Goal: Task Accomplishment & Management: Manage account settings

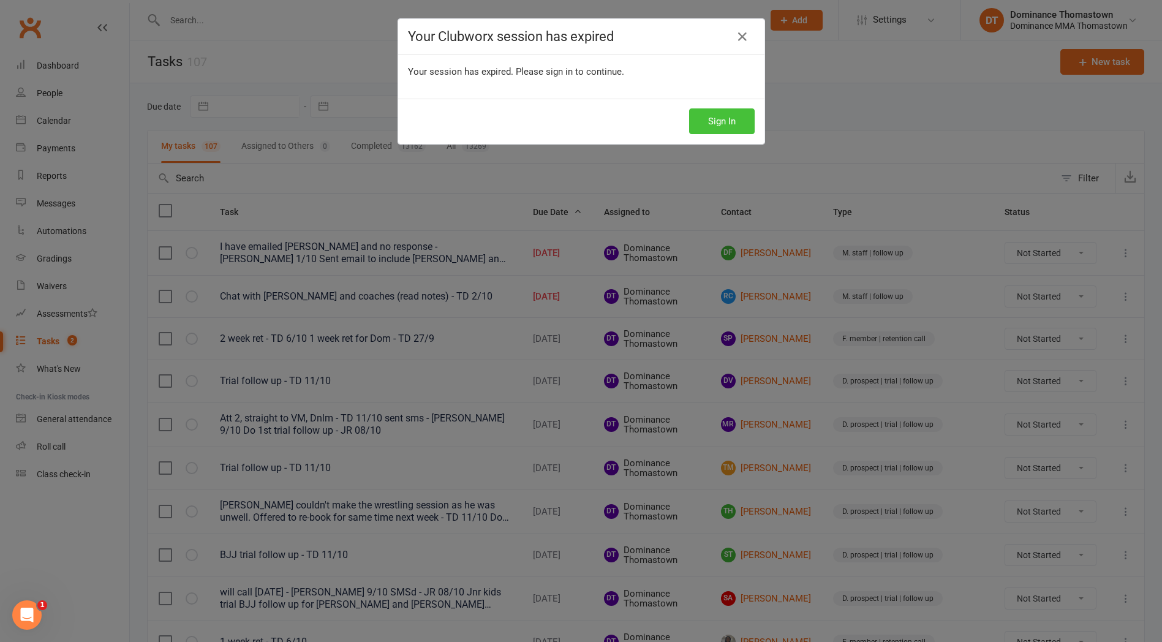
click at [729, 123] on button "Sign In" at bounding box center [722, 121] width 66 height 26
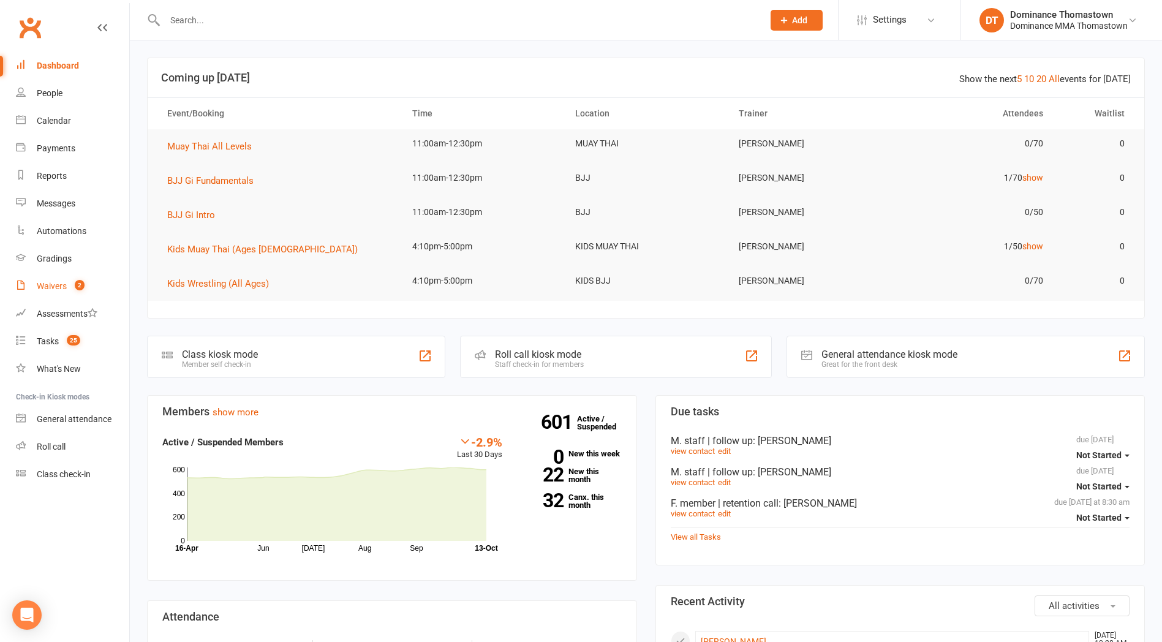
click at [80, 289] on span "2" at bounding box center [80, 285] width 10 height 10
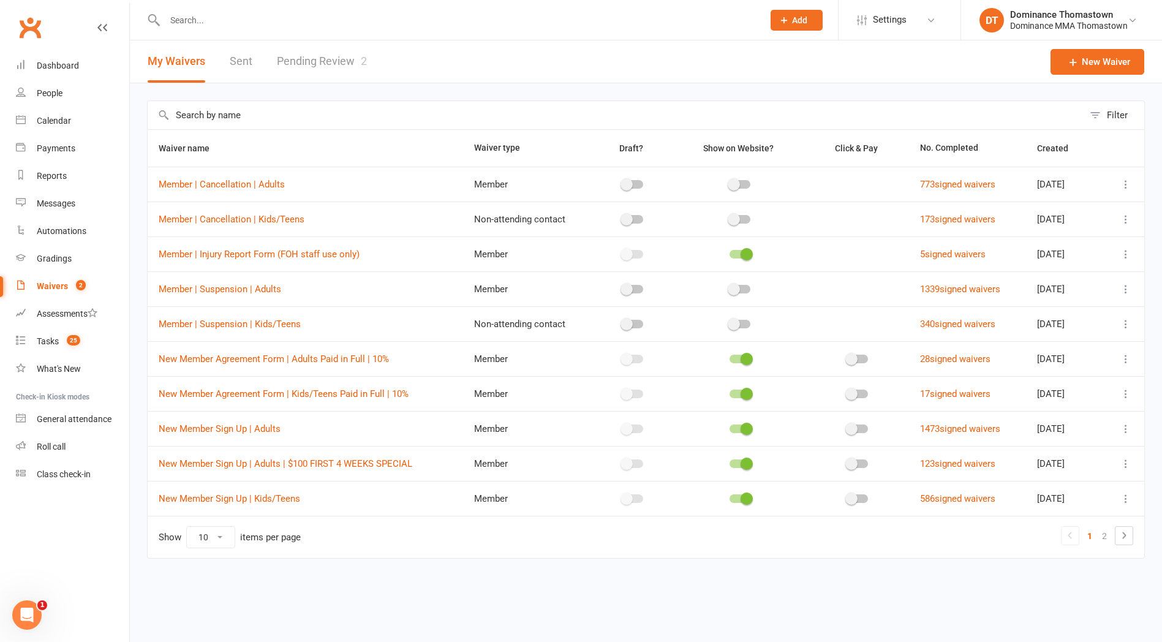
click at [218, 18] on input "text" at bounding box center [458, 20] width 594 height 17
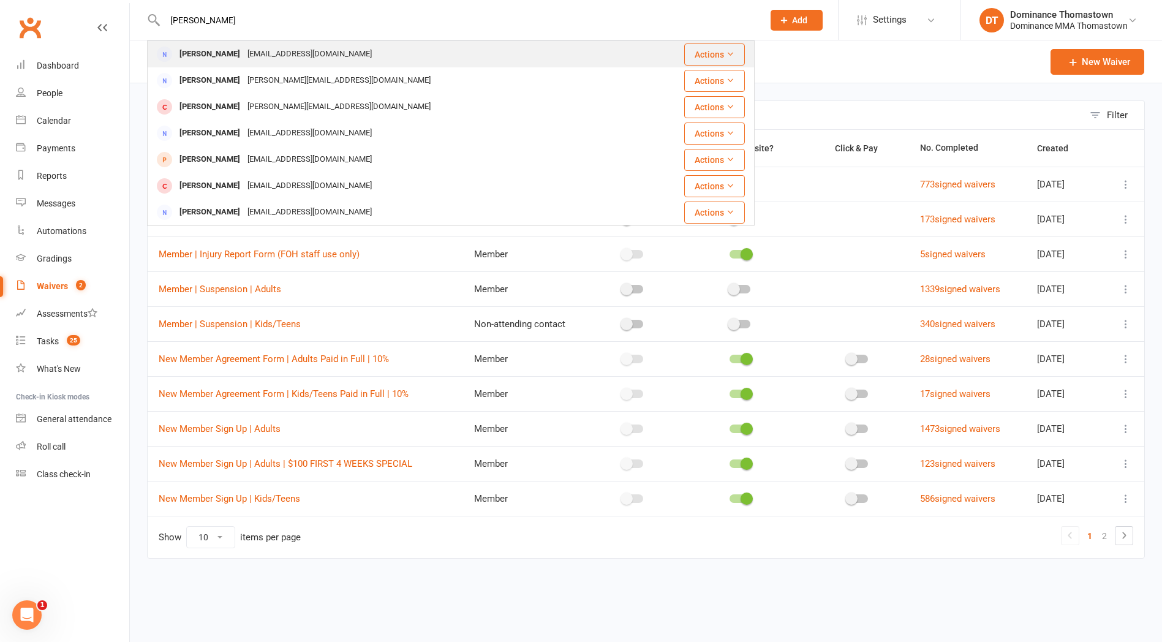
type input "[PERSON_NAME]"
click at [265, 51] on div "[EMAIL_ADDRESS][DOMAIN_NAME]" at bounding box center [310, 54] width 132 height 18
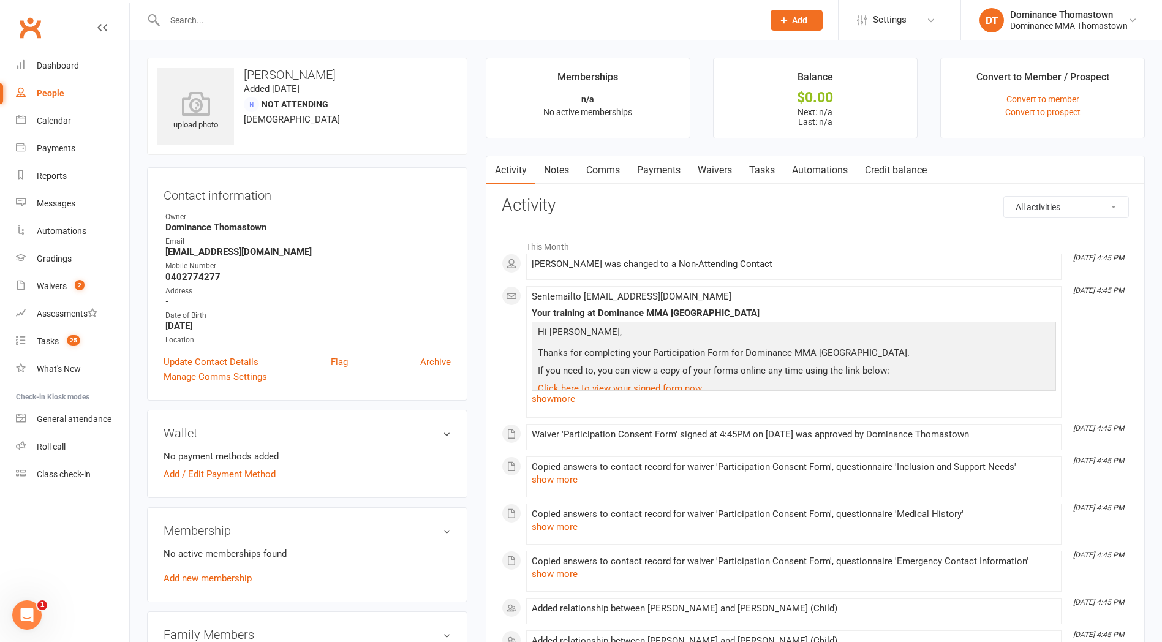
click at [707, 179] on link "Waivers" at bounding box center [714, 170] width 51 height 28
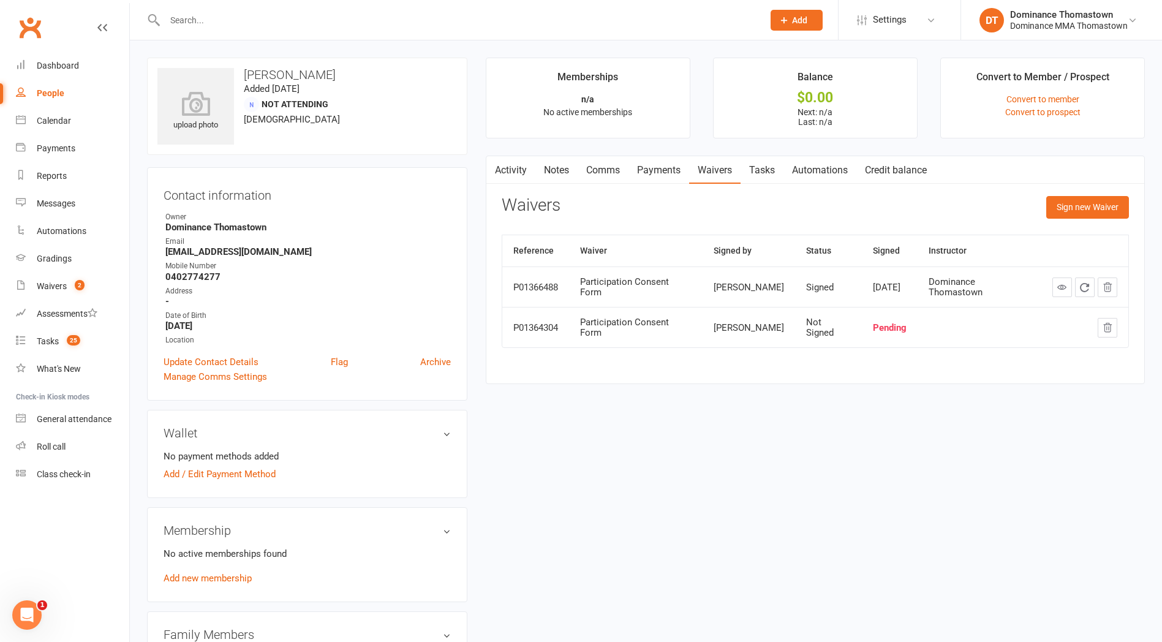
click at [781, 178] on link "Tasks" at bounding box center [762, 170] width 43 height 28
select select "incomplete"
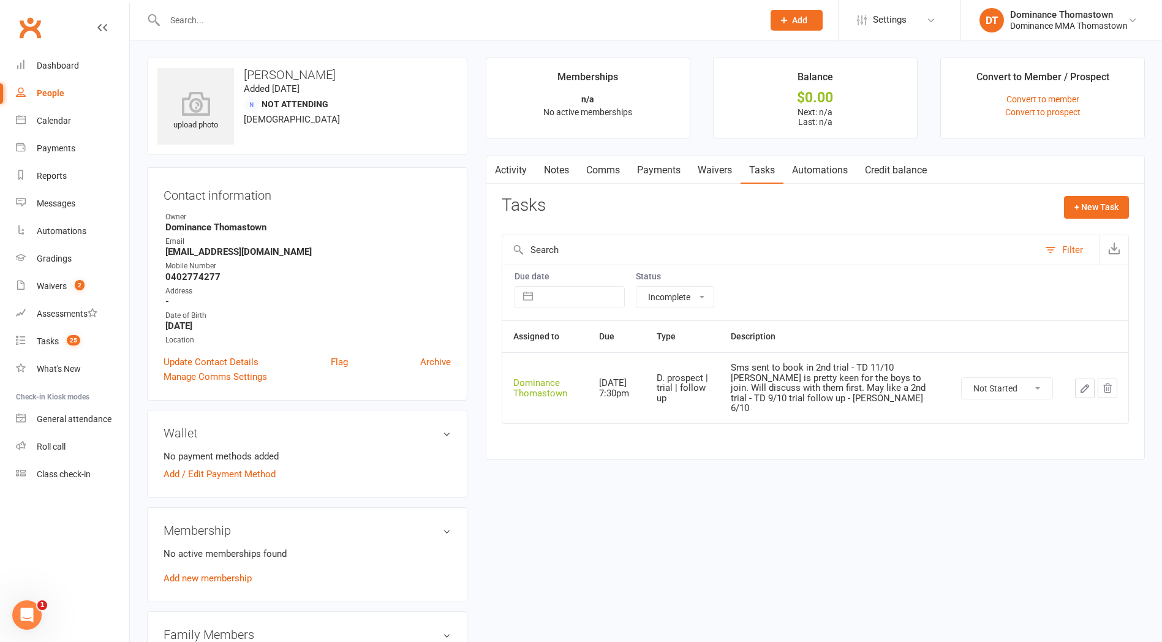
click at [741, 175] on link "Waivers" at bounding box center [714, 170] width 51 height 28
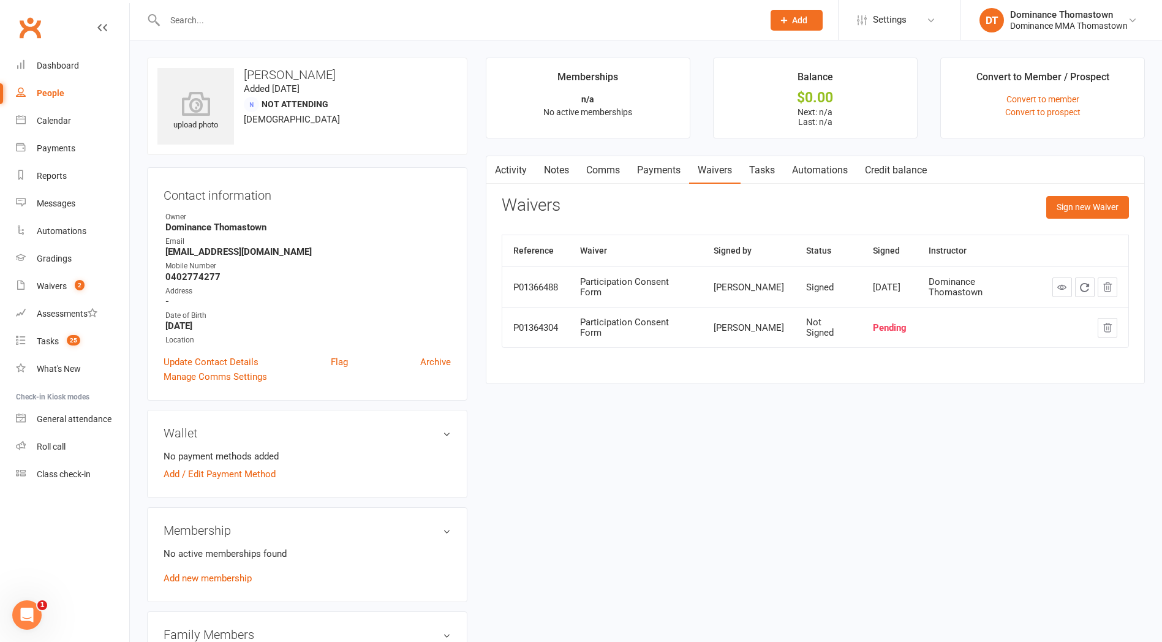
click at [760, 172] on link "Tasks" at bounding box center [762, 170] width 43 height 28
select select "incomplete"
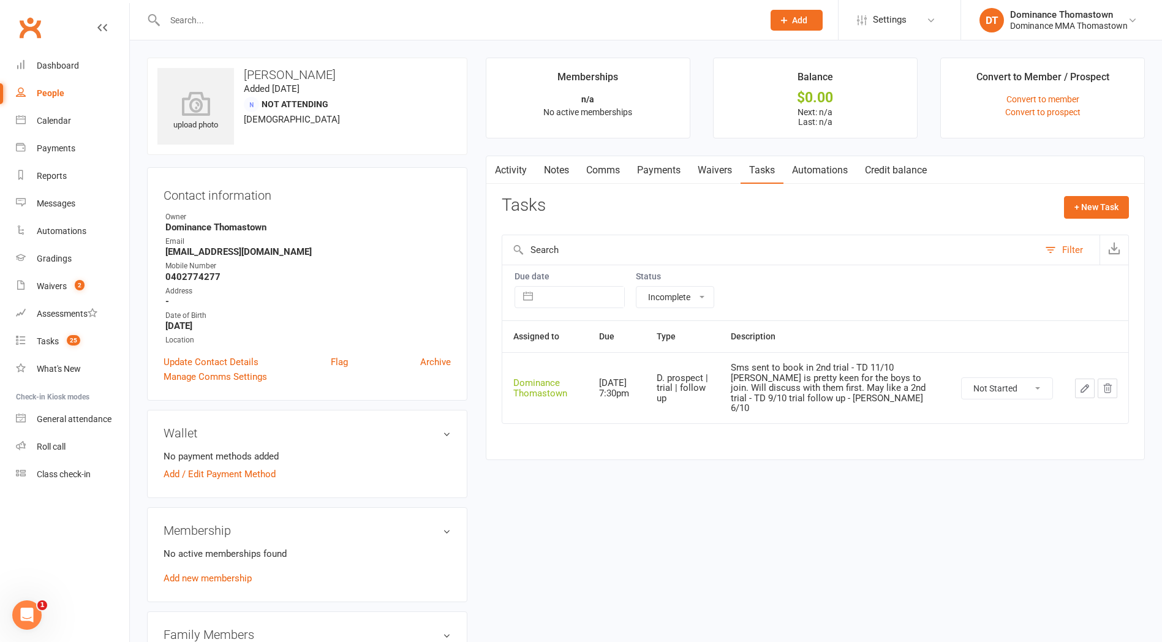
click at [1030, 378] on select "Not Started In Progress Waiting Complete" at bounding box center [1007, 388] width 91 height 21
click at [962, 378] on select "Not Started In Progress Waiting Complete" at bounding box center [1007, 388] width 91 height 21
select select "unstarted"
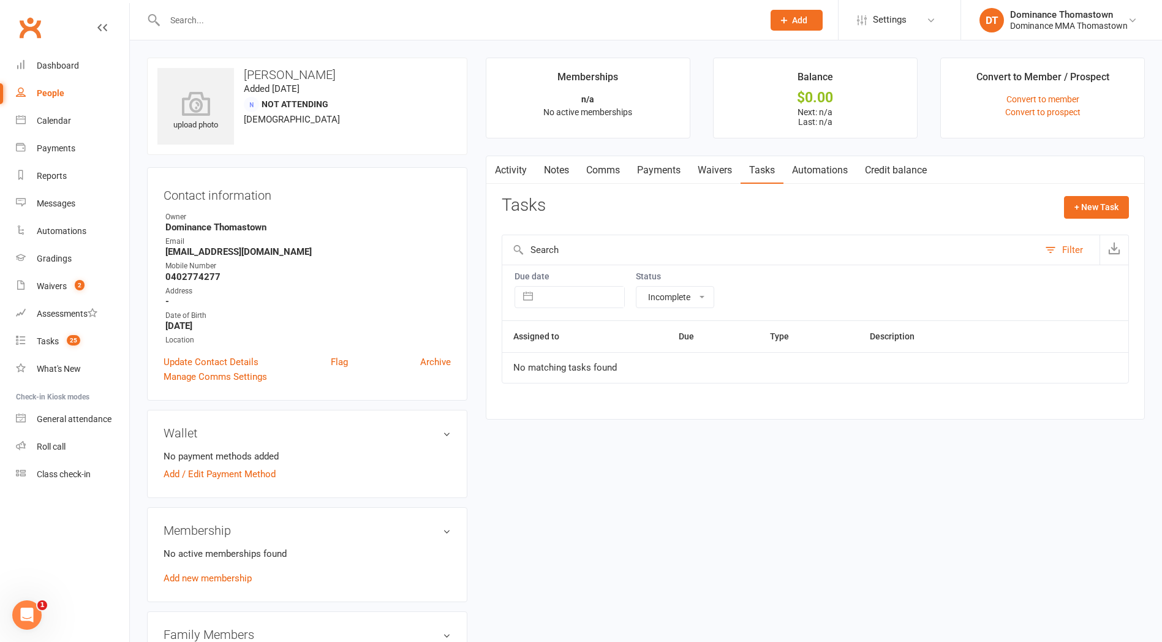
click at [1099, 195] on div "Activity Notes Comms Payments Waivers Tasks Automations Credit balance Tasks + …" at bounding box center [815, 288] width 659 height 264
click at [1085, 208] on button "+ New Task" at bounding box center [1096, 207] width 65 height 22
select select "12547"
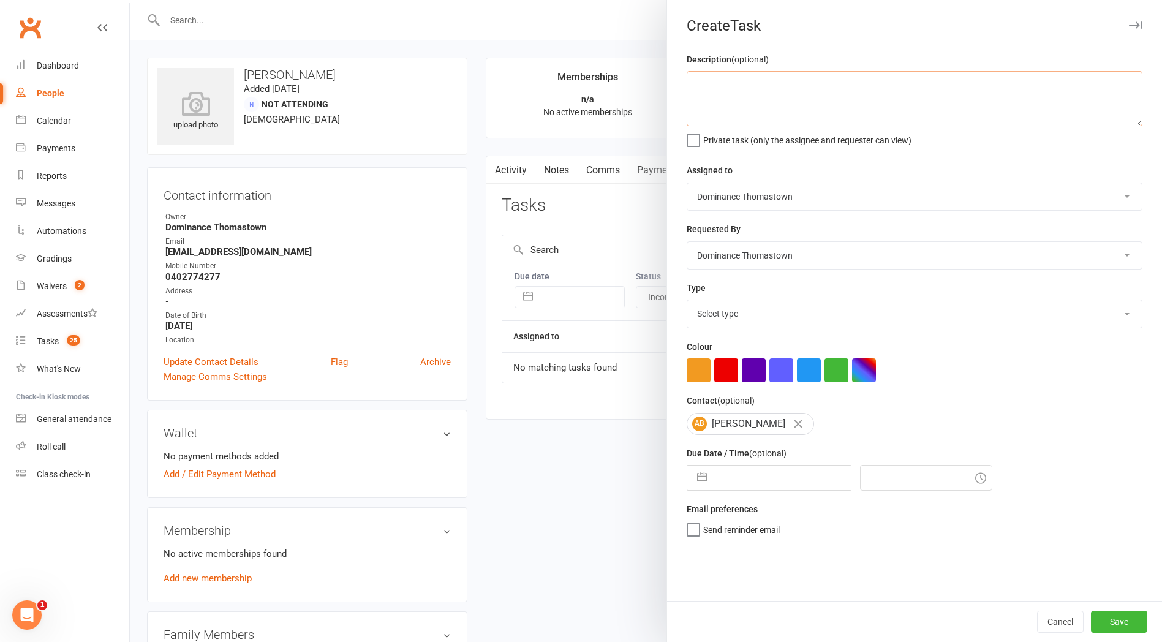
click at [909, 100] on textarea at bounding box center [915, 98] width 456 height 55
type textarea "Do 2nd trial follow up for ace and [PERSON_NAME] 13/10"
click at [822, 304] on select "Select type A. prospect | enquiry response B. prospect | trial | booking [PERSO…" at bounding box center [915, 313] width 455 height 27
select select "3812"
click at [688, 301] on select "Select type A. prospect | enquiry response B. prospect | trial | booking [PERSO…" at bounding box center [915, 313] width 455 height 27
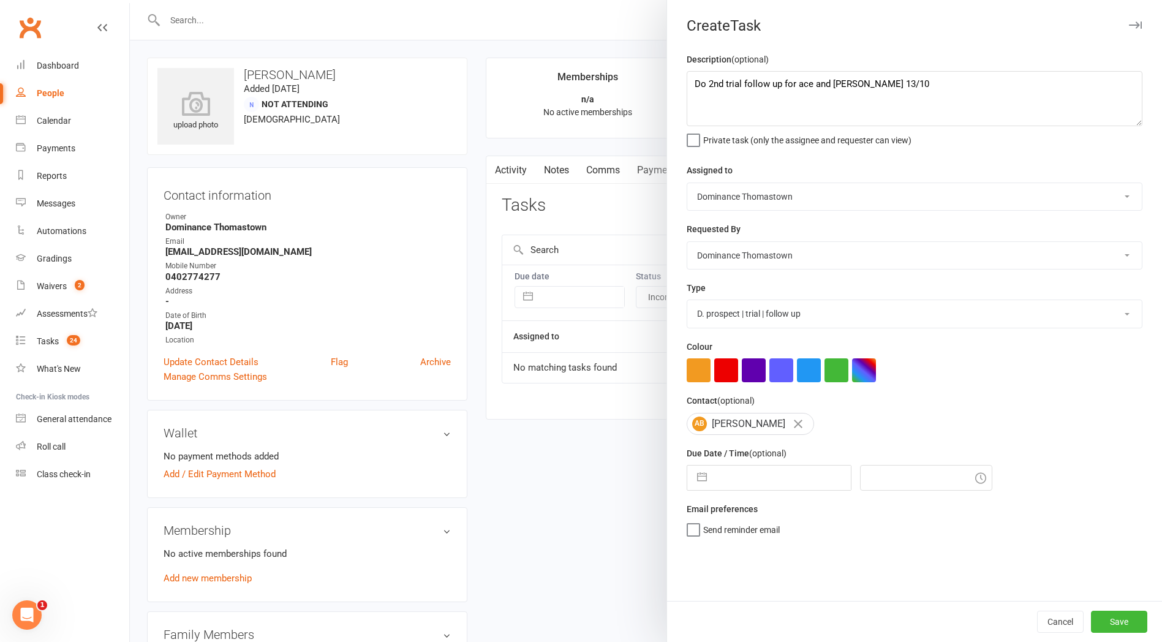
select select "8"
select select "2025"
select select "9"
select select "2025"
select select "10"
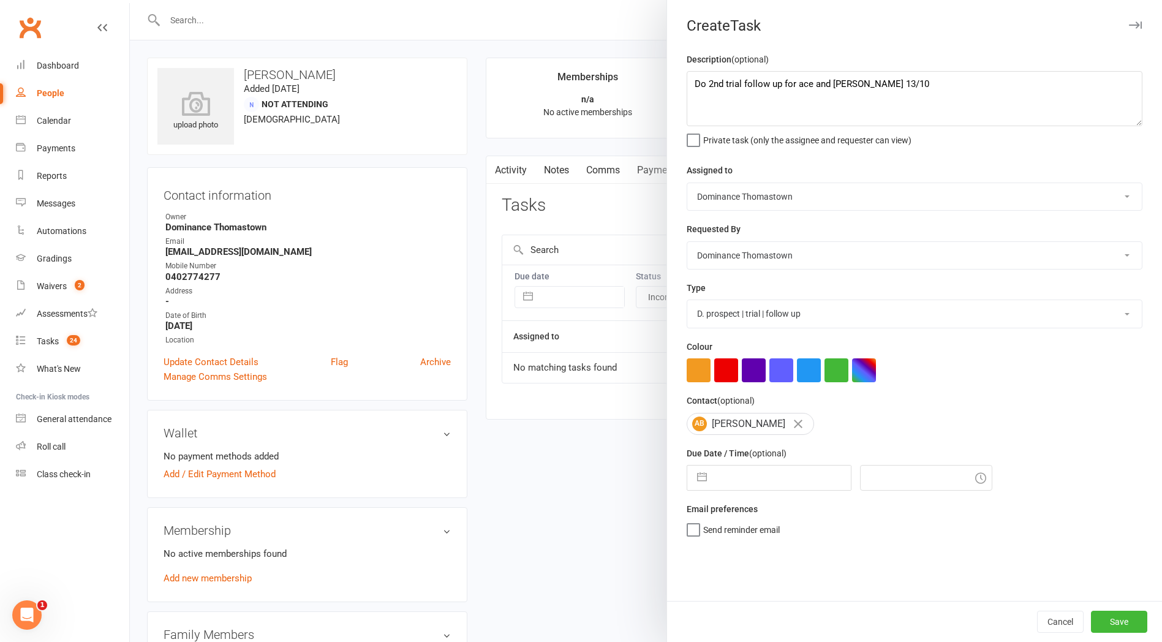
select select "2025"
click at [802, 477] on input "text" at bounding box center [782, 478] width 138 height 25
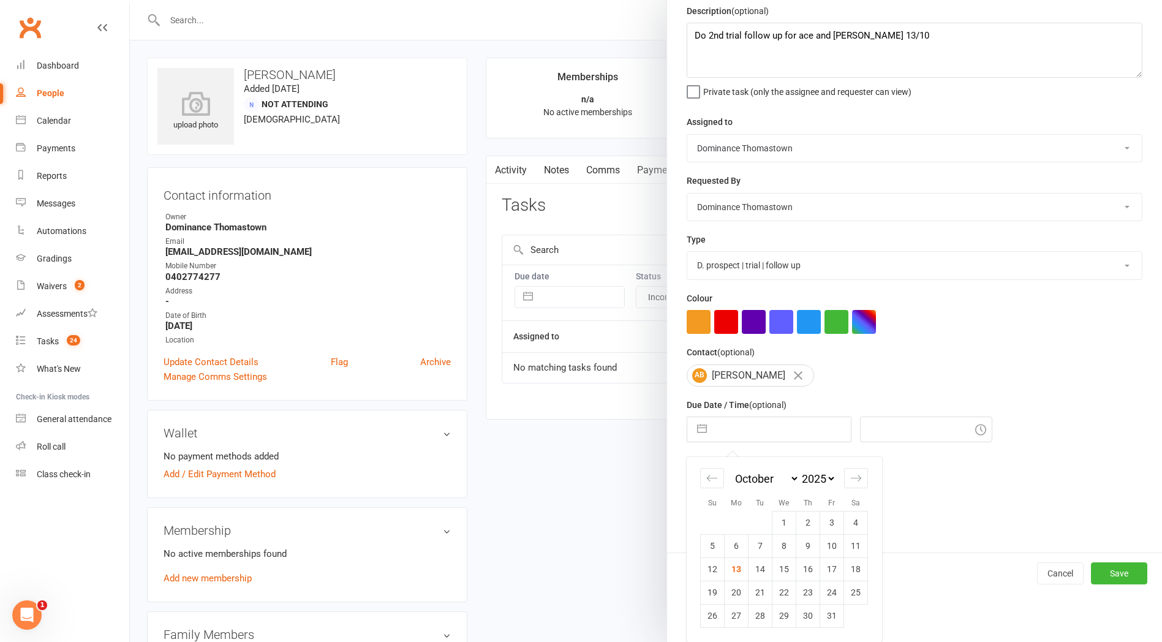
click at [786, 571] on td "15" at bounding box center [785, 569] width 24 height 23
type input "[DATE]"
type input "10:45am"
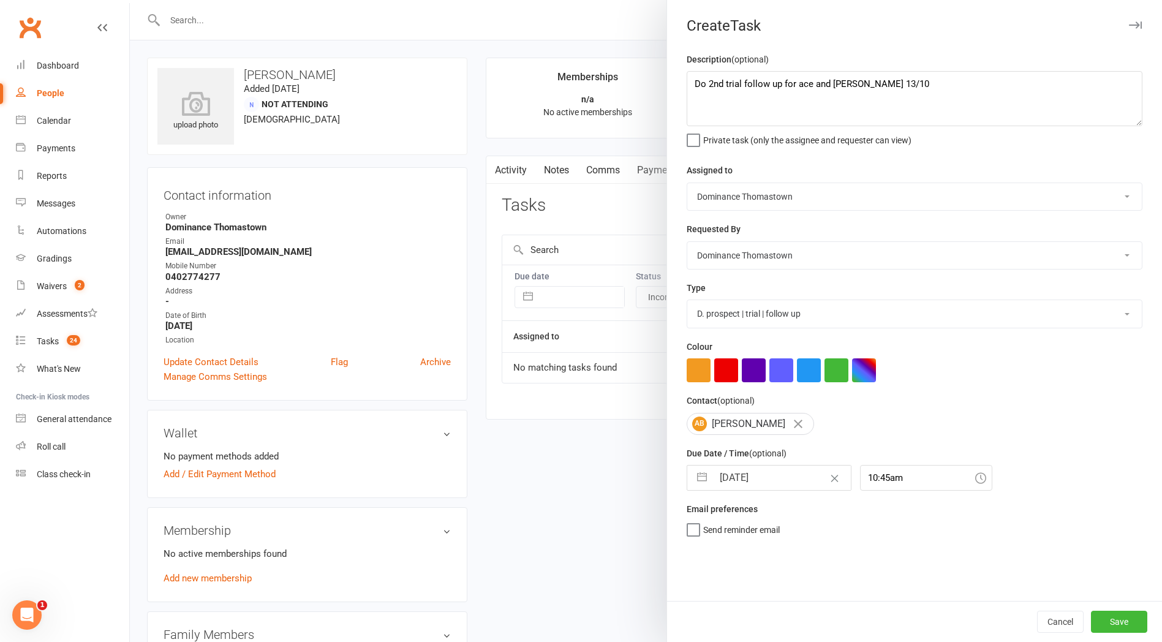
scroll to position [0, 0]
click at [1129, 626] on button "Save" at bounding box center [1119, 622] width 56 height 22
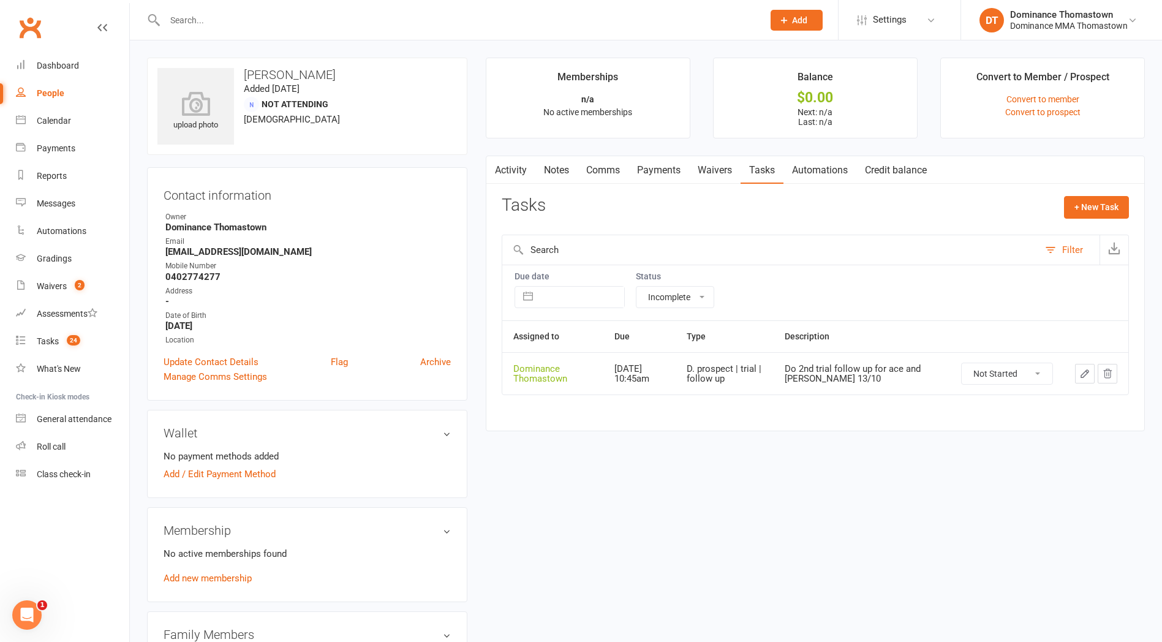
click at [233, 16] on input "text" at bounding box center [458, 20] width 594 height 17
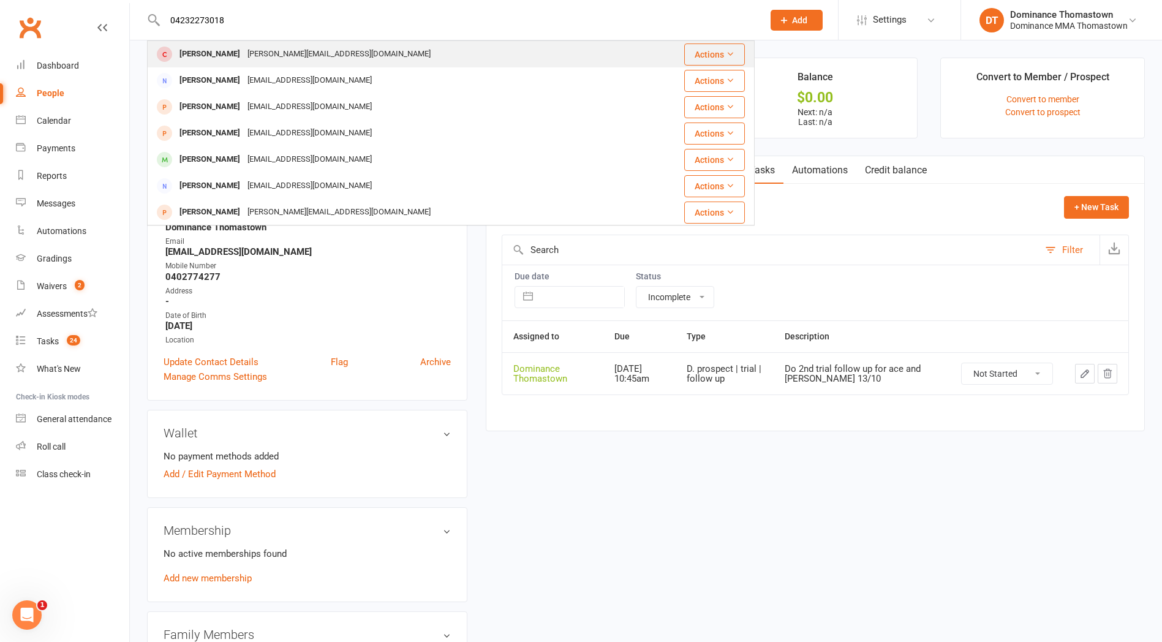
type input "04232273018"
click at [266, 48] on div "[PERSON_NAME][EMAIL_ADDRESS][DOMAIN_NAME]" at bounding box center [339, 54] width 191 height 18
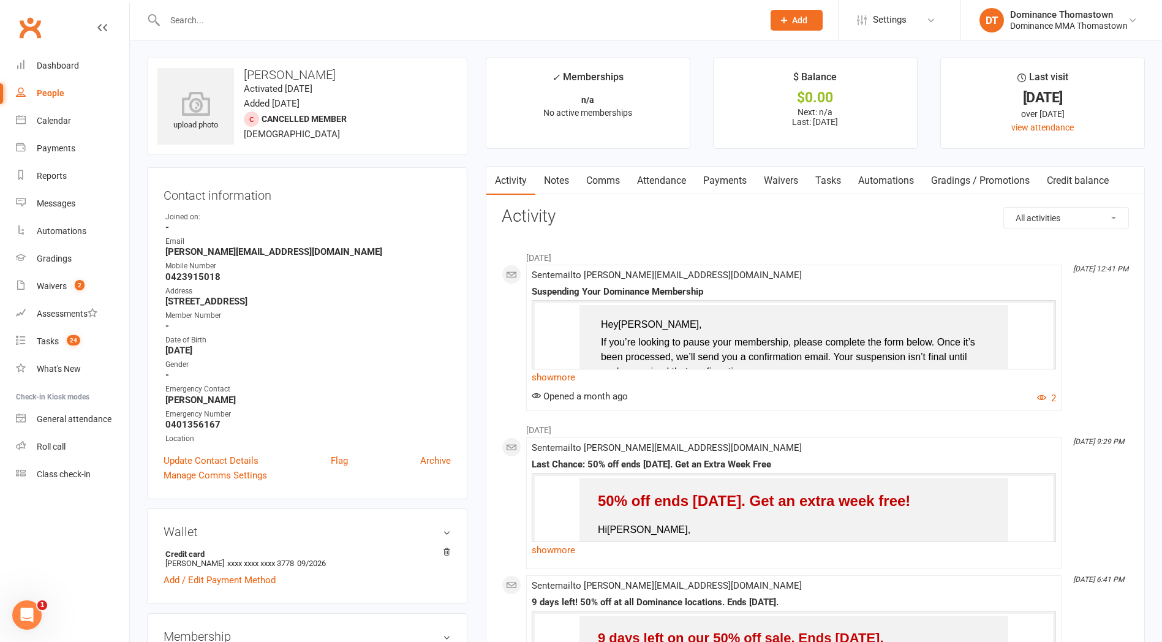
click at [249, 20] on input "text" at bounding box center [458, 20] width 594 height 17
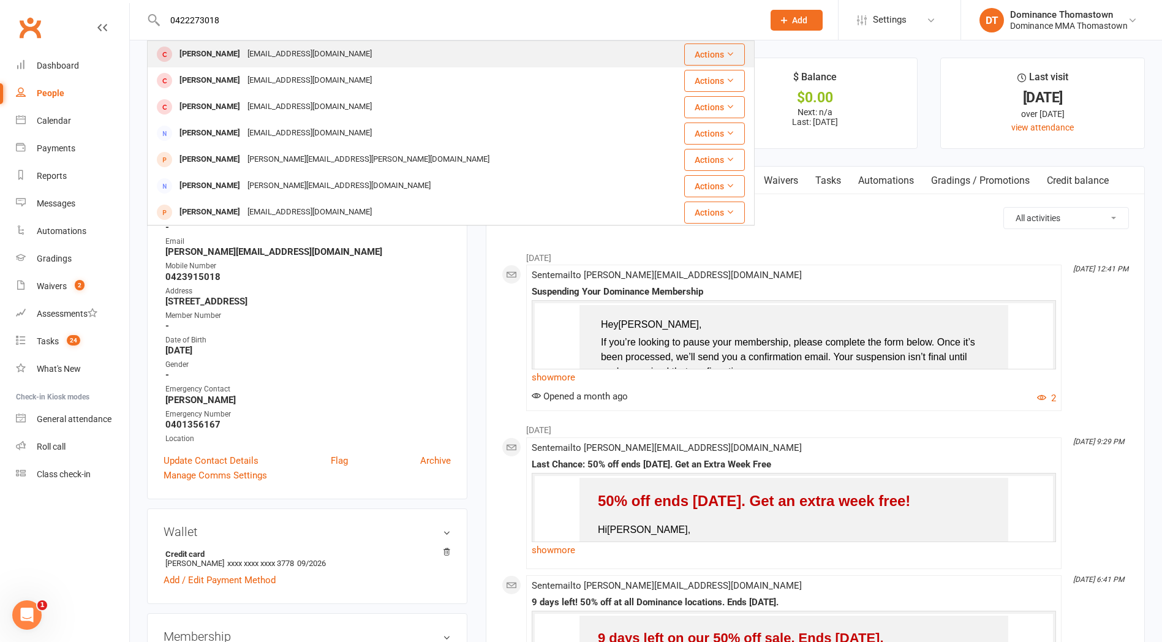
type input "0422273018"
click at [281, 45] on div "[EMAIL_ADDRESS][DOMAIN_NAME]" at bounding box center [310, 54] width 132 height 18
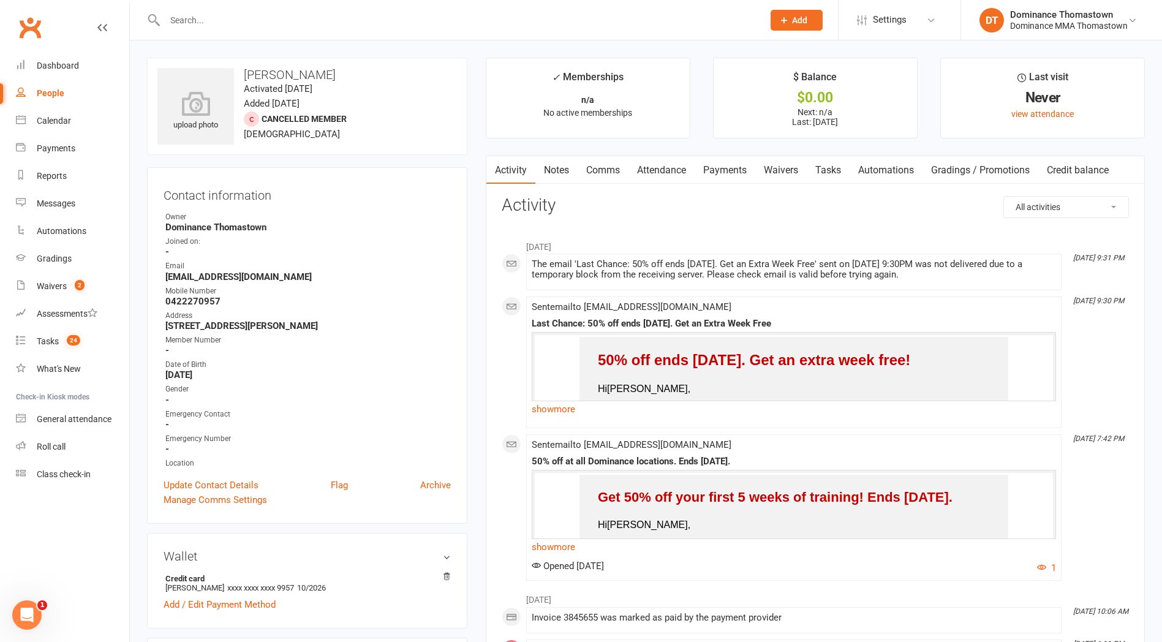
click at [225, 25] on input "text" at bounding box center [458, 20] width 594 height 17
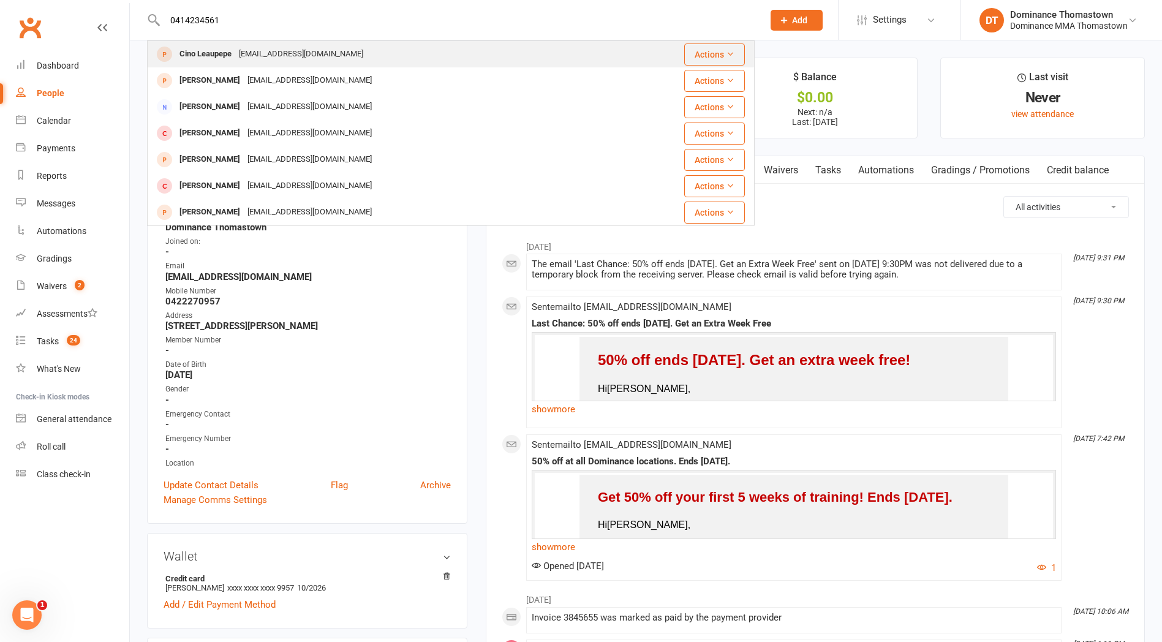
type input "0414234561"
click at [250, 48] on div "[EMAIL_ADDRESS][DOMAIN_NAME]" at bounding box center [301, 54] width 132 height 18
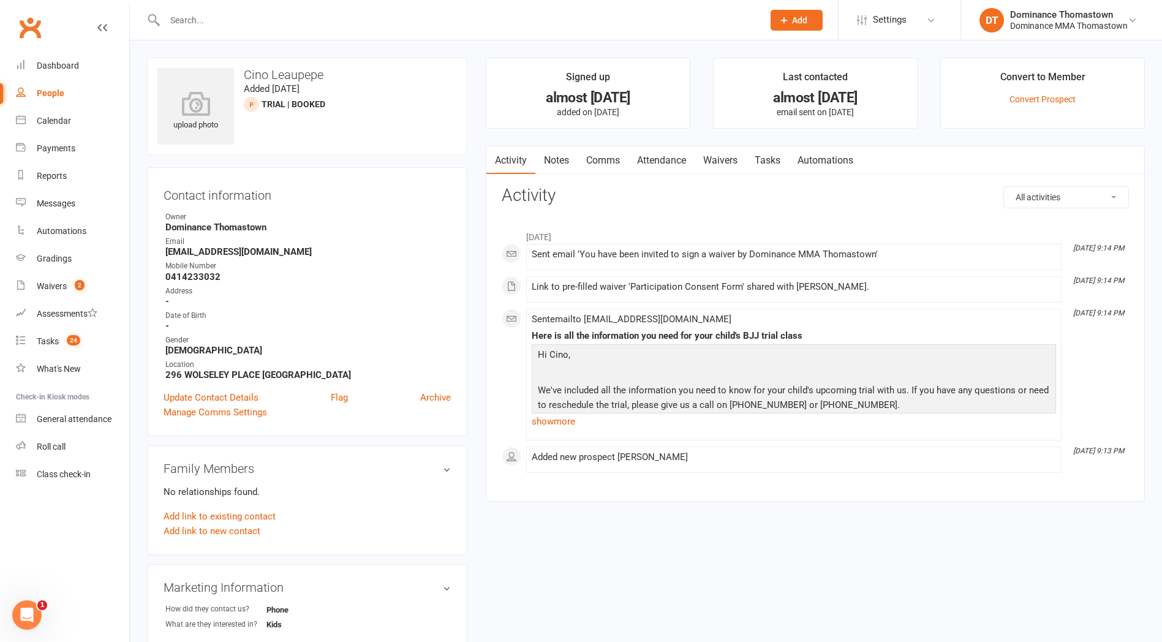
click at [220, 22] on input "text" at bounding box center [458, 20] width 594 height 17
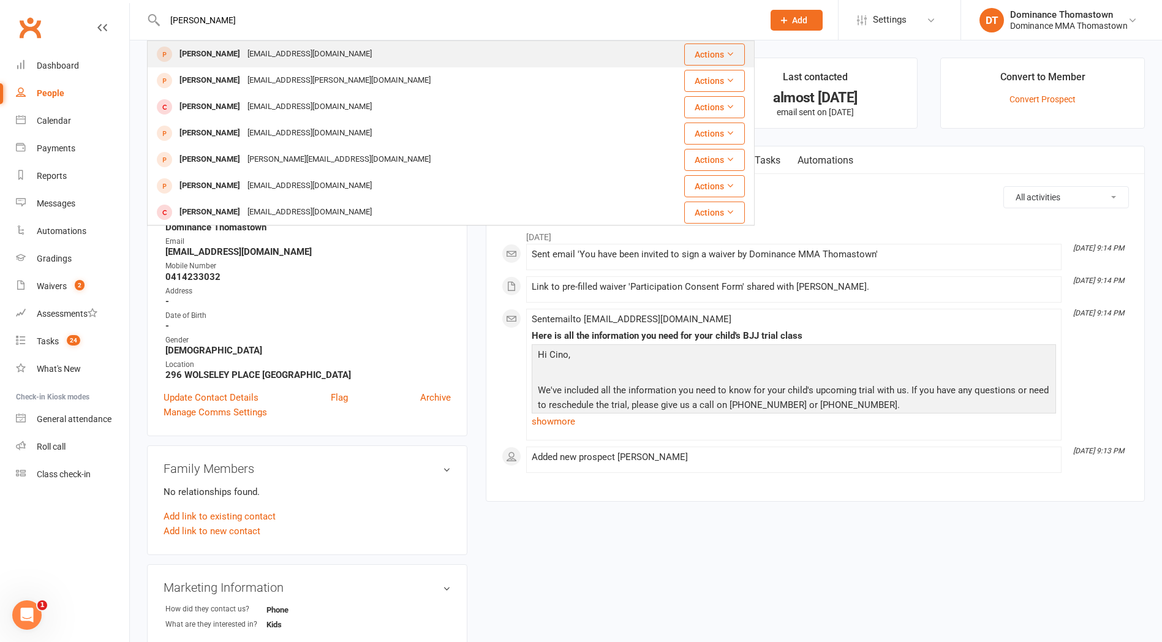
type input "[PERSON_NAME]"
click at [309, 56] on div "[EMAIL_ADDRESS][DOMAIN_NAME]" at bounding box center [310, 54] width 132 height 18
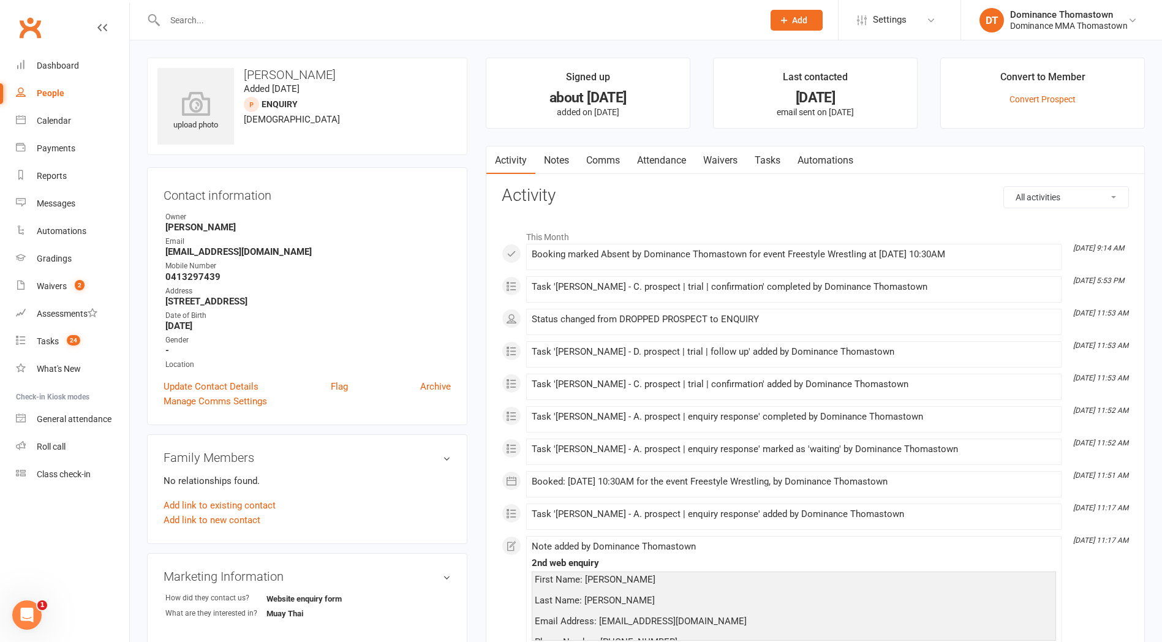
click at [783, 160] on link "Tasks" at bounding box center [767, 160] width 43 height 28
select select "incomplete"
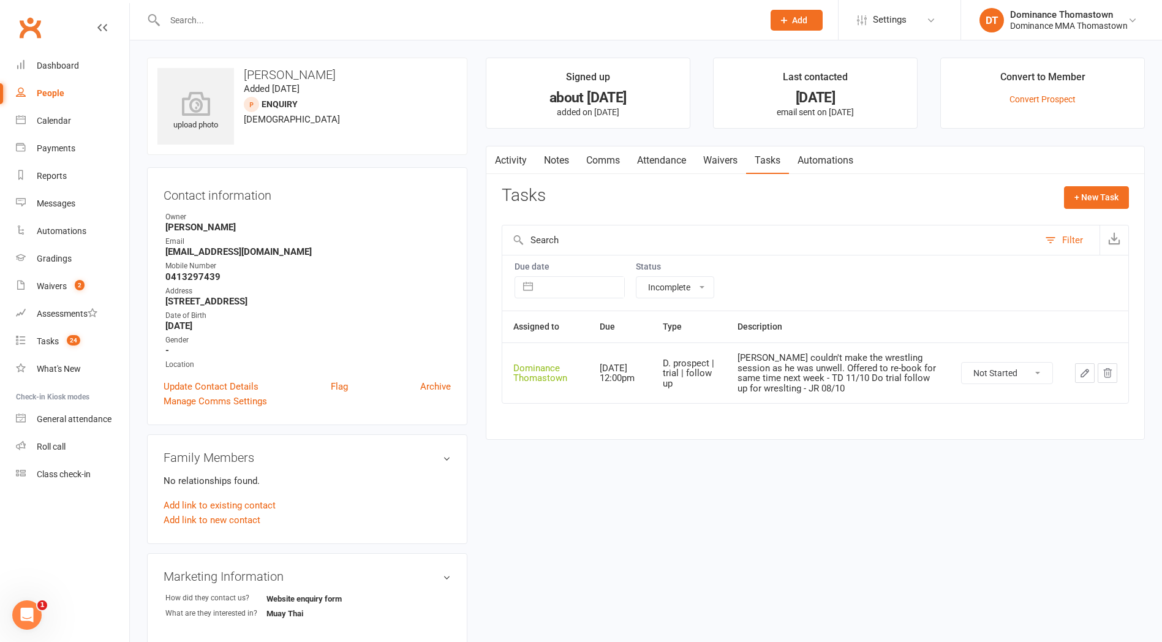
drag, startPoint x: 676, startPoint y: 170, endPoint x: 708, endPoint y: 176, distance: 31.8
click at [676, 171] on link "Attendance" at bounding box center [662, 160] width 66 height 28
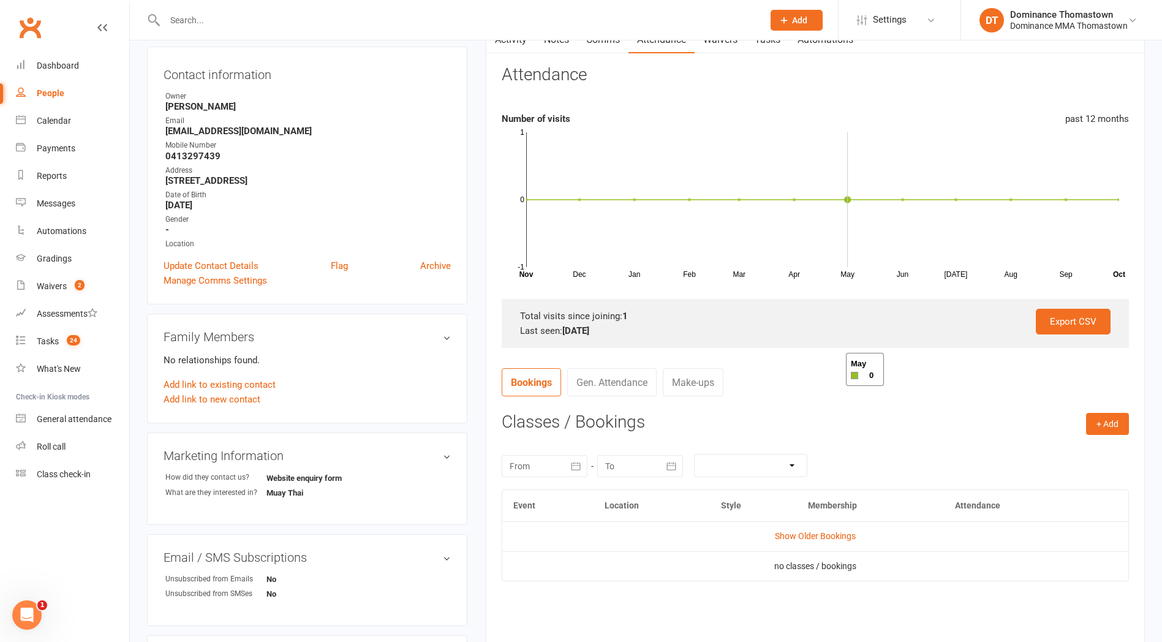
scroll to position [165, 0]
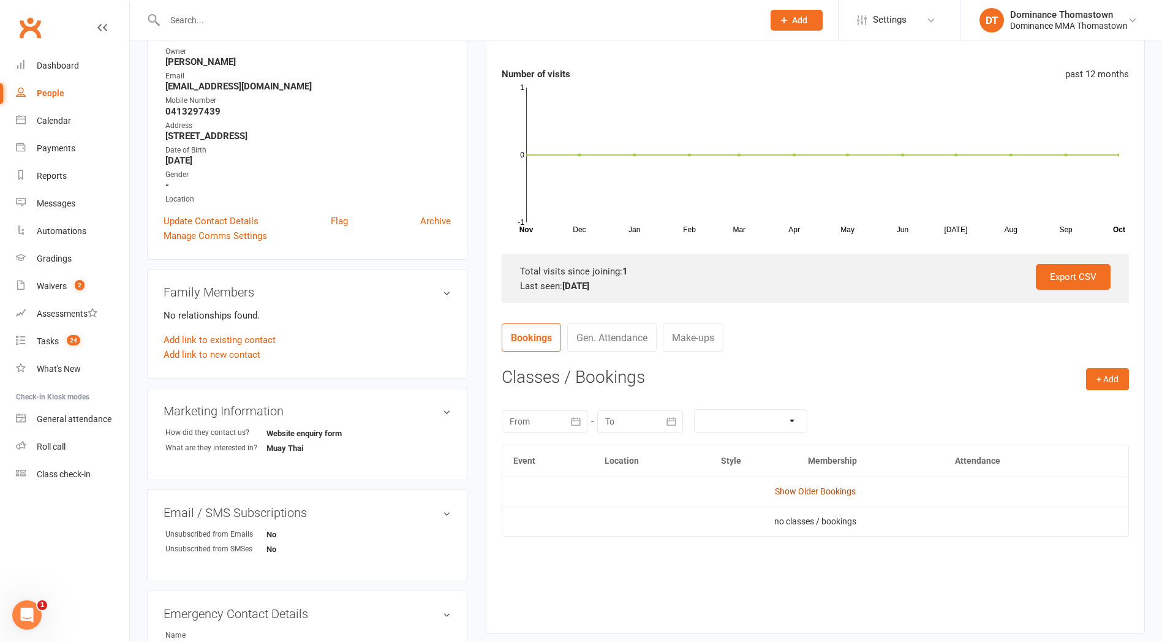
click at [833, 490] on link "Show Older Bookings" at bounding box center [815, 492] width 81 height 10
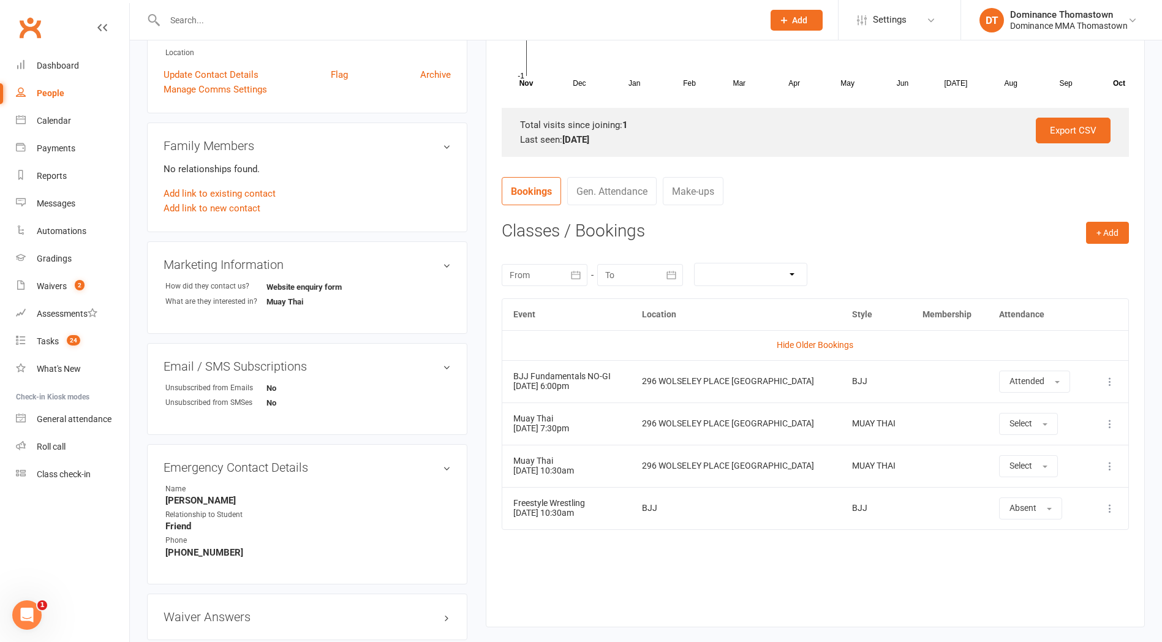
scroll to position [316, 0]
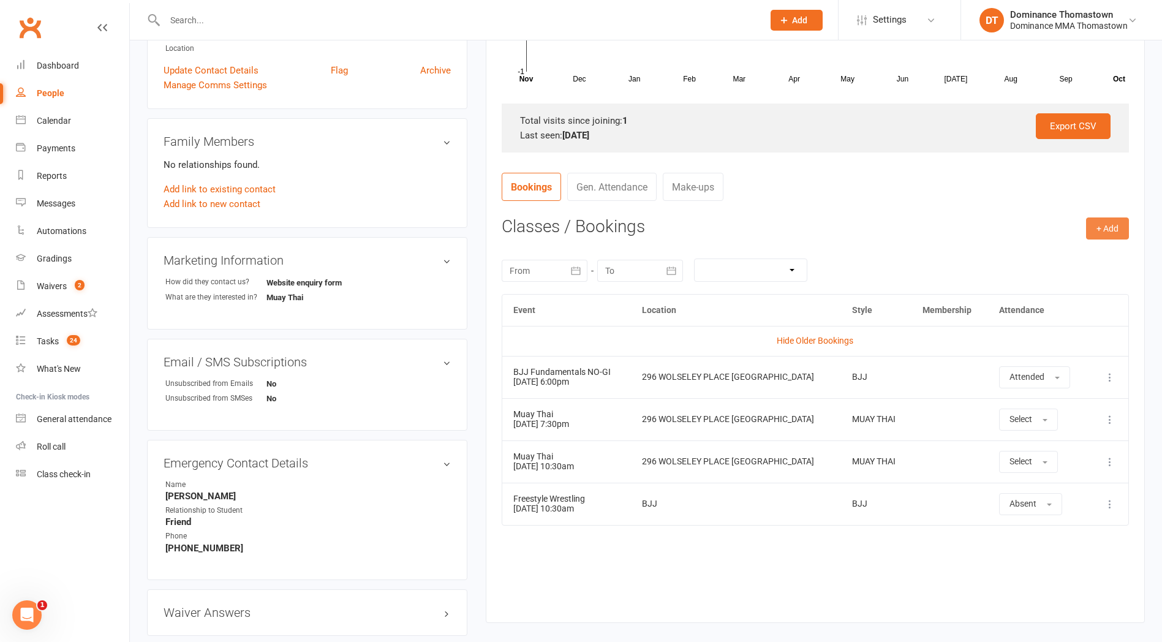
click at [1100, 230] on button "+ Add" at bounding box center [1107, 229] width 43 height 22
click at [1042, 254] on link "Book Event" at bounding box center [1067, 256] width 121 height 25
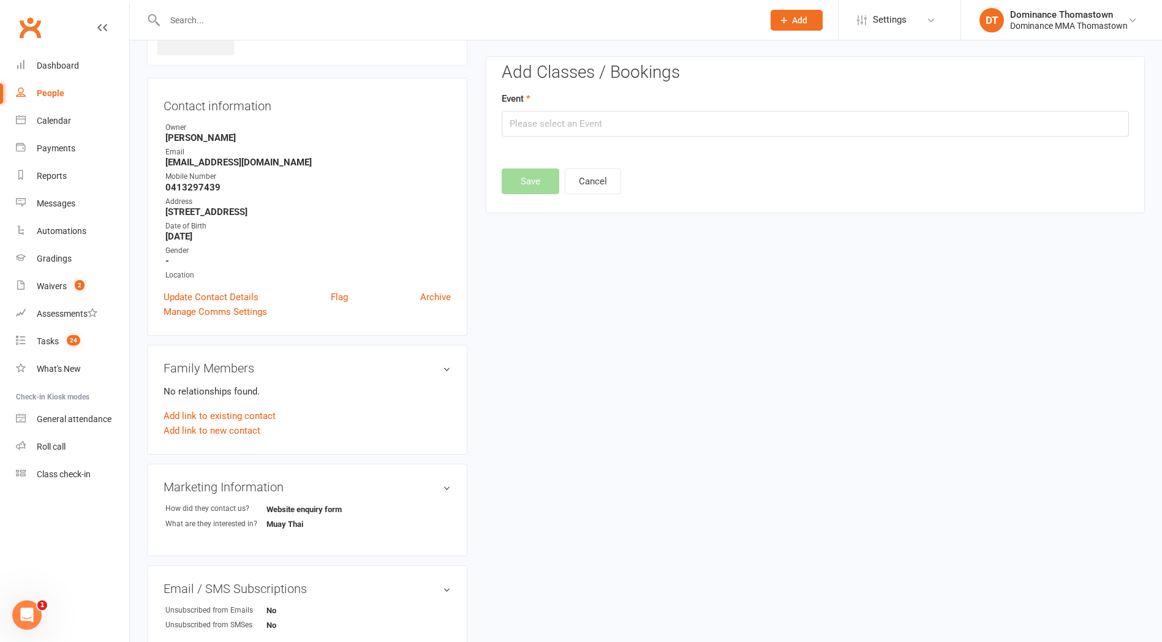
scroll to position [84, 0]
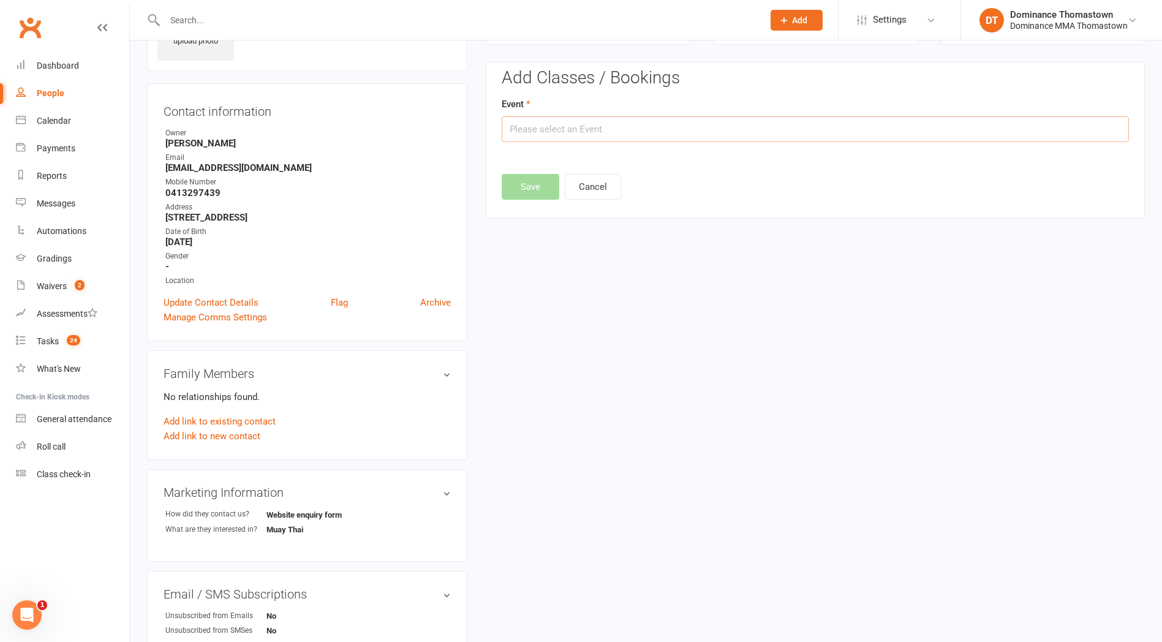
click at [676, 137] on input "text" at bounding box center [815, 129] width 627 height 26
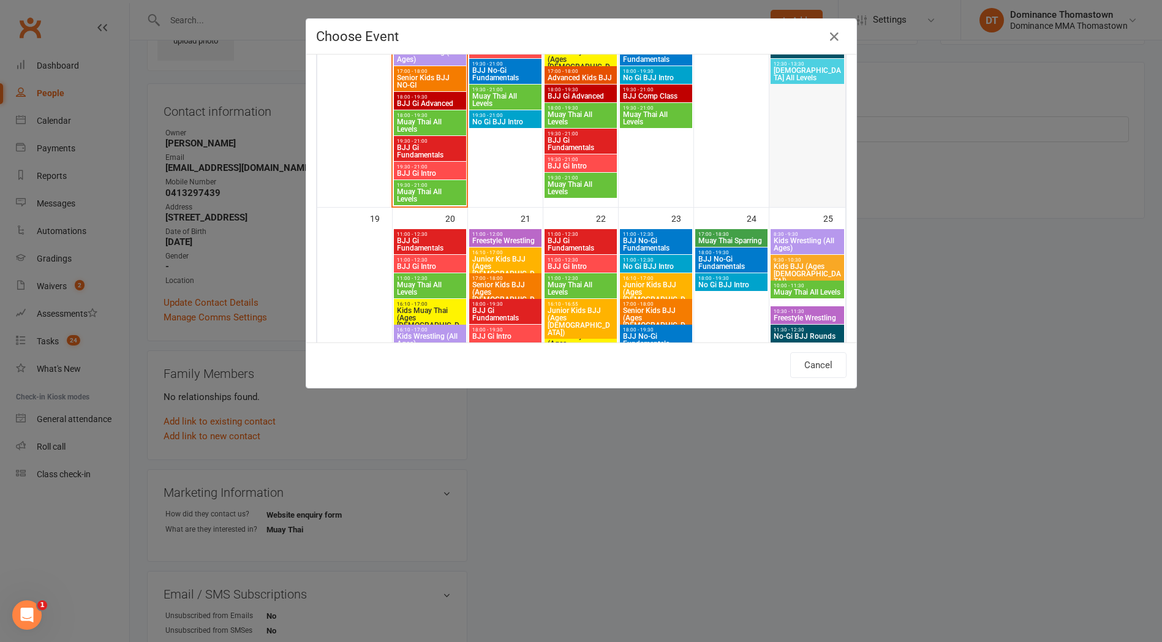
scroll to position [817, 0]
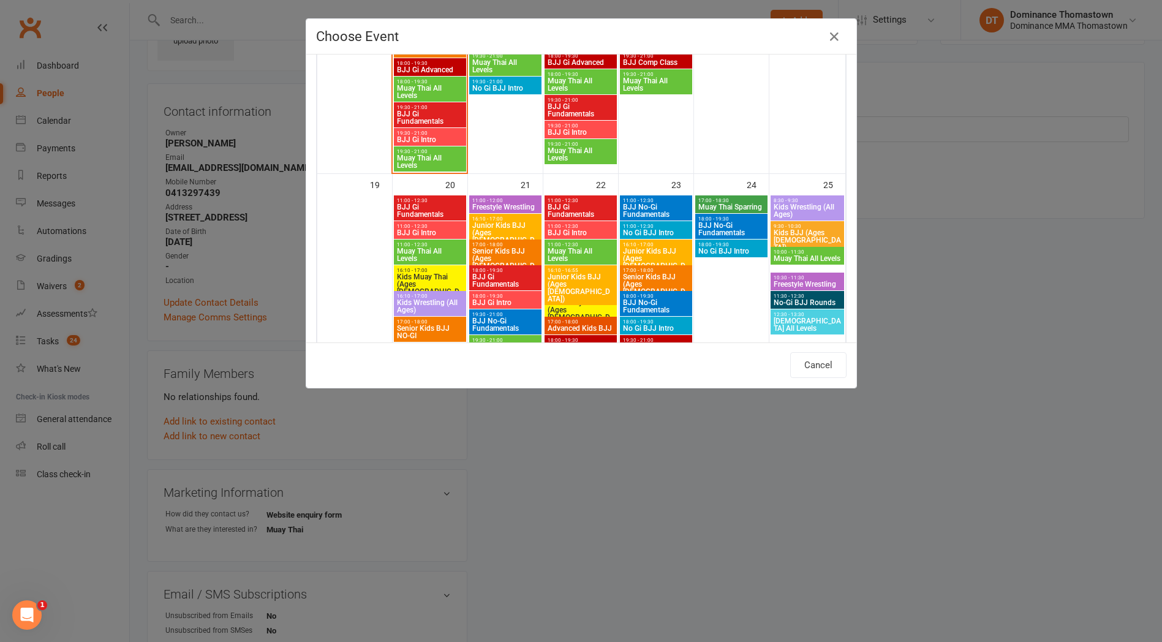
click at [813, 279] on span "10:30 - 11:30" at bounding box center [807, 278] width 69 height 6
type input "Freestyle Wrestling - [DATE] 10:30:00 AM"
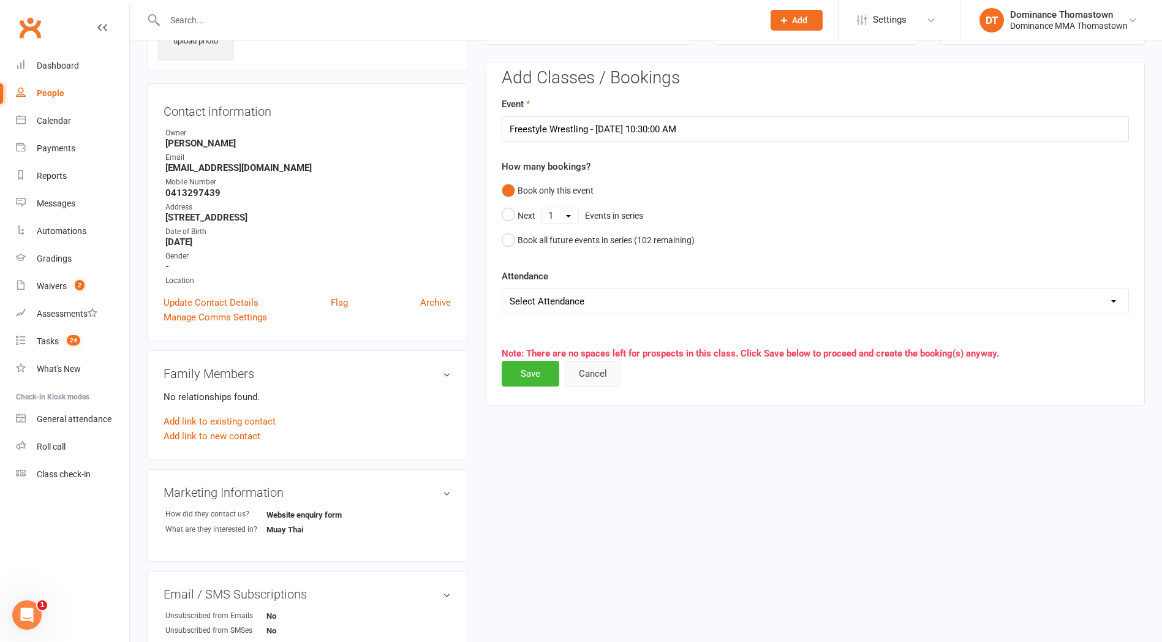
click at [602, 362] on button "Cancel" at bounding box center [593, 374] width 56 height 26
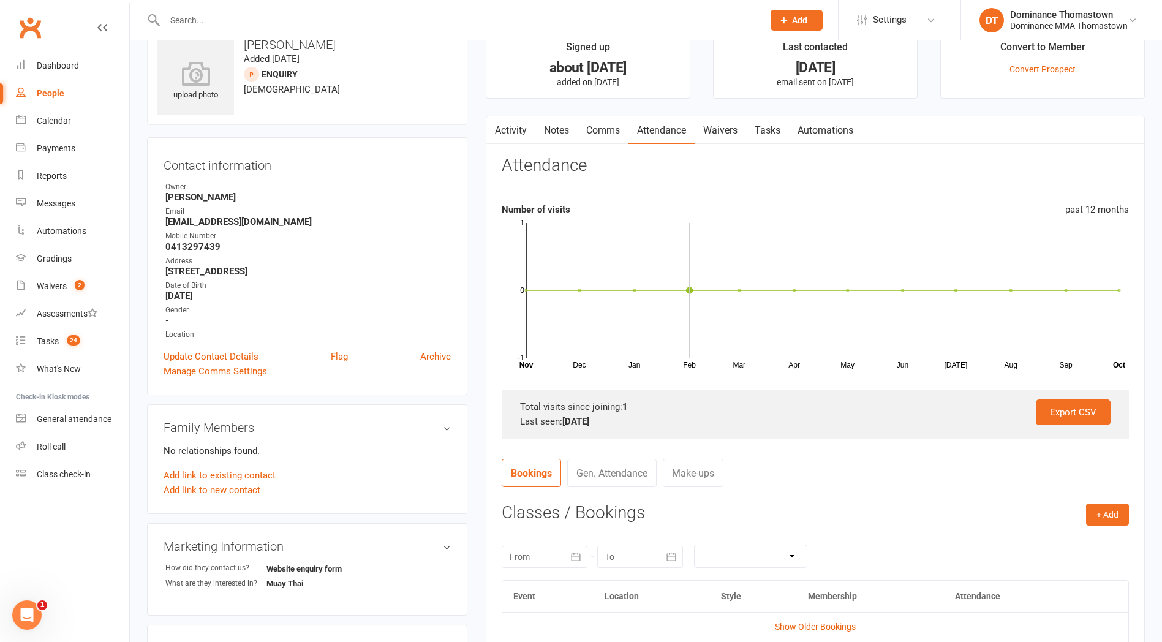
scroll to position [0, 0]
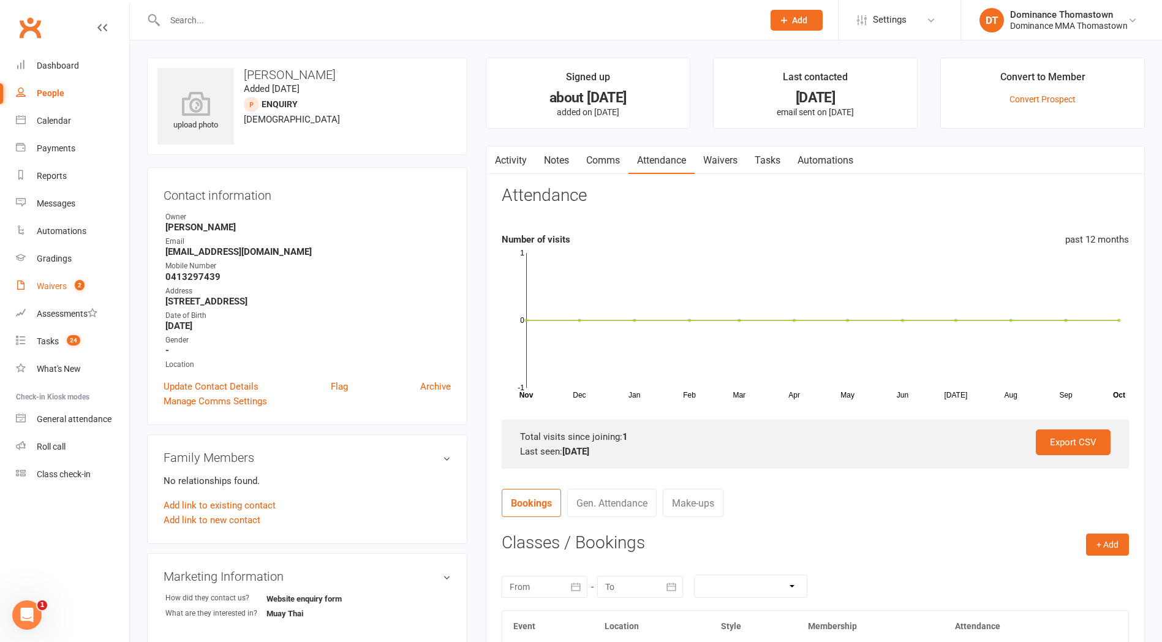
click at [58, 290] on div "Waivers" at bounding box center [52, 286] width 30 height 10
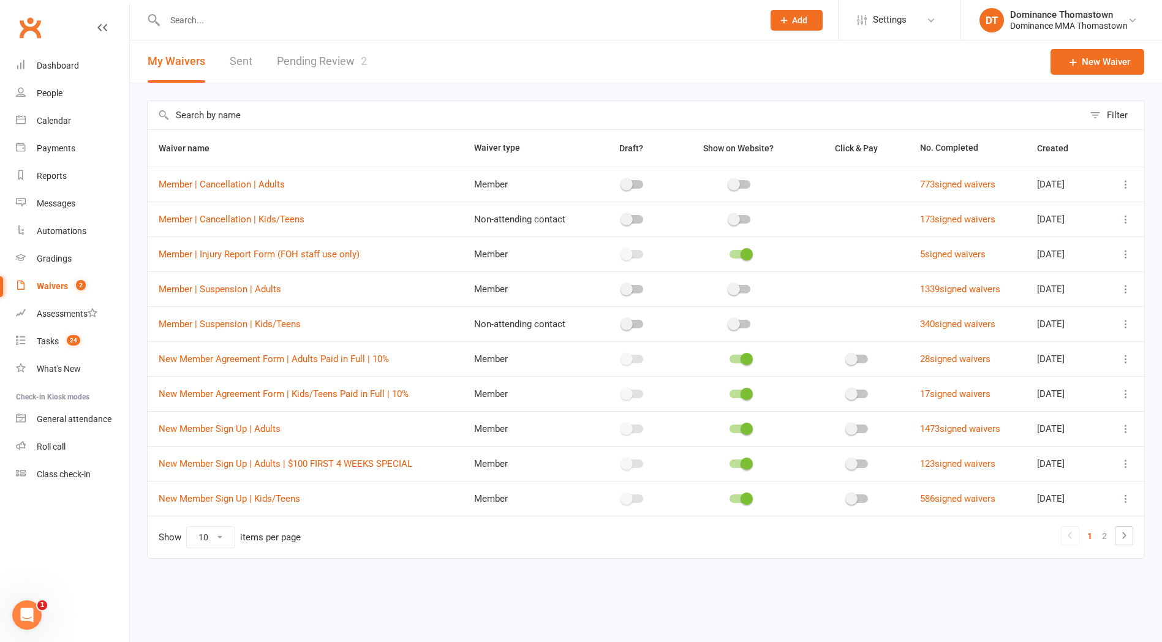
click at [330, 45] on link "Pending Review 2" at bounding box center [322, 61] width 90 height 42
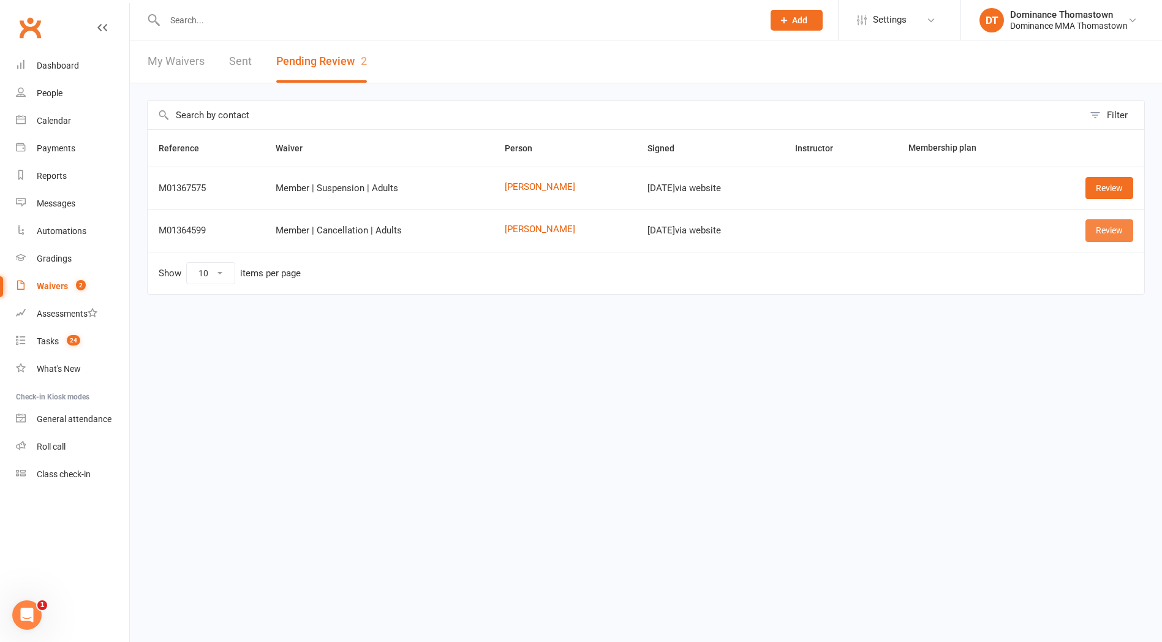
click at [1099, 227] on link "Review" at bounding box center [1110, 230] width 48 height 22
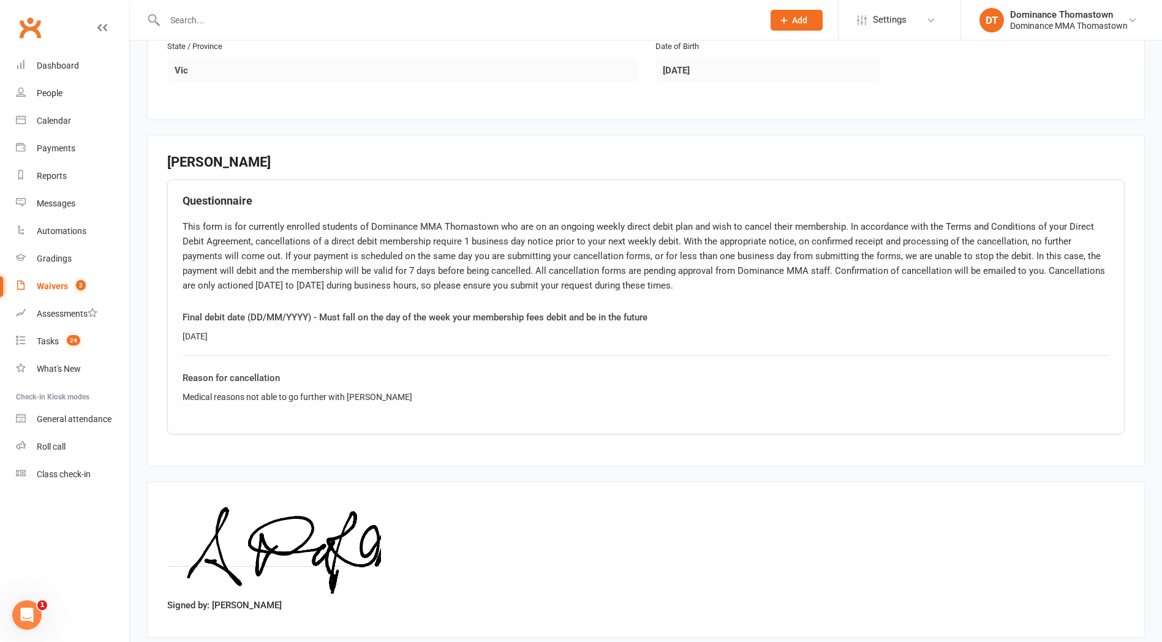
scroll to position [468, 0]
drag, startPoint x: 376, startPoint y: 400, endPoint x: 169, endPoint y: 398, distance: 206.5
click at [169, 398] on div "Questionnaire This form is for currently enrolled students of Dominance MMA Tho…" at bounding box center [646, 307] width 958 height 255
copy div "Medical reasons not able to go further with [PERSON_NAME]"
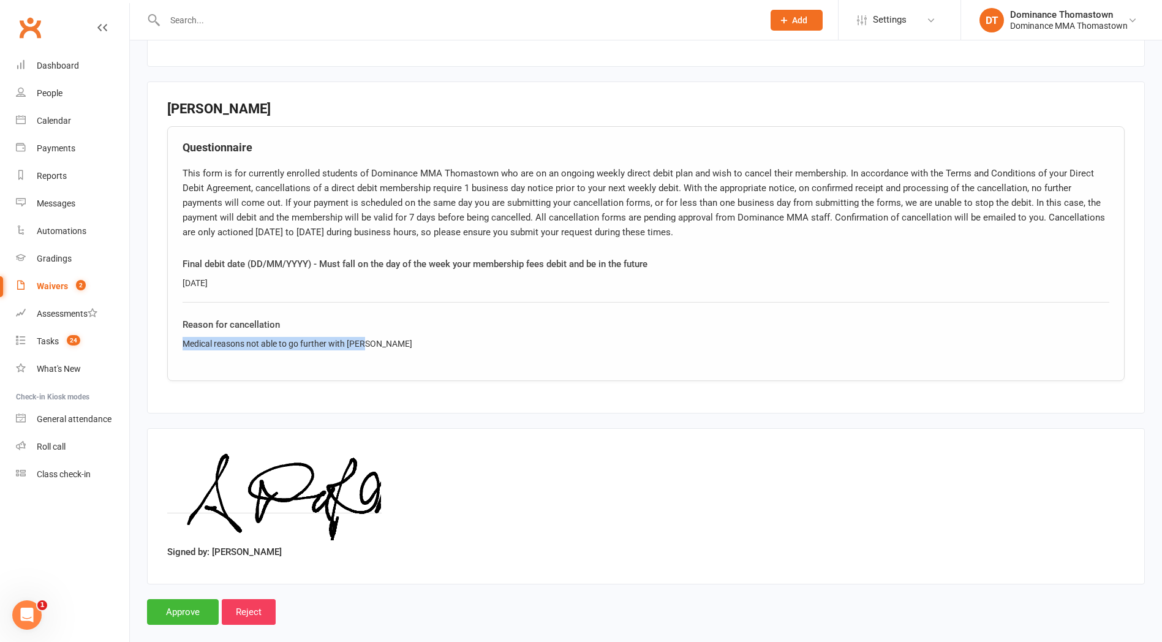
scroll to position [537, 0]
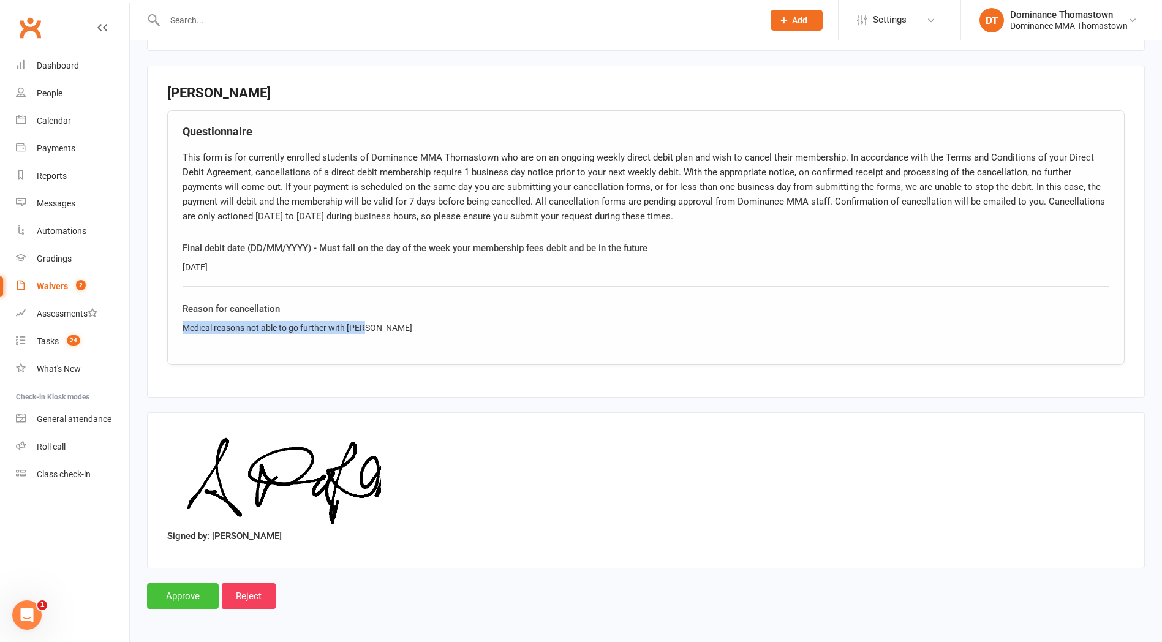
click at [194, 588] on input "Approve" at bounding box center [183, 596] width 72 height 26
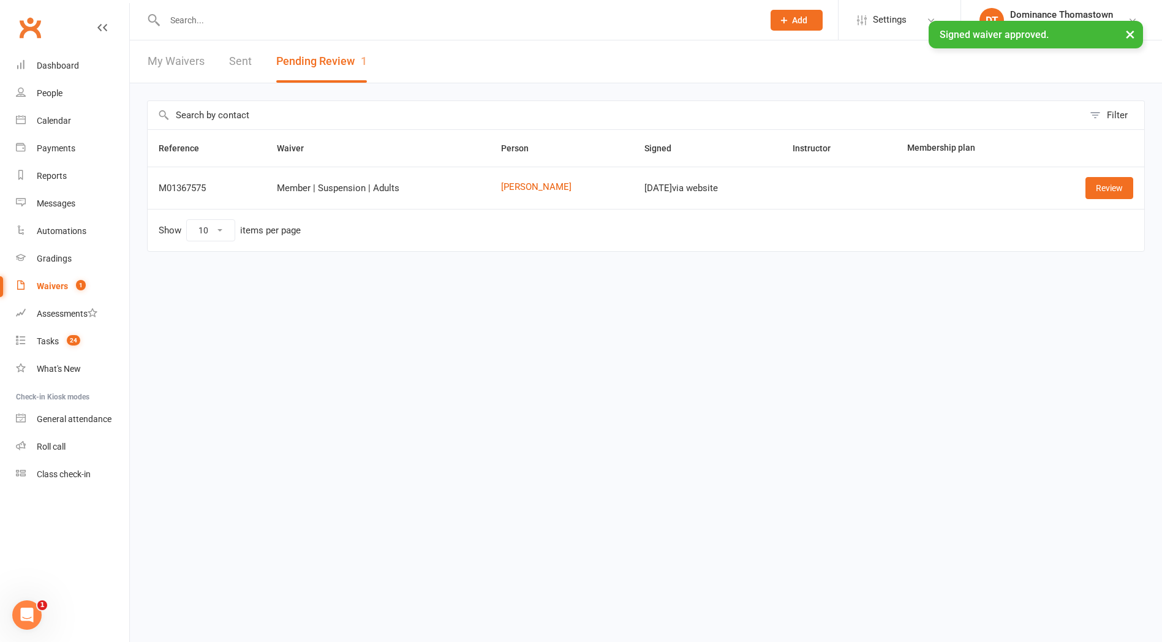
click at [238, 12] on input "text" at bounding box center [458, 20] width 594 height 17
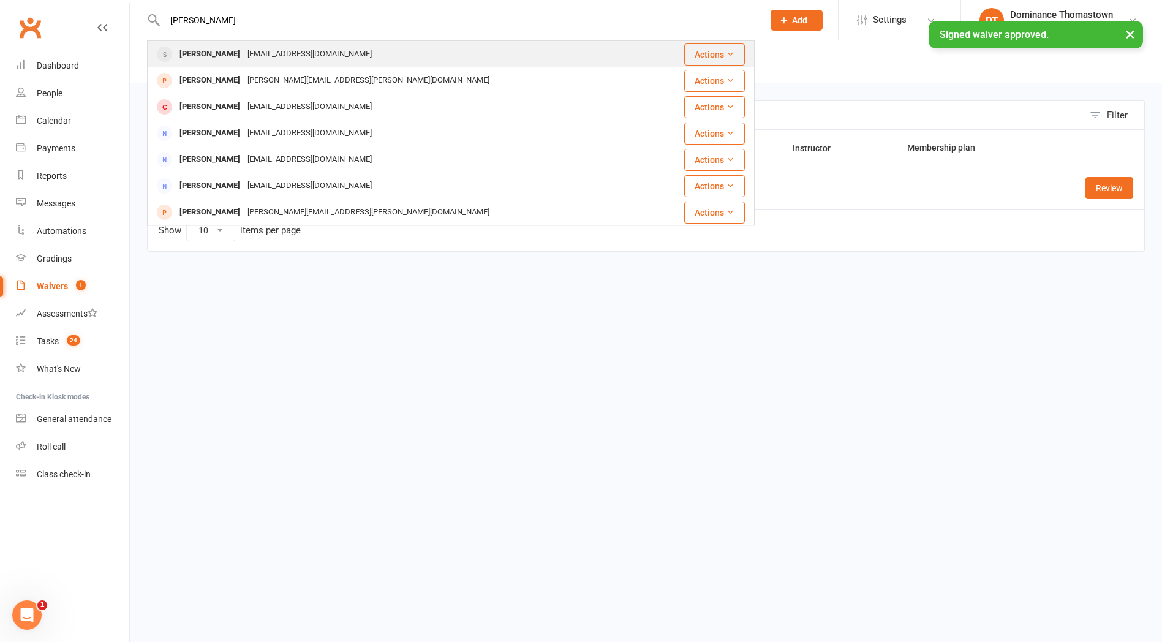
type input "[PERSON_NAME]"
click at [272, 58] on div "[EMAIL_ADDRESS][DOMAIN_NAME]" at bounding box center [310, 54] width 132 height 18
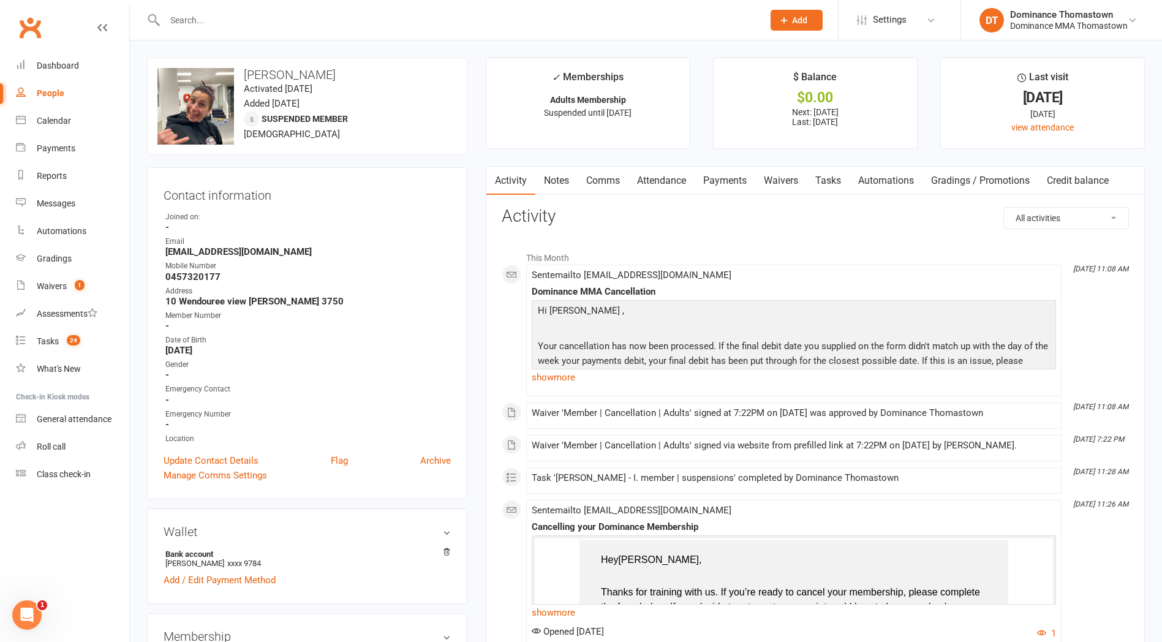
click at [724, 185] on link "Payments" at bounding box center [725, 181] width 61 height 28
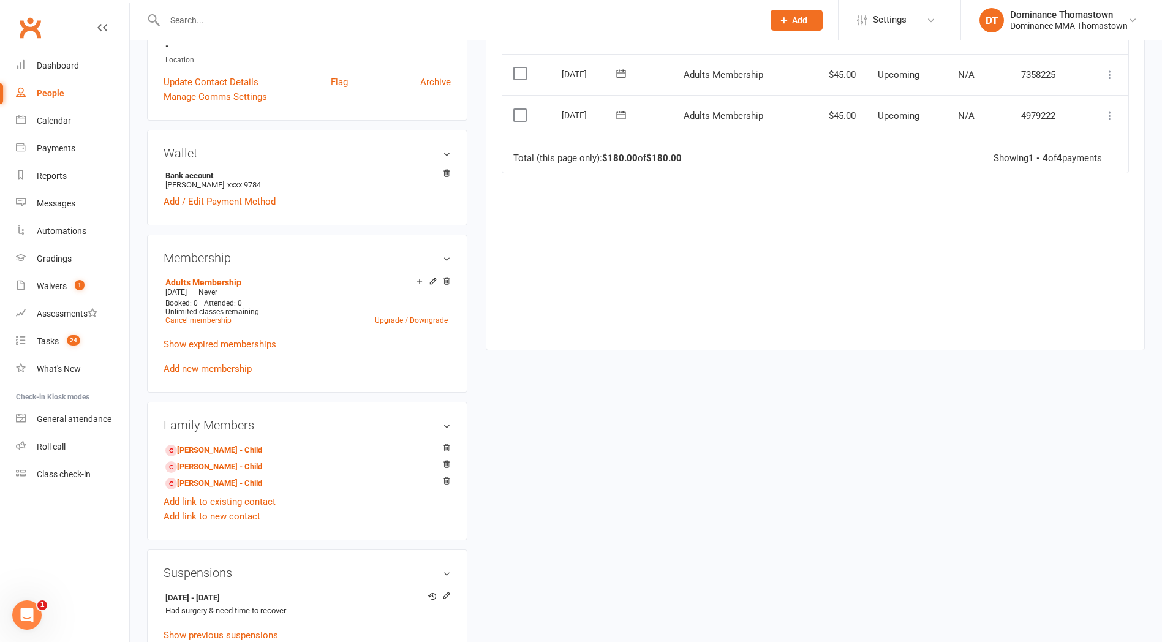
scroll to position [368, 0]
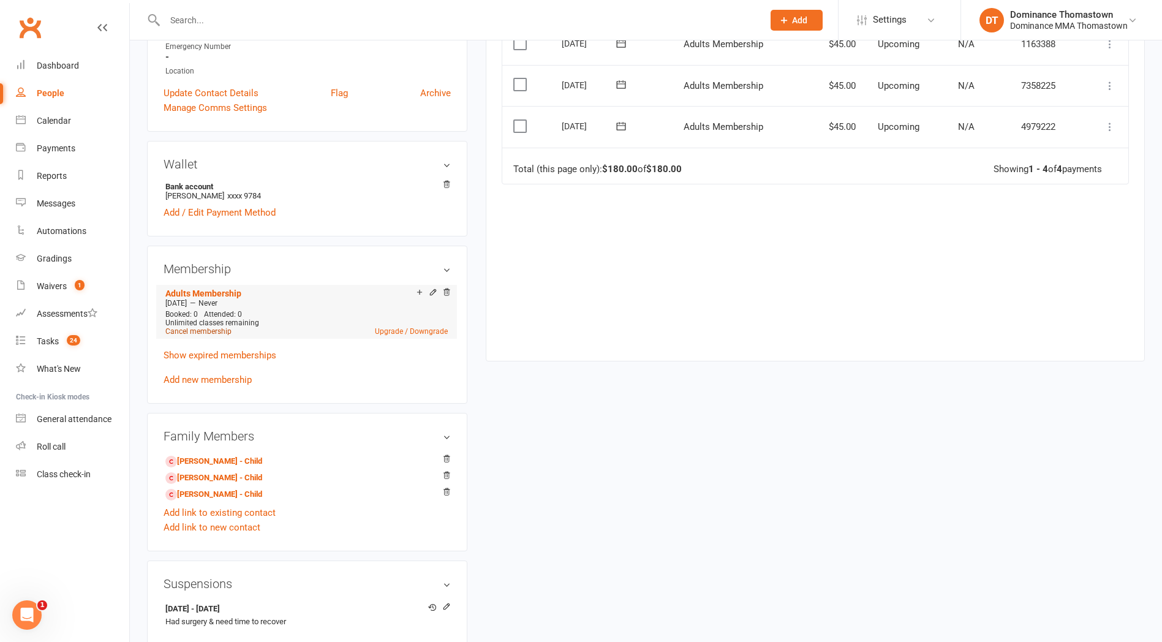
click at [218, 327] on link "Cancel membership" at bounding box center [198, 331] width 66 height 9
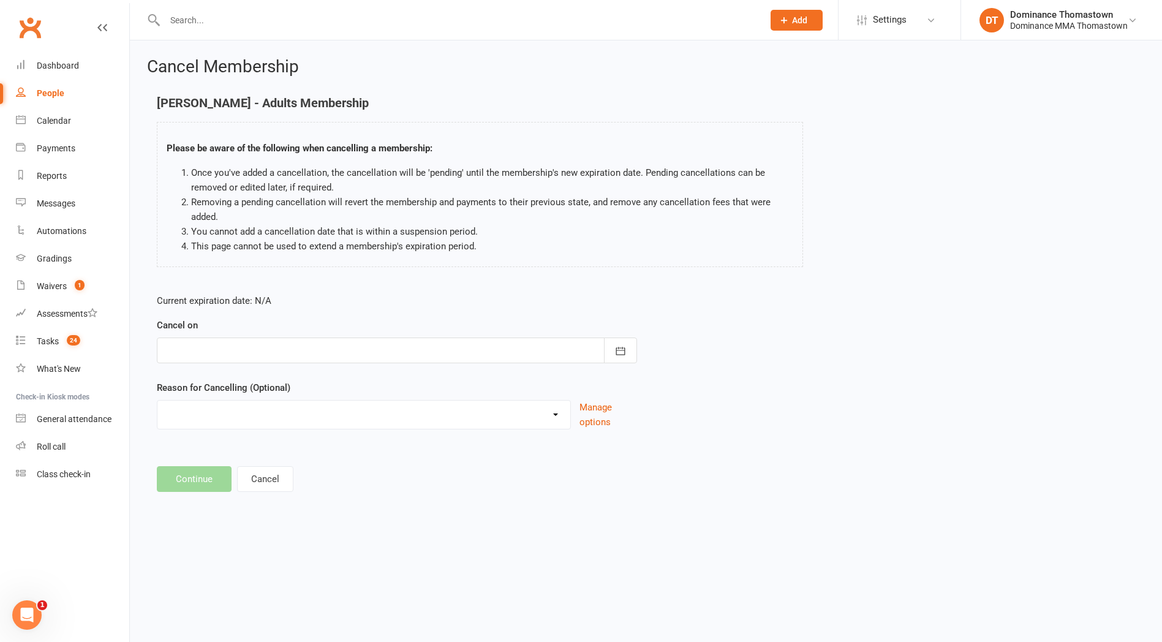
click at [398, 358] on div at bounding box center [397, 351] width 480 height 26
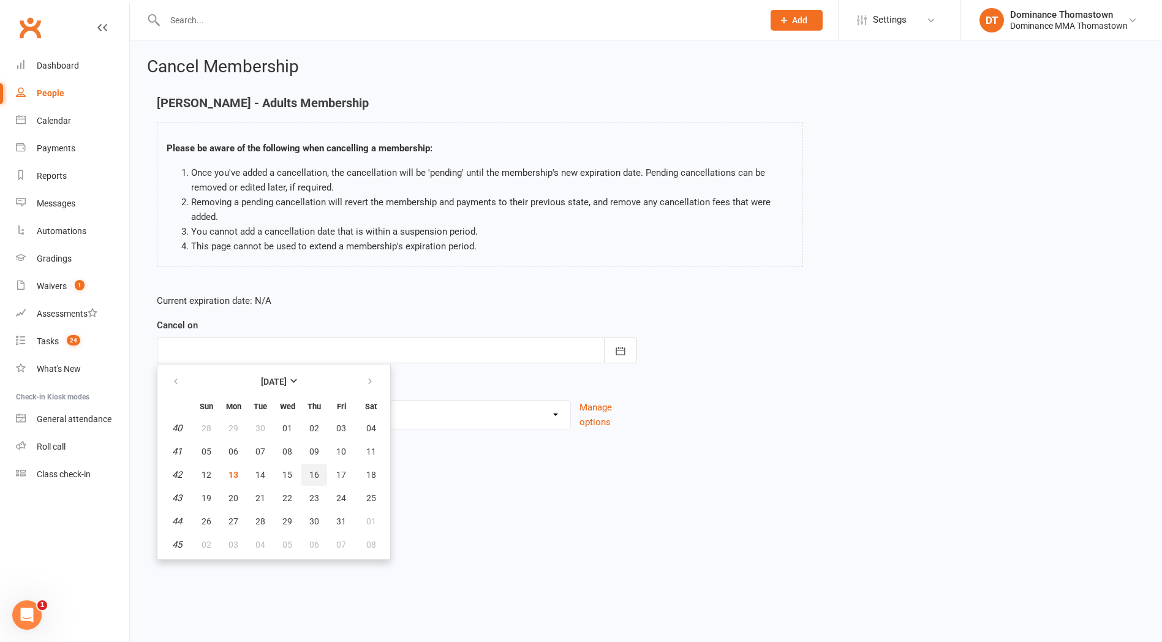
click at [314, 477] on span "16" at bounding box center [314, 475] width 10 height 10
type input "[DATE]"
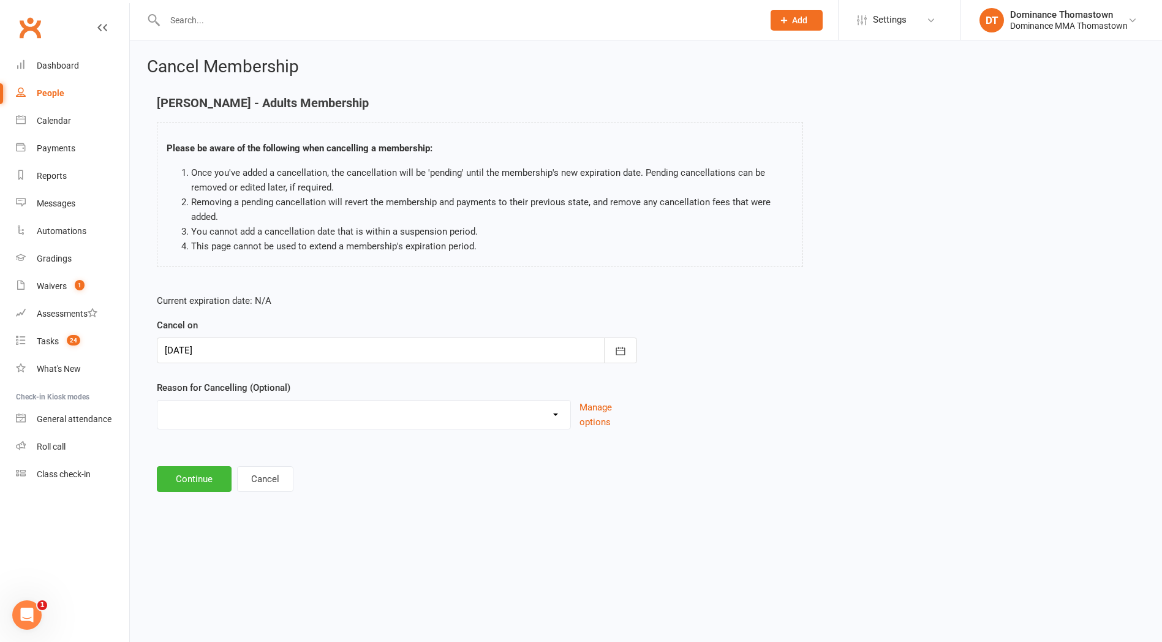
click at [306, 421] on select "Holiday Injury Other reason" at bounding box center [363, 413] width 413 height 25
select select "2"
click at [157, 401] on select "Holiday Injury Other reason" at bounding box center [363, 413] width 413 height 25
click at [283, 476] on input at bounding box center [397, 479] width 480 height 26
paste input "Medical reasons not able to go further with [PERSON_NAME]"
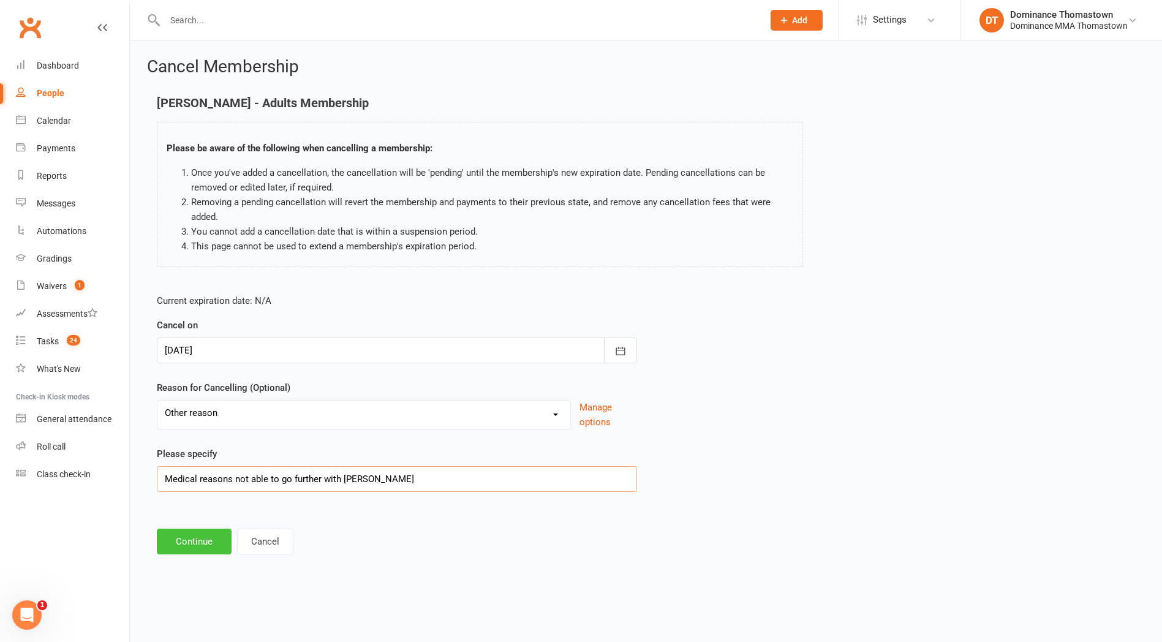
type input "Medical reasons not able to go further with [PERSON_NAME]"
click at [210, 544] on button "Continue" at bounding box center [194, 542] width 75 height 26
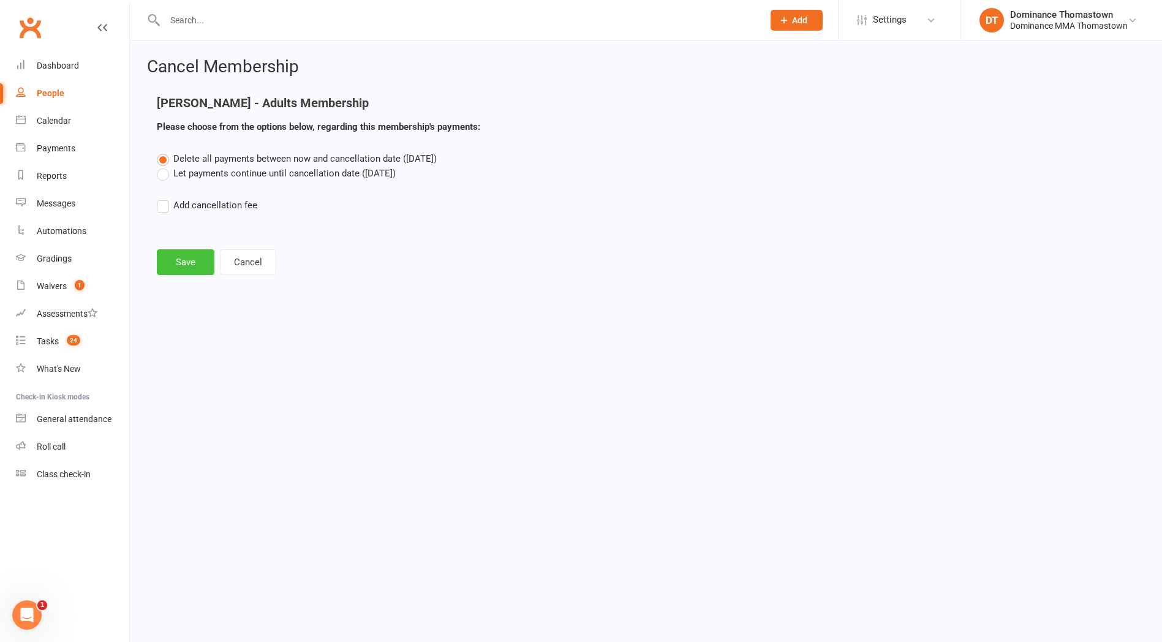
click at [195, 255] on button "Save" at bounding box center [186, 262] width 58 height 26
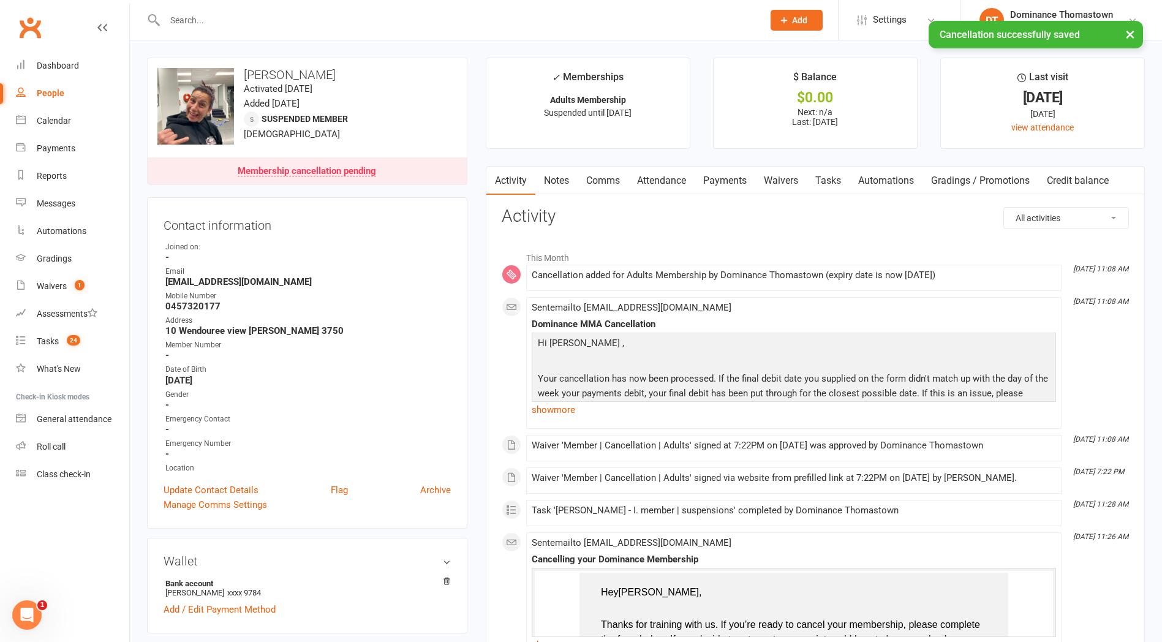
click at [732, 173] on link "Payments" at bounding box center [725, 181] width 61 height 28
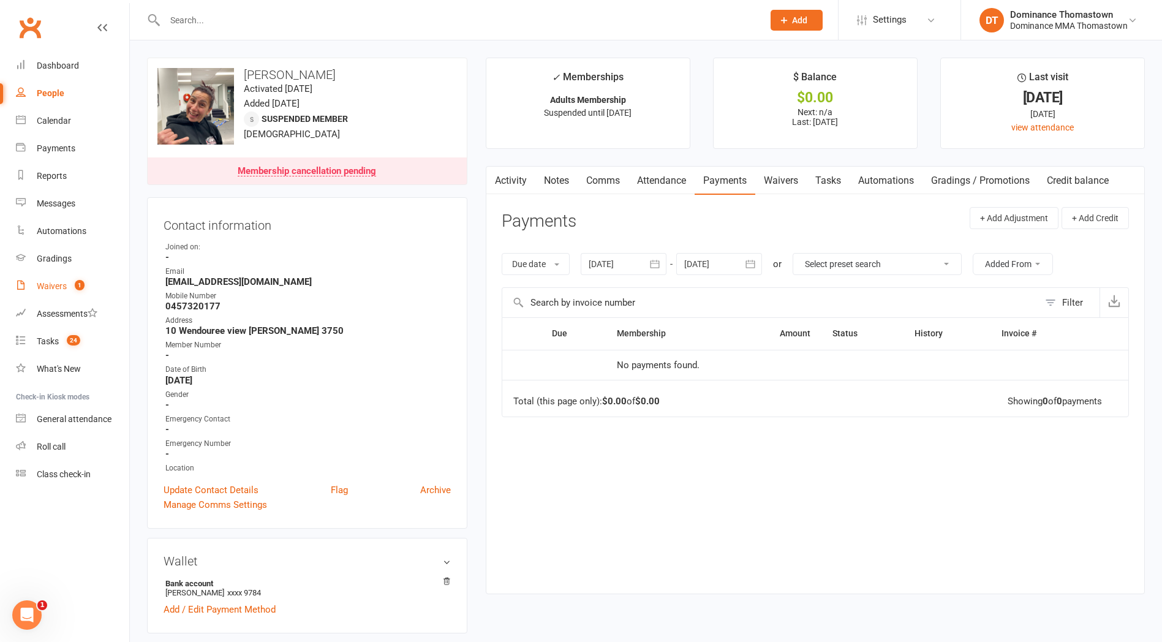
click at [81, 289] on span "1" at bounding box center [80, 285] width 10 height 10
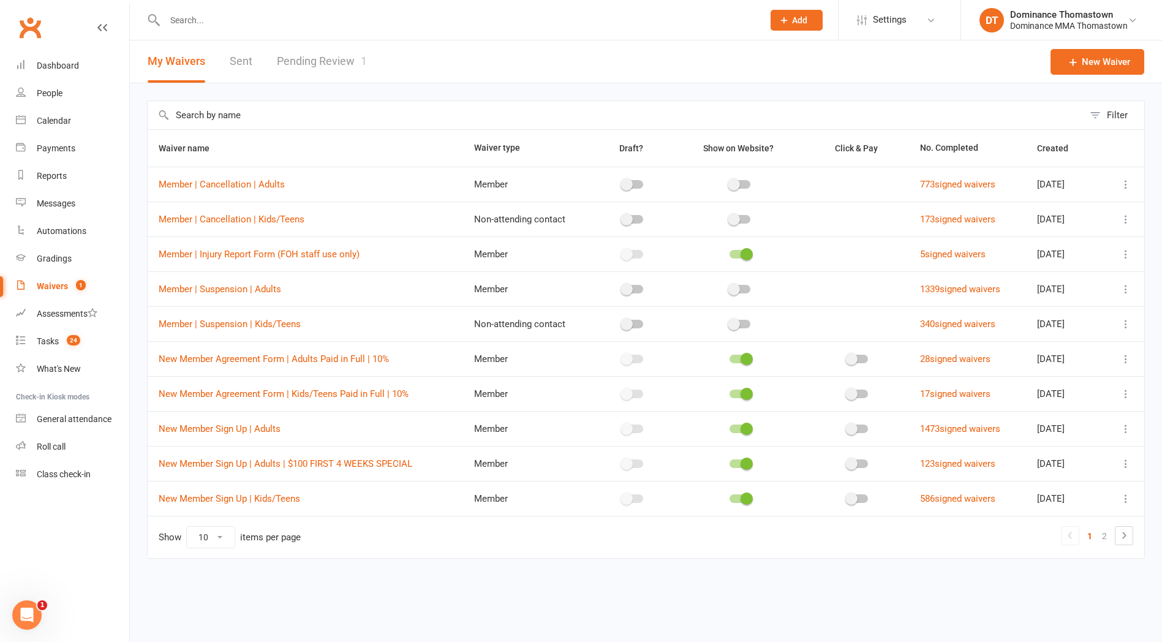
click at [342, 58] on link "Pending Review 1" at bounding box center [322, 61] width 90 height 42
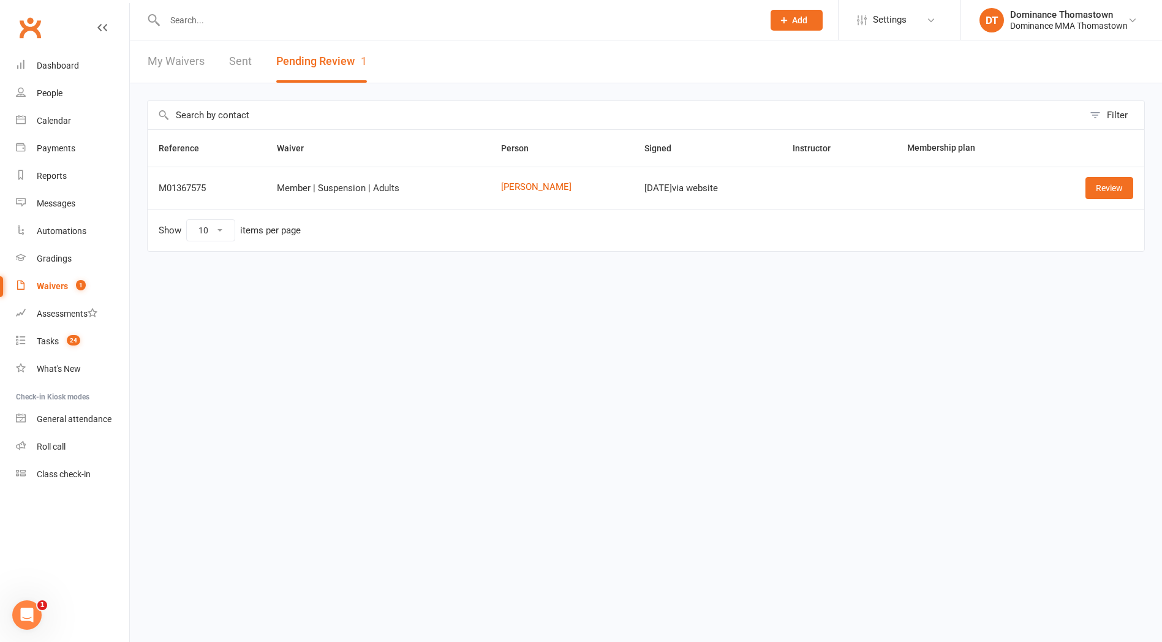
click at [229, 16] on input "text" at bounding box center [458, 20] width 594 height 17
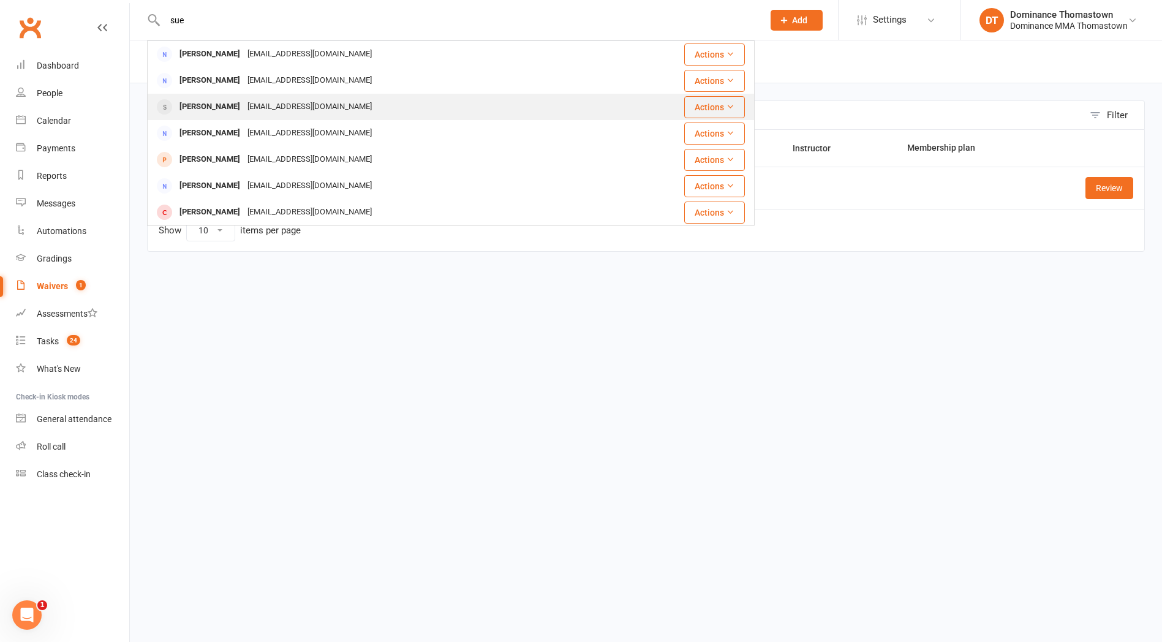
type input "sue"
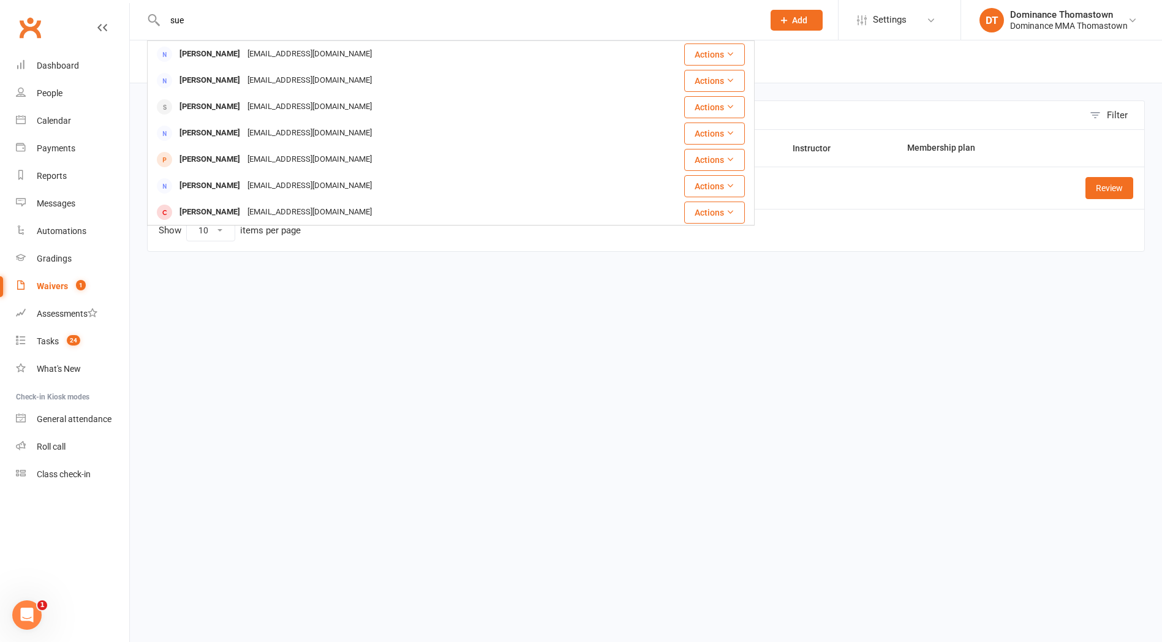
click at [235, 106] on div "[PERSON_NAME]" at bounding box center [210, 107] width 68 height 18
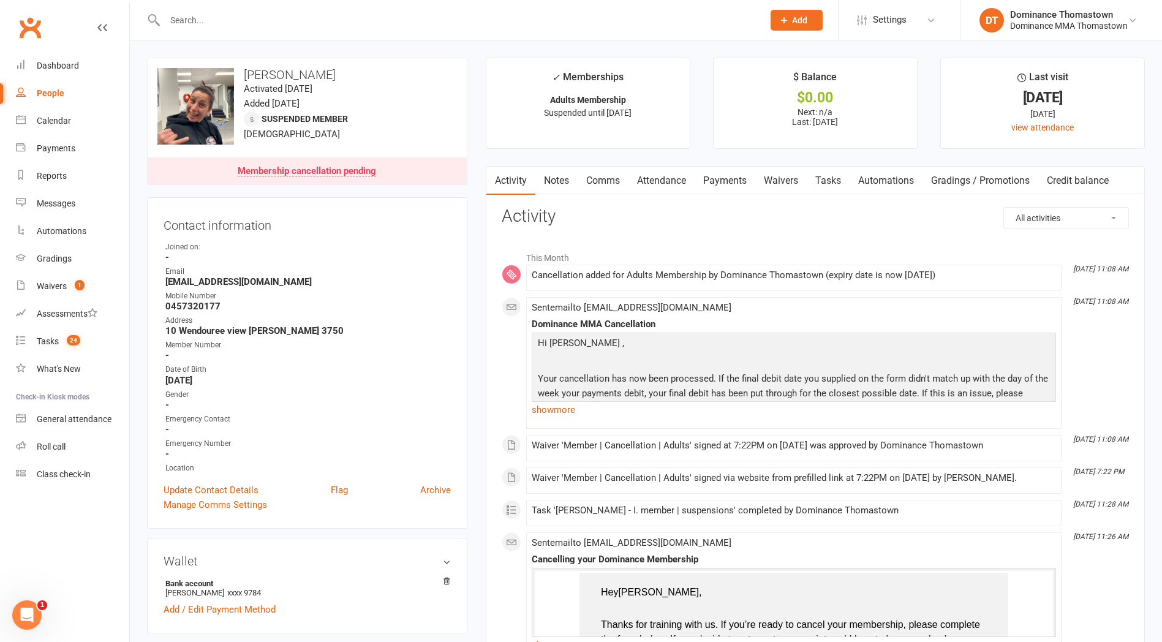
click at [834, 170] on link "Tasks" at bounding box center [828, 181] width 43 height 28
select select "incomplete"
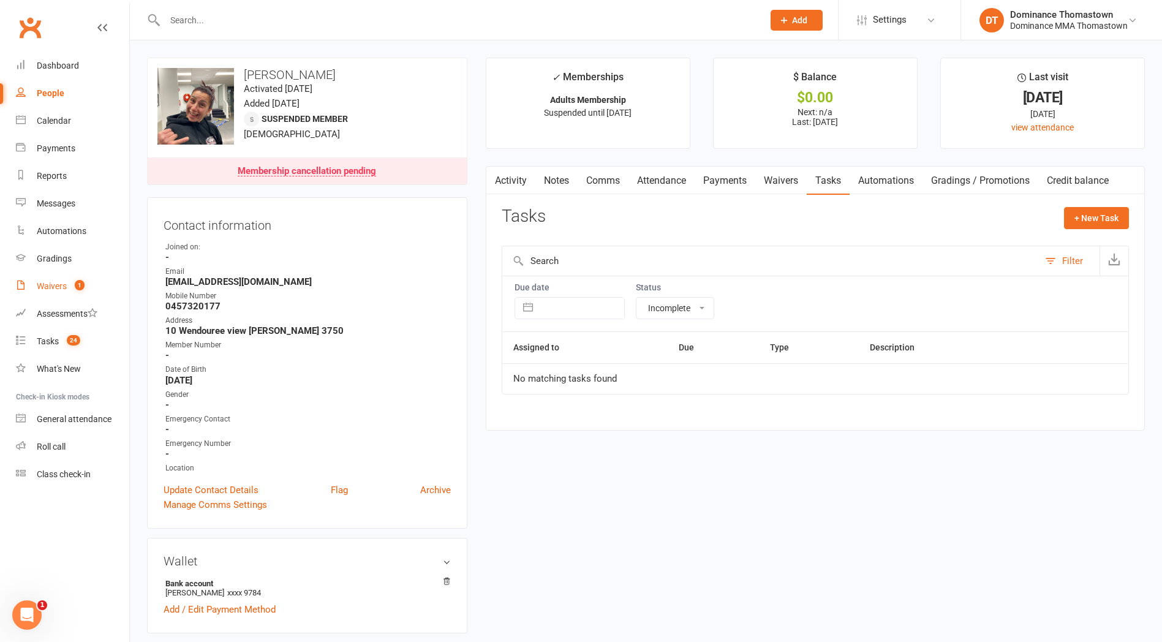
click at [64, 290] on div "Waivers" at bounding box center [52, 286] width 30 height 10
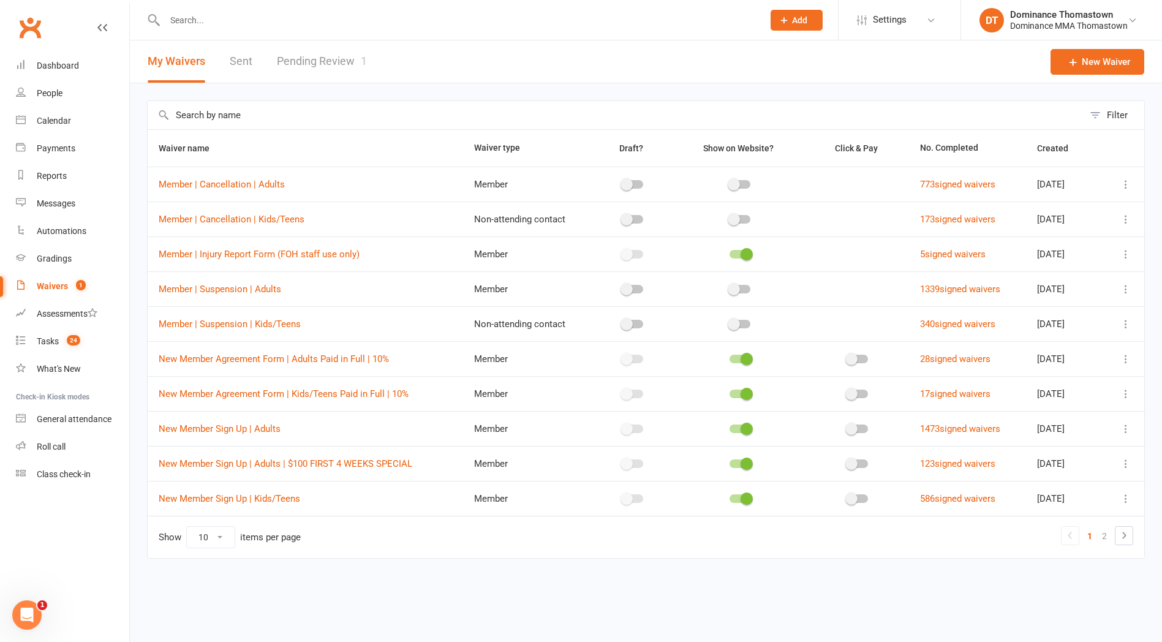
click at [338, 49] on link "Pending Review 1" at bounding box center [322, 61] width 90 height 42
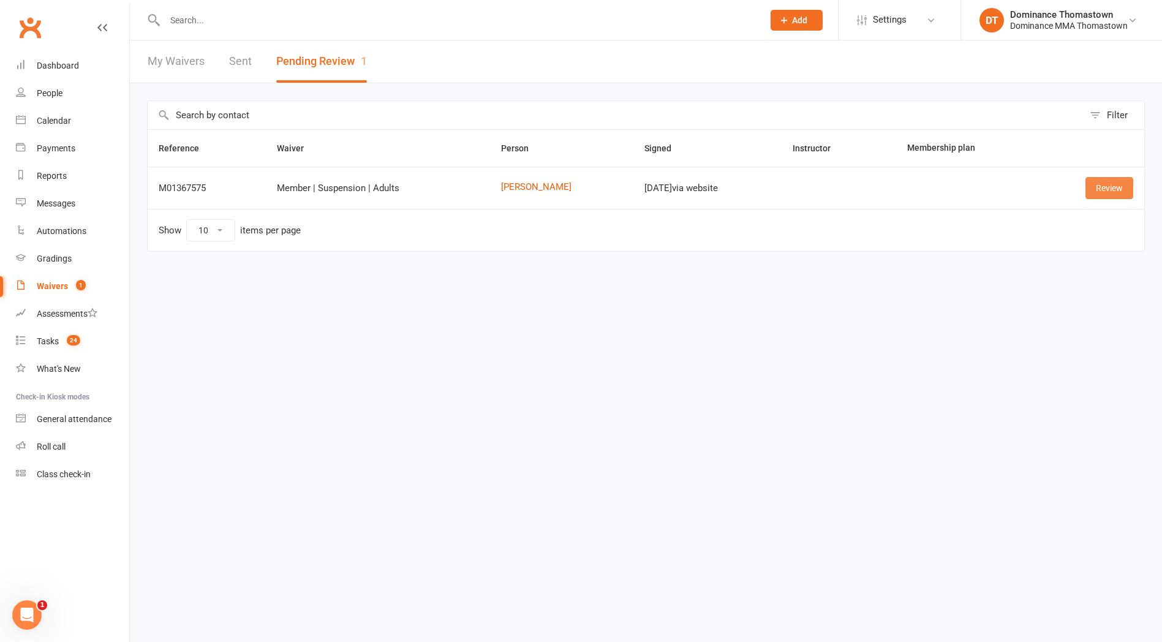
click at [1103, 193] on link "Review" at bounding box center [1110, 188] width 48 height 22
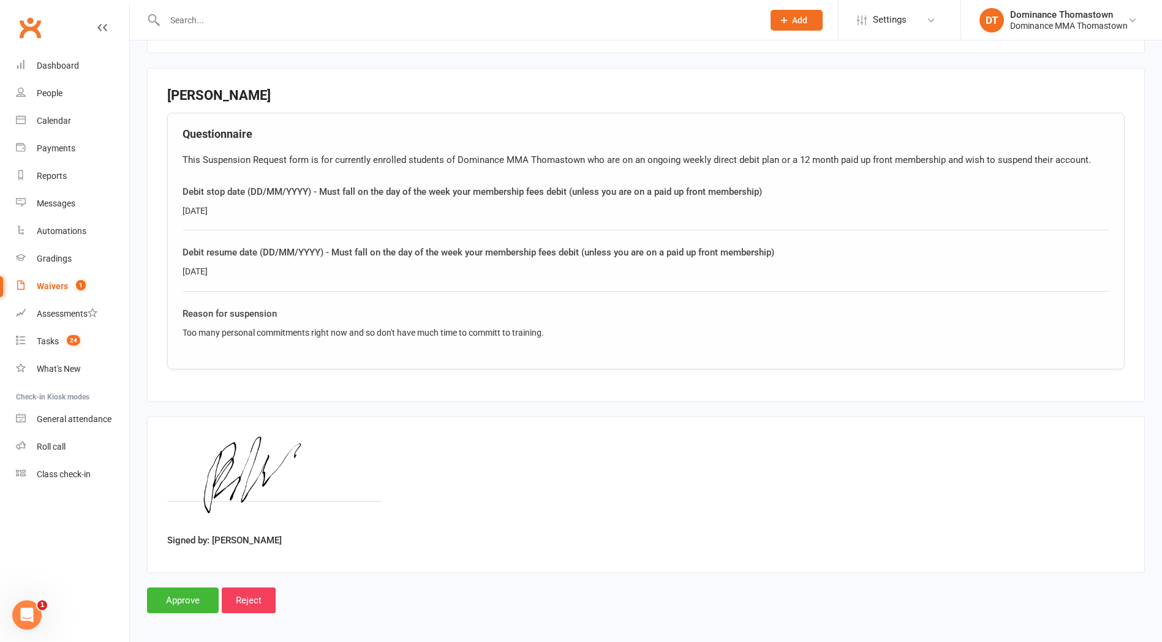
scroll to position [539, 0]
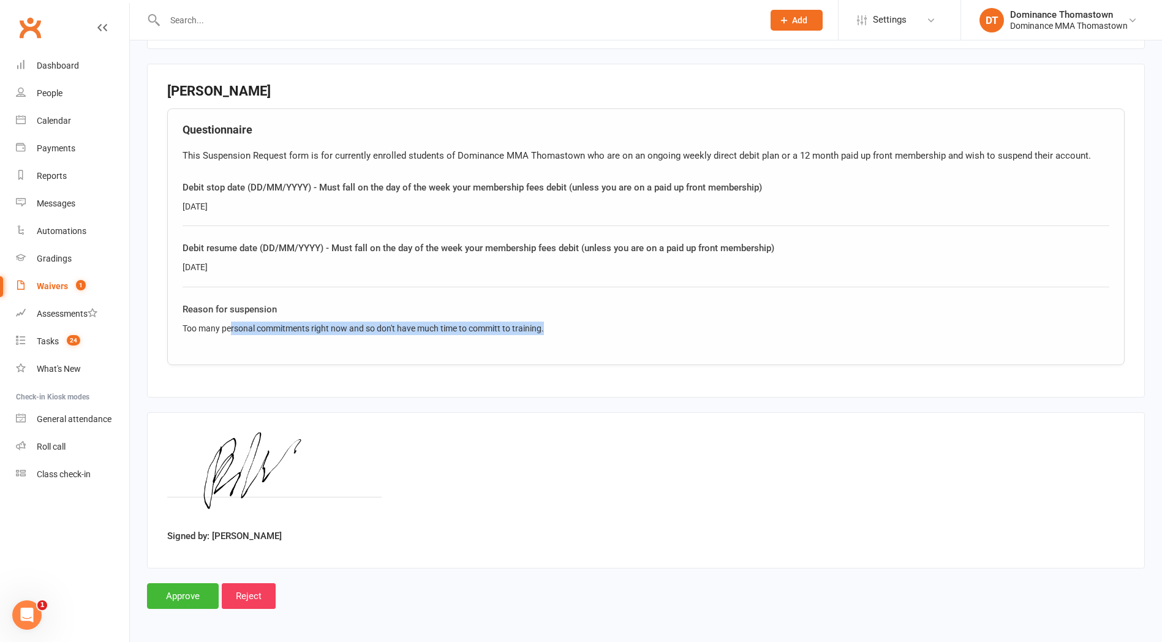
drag, startPoint x: 555, startPoint y: 327, endPoint x: 236, endPoint y: 333, distance: 318.7
click at [236, 333] on div "Too many personal commitments right now and so don't have much time to committ …" at bounding box center [646, 328] width 927 height 13
click at [583, 332] on div "Too many personal commitments right now and so don't have much time to committ …" at bounding box center [646, 328] width 927 height 13
drag, startPoint x: 561, startPoint y: 328, endPoint x: 183, endPoint y: 329, distance: 378.7
click at [183, 329] on div "Too many personal commitments right now and so don't have much time to committ …" at bounding box center [646, 328] width 927 height 13
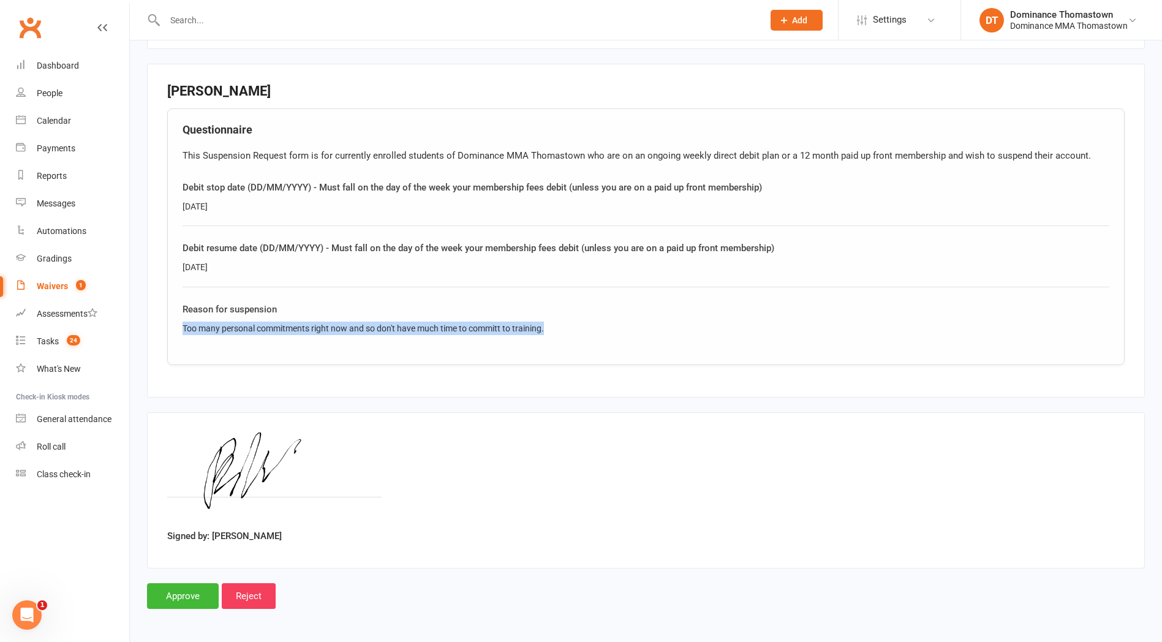
copy div "Too many personal commitments right now and so don't have much time to committ …"
click at [184, 593] on input "Approve" at bounding box center [183, 596] width 72 height 26
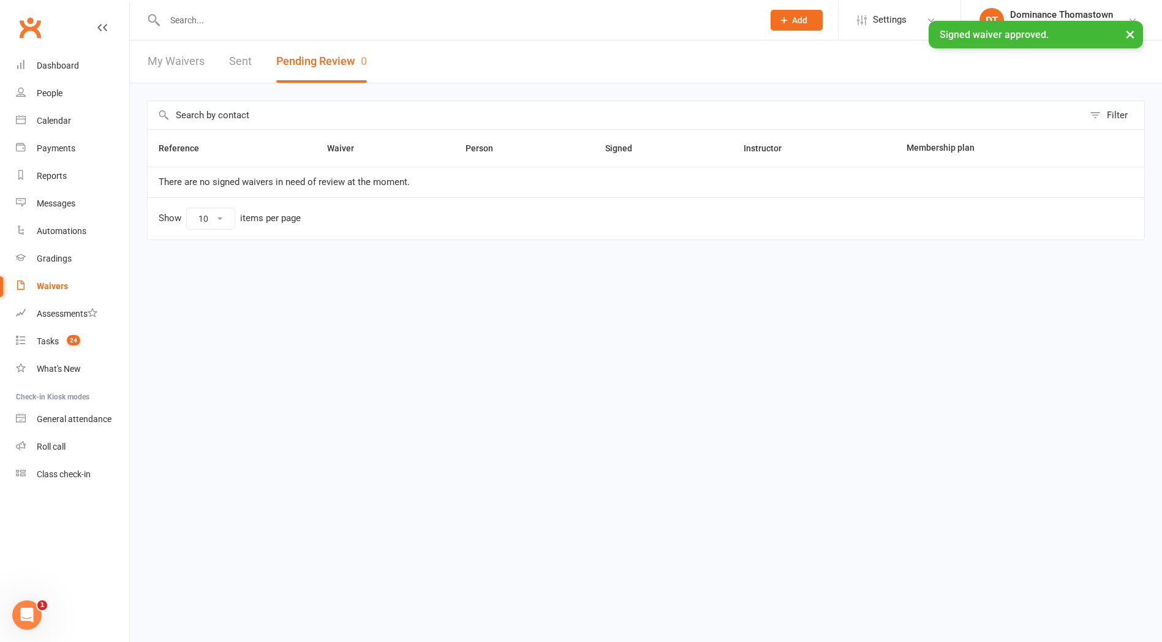
click at [226, 21] on div "× Signed waiver approved." at bounding box center [573, 21] width 1146 height 0
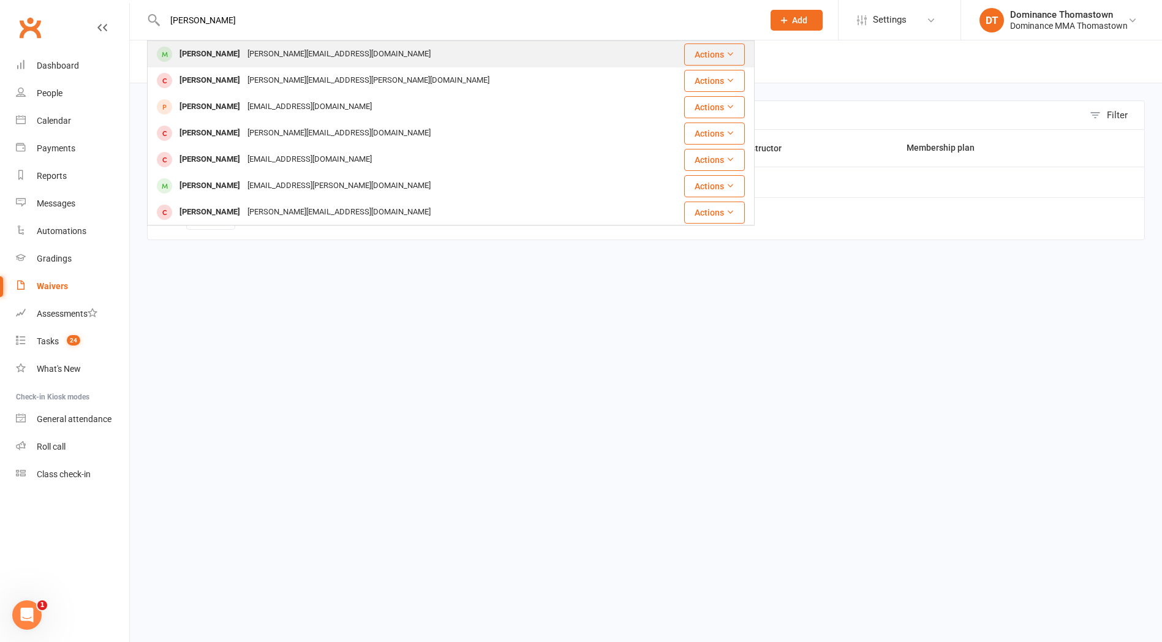
type input "[PERSON_NAME]"
click at [290, 60] on div "[PERSON_NAME][EMAIL_ADDRESS][DOMAIN_NAME]" at bounding box center [339, 54] width 191 height 18
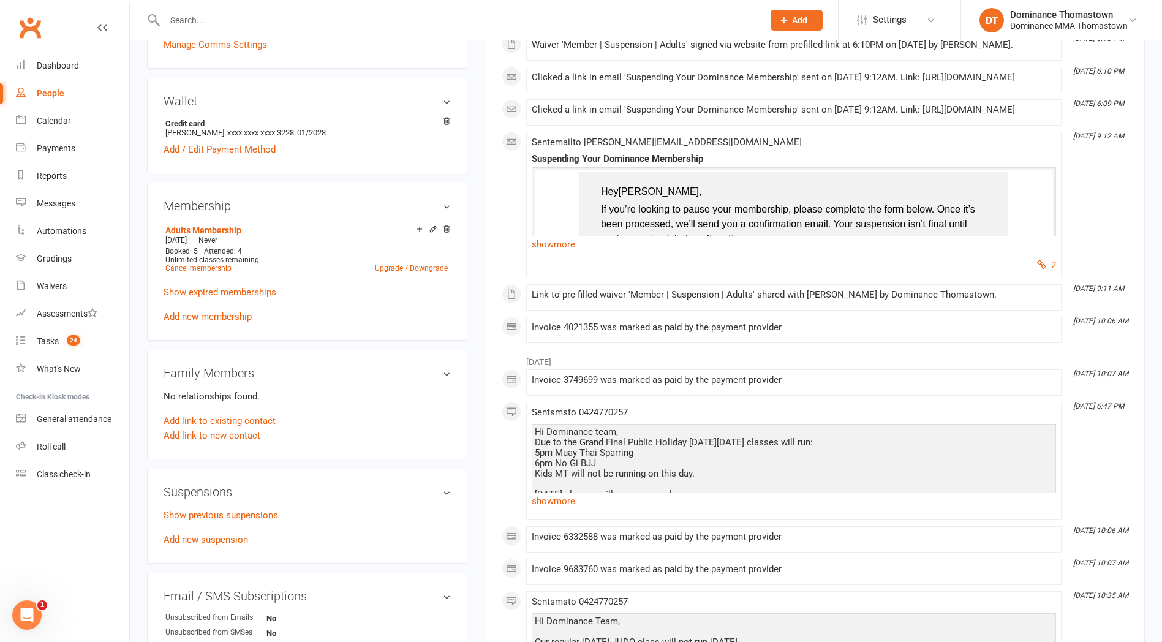
scroll to position [570, 0]
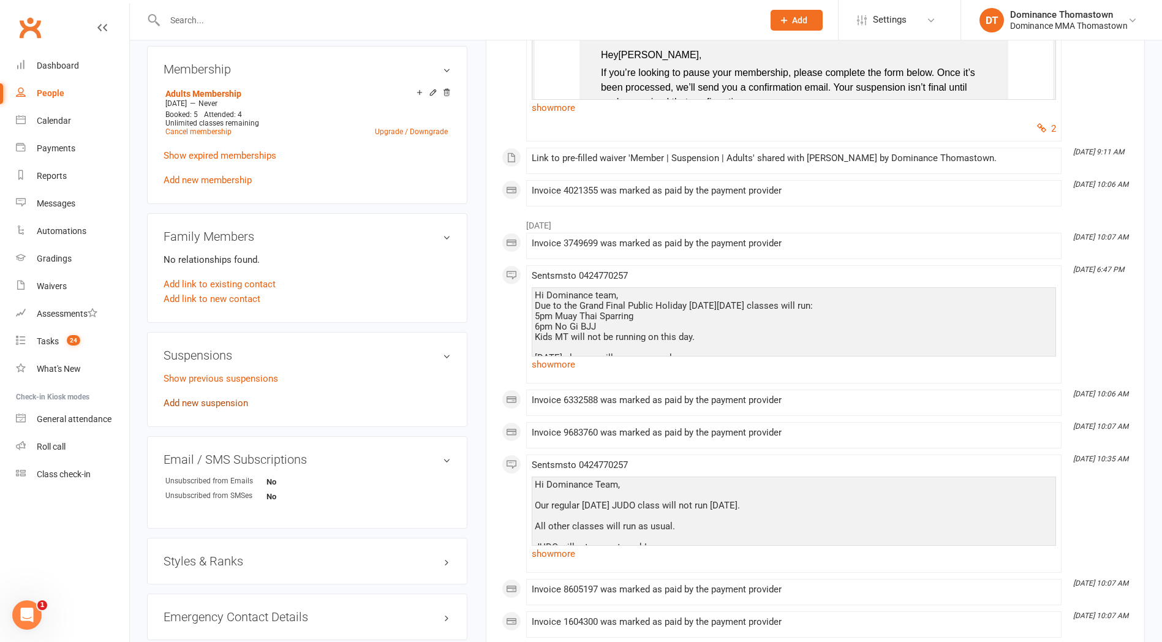
click at [208, 401] on link "Add new suspension" at bounding box center [206, 403] width 85 height 11
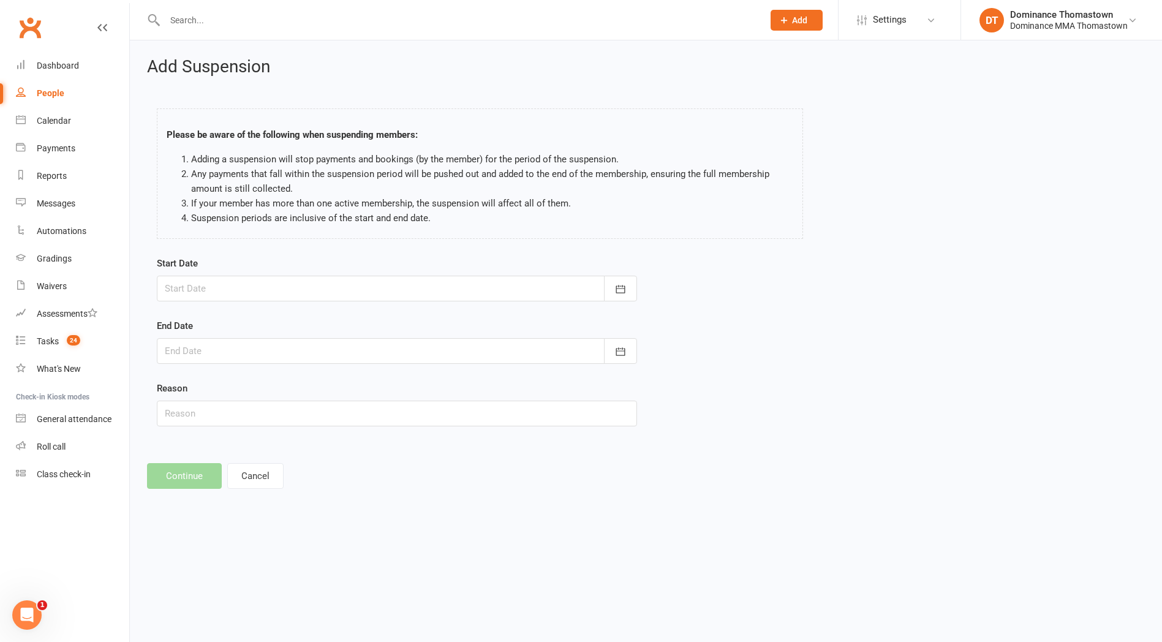
click at [235, 296] on div at bounding box center [397, 289] width 480 height 26
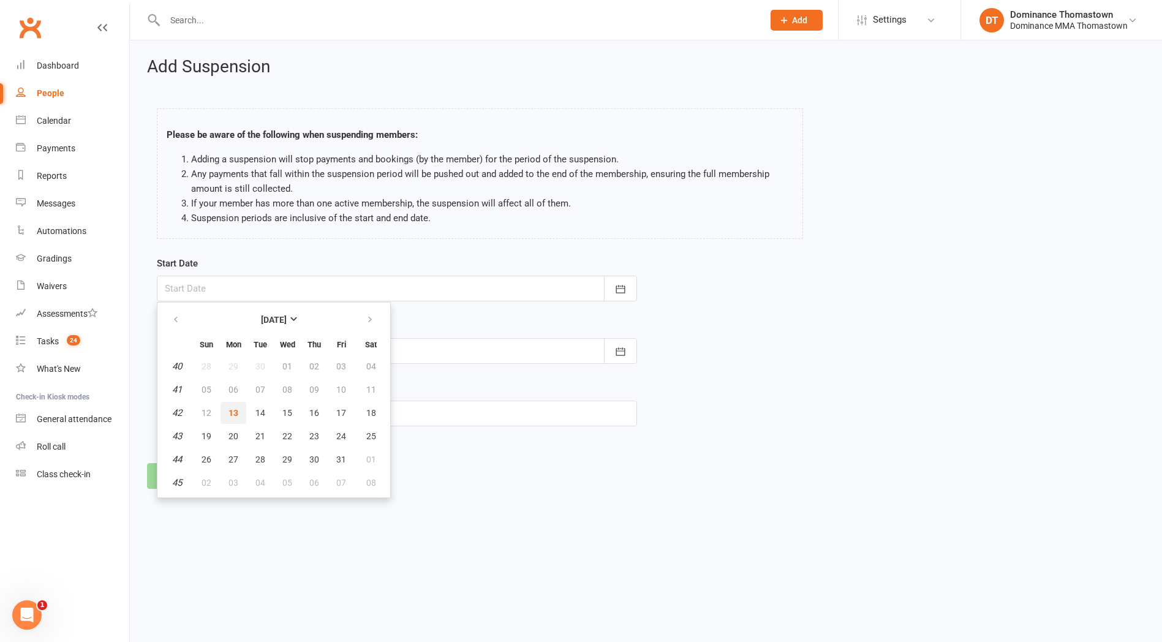
drag, startPoint x: 238, startPoint y: 412, endPoint x: 238, endPoint y: 405, distance: 6.7
click at [238, 412] on span "13" at bounding box center [234, 413] width 10 height 10
type input "[DATE]"
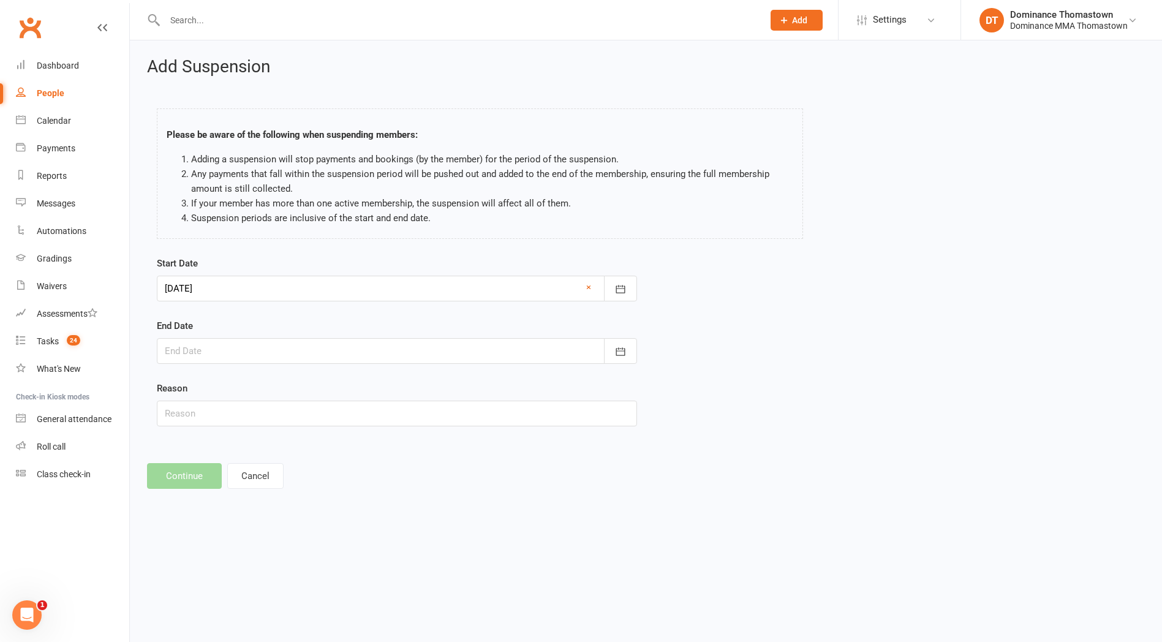
click at [235, 357] on div at bounding box center [397, 351] width 480 height 26
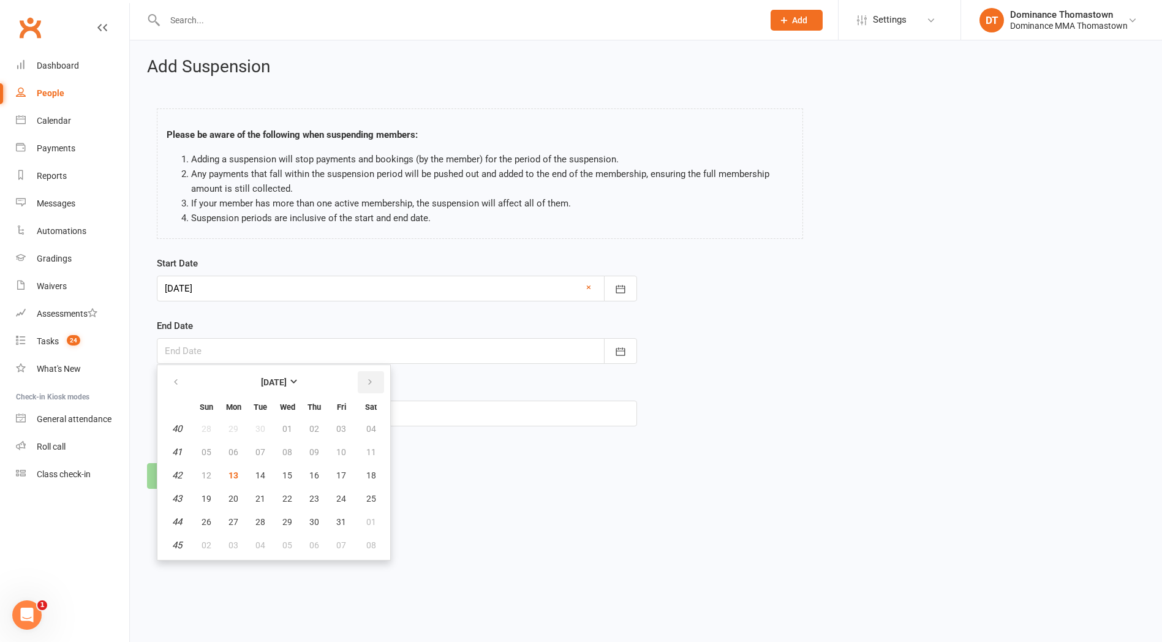
click at [359, 379] on button "button" at bounding box center [371, 382] width 26 height 22
click at [308, 478] on button "13" at bounding box center [314, 475] width 26 height 22
type input "[DATE]"
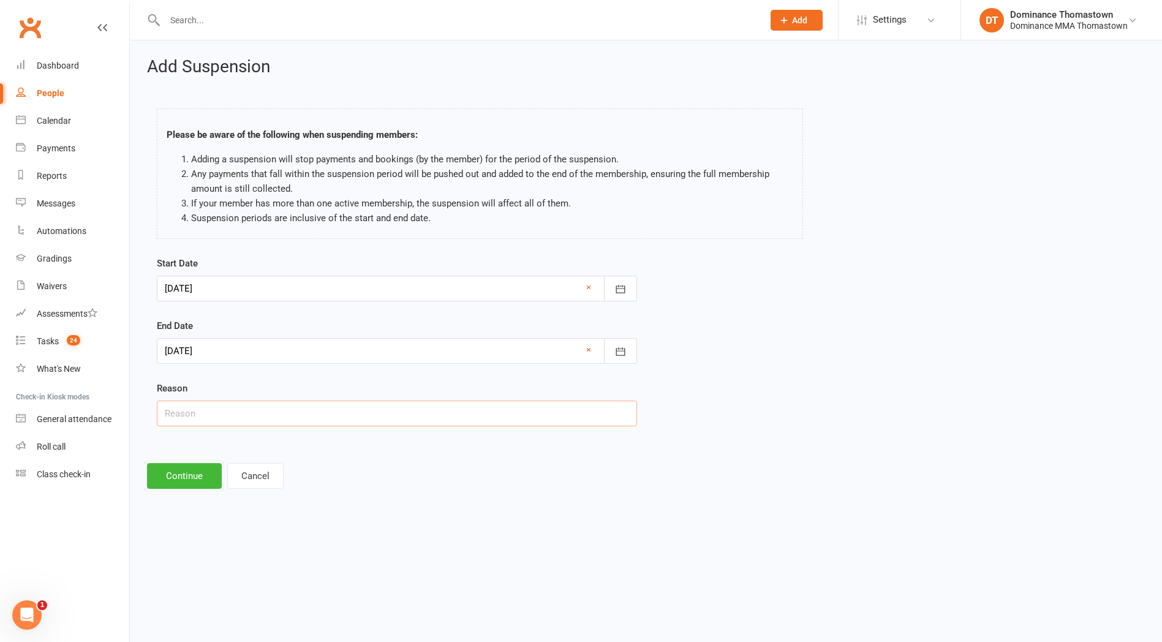
click at [272, 425] on input "text" at bounding box center [397, 414] width 480 height 26
paste input "Too many personal commitments right now and so don't have much time to committ …"
type input "Too many personal commitments right now and so don't have much time to committ …"
click at [195, 476] on button "Continue" at bounding box center [184, 476] width 75 height 26
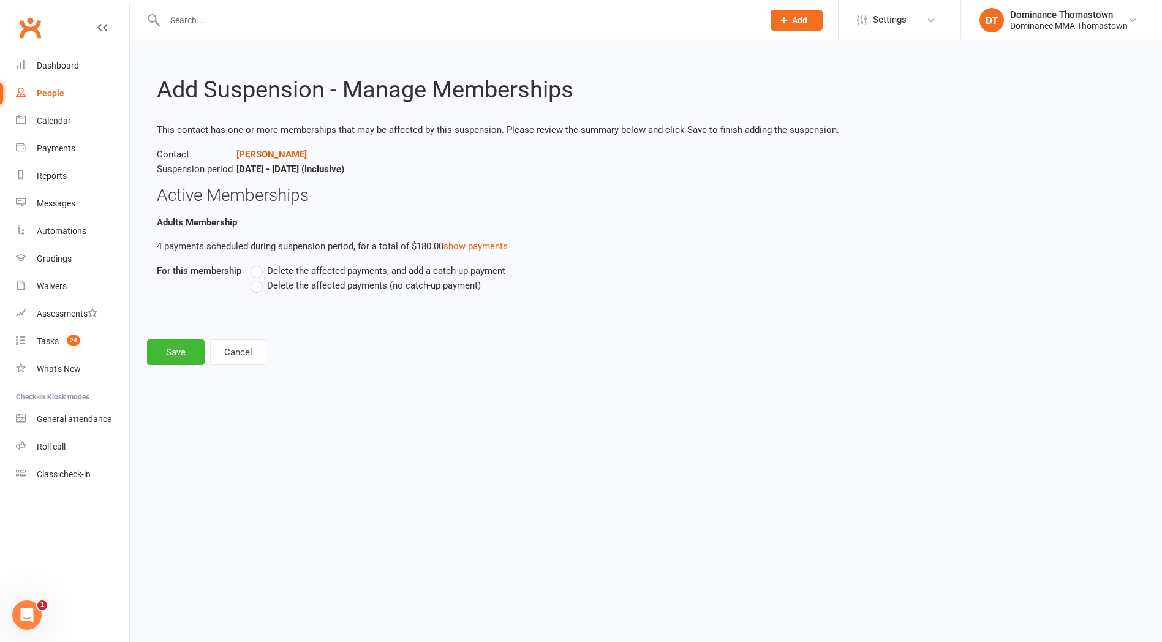
drag, startPoint x: 263, startPoint y: 286, endPoint x: 255, endPoint y: 294, distance: 11.3
click at [263, 287] on label "Delete the affected payments (no catch-up payment)" at bounding box center [366, 285] width 230 height 15
click at [259, 278] on input "Delete the affected payments (no catch-up payment)" at bounding box center [255, 278] width 8 height 0
click at [199, 346] on div "Add Suspension - Manage Memberships This contact has one or more memberships th…" at bounding box center [646, 211] width 1033 height 342
click at [198, 346] on button "Save" at bounding box center [176, 352] width 58 height 26
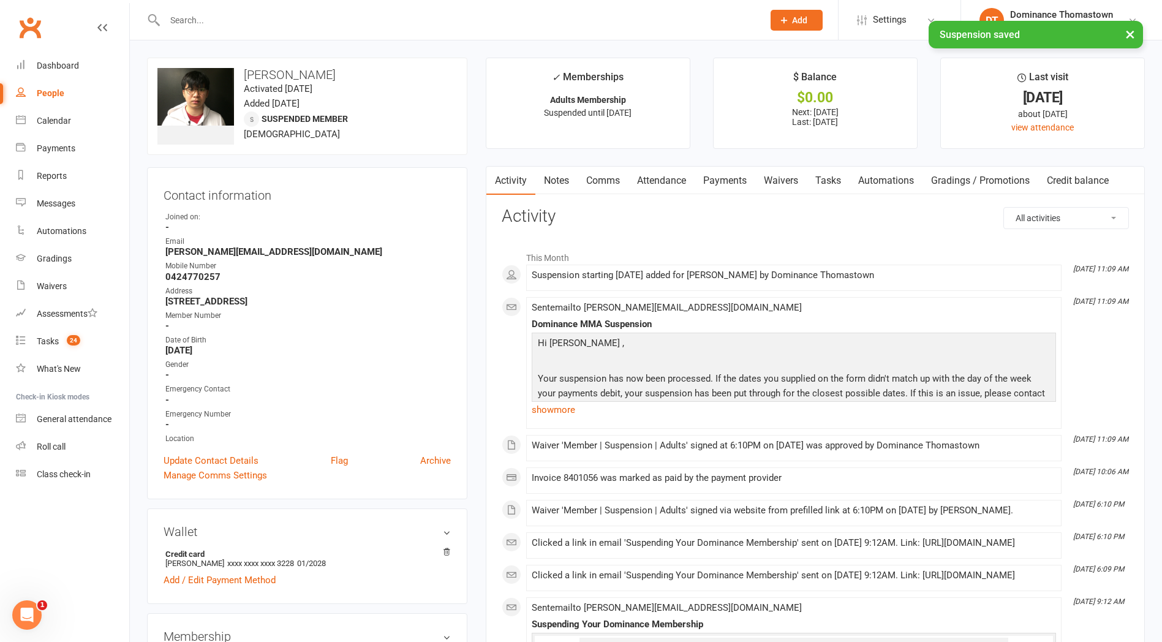
click at [702, 186] on link "Payments" at bounding box center [725, 181] width 61 height 28
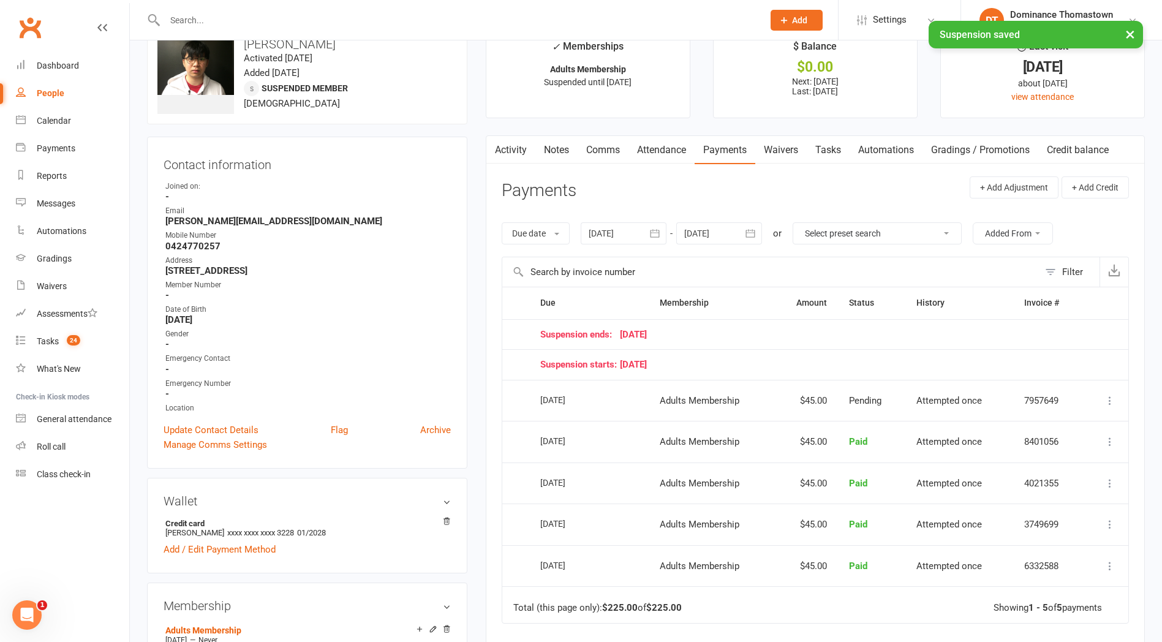
scroll to position [31, 0]
click at [81, 343] on link "Tasks 24" at bounding box center [72, 342] width 113 height 28
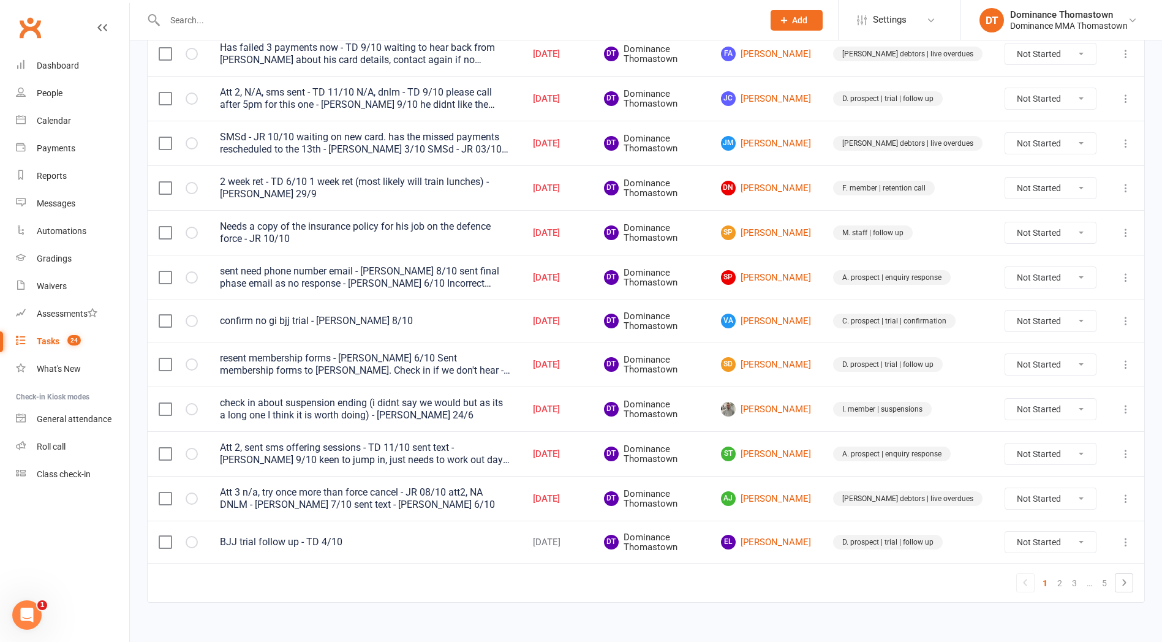
scroll to position [762, 0]
click at [205, 21] on input "text" at bounding box center [458, 20] width 594 height 17
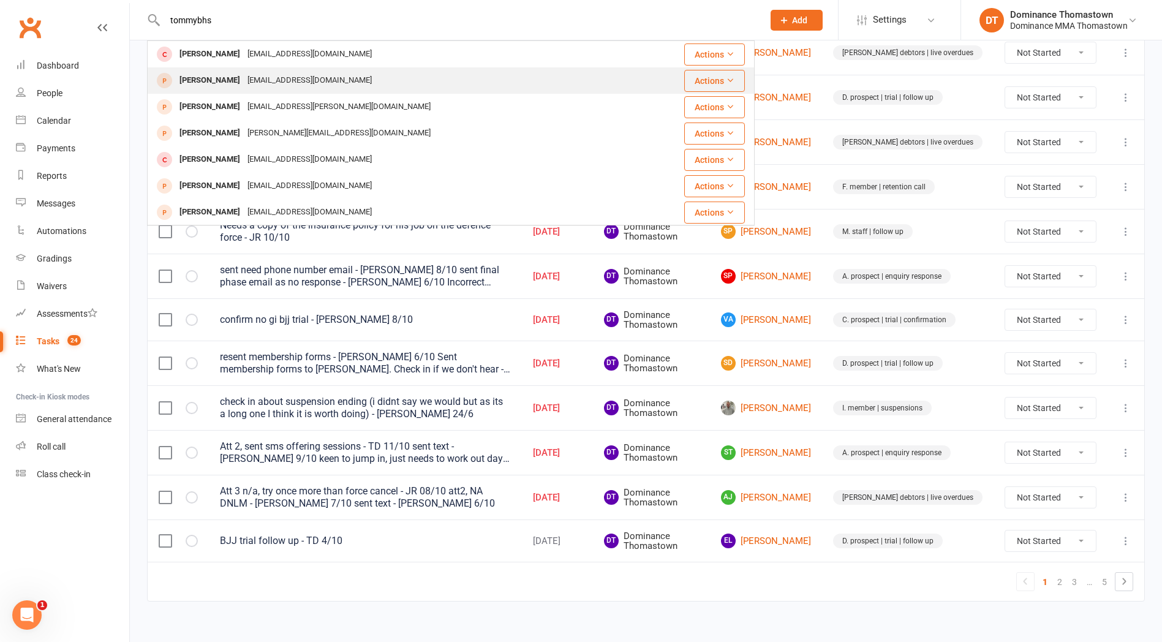
type input "tommybhs"
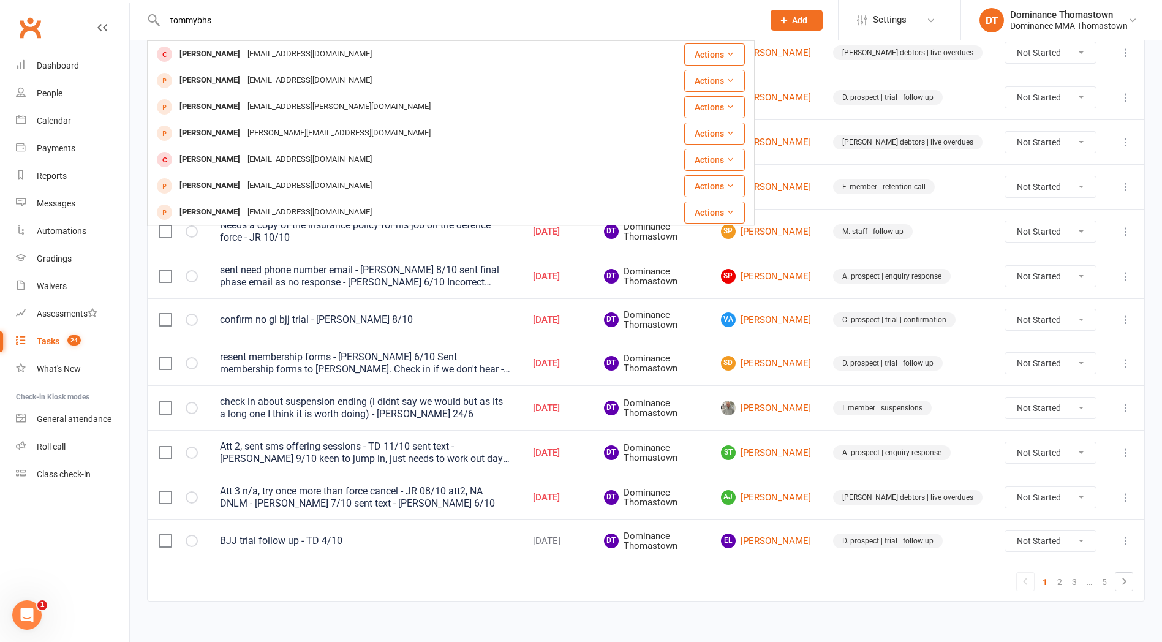
click at [254, 80] on div "[EMAIL_ADDRESS][DOMAIN_NAME]" at bounding box center [310, 81] width 132 height 18
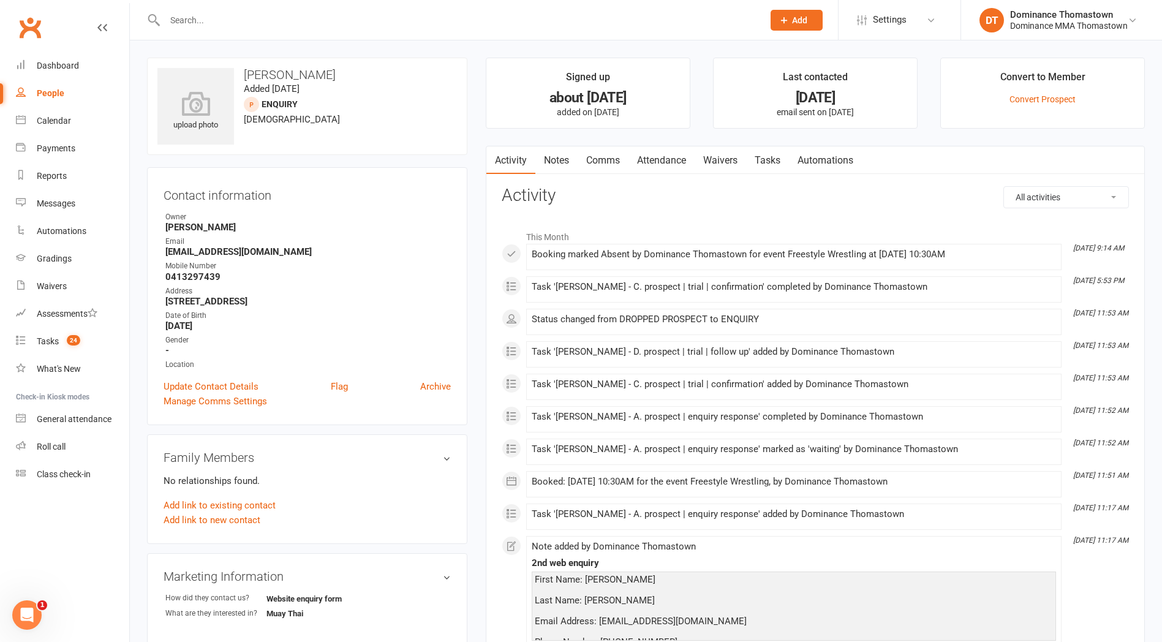
click at [688, 165] on link "Attendance" at bounding box center [662, 160] width 66 height 28
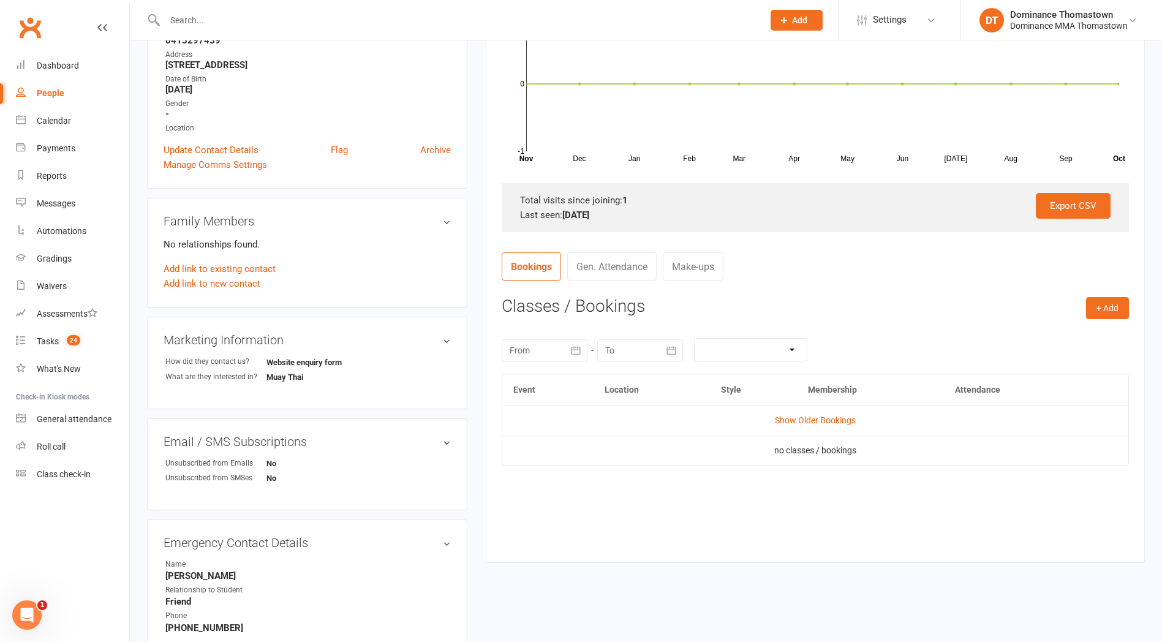
scroll to position [394, 0]
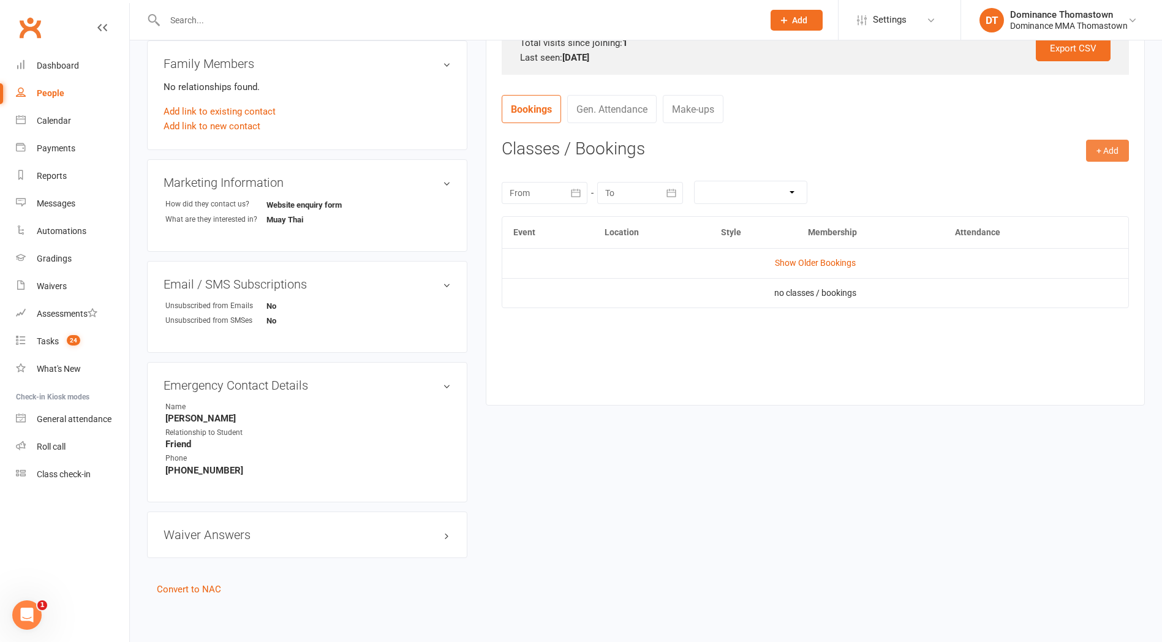
drag, startPoint x: 1108, startPoint y: 150, endPoint x: 1036, endPoint y: 161, distance: 72.5
click at [1108, 150] on button "+ Add" at bounding box center [1107, 151] width 43 height 22
click at [1014, 172] on link "Book Event" at bounding box center [1067, 178] width 121 height 25
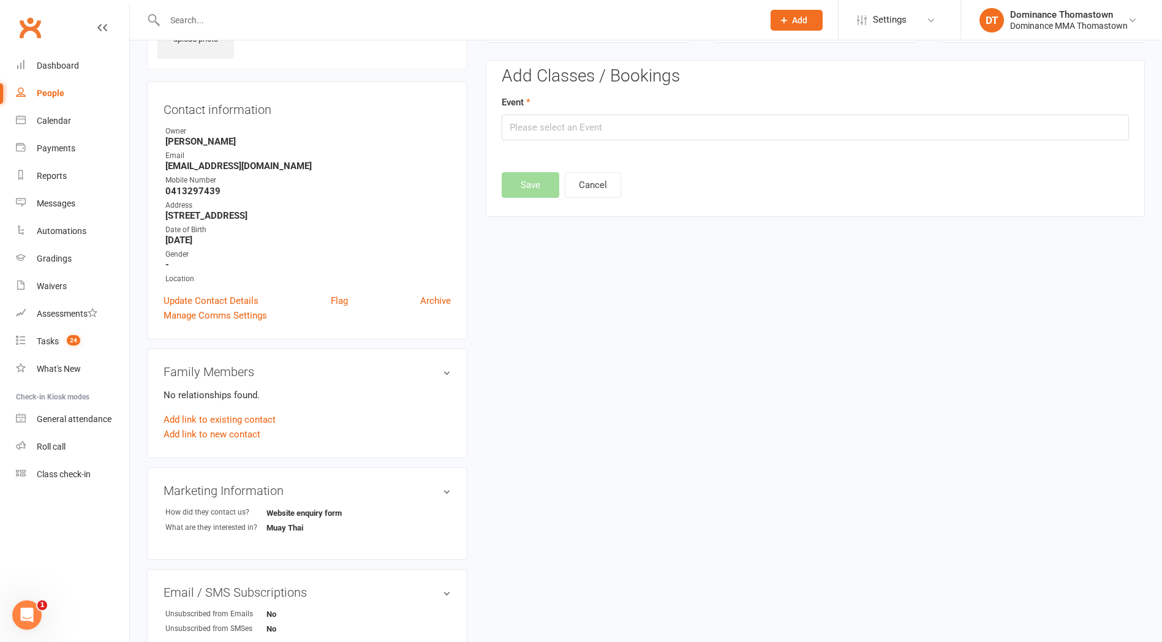
scroll to position [84, 0]
click at [778, 148] on edit-booking-section "Add Classes / Bookings Event Save Cancel" at bounding box center [815, 131] width 627 height 124
click at [776, 136] on input "text" at bounding box center [815, 129] width 627 height 26
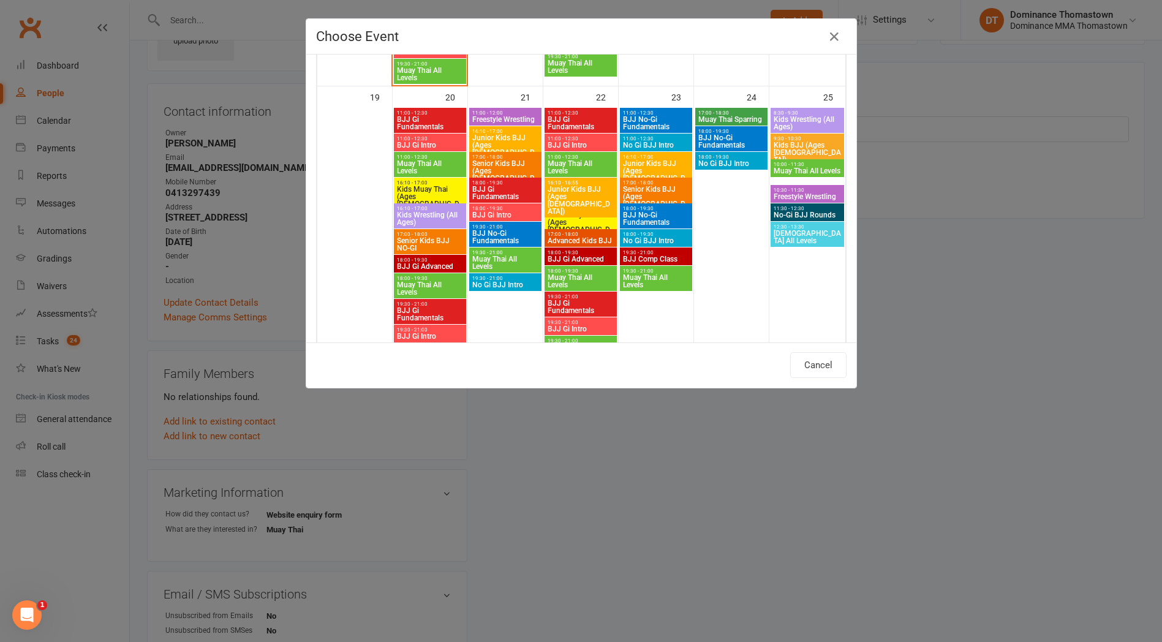
scroll to position [906, 0]
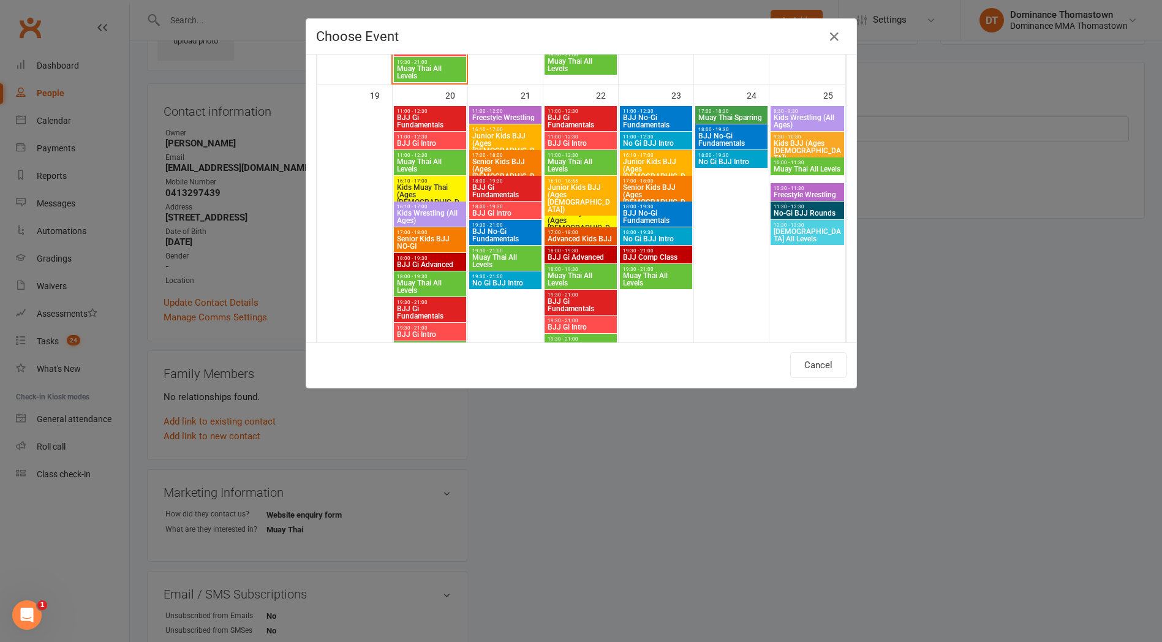
click at [819, 190] on span "10:30 - 11:30" at bounding box center [807, 189] width 69 height 6
type input "Freestyle Wrestling - [DATE] 10:30:00 AM"
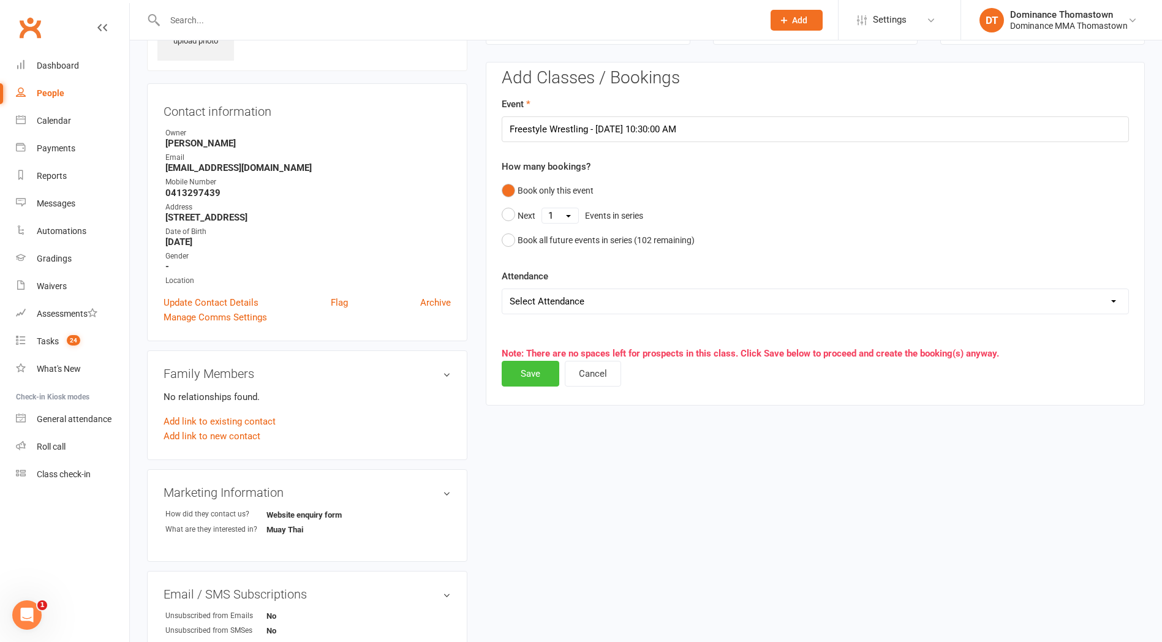
click at [531, 377] on button "Save" at bounding box center [531, 374] width 58 height 26
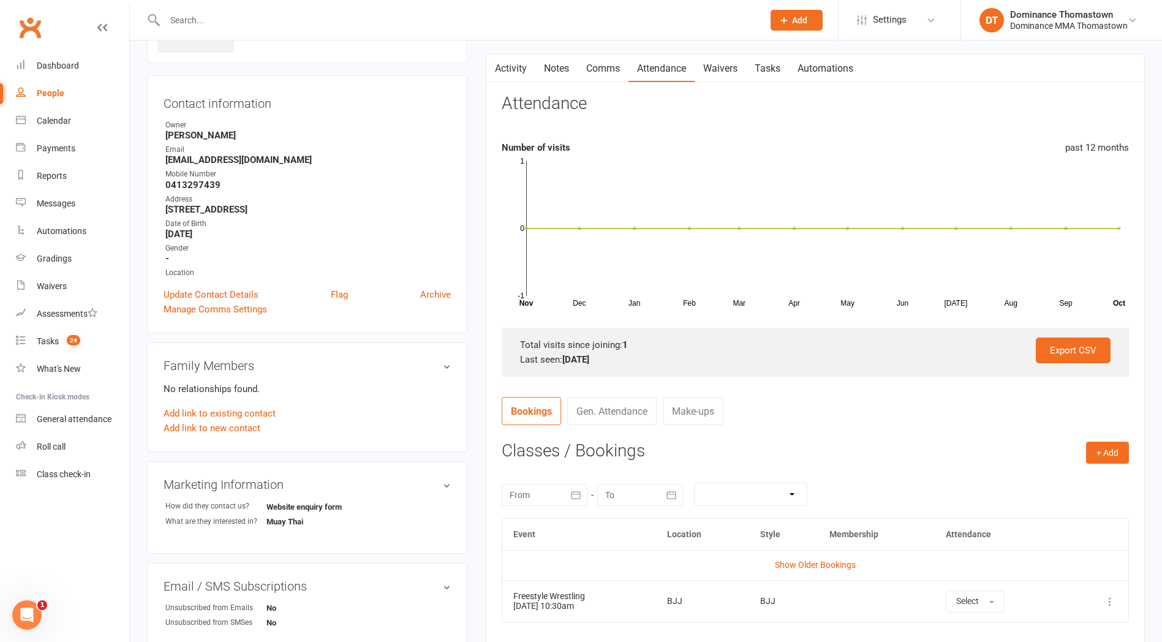
scroll to position [0, 0]
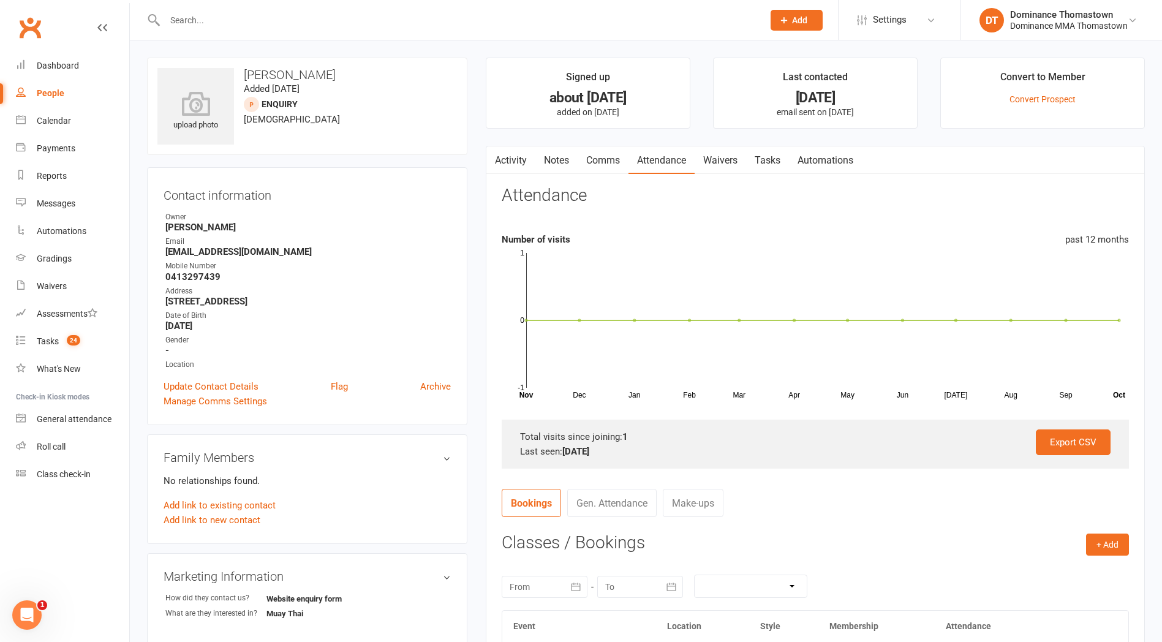
click at [777, 167] on link "Tasks" at bounding box center [767, 160] width 43 height 28
select select "incomplete"
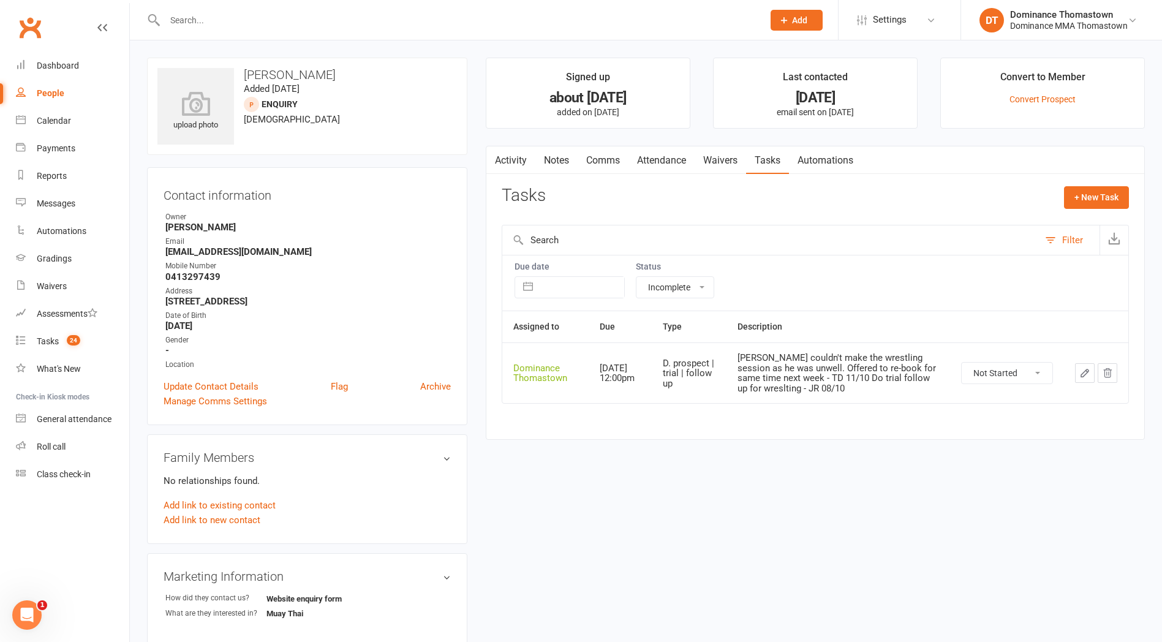
click at [1016, 370] on select "Not Started In Progress Waiting Complete" at bounding box center [1007, 373] width 91 height 21
click at [962, 363] on select "Not Started In Progress Waiting Complete" at bounding box center [1007, 373] width 91 height 21
select select "unstarted"
click at [1093, 192] on button "+ New Task" at bounding box center [1096, 197] width 65 height 22
select select "12547"
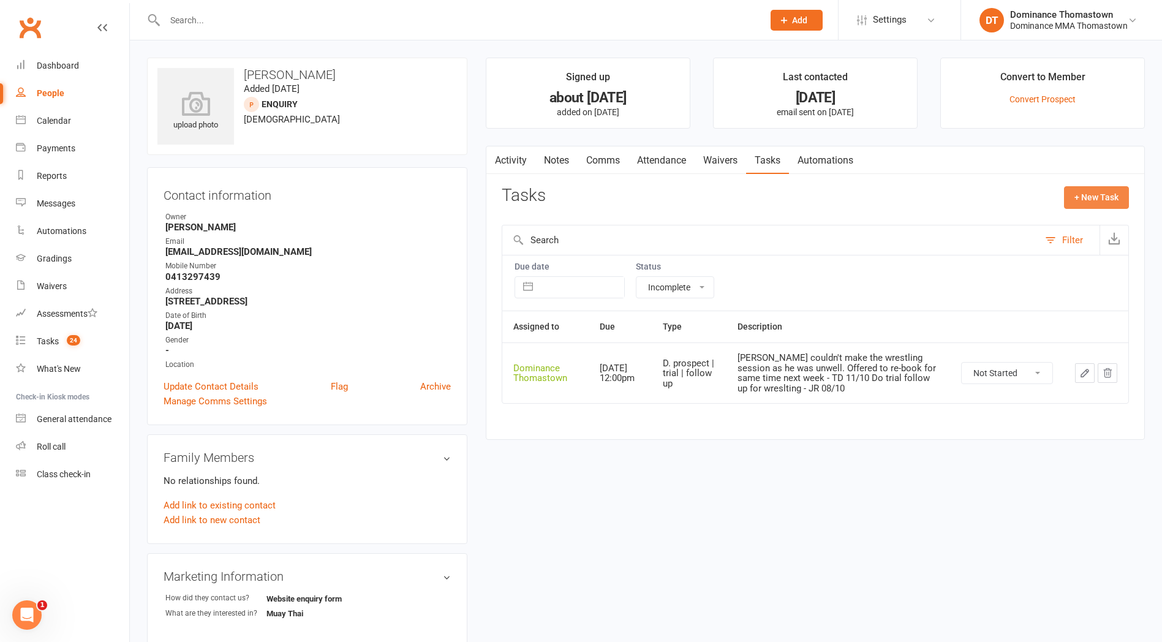
select select "12547"
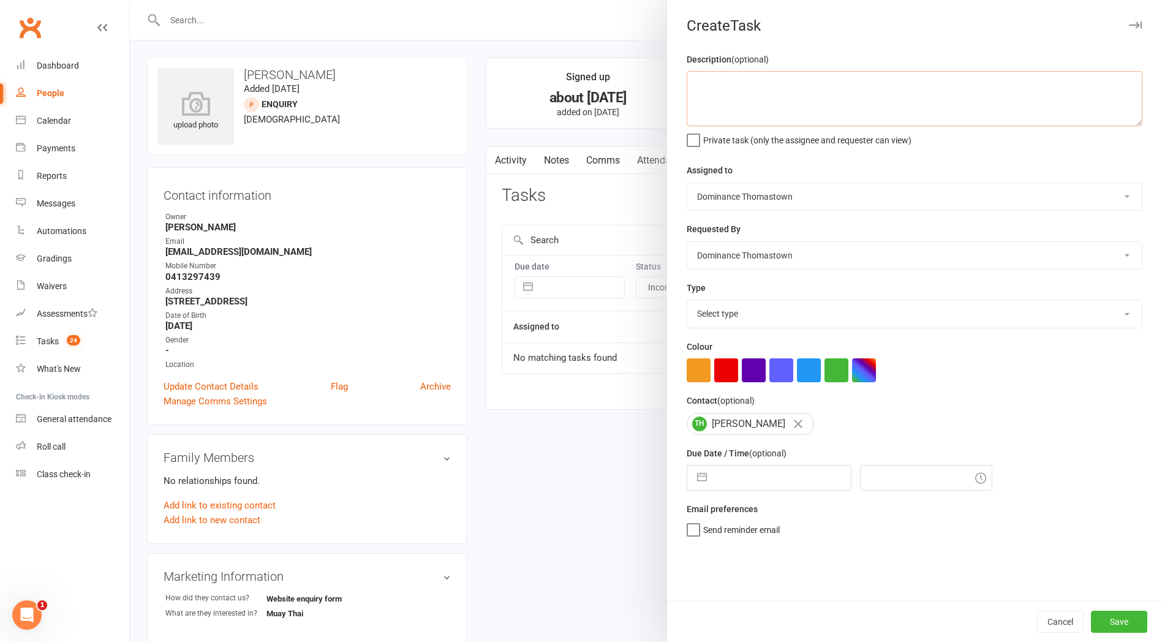
click at [887, 98] on textarea at bounding box center [915, 98] width 456 height 55
type textarea "Do trial confirmation for wrestling - JR 13/10"
click at [855, 307] on select "Select type A. prospect | enquiry response B. prospect | trial | booking [PERSO…" at bounding box center [915, 313] width 455 height 27
select select "3811"
click at [688, 301] on select "Select type A. prospect | enquiry response B. prospect | trial | booking [PERSO…" at bounding box center [915, 313] width 455 height 27
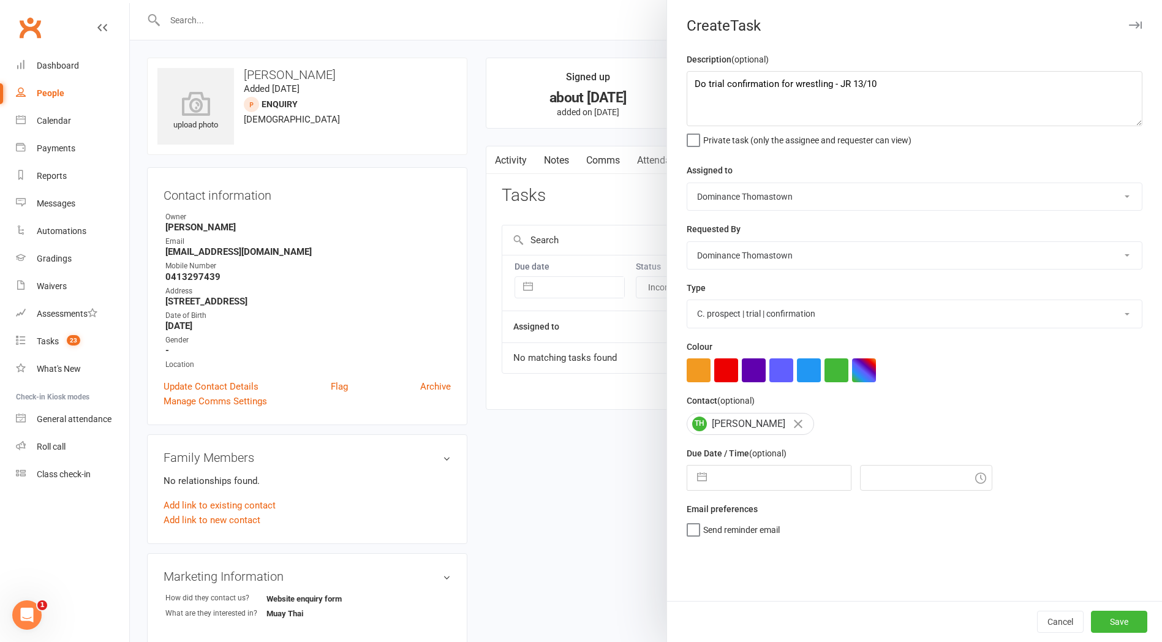
click at [792, 488] on input "text" at bounding box center [782, 478] width 138 height 25
select select "8"
select select "2025"
select select "9"
select select "2025"
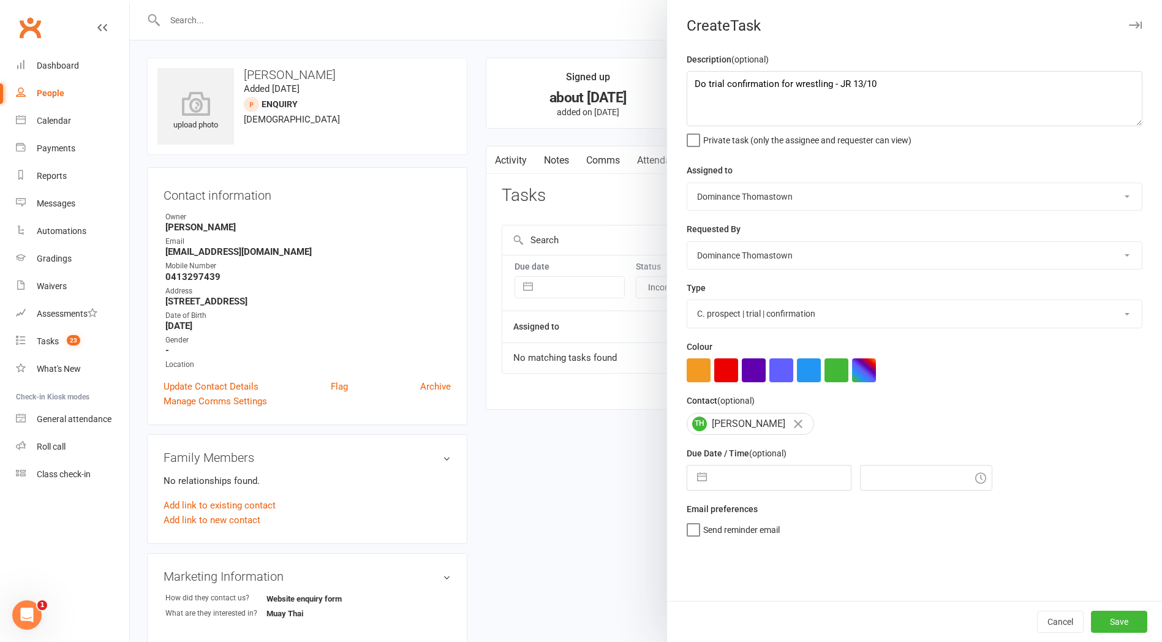
select select "10"
select select "2025"
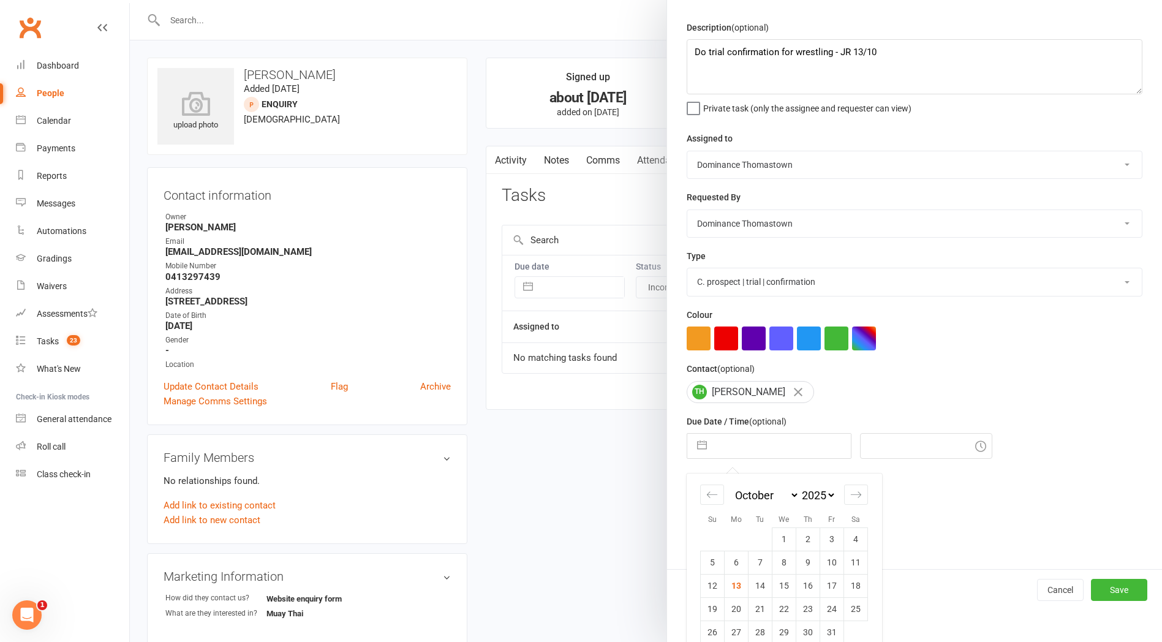
scroll to position [50, 0]
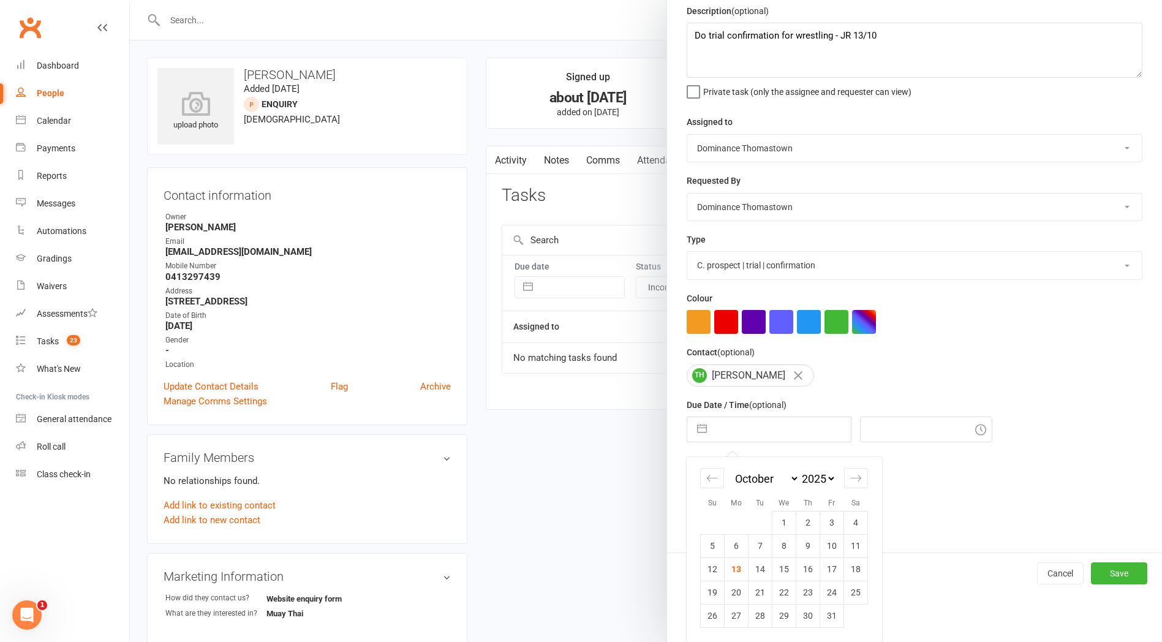
click at [823, 590] on td "24" at bounding box center [832, 592] width 24 height 23
type input "[DATE]"
type input "11:15am"
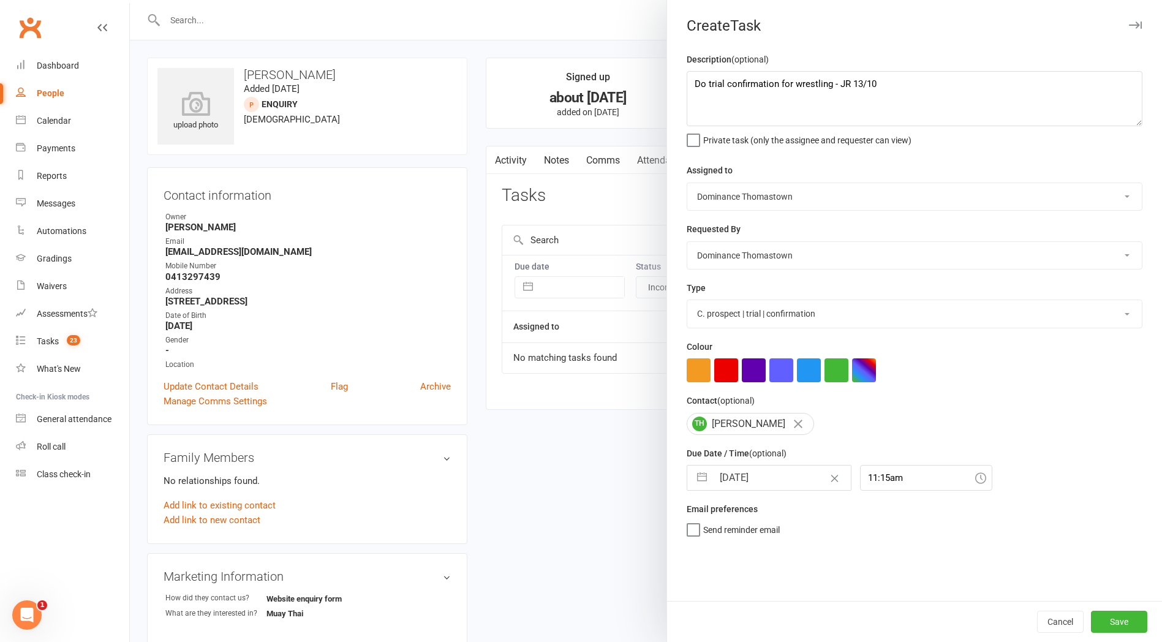
scroll to position [0, 0]
click at [1097, 618] on button "Save" at bounding box center [1119, 622] width 56 height 22
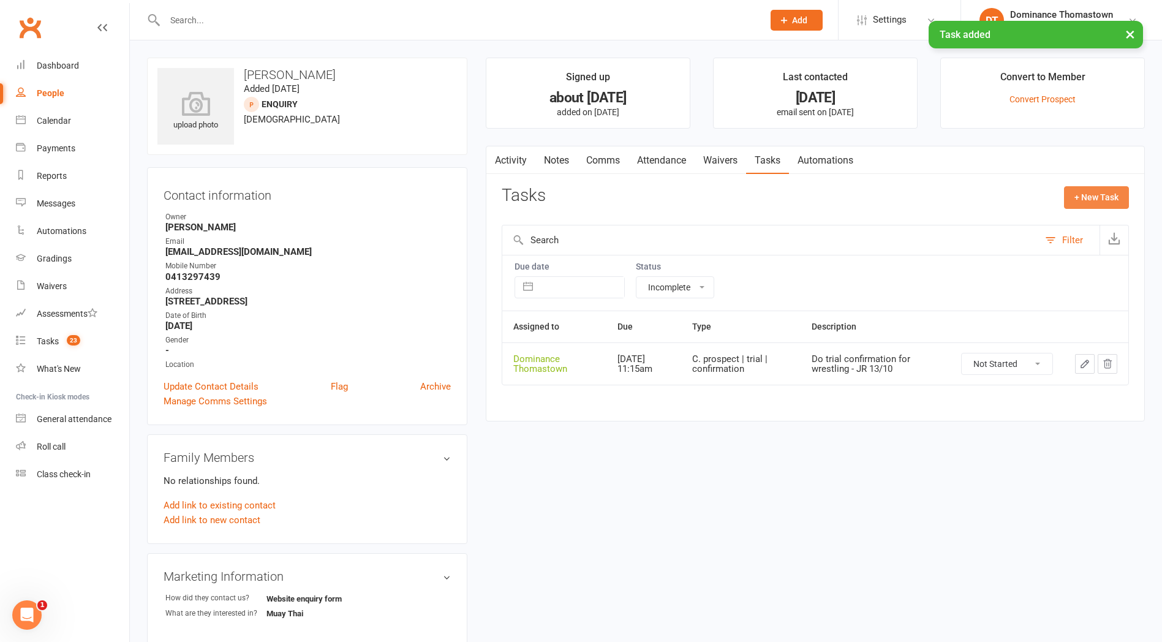
click at [1072, 202] on button "+ New Task" at bounding box center [1096, 197] width 65 height 22
select select "12547"
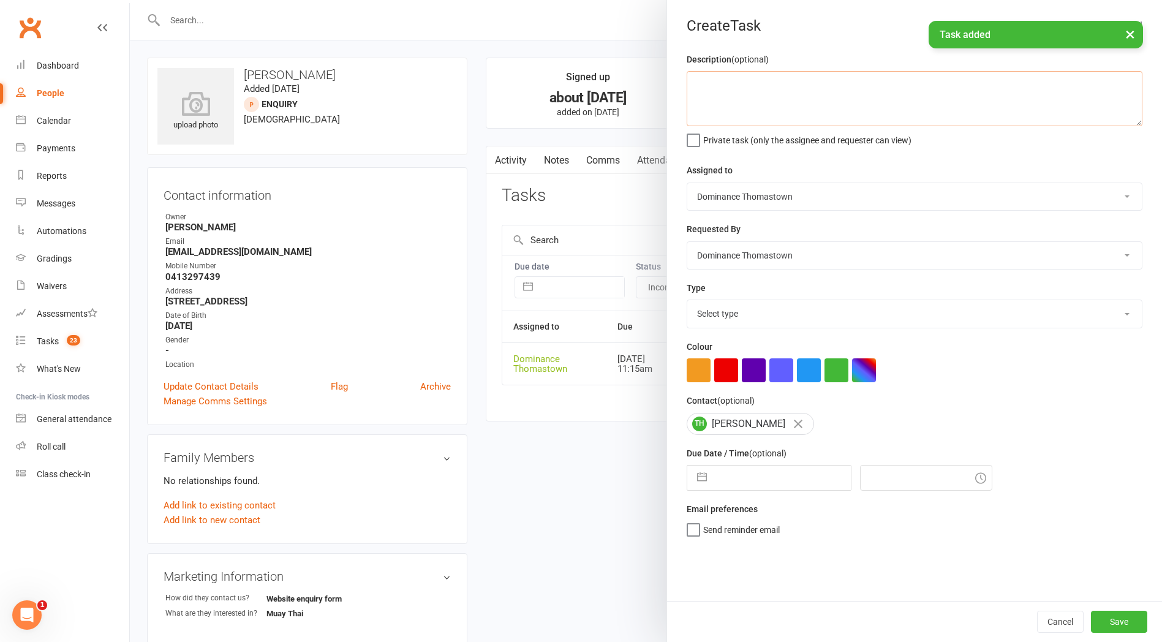
click at [864, 108] on textarea at bounding box center [915, 98] width 456 height 55
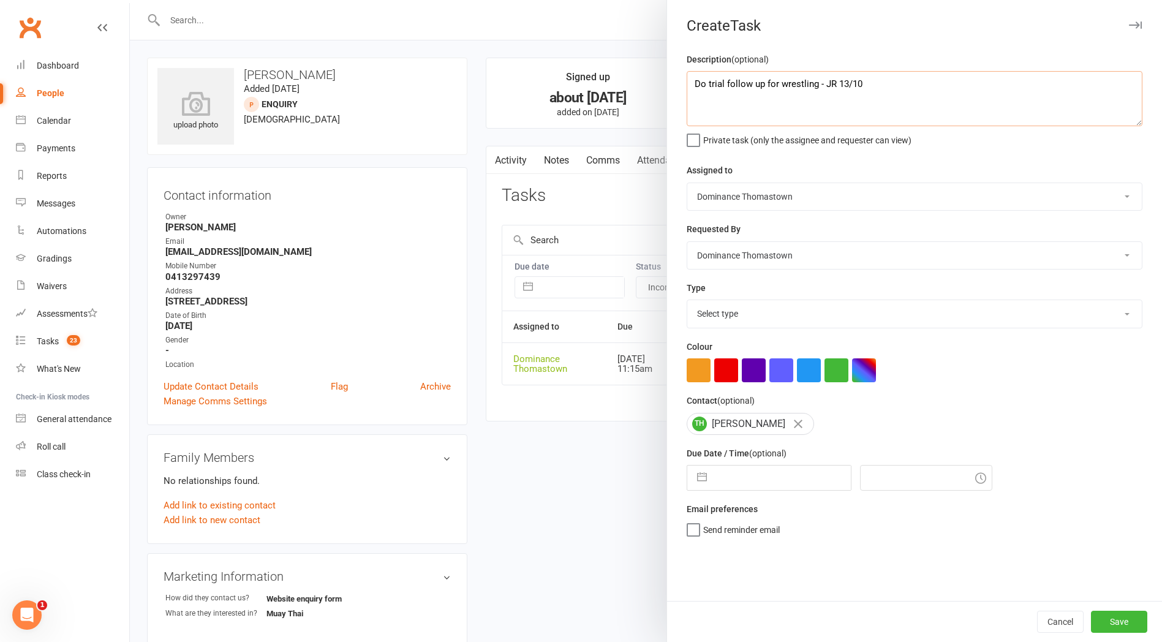
type textarea "Do trial follow up for wrestling - JR 13/10"
click at [754, 320] on select "Select type A. prospect | enquiry response B. prospect | trial | booking [PERSO…" at bounding box center [915, 313] width 455 height 27
select select "3812"
click at [688, 301] on select "Select type A. prospect | enquiry response B. prospect | trial | booking [PERSO…" at bounding box center [915, 313] width 455 height 27
click at [774, 478] on input "text" at bounding box center [782, 478] width 138 height 25
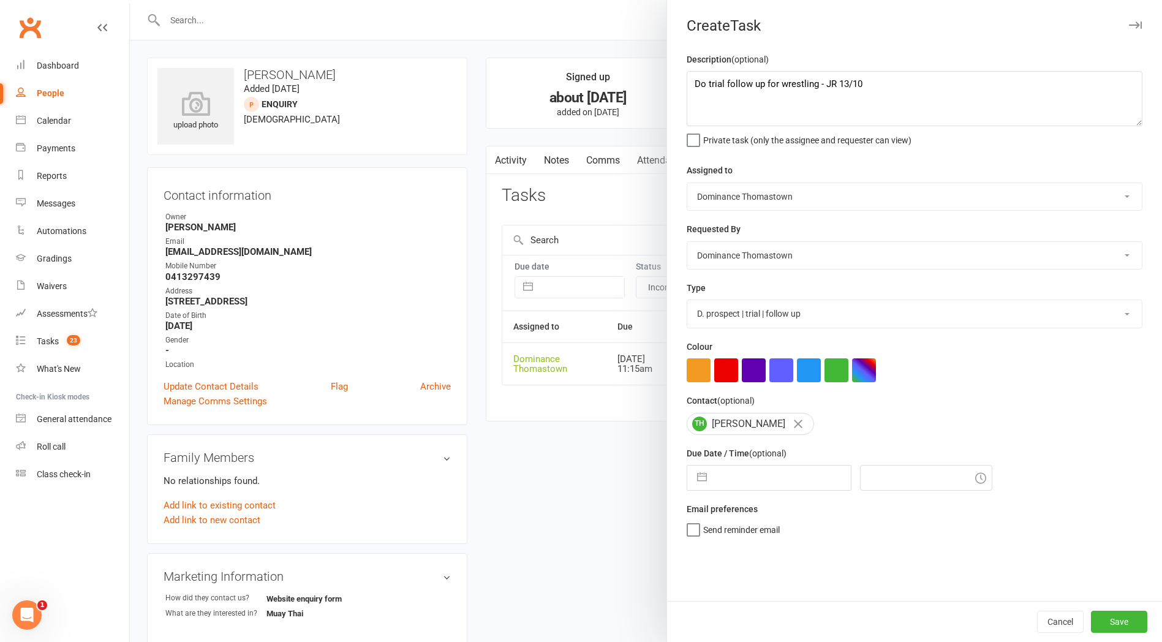
select select "8"
select select "2025"
select select "9"
select select "2025"
select select "10"
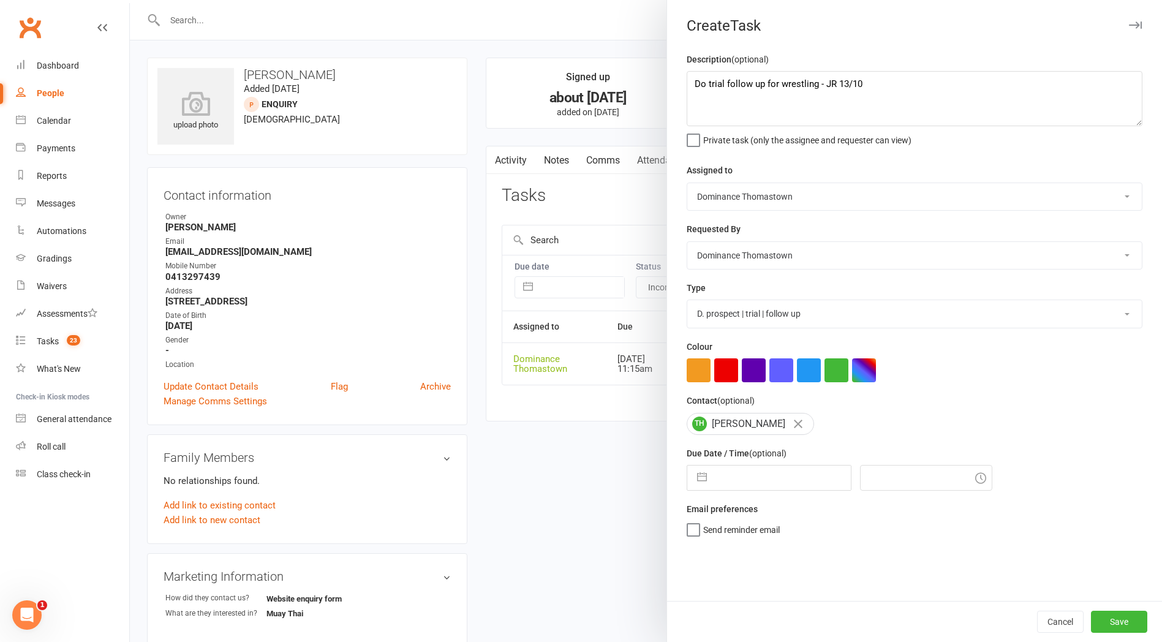
select select "2025"
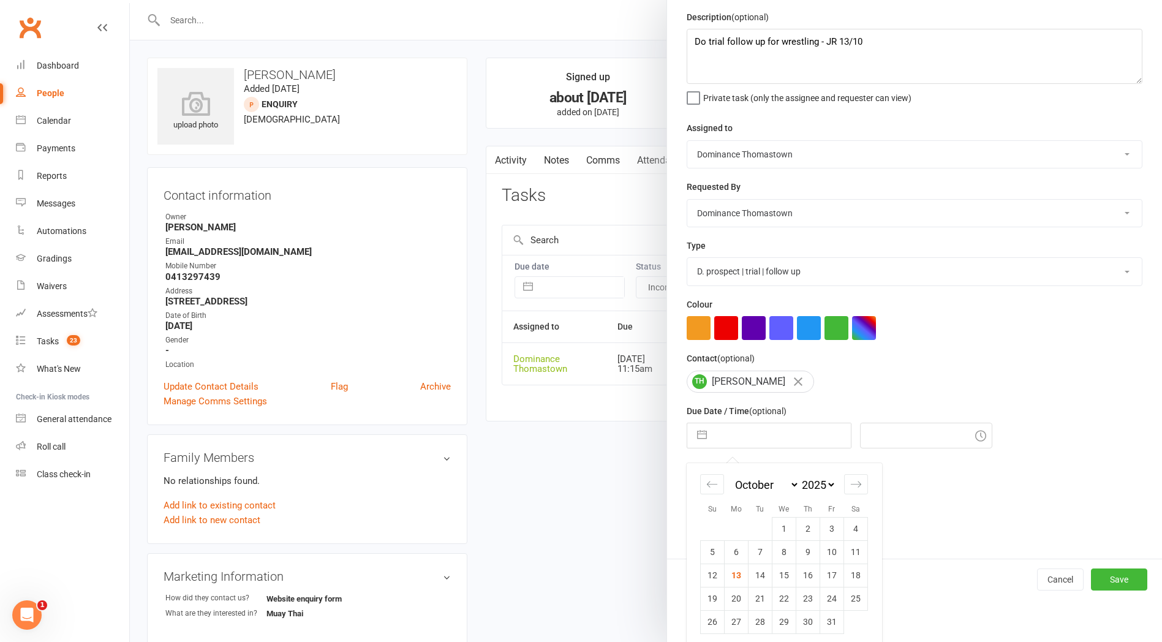
scroll to position [50, 0]
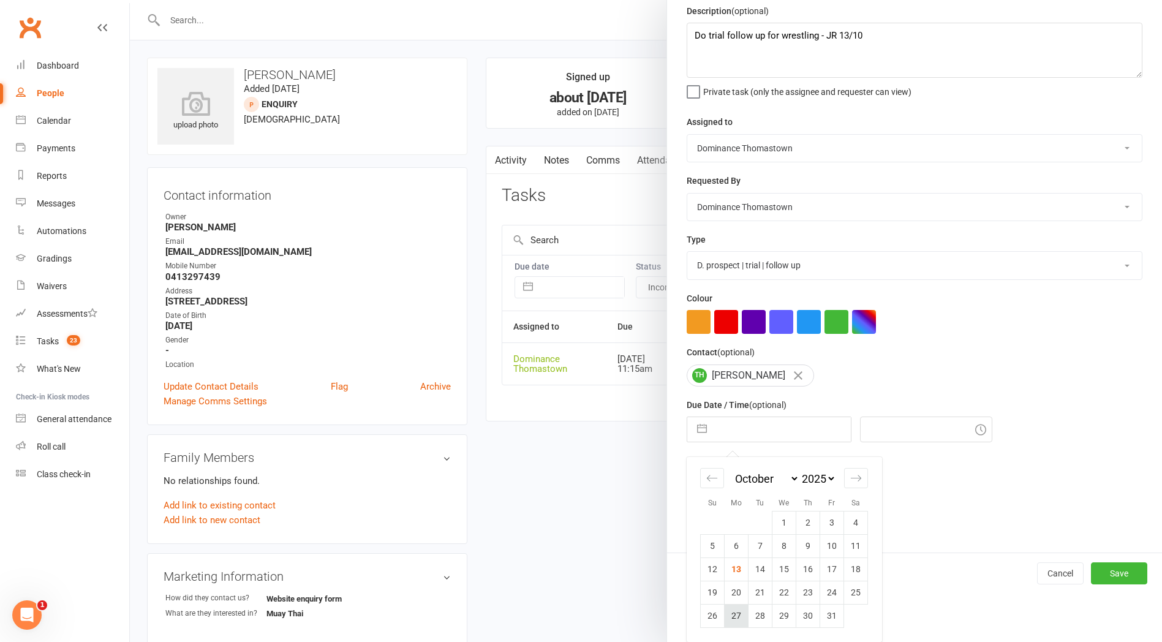
click at [741, 620] on td "27" at bounding box center [737, 615] width 24 height 23
type input "[DATE]"
type input "11:15am"
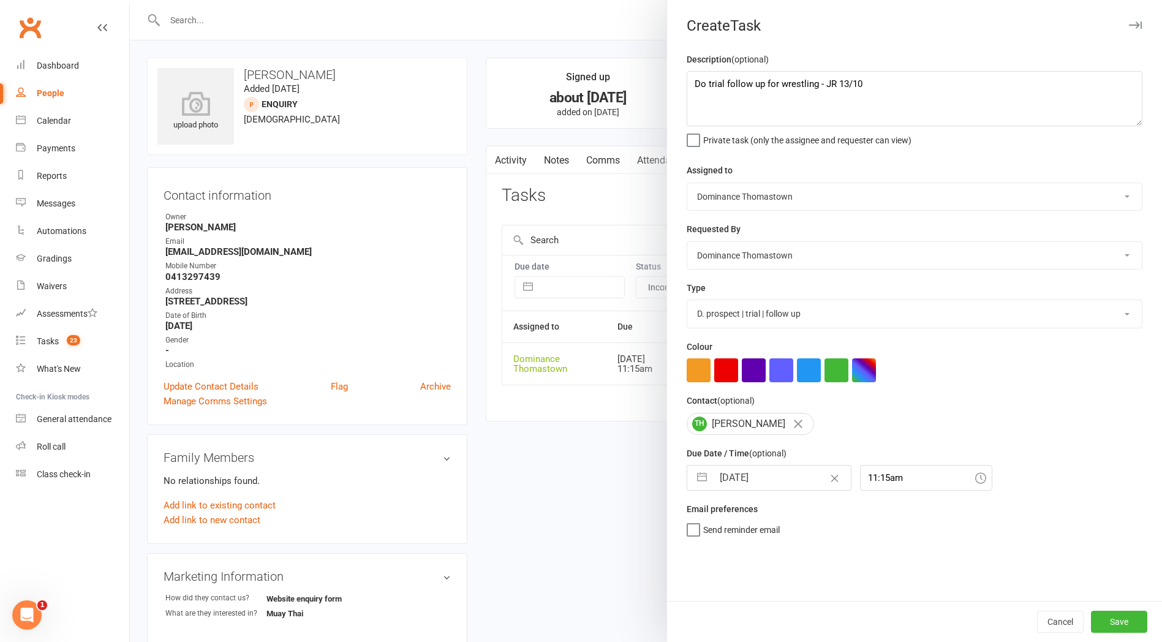
scroll to position [0, 0]
click at [1131, 619] on button "Save" at bounding box center [1119, 622] width 56 height 22
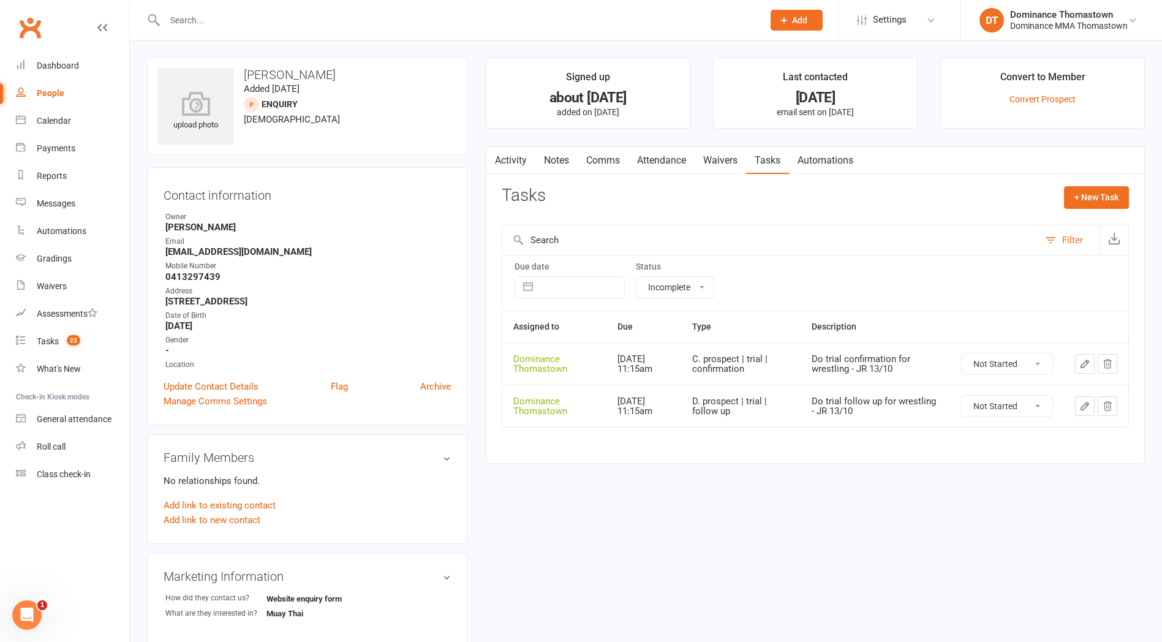
click at [248, 22] on input "text" at bounding box center [458, 20] width 594 height 17
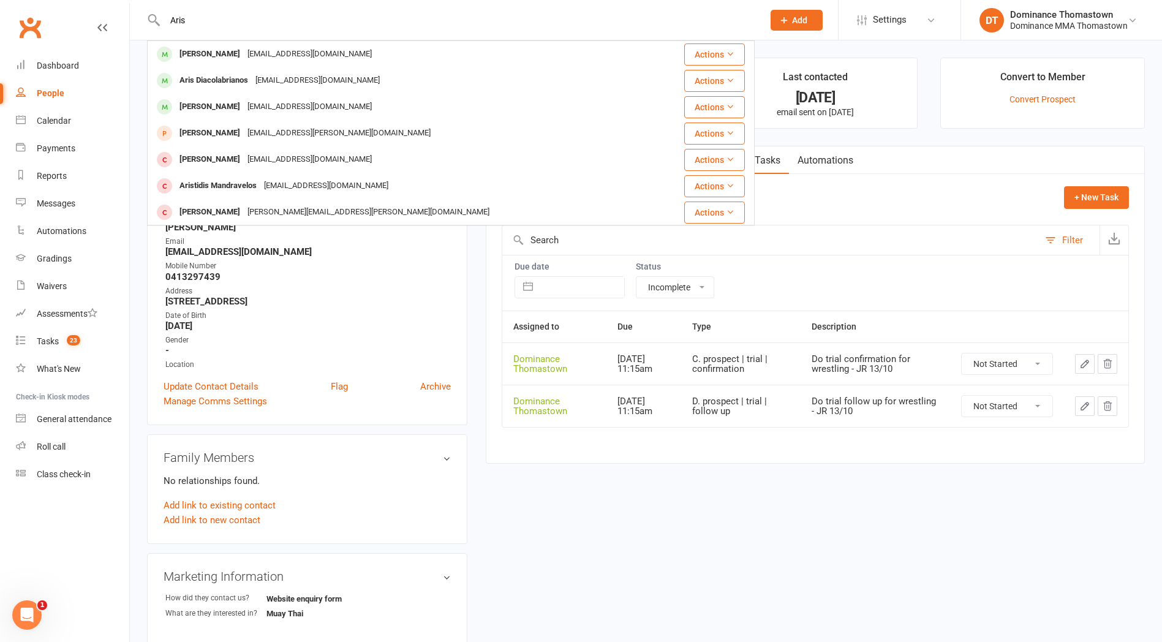
type input "Aris"
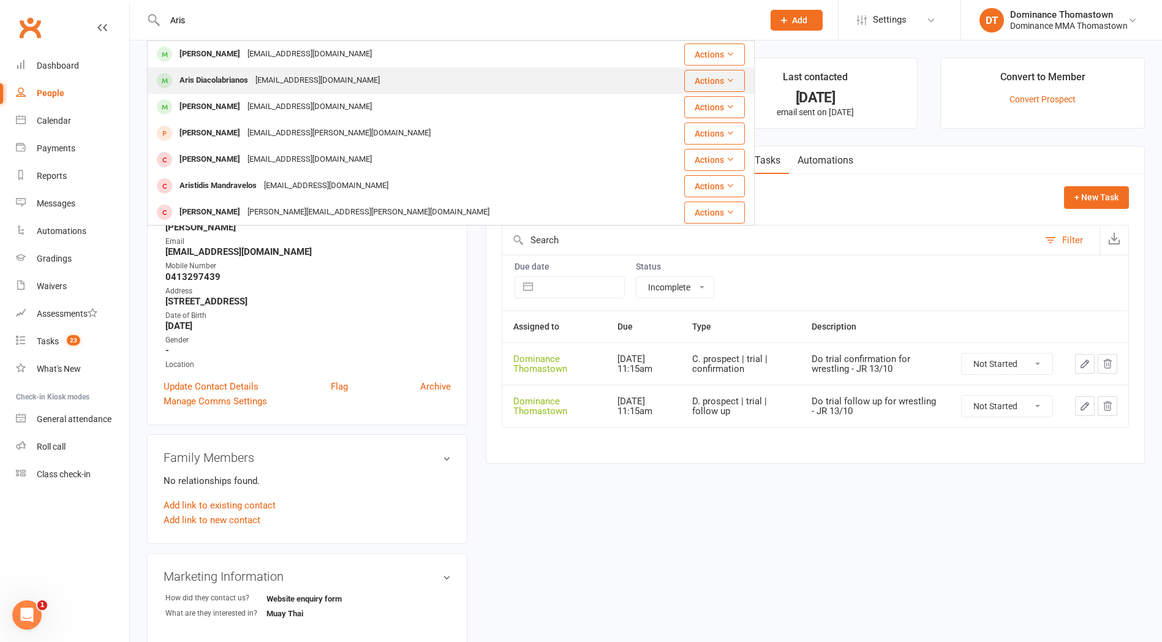
click at [363, 88] on div "Aris Diacolabrianos [EMAIL_ADDRESS][DOMAIN_NAME]" at bounding box center [400, 80] width 504 height 25
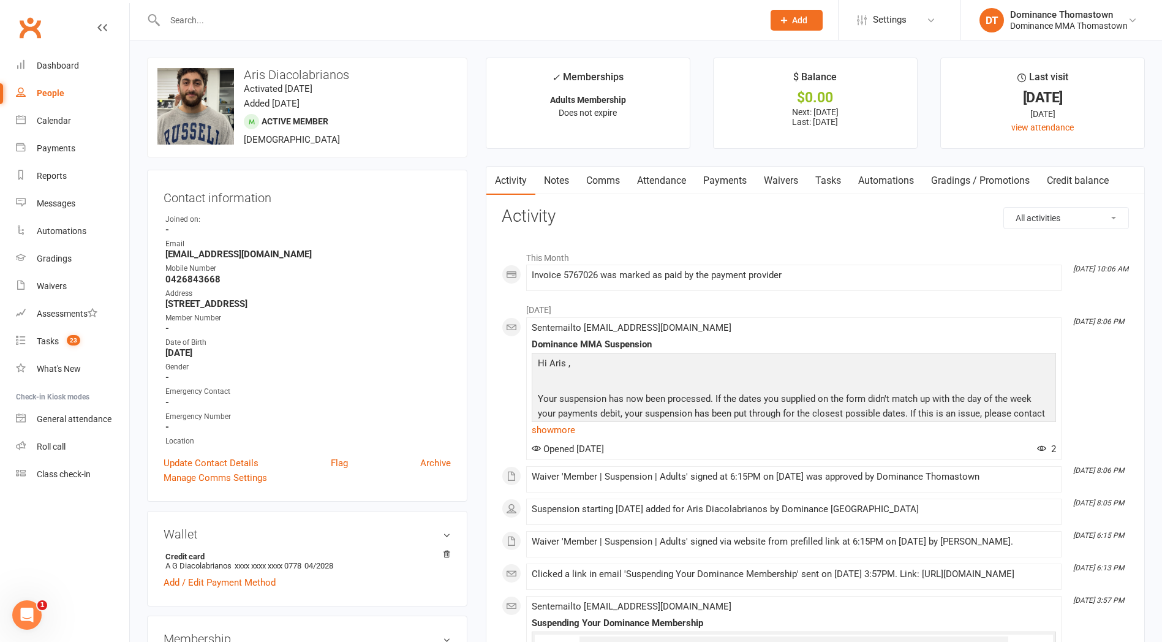
drag, startPoint x: 787, startPoint y: 181, endPoint x: 800, endPoint y: 186, distance: 14.0
click at [787, 181] on link "Waivers" at bounding box center [781, 181] width 51 height 28
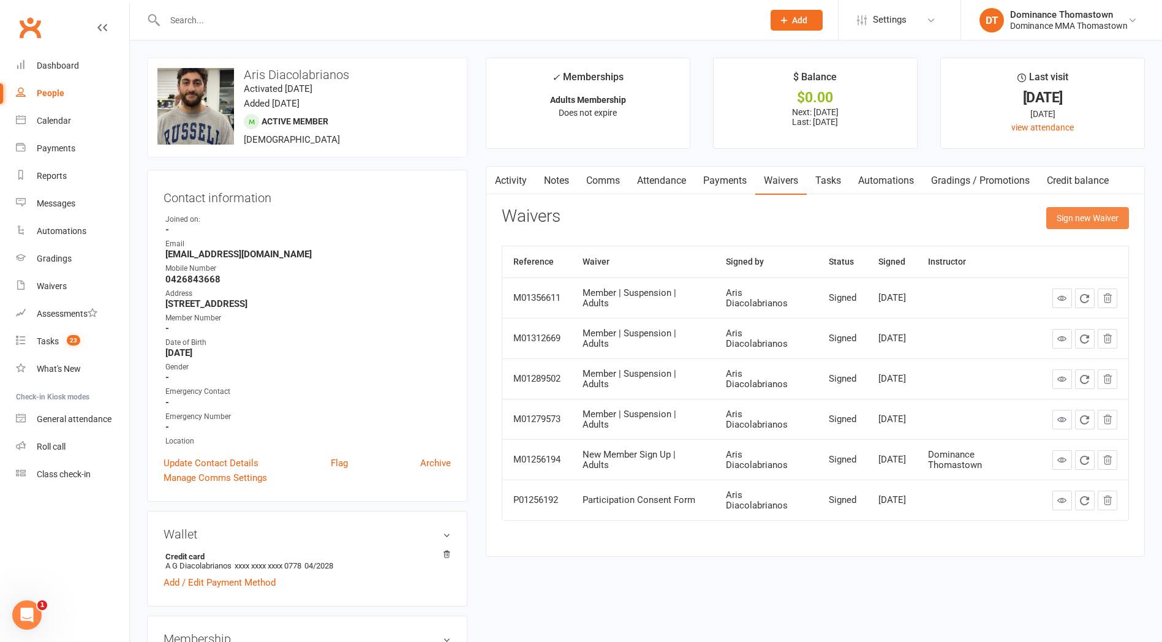
click at [1090, 225] on button "Sign new Waiver" at bounding box center [1088, 218] width 83 height 22
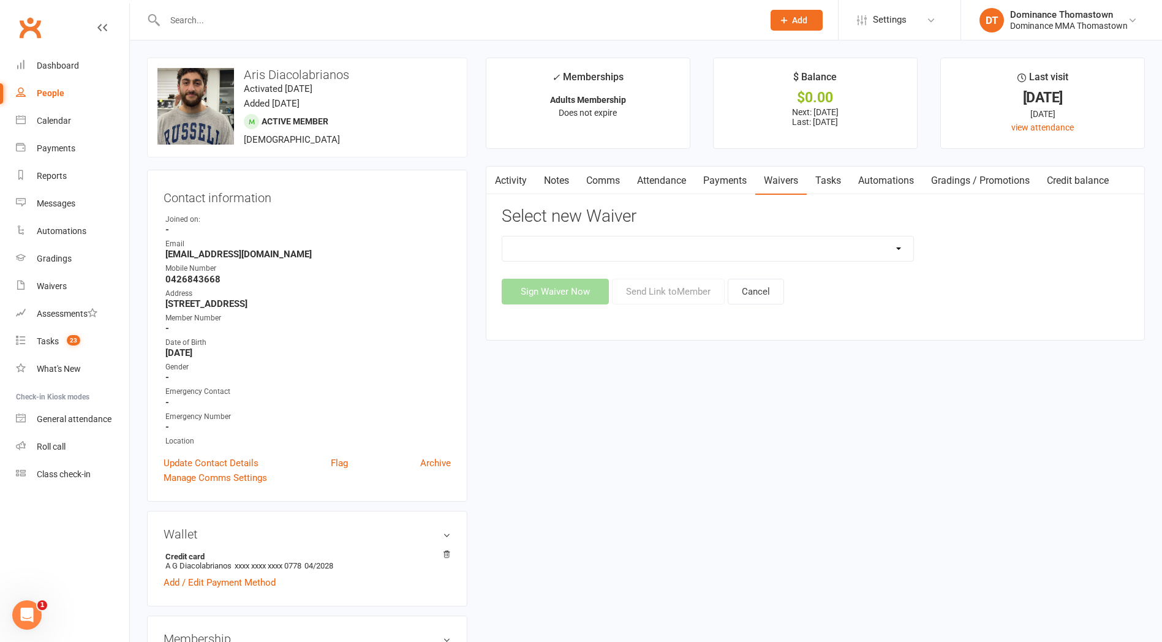
click at [856, 251] on select "Member | Cancellation | Adults Member | Injury Report Form (FOH staff use only)…" at bounding box center [707, 249] width 411 height 25
select select "8154"
click at [502, 237] on select "Member | Cancellation | Adults Member | Injury Report Form (FOH staff use only)…" at bounding box center [707, 249] width 411 height 25
click at [692, 292] on button "Send Link to Member" at bounding box center [668, 292] width 113 height 26
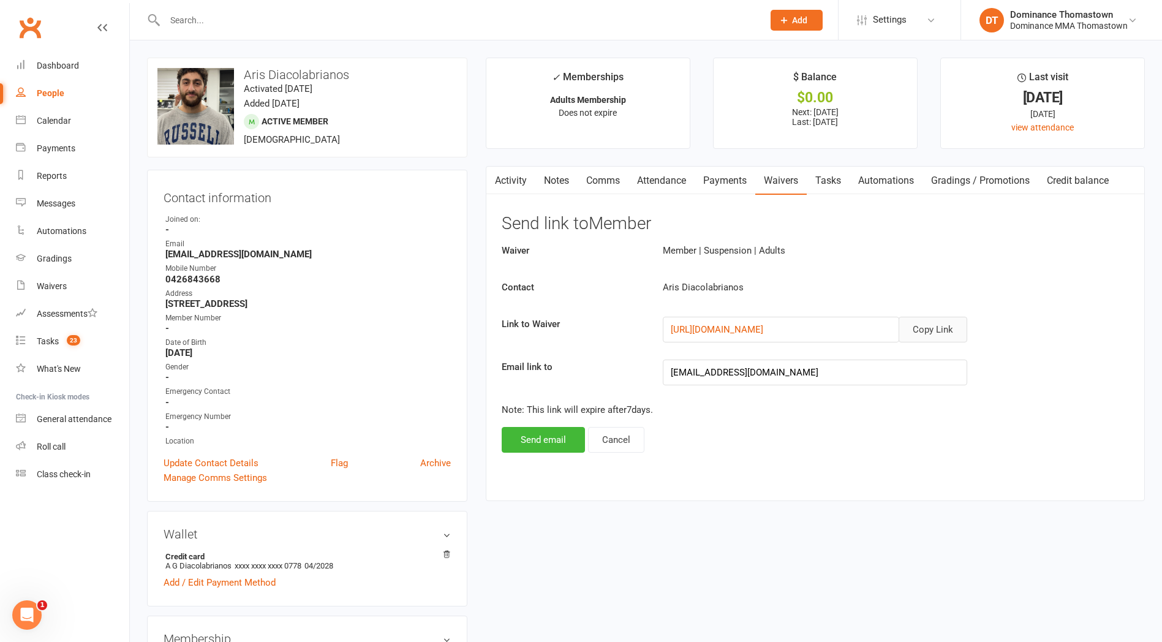
click at [937, 333] on button "Copy Link" at bounding box center [933, 330] width 69 height 26
click at [826, 174] on link "Tasks" at bounding box center [828, 181] width 43 height 28
select select "incomplete"
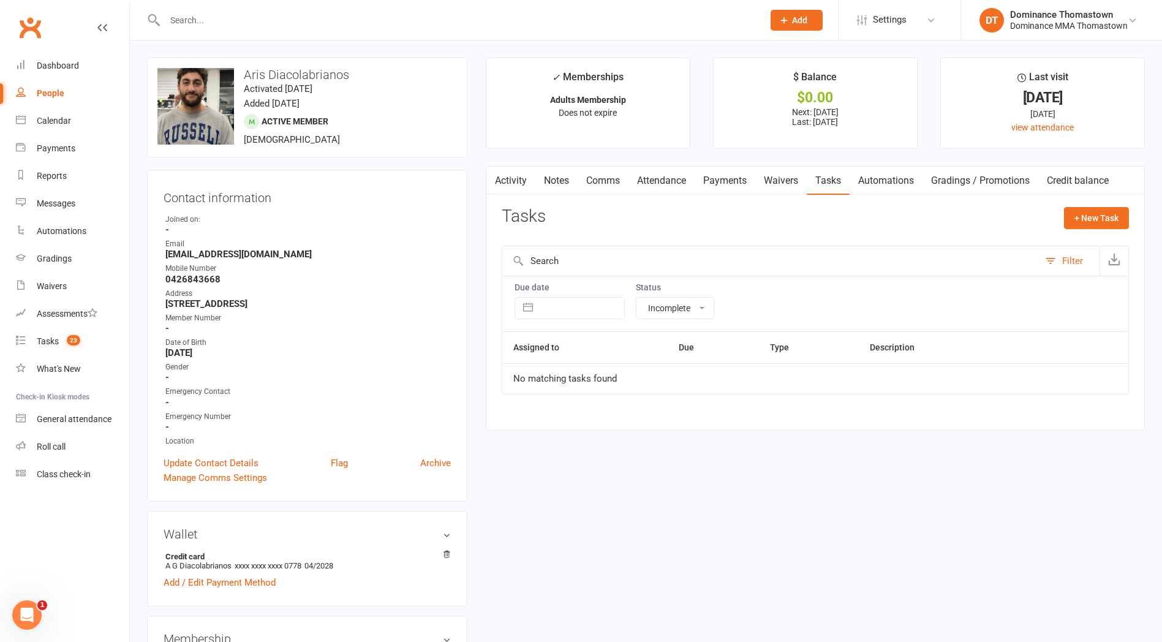
click at [275, 17] on input "text" at bounding box center [458, 20] width 594 height 17
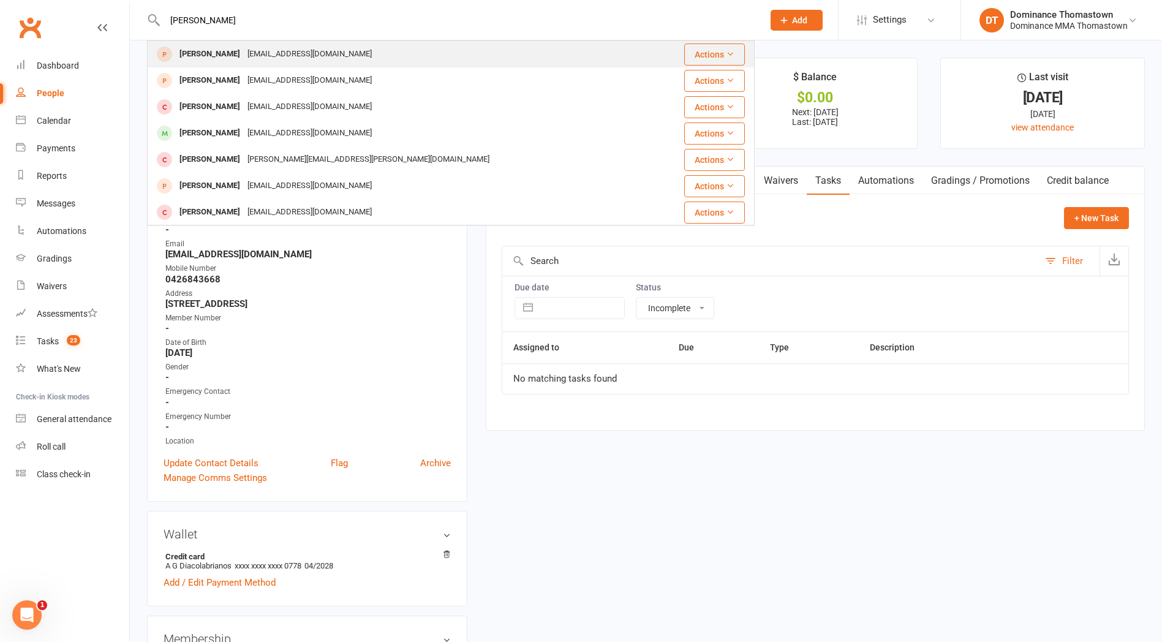
type input "[PERSON_NAME]"
click at [317, 51] on div "[EMAIL_ADDRESS][DOMAIN_NAME]" at bounding box center [310, 54] width 132 height 18
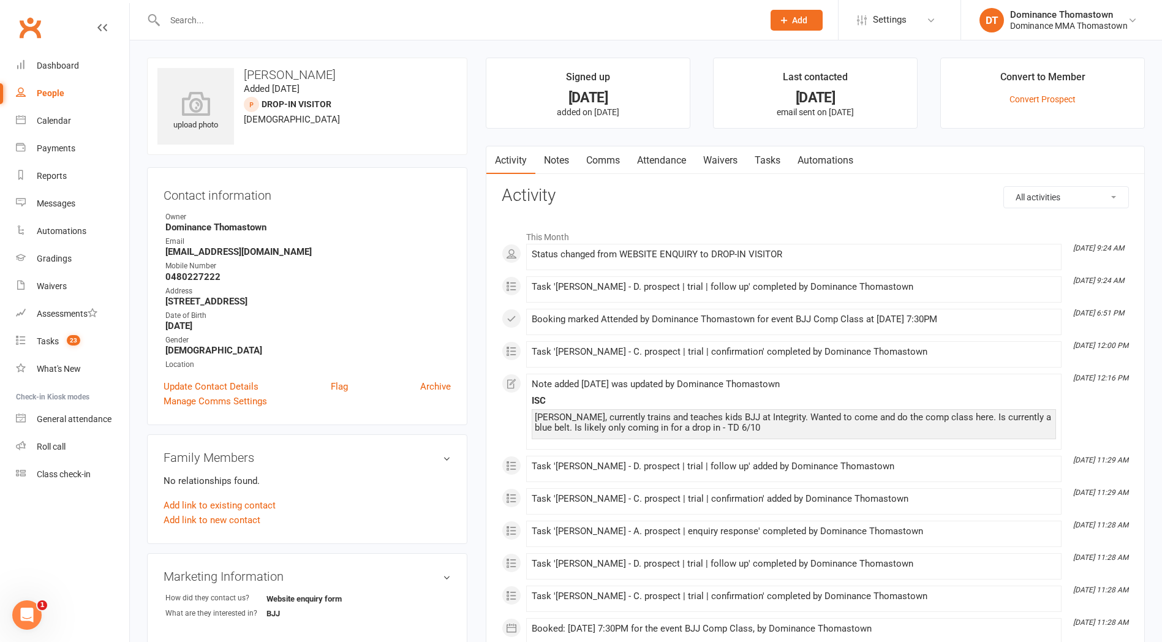
click at [759, 171] on link "Tasks" at bounding box center [767, 160] width 43 height 28
select select "incomplete"
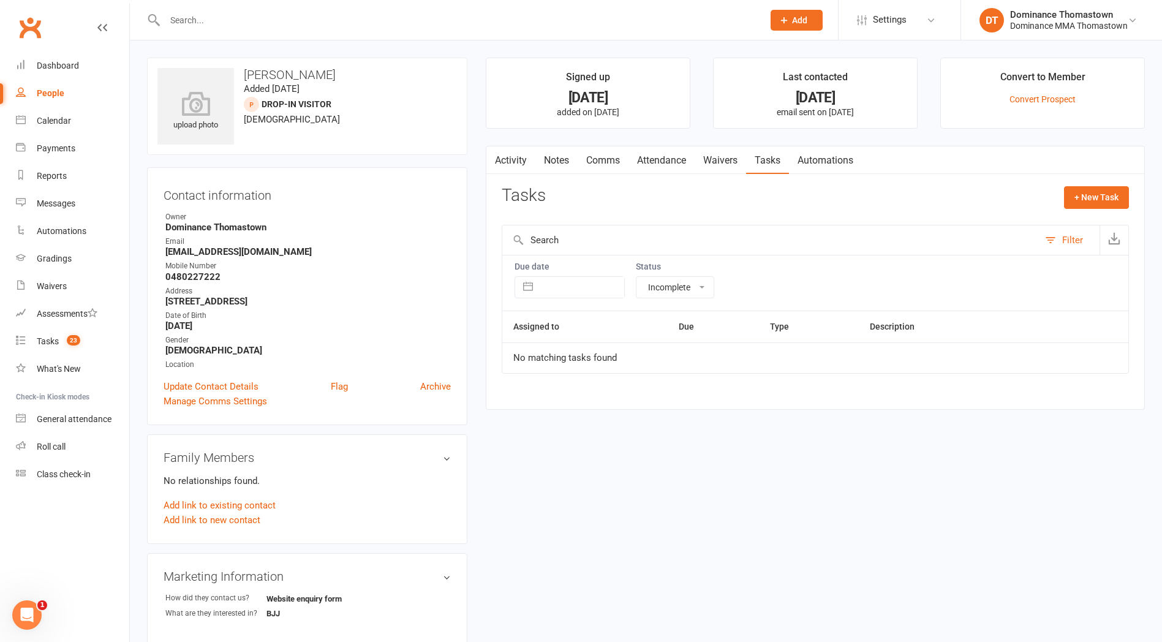
click at [321, 10] on div at bounding box center [451, 20] width 608 height 40
click at [319, 15] on input "text" at bounding box center [458, 20] width 594 height 17
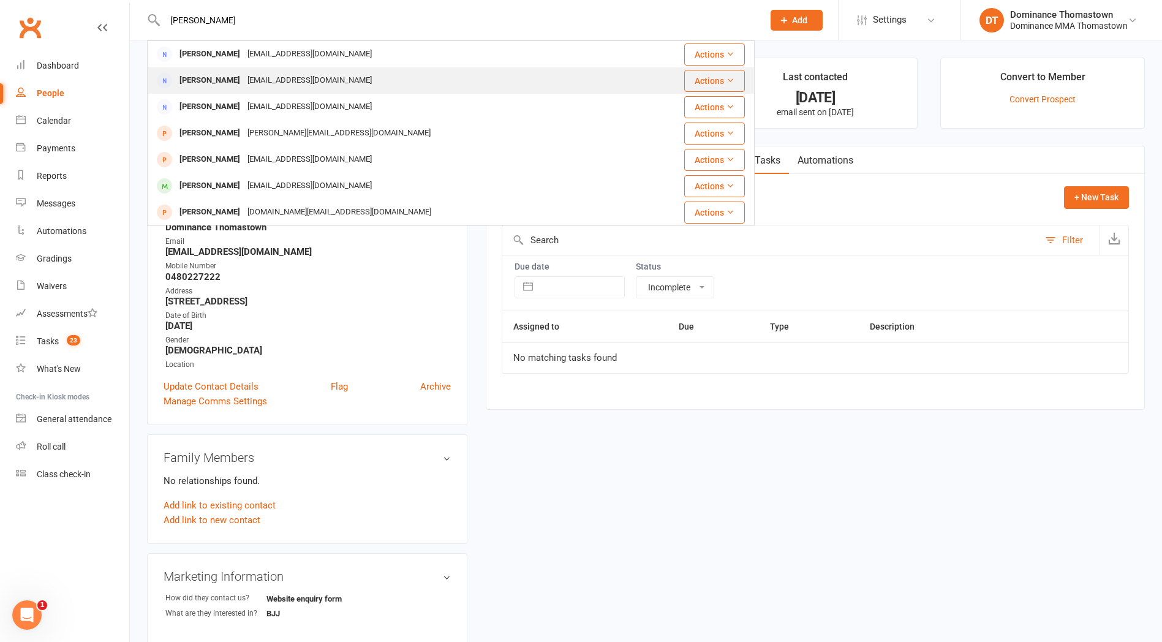
type input "[PERSON_NAME]"
click at [308, 87] on div "[EMAIL_ADDRESS][DOMAIN_NAME]" at bounding box center [310, 81] width 132 height 18
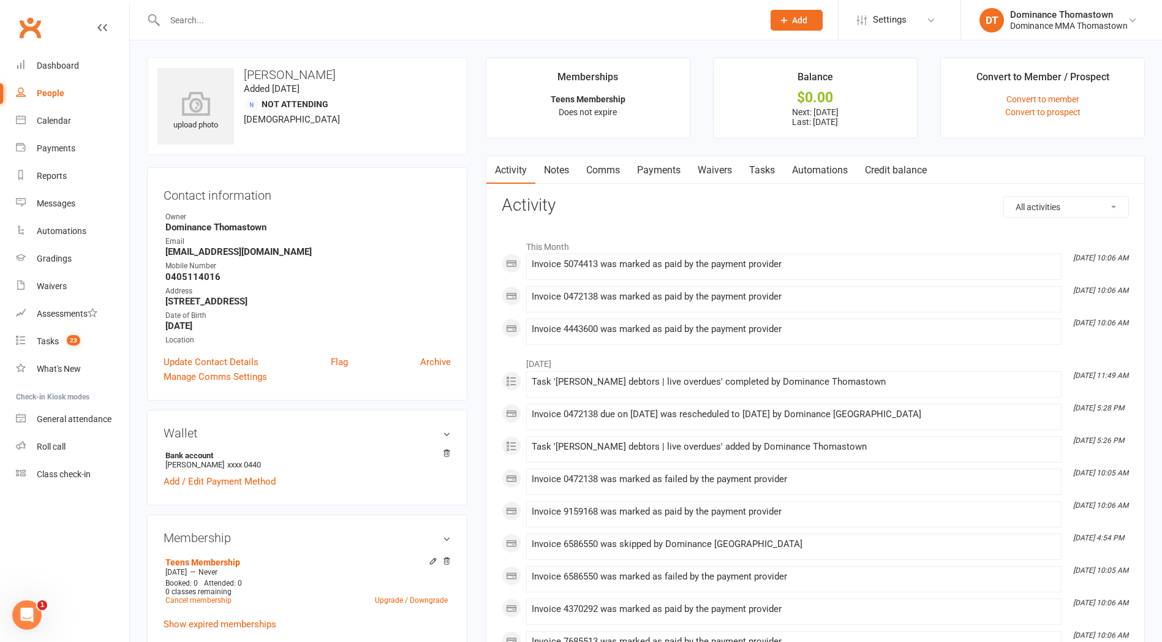
drag, startPoint x: 732, startPoint y: 172, endPoint x: 722, endPoint y: 172, distance: 10.4
click at [732, 172] on link "Waivers" at bounding box center [714, 170] width 51 height 28
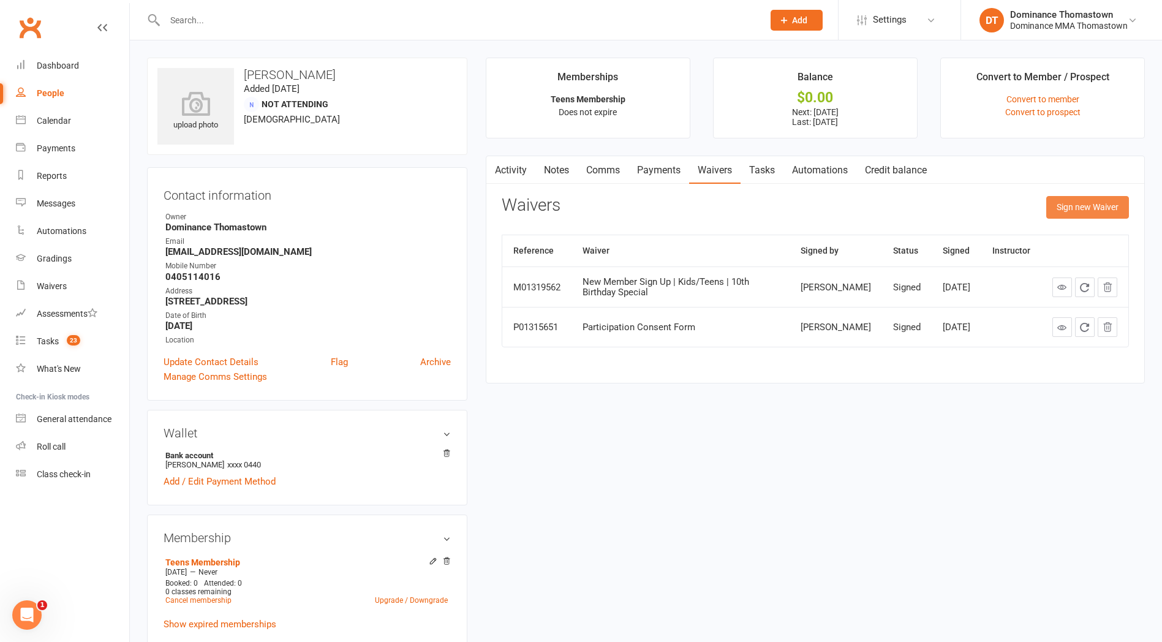
drag, startPoint x: 1077, startPoint y: 202, endPoint x: 1045, endPoint y: 206, distance: 32.1
click at [1077, 203] on button "Sign new Waiver" at bounding box center [1088, 207] width 83 height 22
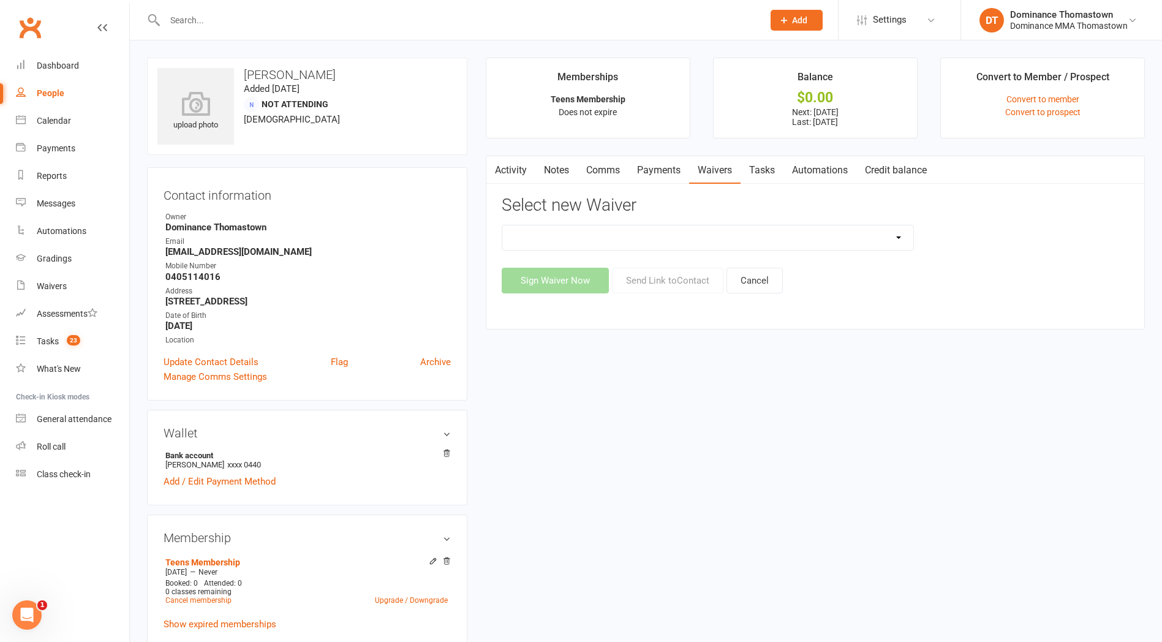
click at [897, 234] on select "Member | Cancellation | Adults Member | Cancellation | Kids/Teens Member | Inju…" at bounding box center [707, 237] width 411 height 25
select select "8153"
click at [502, 225] on select "Member | Cancellation | Adults Member | Cancellation | Kids/Teens Member | Inju…" at bounding box center [707, 237] width 411 height 25
click at [695, 282] on button "Send Link to Contact" at bounding box center [668, 281] width 112 height 26
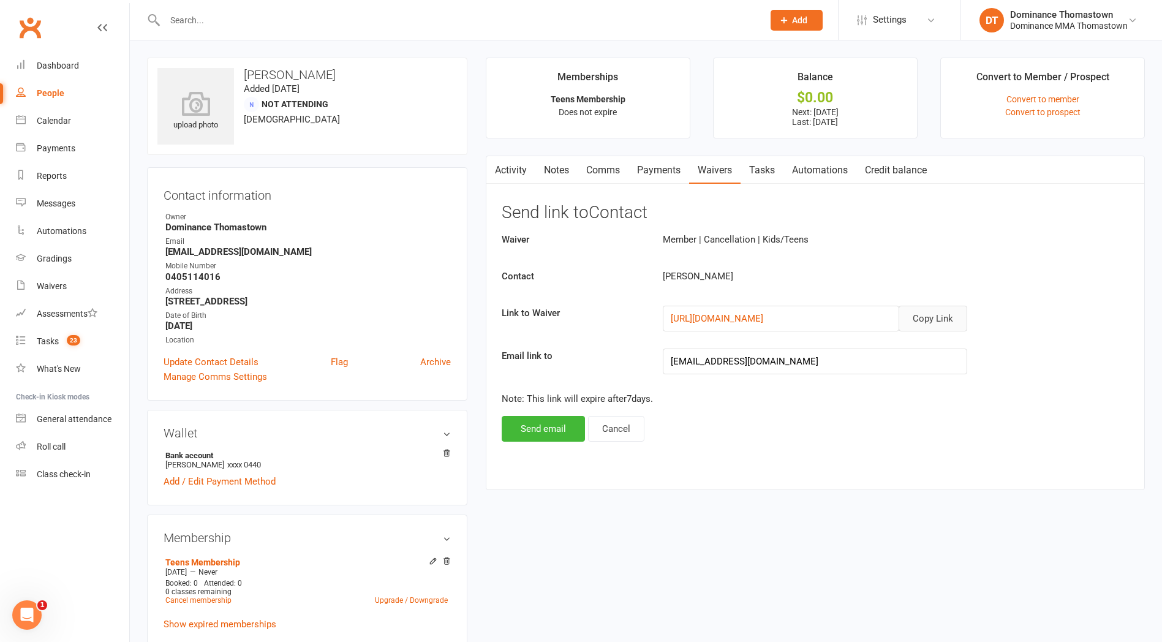
drag, startPoint x: 956, startPoint y: 316, endPoint x: 965, endPoint y: 316, distance: 9.2
click at [964, 316] on button "Copy Link" at bounding box center [933, 319] width 69 height 26
click at [230, 20] on input "text" at bounding box center [458, 20] width 594 height 17
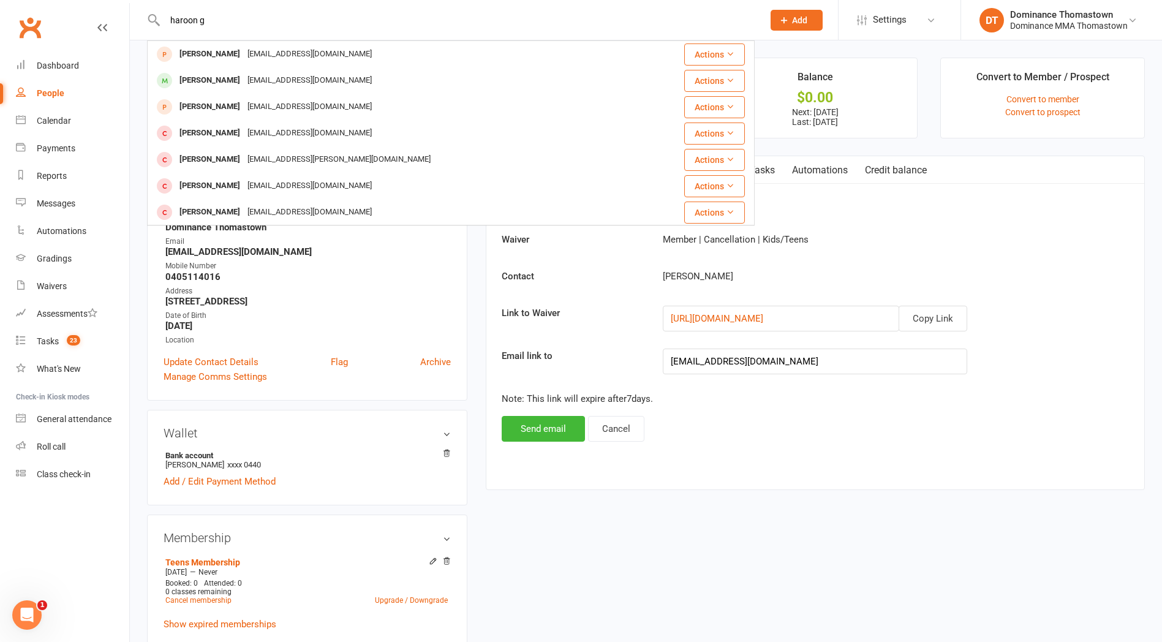
type input "haroon g"
click at [252, 81] on div "[EMAIL_ADDRESS][DOMAIN_NAME]" at bounding box center [310, 81] width 132 height 18
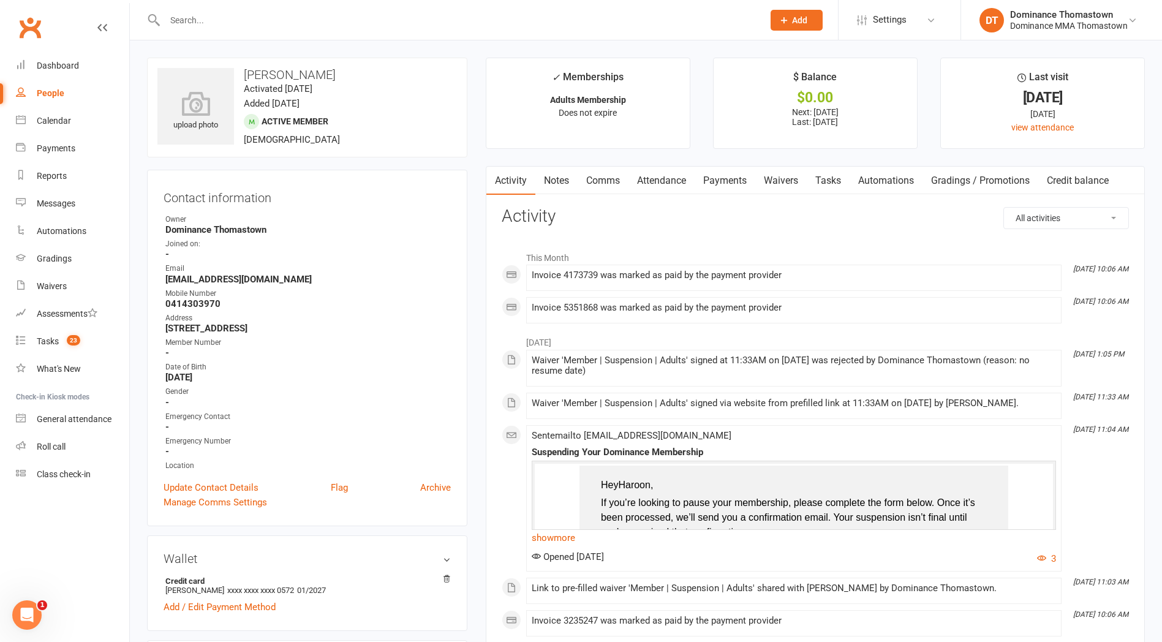
click at [798, 181] on link "Waivers" at bounding box center [781, 181] width 51 height 28
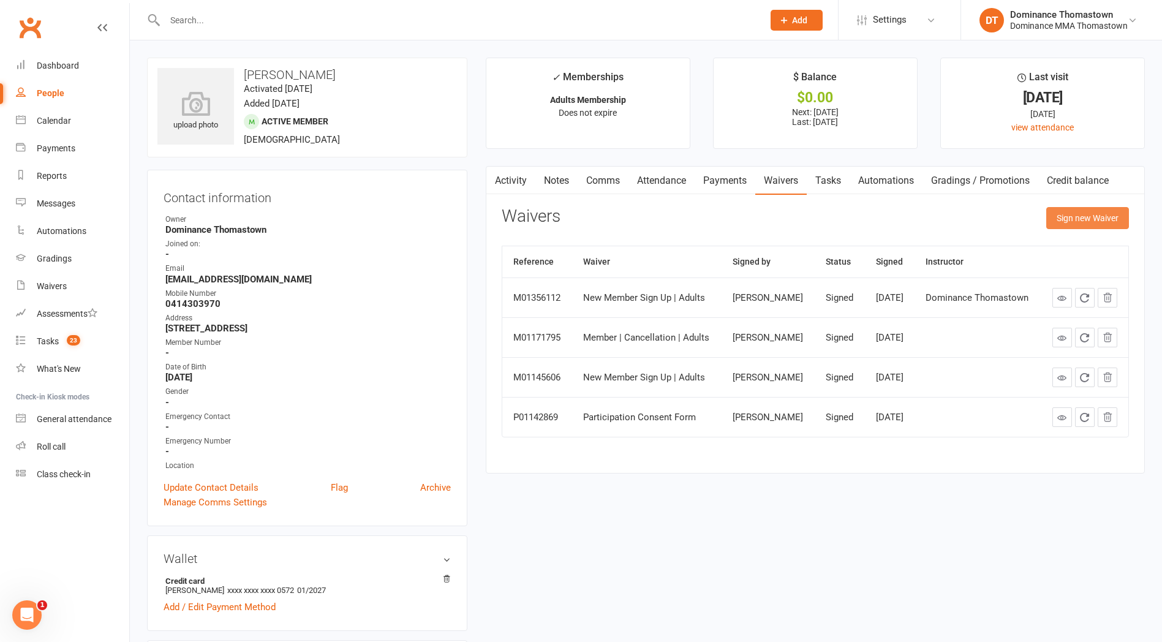
click at [1078, 216] on button "Sign new Waiver" at bounding box center [1088, 218] width 83 height 22
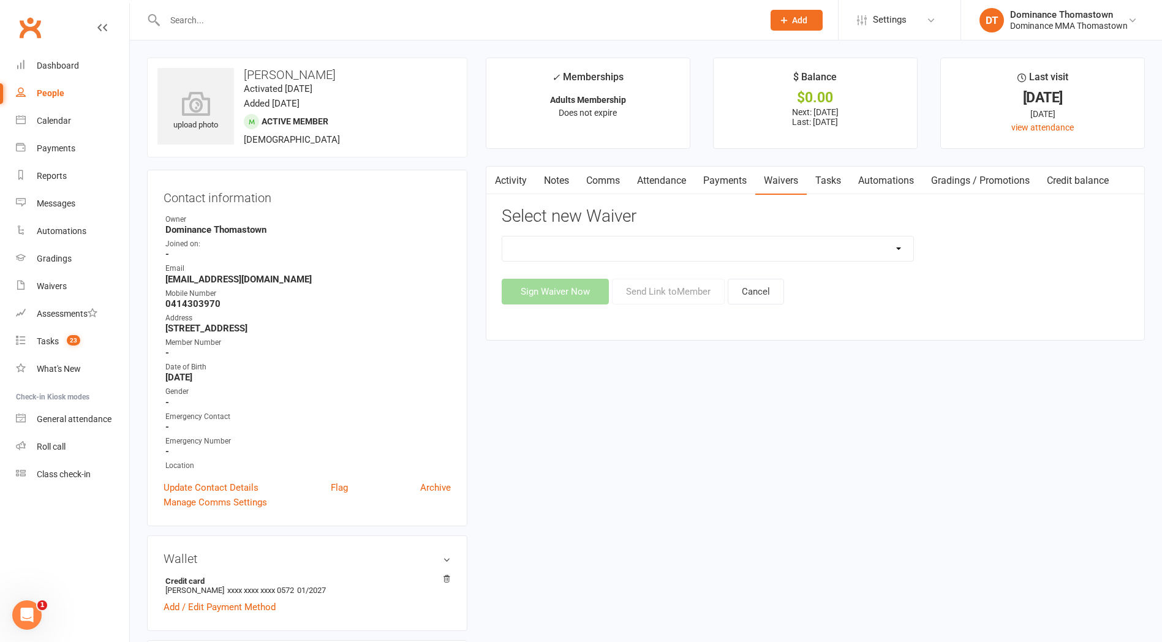
click at [842, 243] on select "Member | Cancellation | Adults Member | Injury Report Form (FOH staff use only)…" at bounding box center [707, 249] width 411 height 25
select select "8152"
click at [502, 237] on select "Member | Cancellation | Adults Member | Injury Report Form (FOH staff use only)…" at bounding box center [707, 249] width 411 height 25
click at [695, 286] on button "Send Link to Member" at bounding box center [668, 292] width 113 height 26
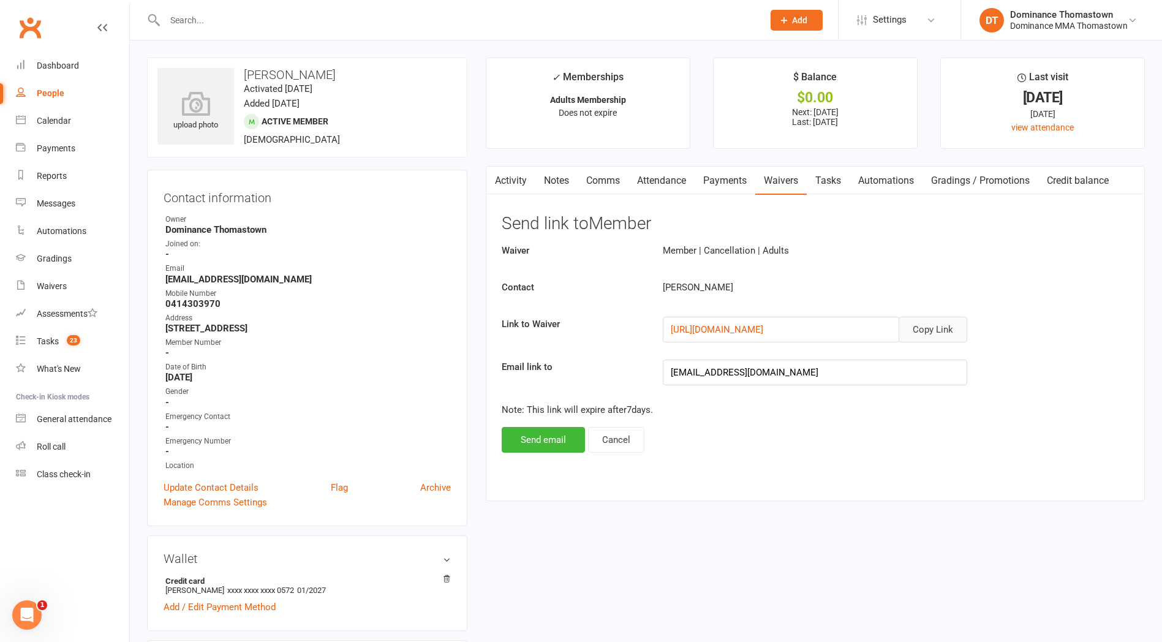
click at [927, 339] on button "Copy Link" at bounding box center [933, 330] width 69 height 26
click at [58, 350] on link "Tasks 23" at bounding box center [72, 342] width 113 height 28
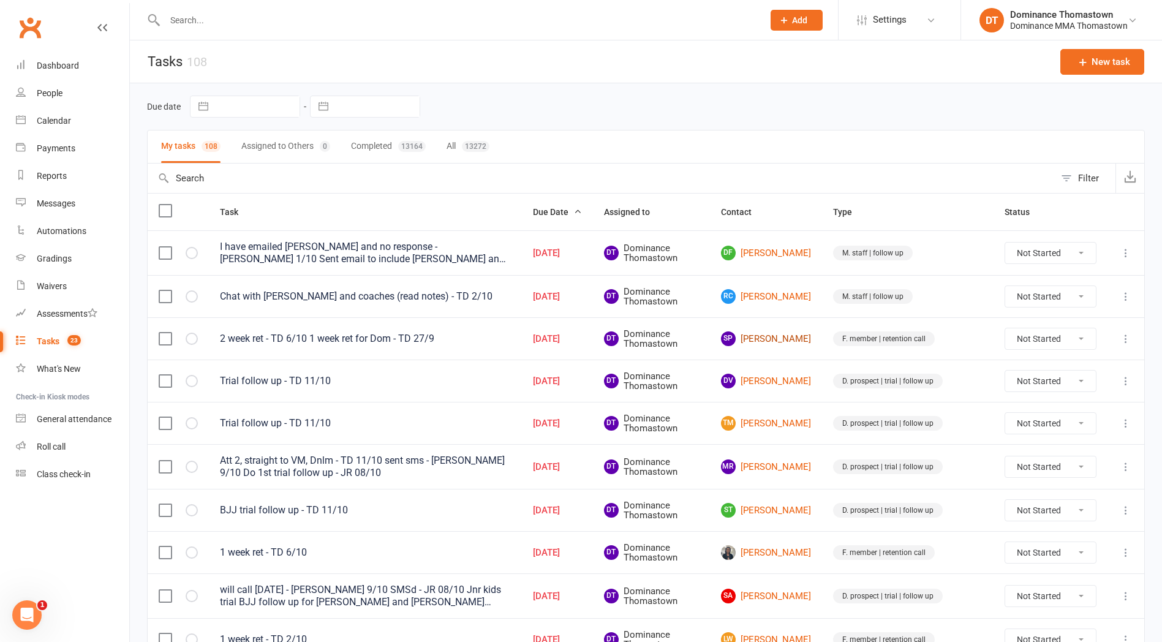
click at [795, 346] on link "SP [PERSON_NAME]" at bounding box center [766, 339] width 90 height 15
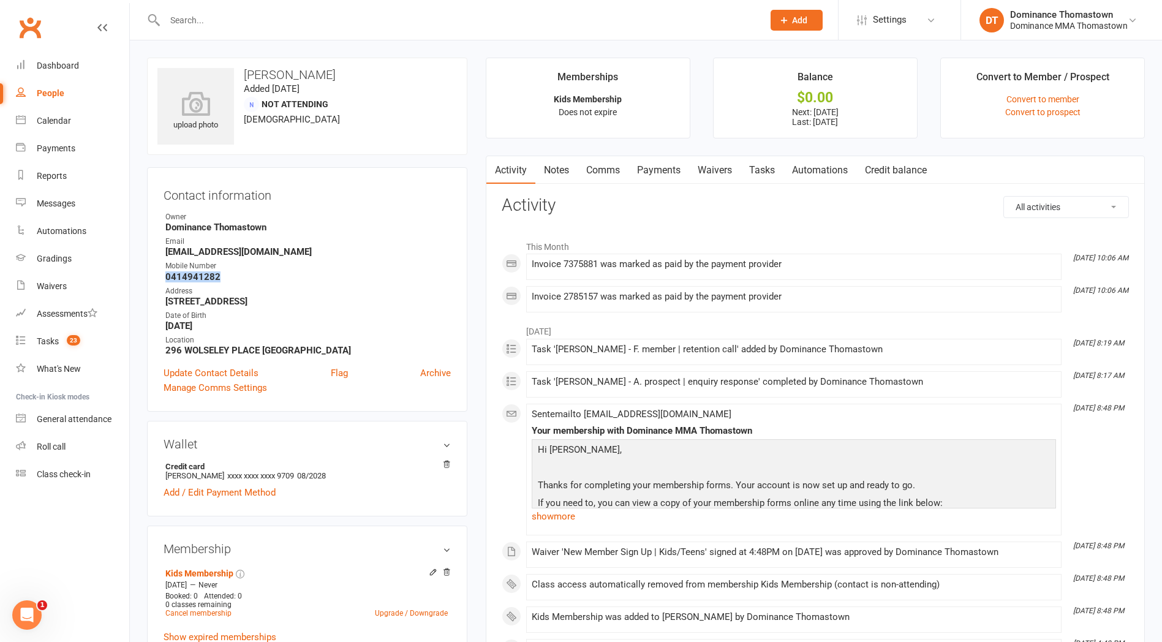
drag, startPoint x: 225, startPoint y: 278, endPoint x: 161, endPoint y: 277, distance: 64.3
click at [161, 277] on div "Contact information Owner Dominance [GEOGRAPHIC_DATA] Email [EMAIL_ADDRESS][DOM…" at bounding box center [307, 289] width 320 height 244
click at [772, 176] on link "Tasks" at bounding box center [762, 170] width 43 height 28
select select "incomplete"
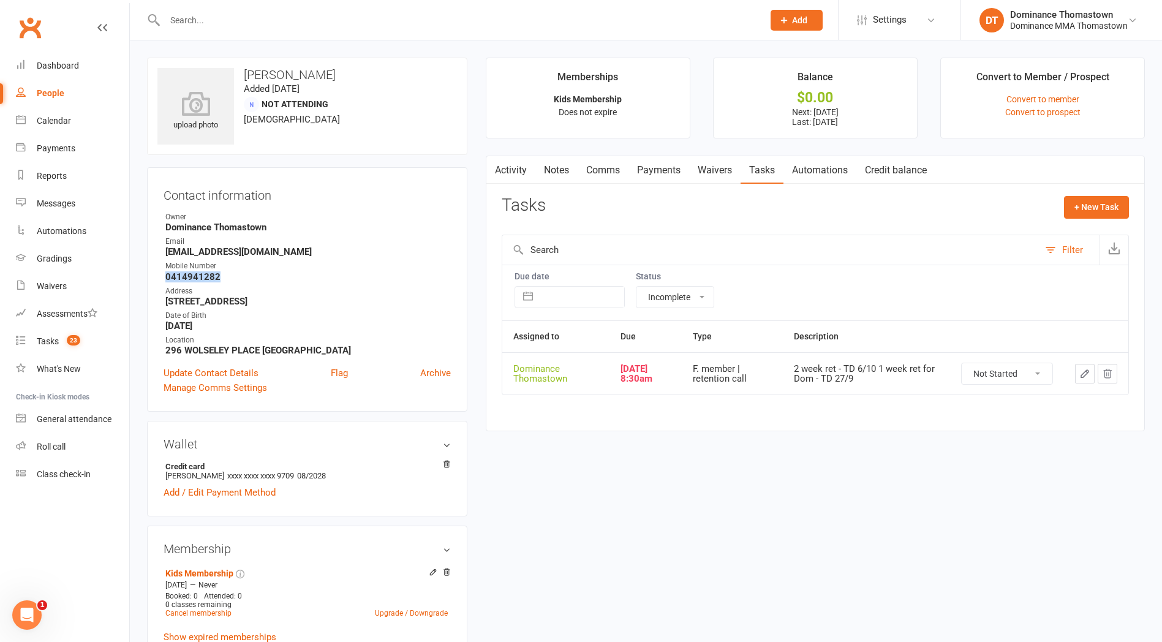
click at [1008, 375] on select "Not Started In Progress Waiting Complete" at bounding box center [1007, 373] width 91 height 21
click at [962, 363] on select "Not Started In Progress Waiting Complete" at bounding box center [1007, 373] width 91 height 21
select select "unstarted"
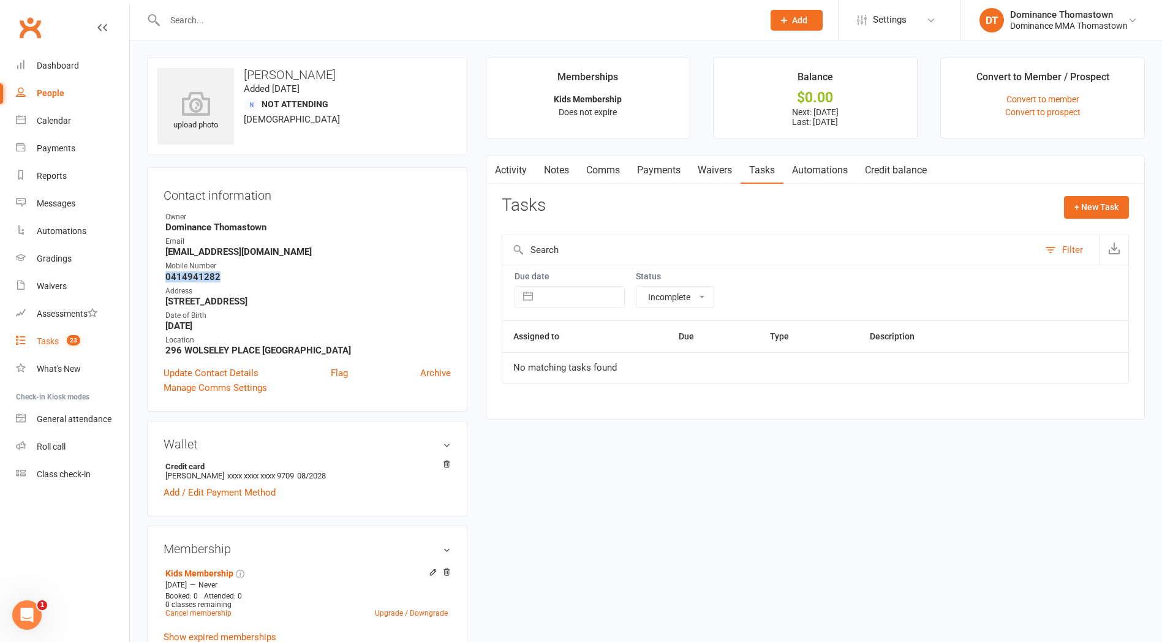
click at [88, 341] on link "Tasks 23" at bounding box center [72, 342] width 113 height 28
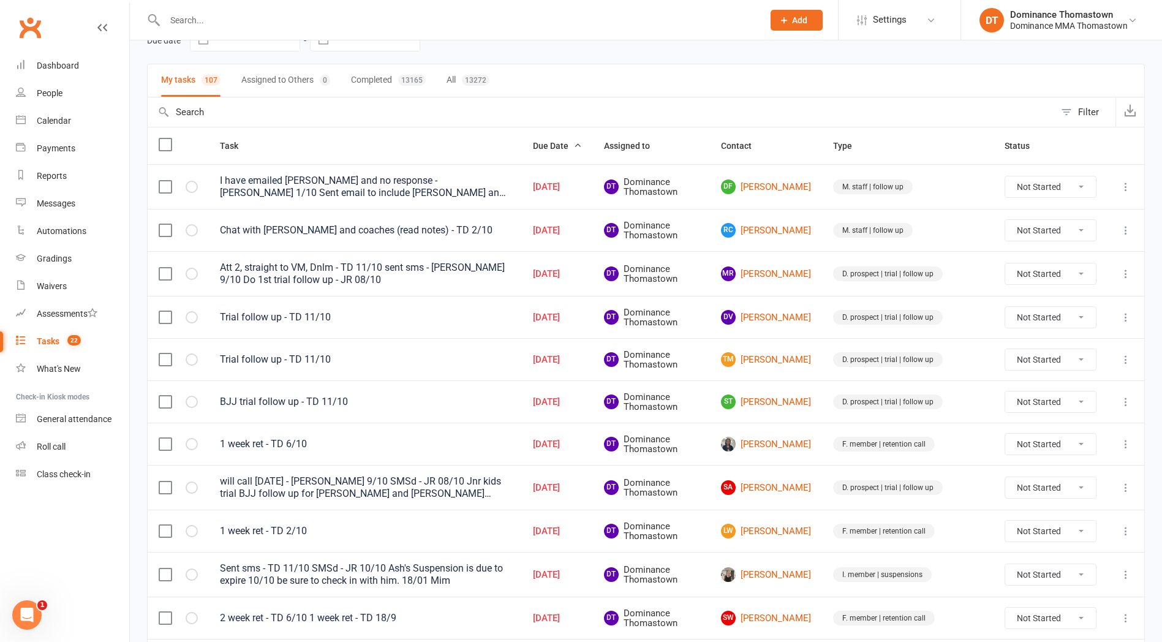
scroll to position [96, 0]
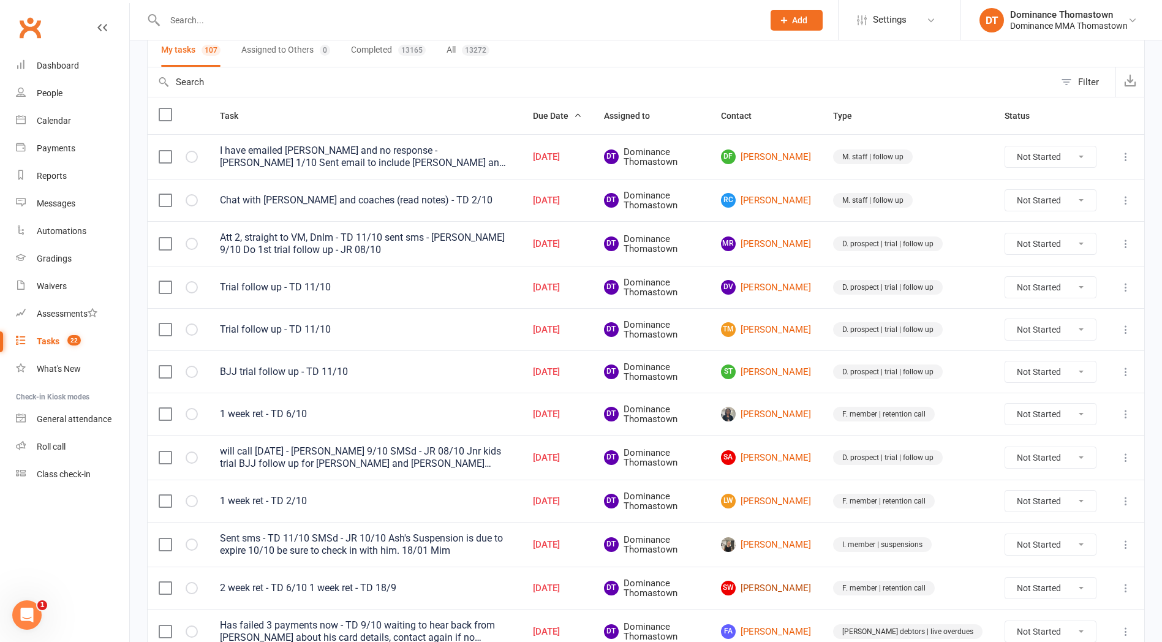
click at [796, 585] on link "SW [PERSON_NAME]" at bounding box center [766, 588] width 90 height 15
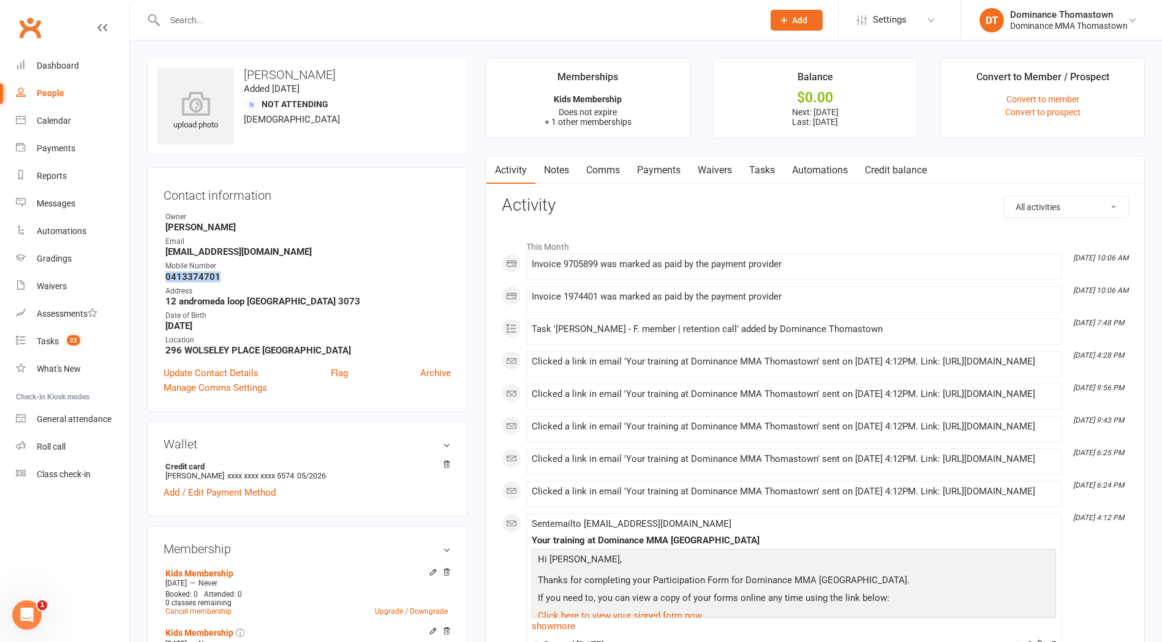
drag, startPoint x: 194, startPoint y: 276, endPoint x: 164, endPoint y: 275, distance: 29.4
click at [164, 276] on li "Mobile Number [PHONE_NUMBER]" at bounding box center [307, 270] width 287 height 21
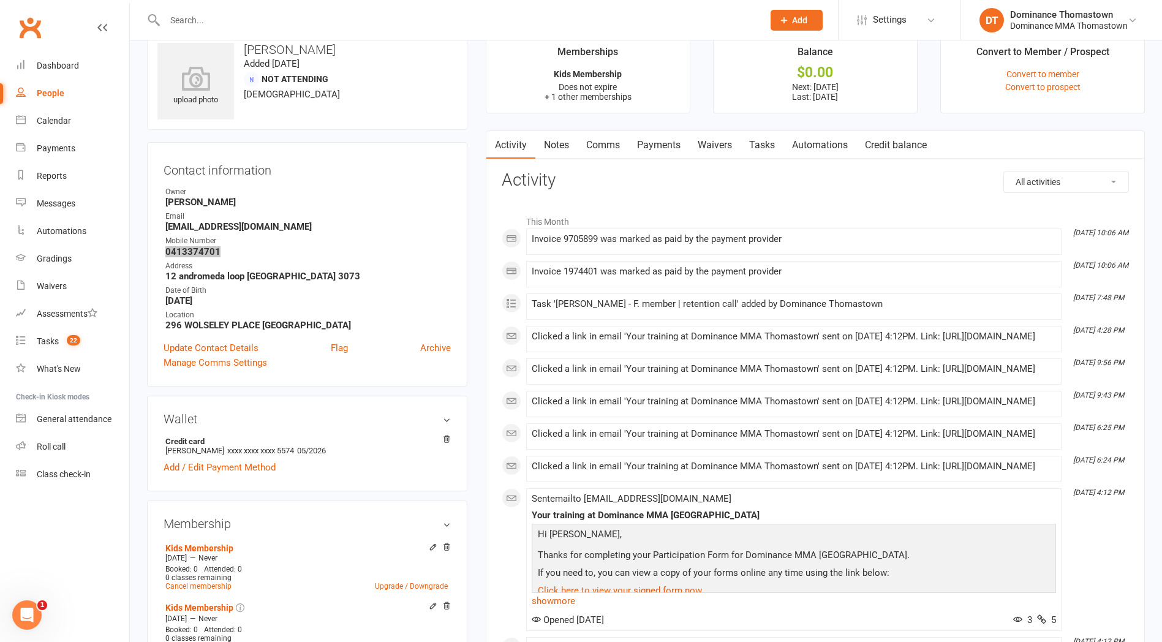
scroll to position [21, 0]
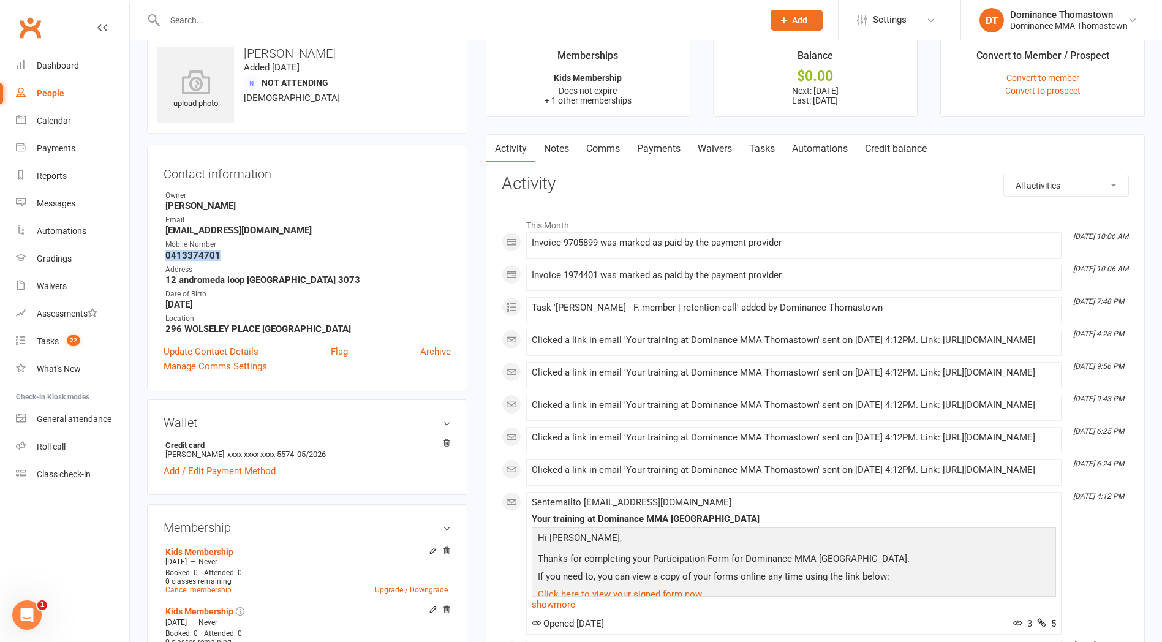
click at [767, 146] on link "Tasks" at bounding box center [762, 149] width 43 height 28
select select "incomplete"
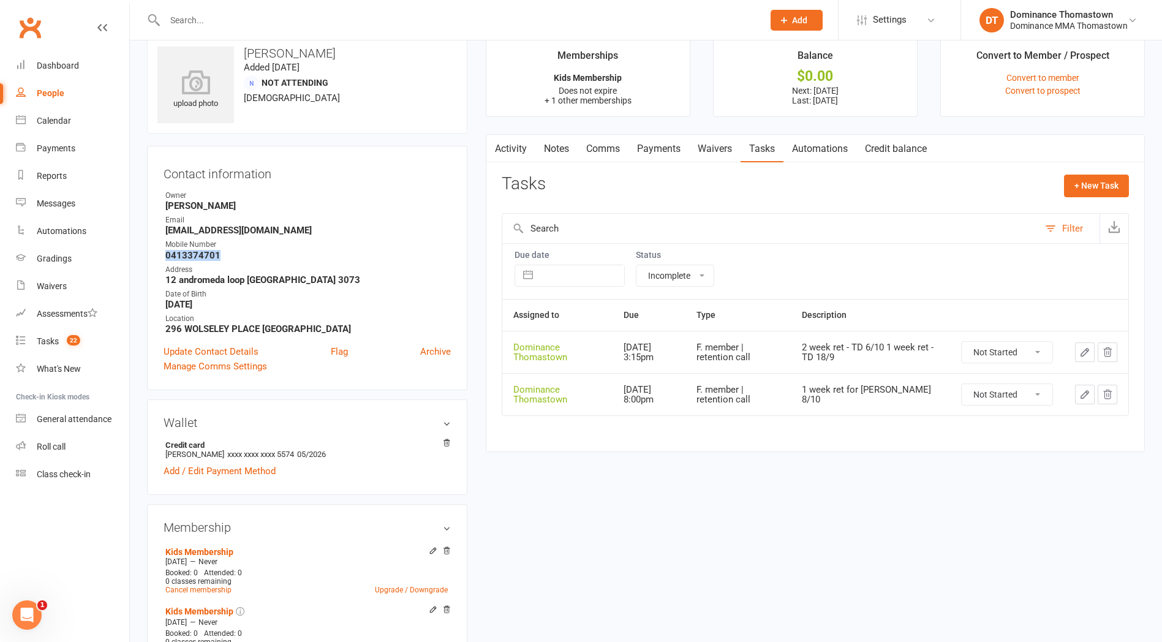
click at [1028, 352] on select "Not Started In Progress Waiting Complete" at bounding box center [1007, 352] width 91 height 21
click at [962, 342] on select "Not Started In Progress Waiting Complete" at bounding box center [1007, 352] width 91 height 21
select select "unstarted"
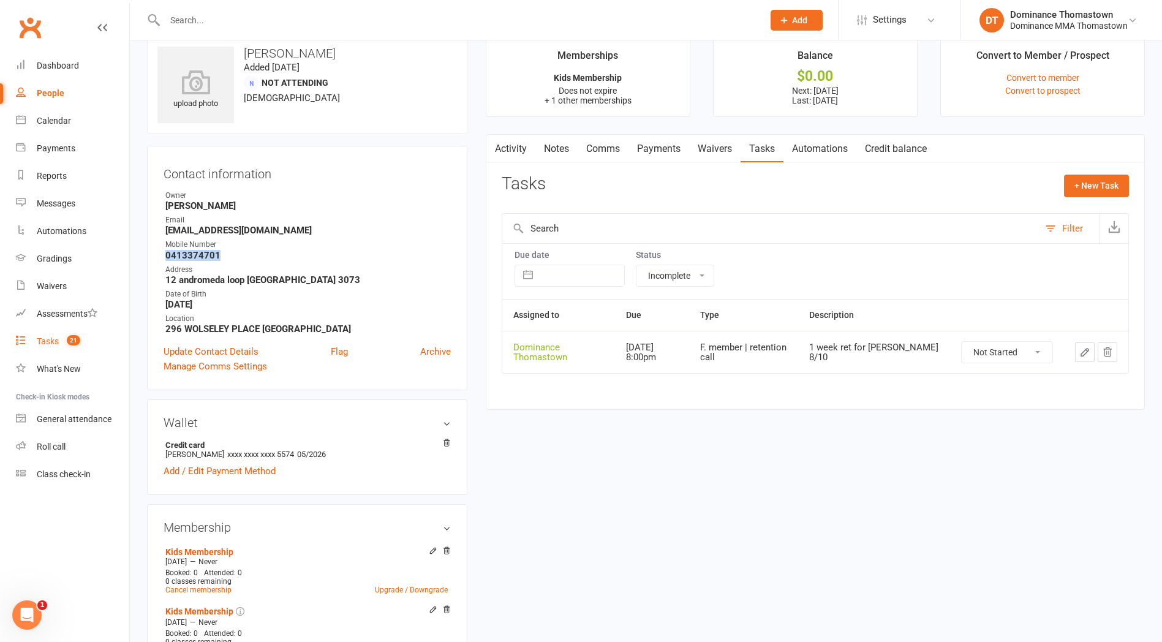
click at [69, 348] on link "Tasks 21" at bounding box center [72, 342] width 113 height 28
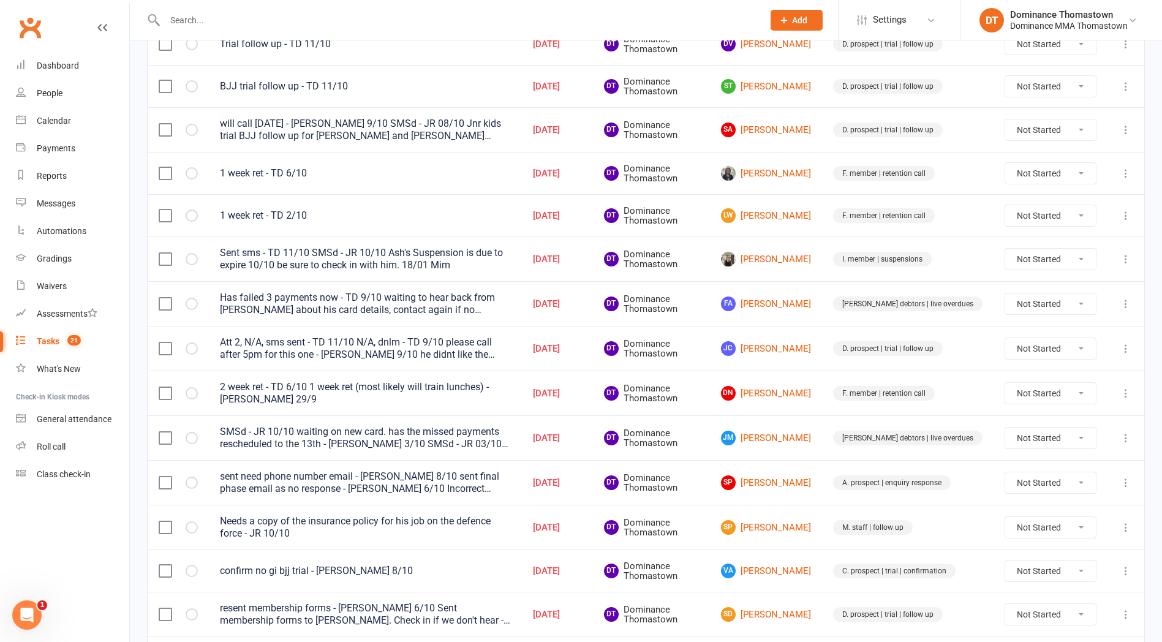
scroll to position [384, 0]
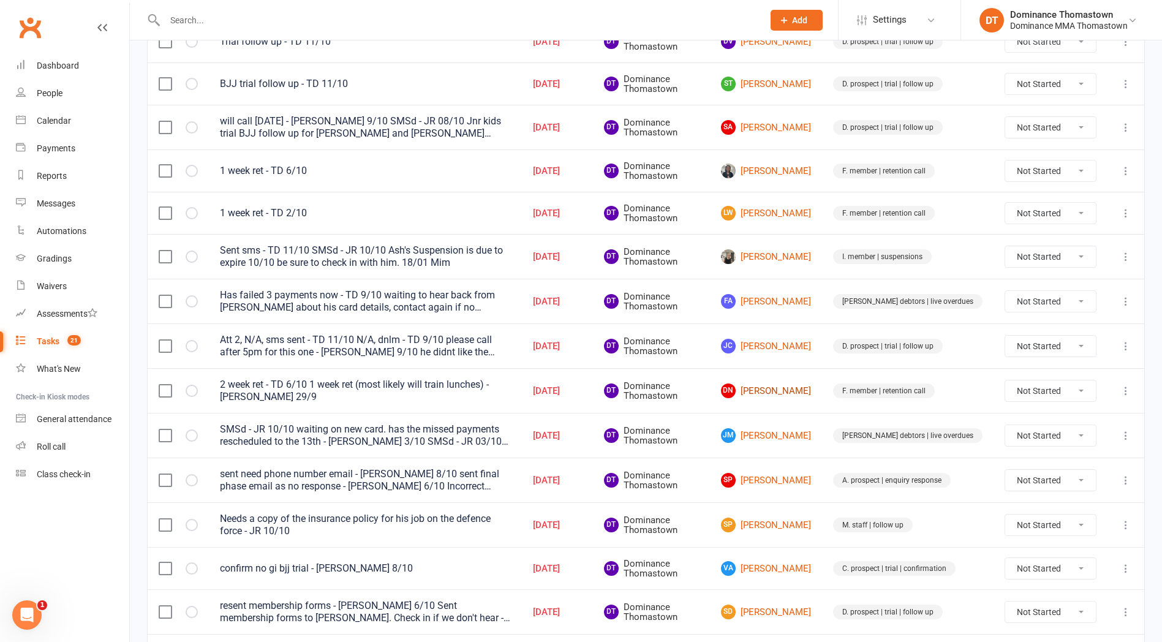
click at [791, 392] on link "DN [PERSON_NAME]" at bounding box center [766, 391] width 90 height 15
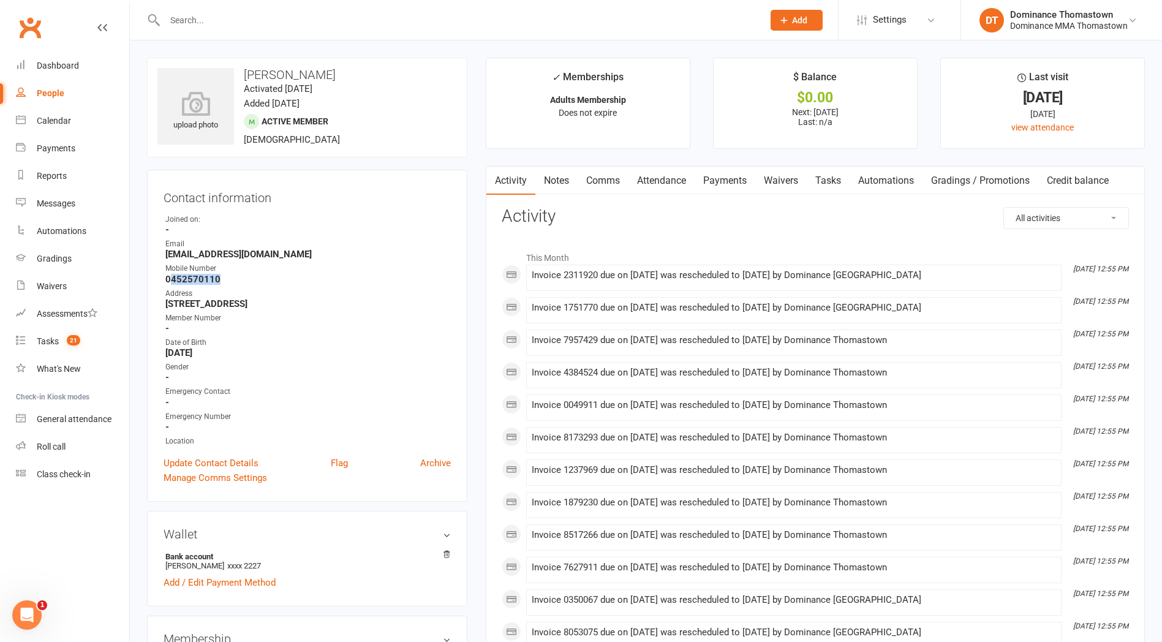
drag, startPoint x: 240, startPoint y: 281, endPoint x: 169, endPoint y: 279, distance: 71.1
click at [171, 281] on strong "0452570110" at bounding box center [308, 279] width 286 height 11
click at [241, 282] on strong "0452570110" at bounding box center [308, 279] width 286 height 11
drag, startPoint x: 197, startPoint y: 282, endPoint x: 165, endPoint y: 282, distance: 31.9
click at [165, 282] on strong "0452570110" at bounding box center [308, 279] width 286 height 11
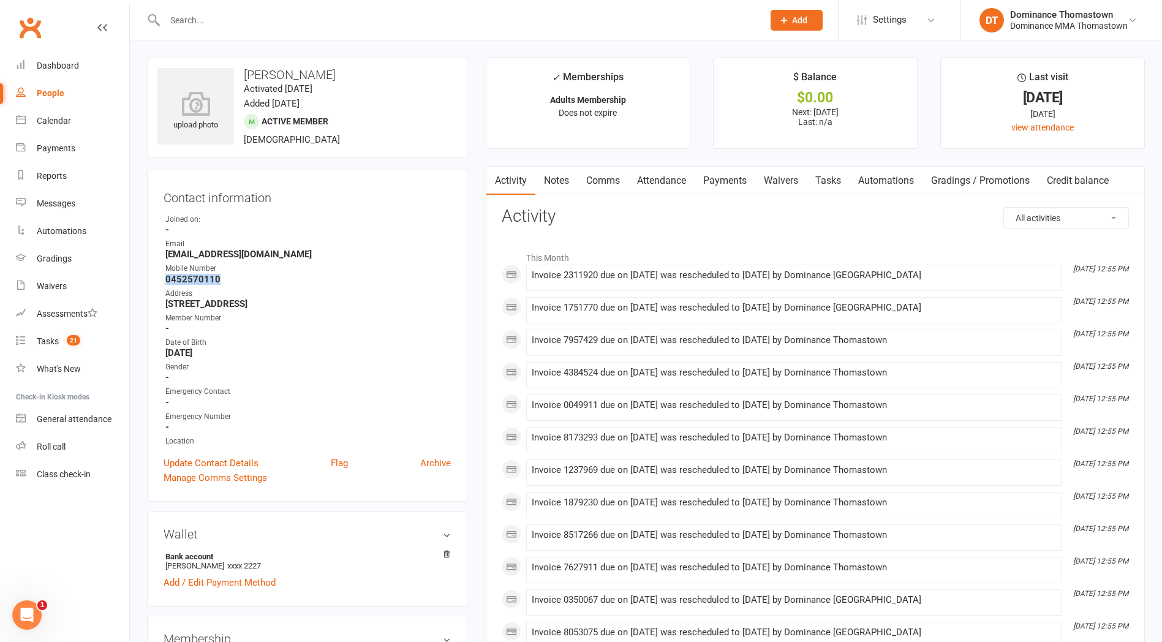
copy strong "0452570110"
click at [832, 183] on link "Tasks" at bounding box center [828, 181] width 43 height 28
select select "incomplete"
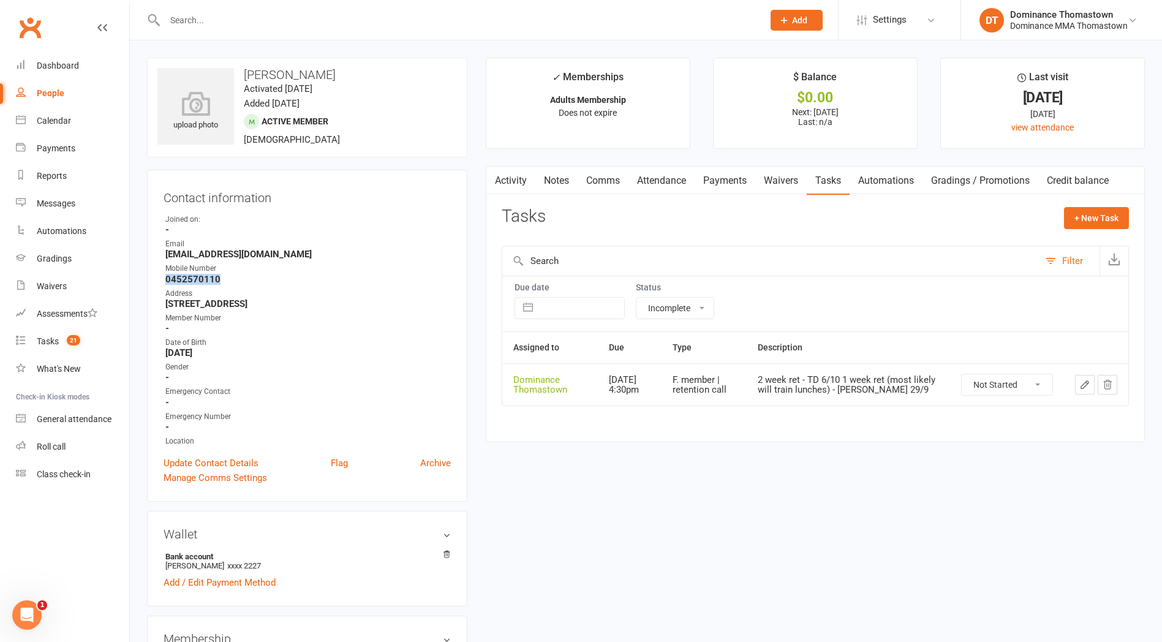
click at [1023, 387] on select "Not Started In Progress Waiting Complete" at bounding box center [1007, 384] width 91 height 21
click at [962, 374] on select "Not Started In Progress Waiting Complete" at bounding box center [1007, 384] width 91 height 21
select select "unstarted"
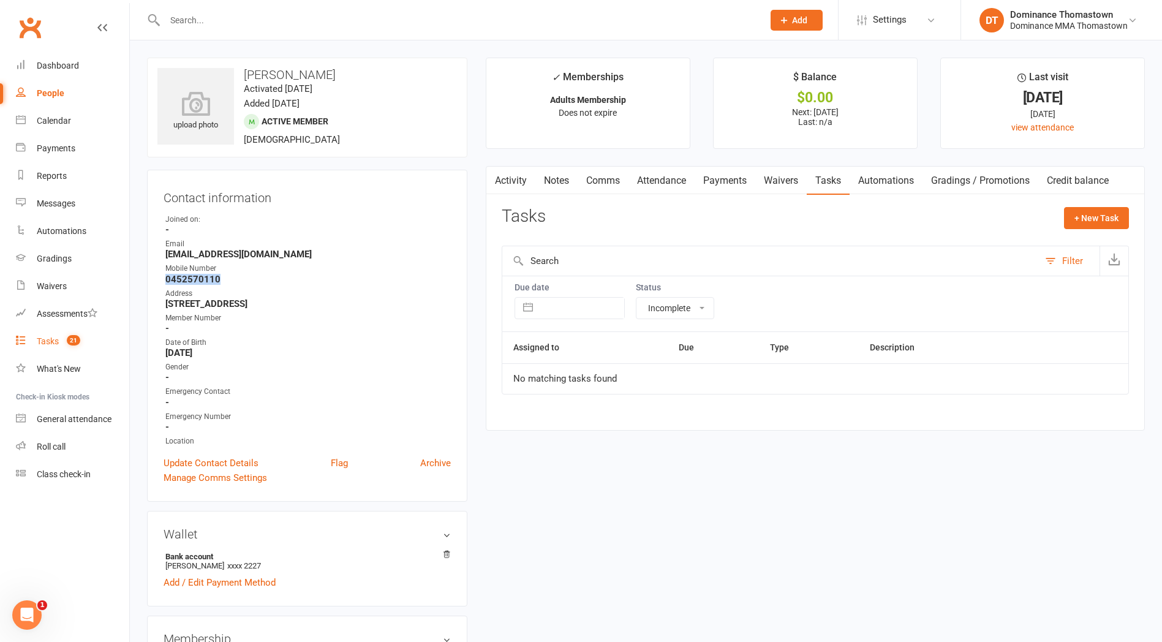
click at [73, 347] on link "Tasks 21" at bounding box center [72, 342] width 113 height 28
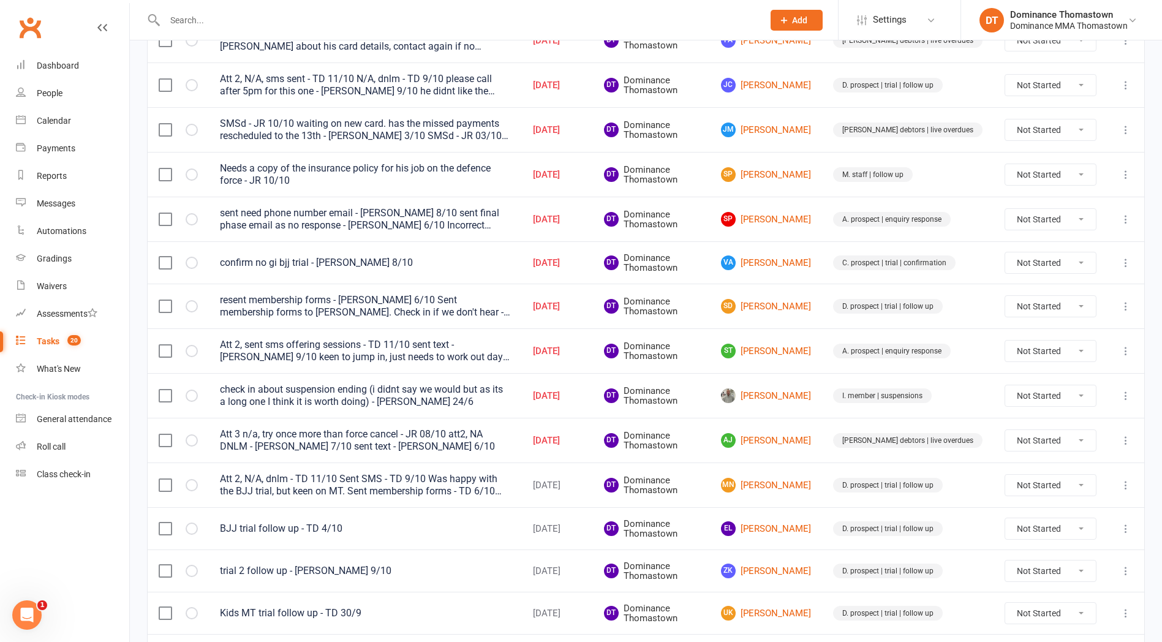
scroll to position [644, 0]
click at [790, 444] on link "[PERSON_NAME] [PERSON_NAME]" at bounding box center [766, 441] width 90 height 15
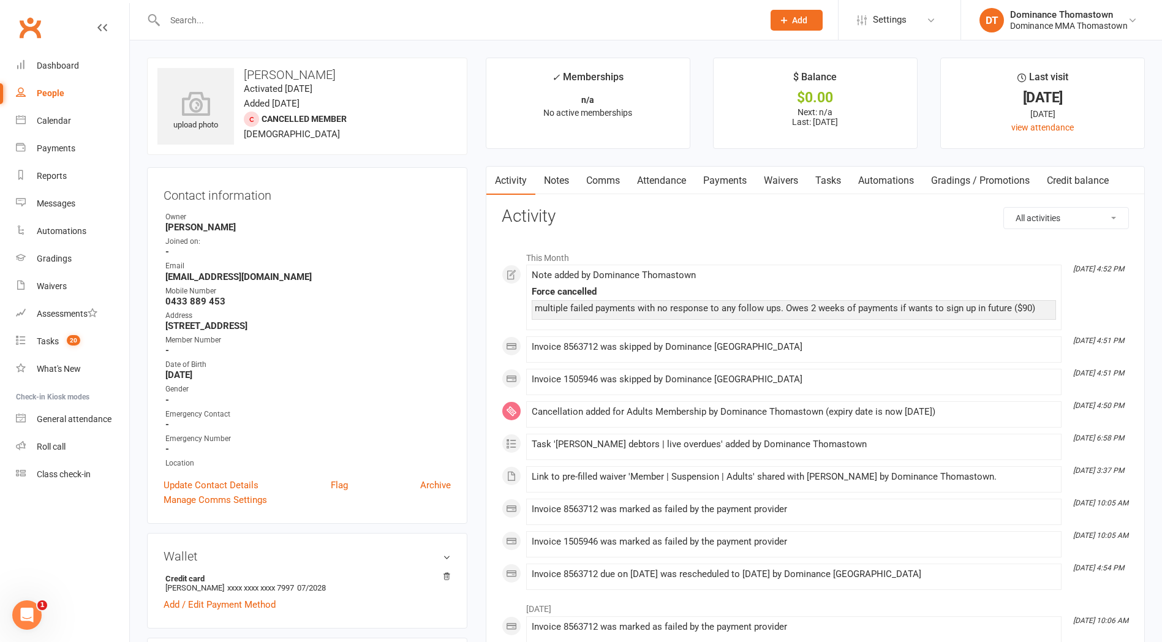
click at [733, 179] on link "Payments" at bounding box center [725, 181] width 61 height 28
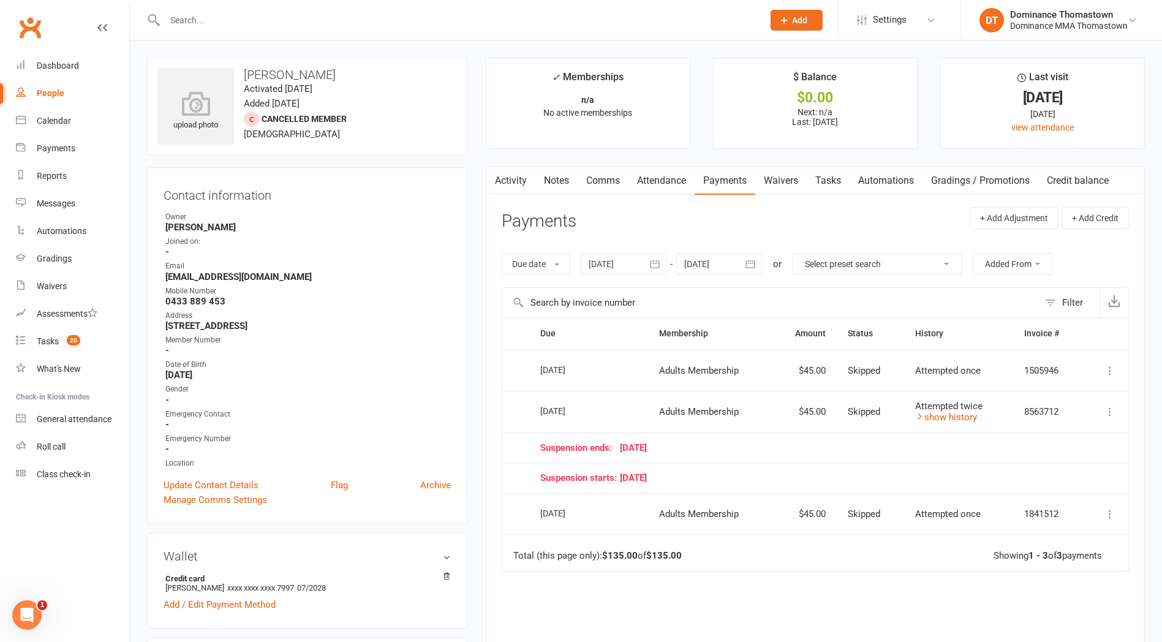
drag, startPoint x: 824, startPoint y: 172, endPoint x: 830, endPoint y: 175, distance: 7.4
click at [826, 173] on link "Tasks" at bounding box center [828, 181] width 43 height 28
select select "incomplete"
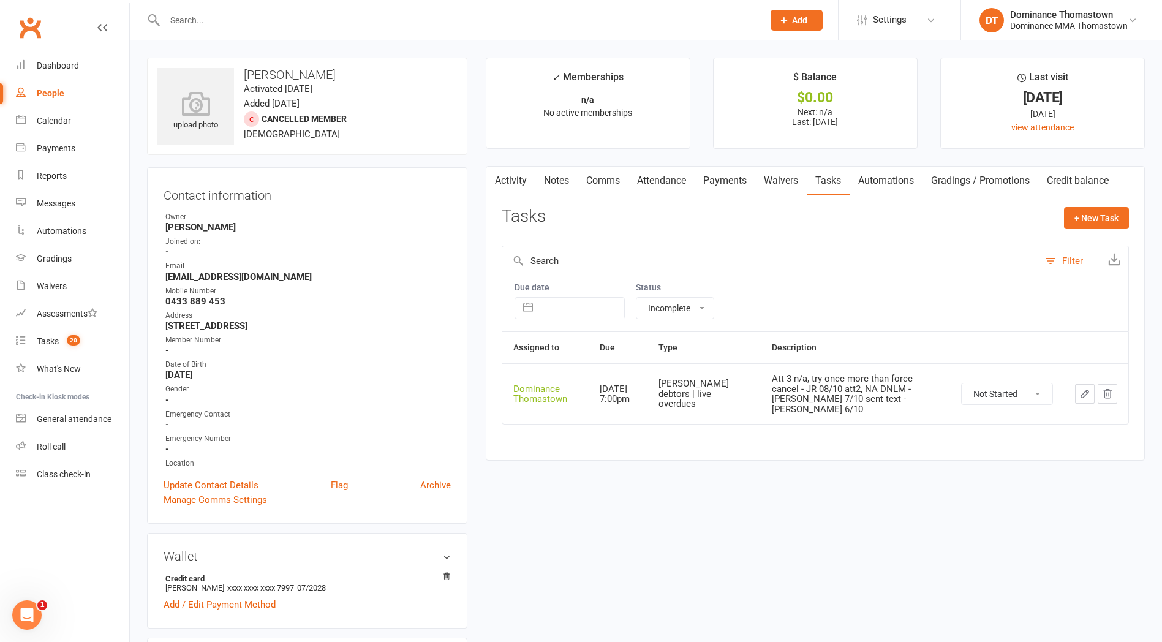
drag, startPoint x: 547, startPoint y: 180, endPoint x: 556, endPoint y: 183, distance: 9.1
click at [547, 180] on link "Notes" at bounding box center [557, 181] width 42 height 28
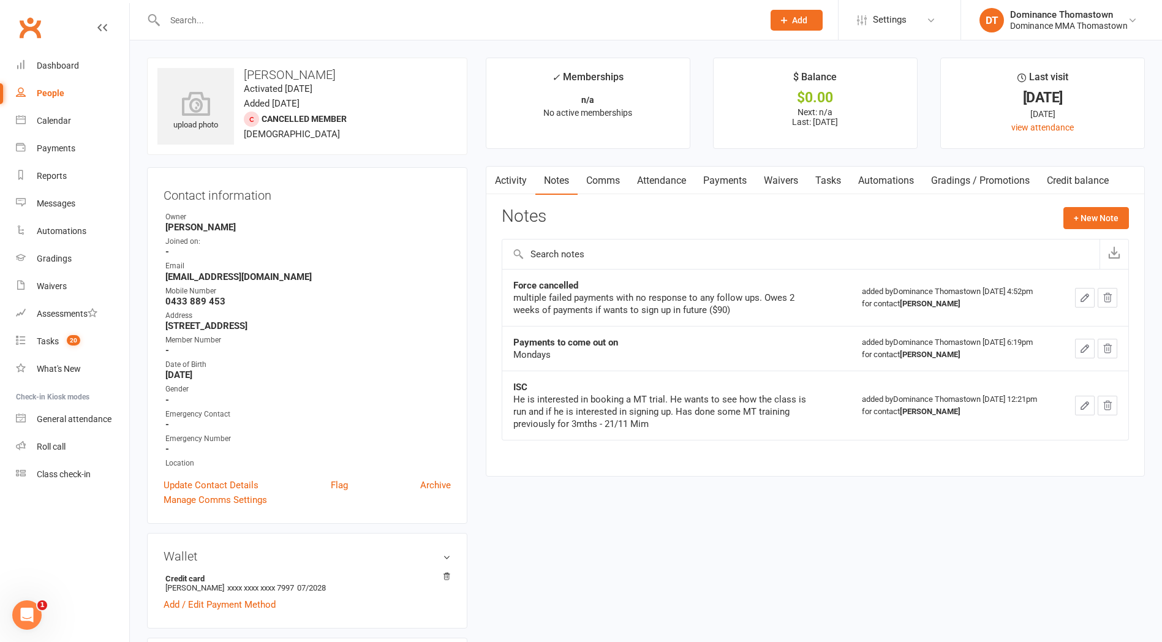
drag, startPoint x: 826, startPoint y: 179, endPoint x: 864, endPoint y: 202, distance: 44.6
click at [827, 180] on link "Tasks" at bounding box center [828, 181] width 43 height 28
select select "incomplete"
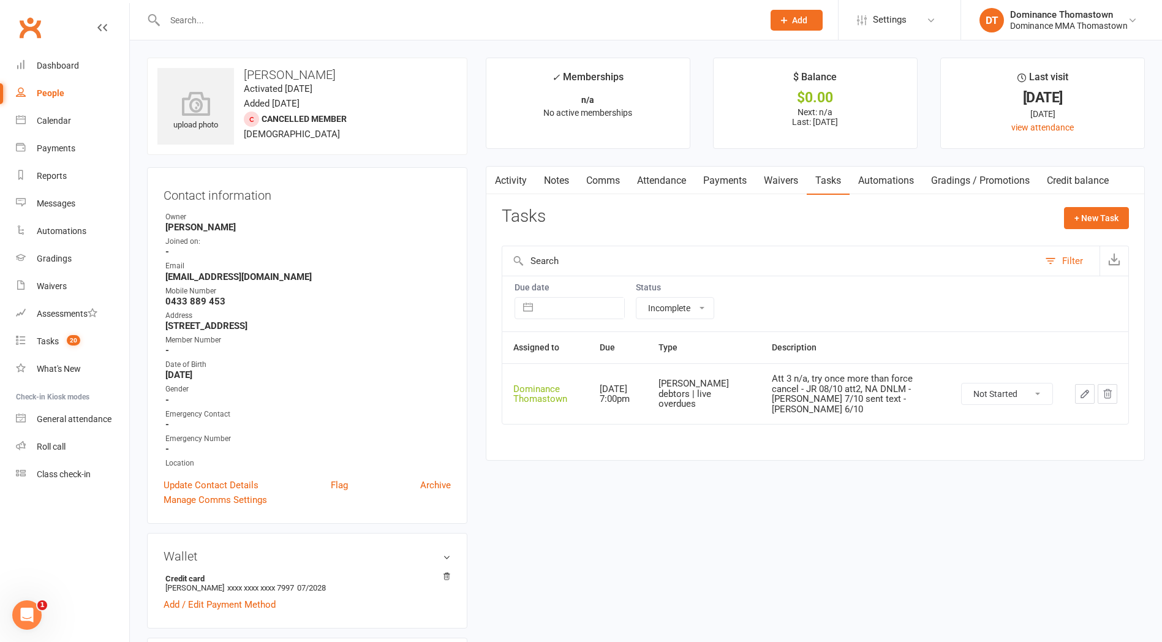
click at [1012, 384] on select "Not Started In Progress Waiting Complete" at bounding box center [1007, 394] width 91 height 21
click at [962, 384] on select "Not Started In Progress Waiting Complete" at bounding box center [1007, 394] width 91 height 21
select select "unstarted"
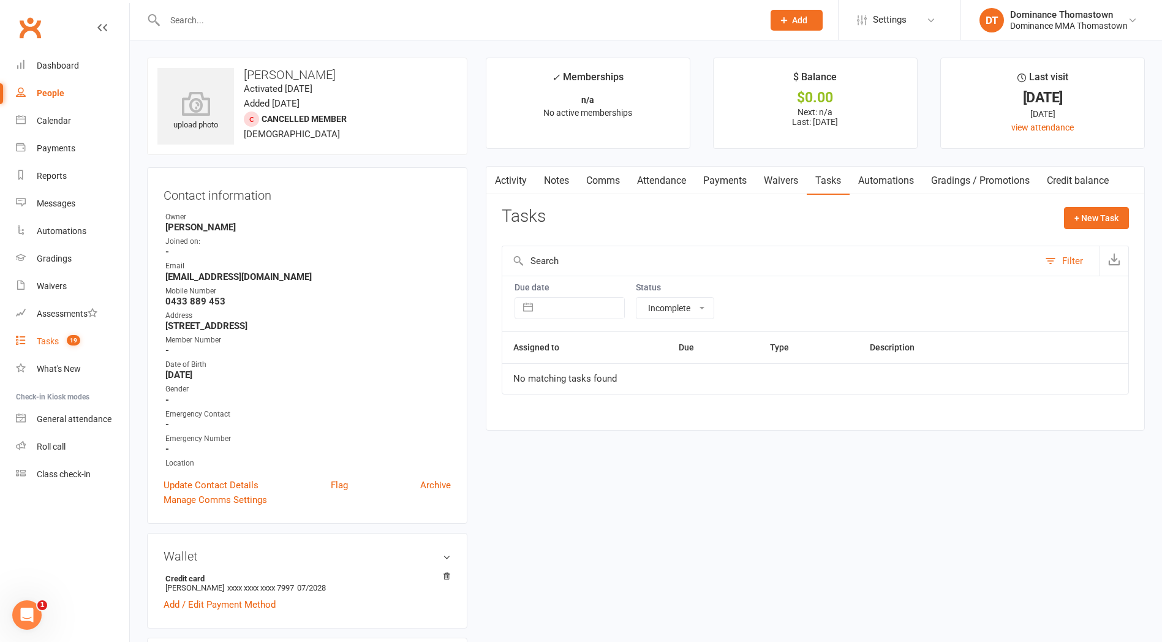
click at [76, 338] on span "19" at bounding box center [73, 340] width 13 height 10
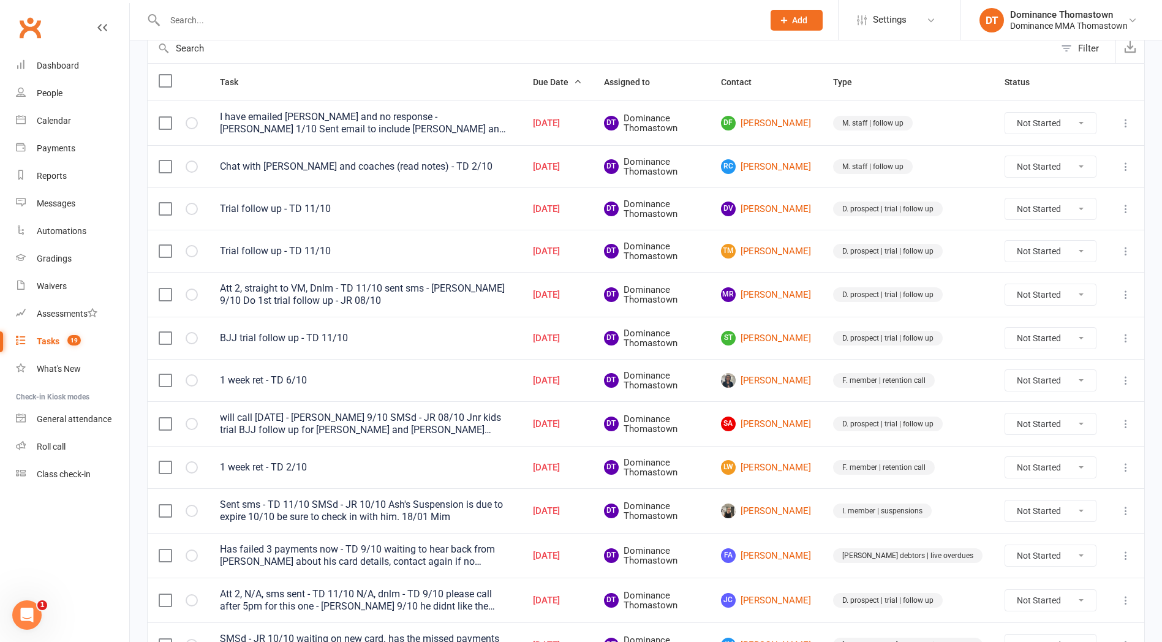
scroll to position [136, 0]
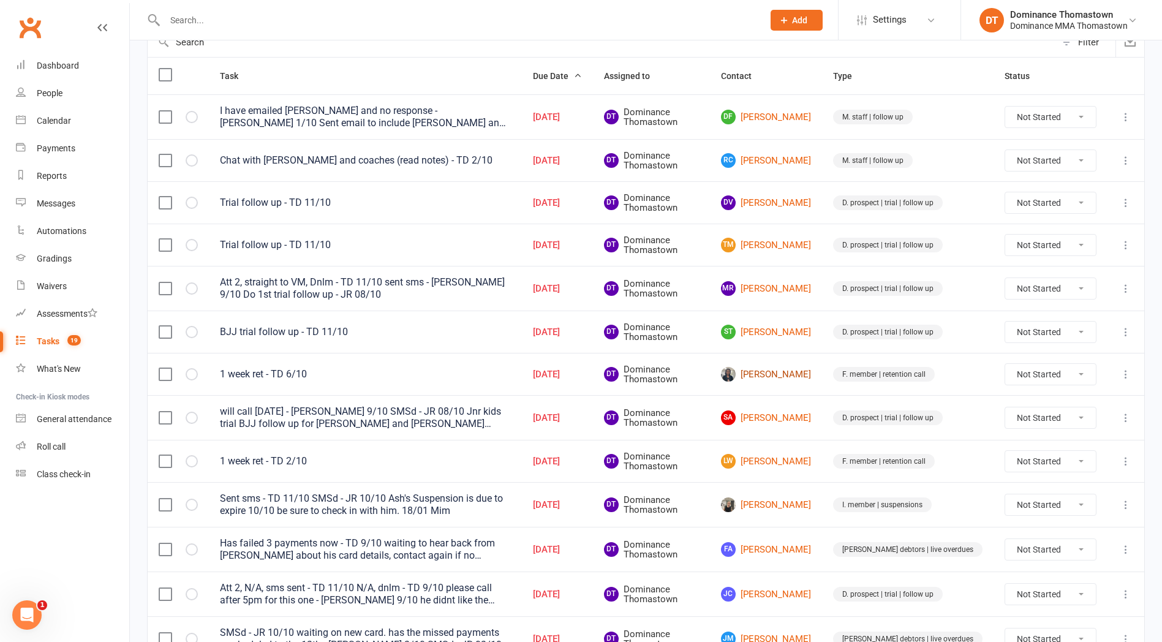
click at [784, 373] on link "[PERSON_NAME]" at bounding box center [766, 374] width 90 height 15
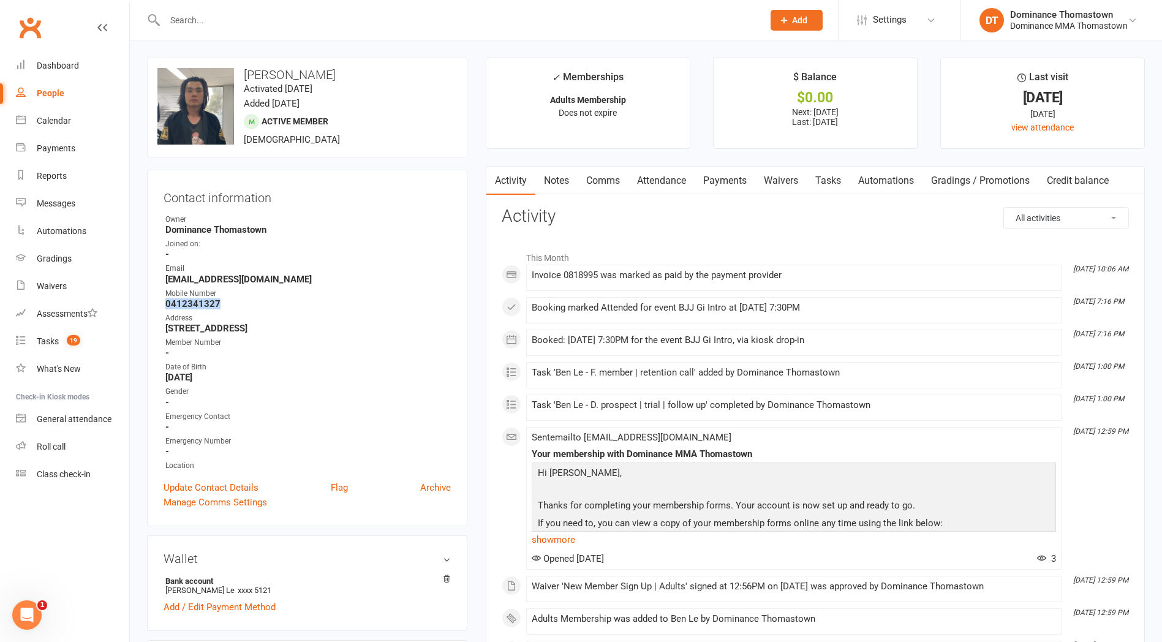
drag, startPoint x: 230, startPoint y: 306, endPoint x: 156, endPoint y: 305, distance: 74.8
click at [156, 305] on div "Contact information Owner Dominance [GEOGRAPHIC_DATA] Joined on: - Email [EMAIL…" at bounding box center [307, 348] width 320 height 357
copy strong "0412341327"
drag, startPoint x: 839, startPoint y: 176, endPoint x: 863, endPoint y: 195, distance: 30.9
click at [839, 176] on link "Tasks" at bounding box center [828, 181] width 43 height 28
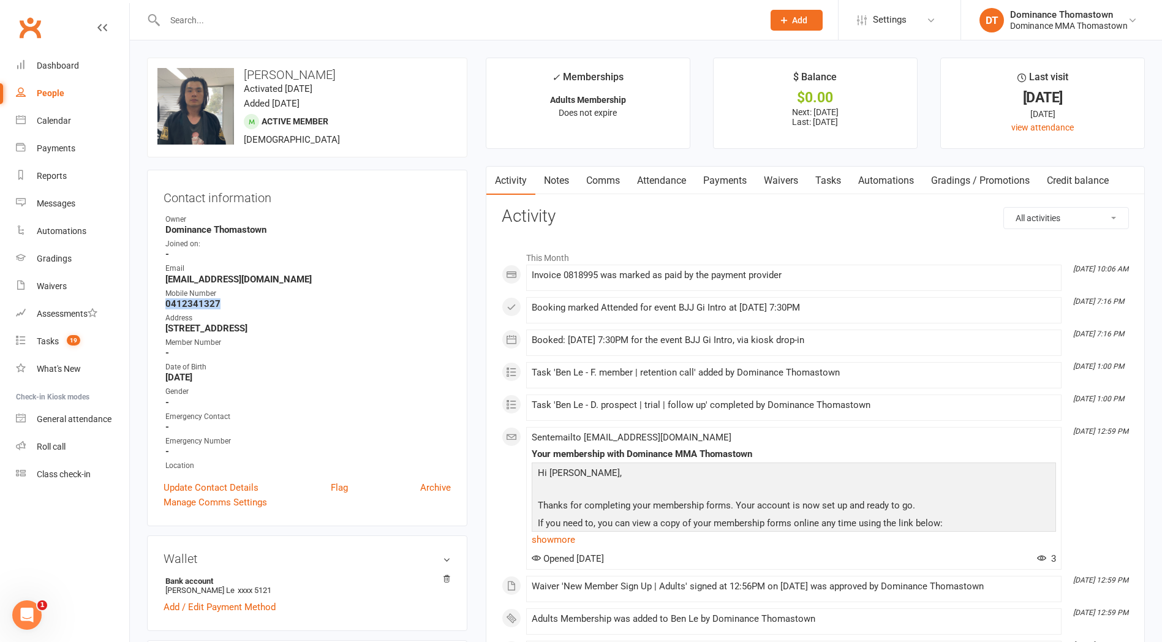
select select "incomplete"
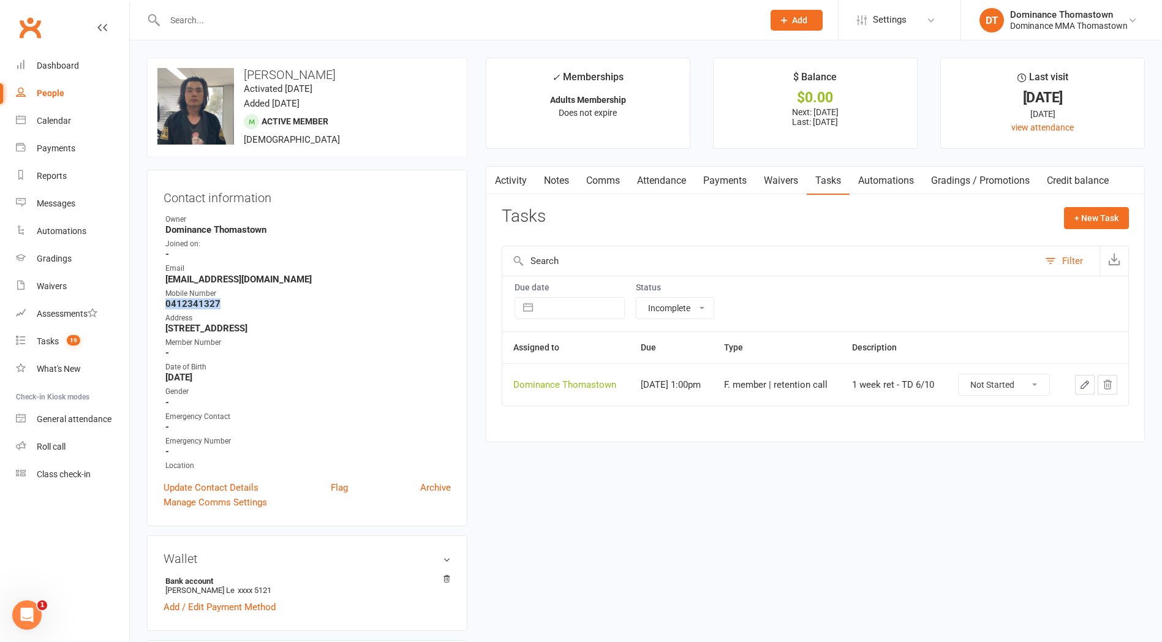
click at [1080, 381] on icon "button" at bounding box center [1085, 384] width 11 height 11
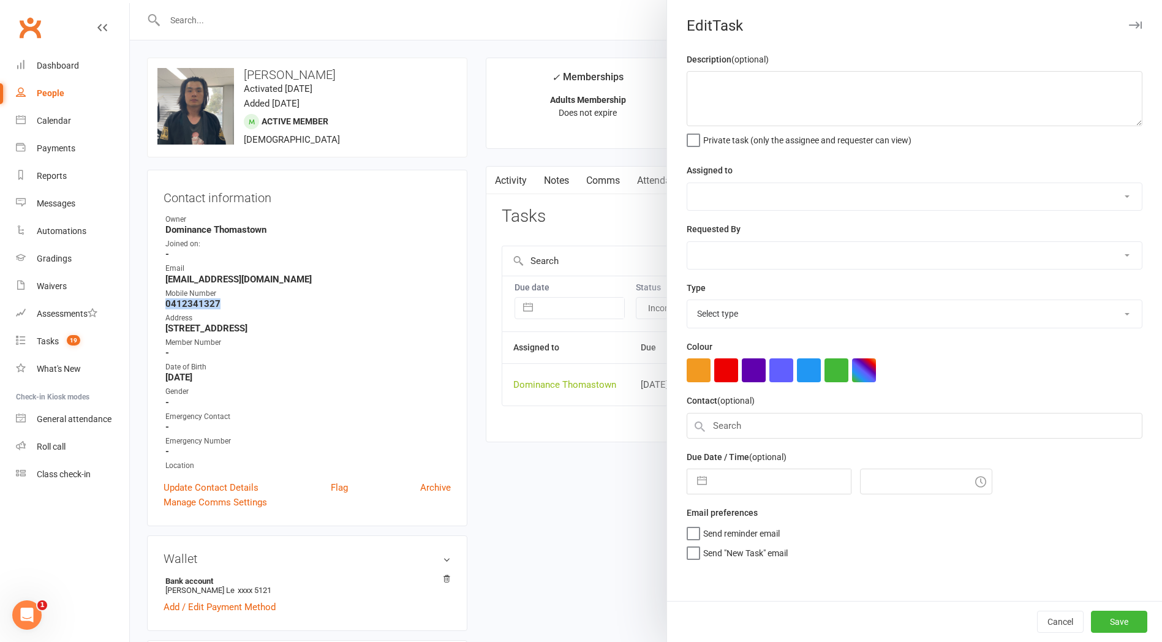
type textarea "1 week ret - TD 6/10"
select select "12547"
type input "[DATE]"
type input "1:00pm"
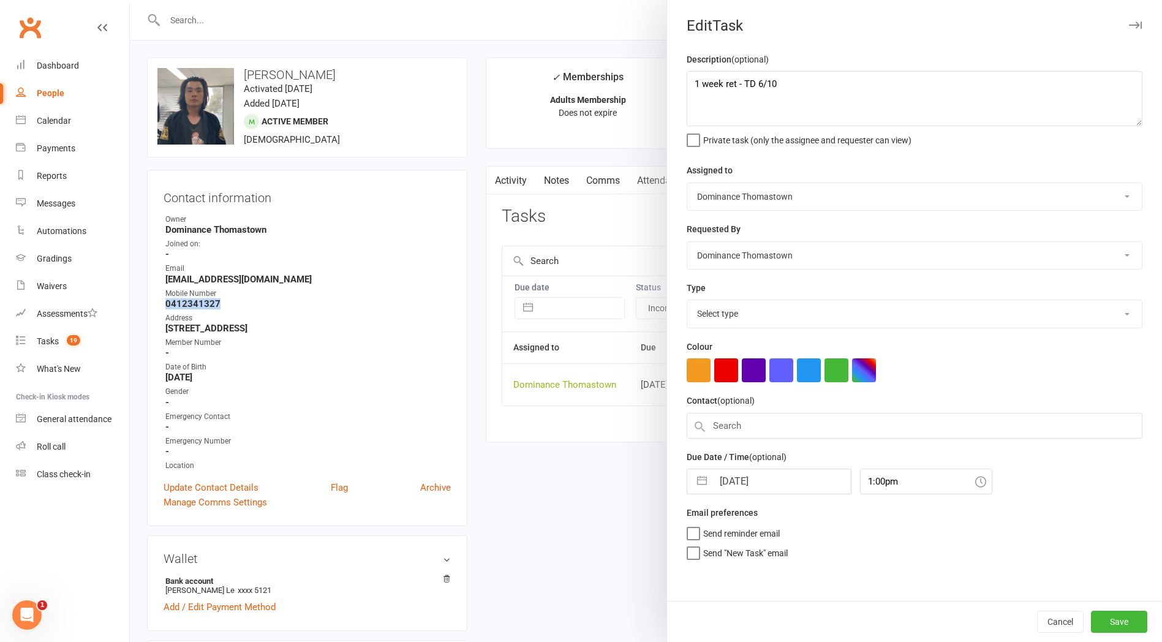
select select "3814"
drag, startPoint x: 691, startPoint y: 83, endPoint x: 721, endPoint y: 100, distance: 34.9
click at [691, 83] on textarea "1 week ret - TD 6/10" at bounding box center [915, 98] width 456 height 55
click at [718, 80] on textarea "1 week ret - TD 6/10" at bounding box center [915, 98] width 456 height 55
type textarea "2 week ret - JR 13/10 1 week ret - TD 6/10"
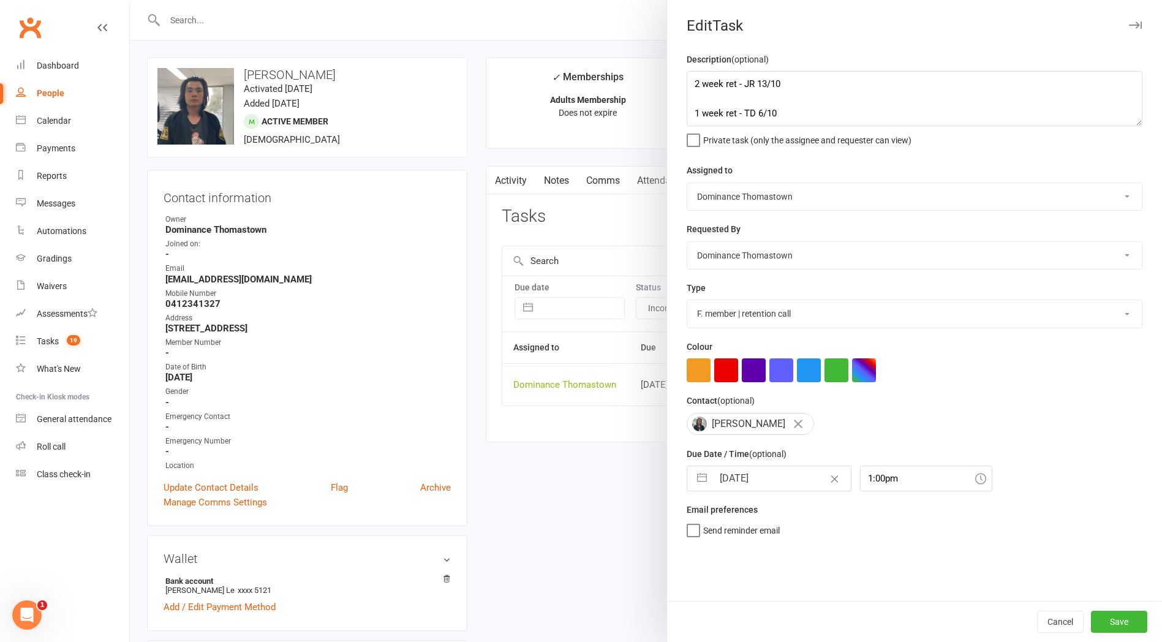
drag, startPoint x: 759, startPoint y: 492, endPoint x: 753, endPoint y: 485, distance: 9.1
click at [757, 489] on div "[DATE] Navigate forward to interact with the calendar and select a date. Press …" at bounding box center [769, 479] width 165 height 26
click at [758, 483] on input "[DATE]" at bounding box center [782, 478] width 138 height 25
select select "8"
select select "2025"
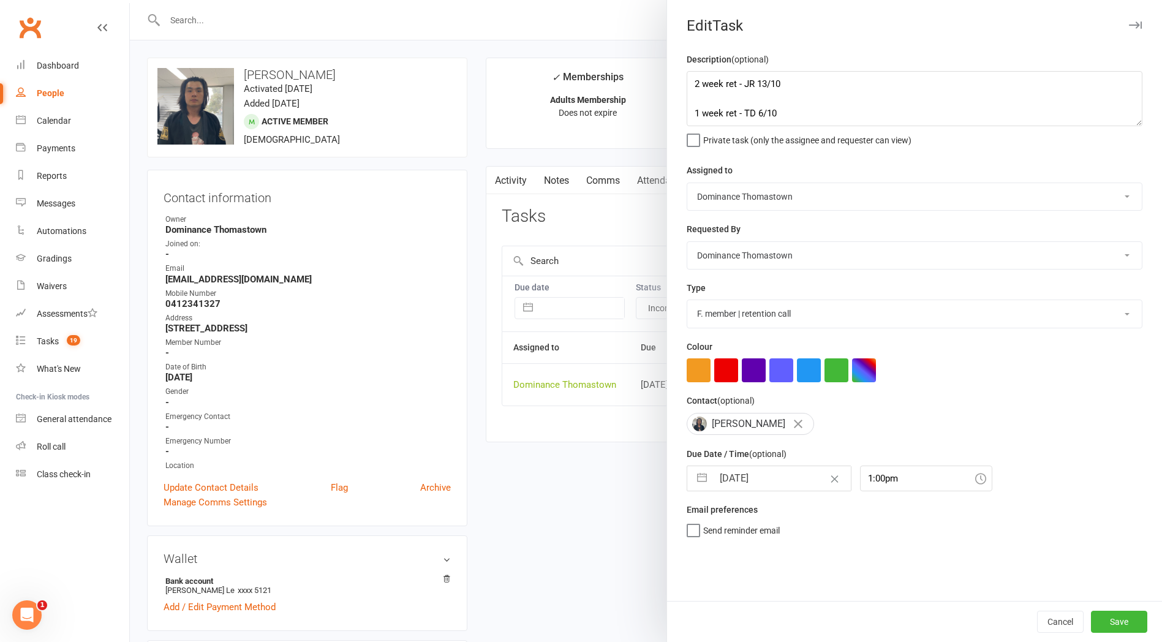
select select "9"
select select "2025"
select select "10"
select select "2025"
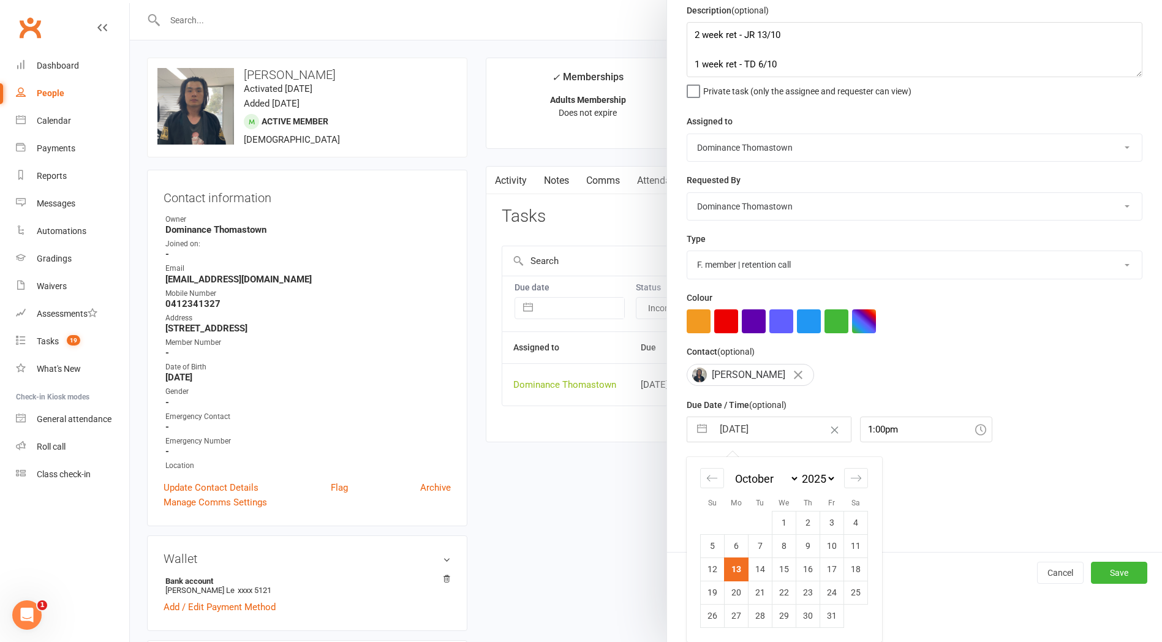
drag, startPoint x: 740, startPoint y: 587, endPoint x: 777, endPoint y: 592, distance: 37.7
click at [741, 588] on td "20" at bounding box center [737, 592] width 24 height 23
type input "[DATE]"
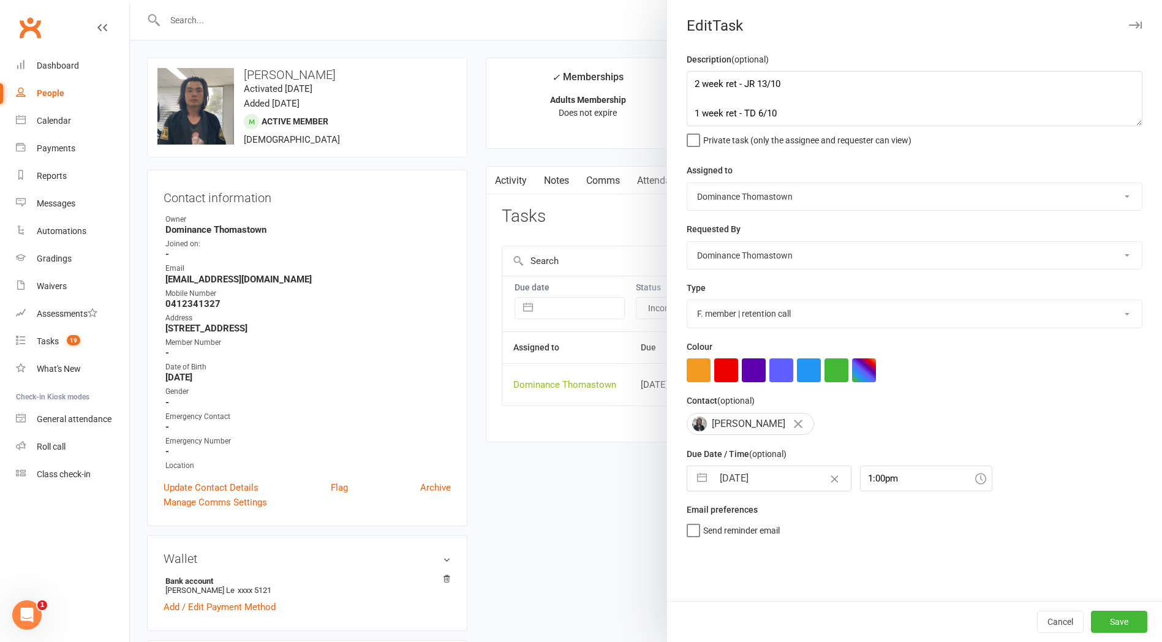
scroll to position [0, 0]
click at [1123, 620] on button "Save" at bounding box center [1119, 622] width 56 height 22
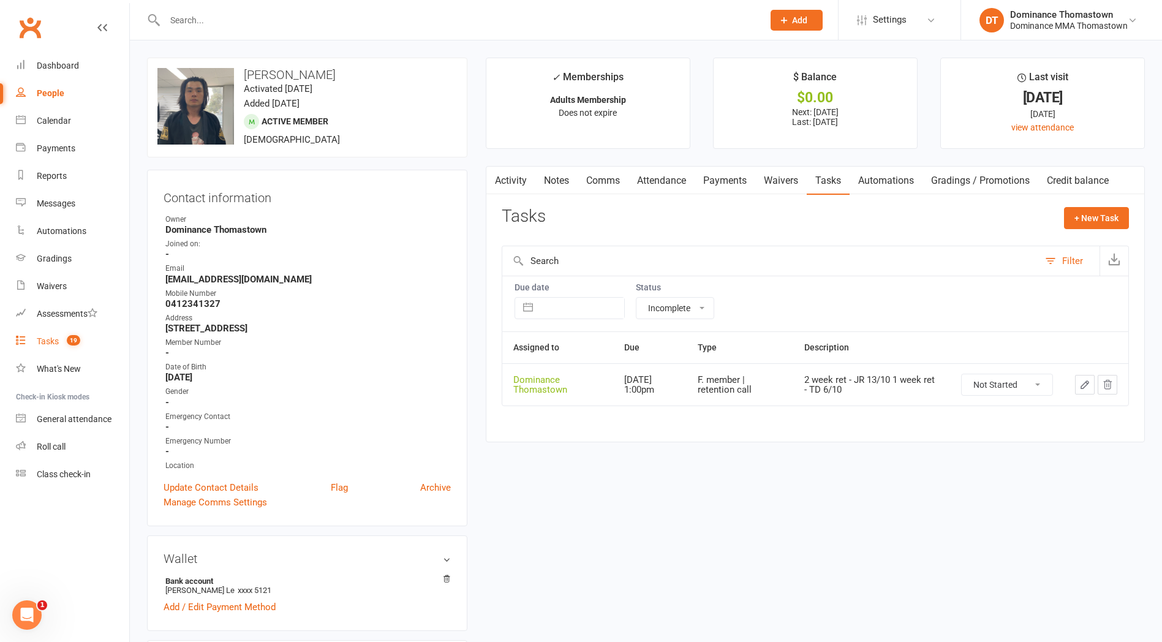
click at [94, 346] on link "Tasks 19" at bounding box center [72, 342] width 113 height 28
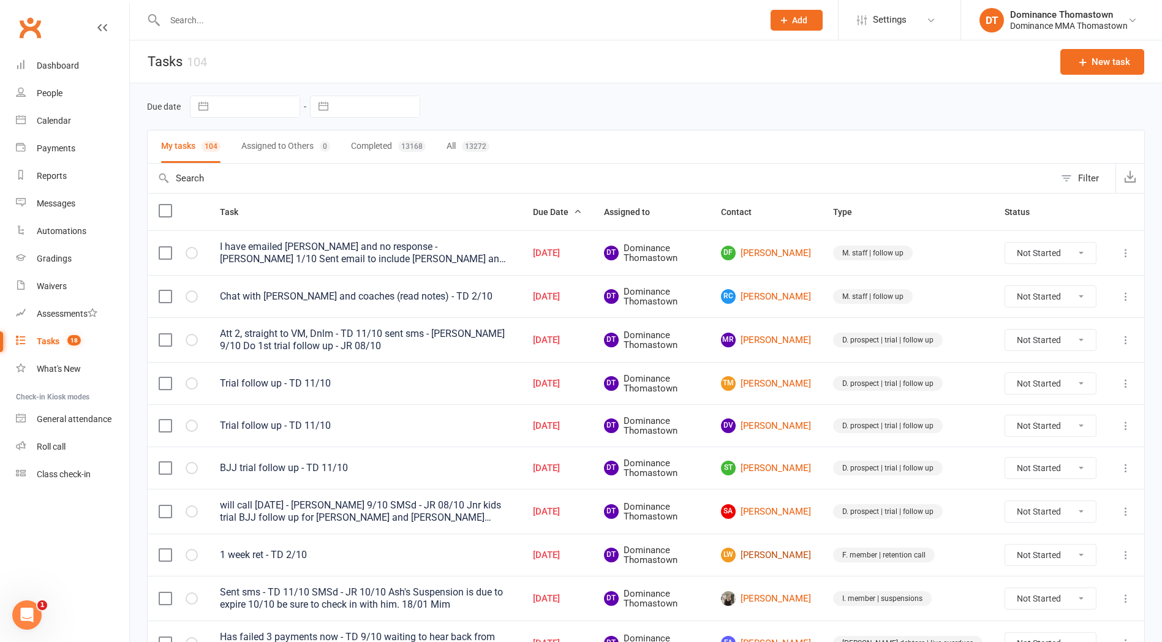
click at [784, 553] on link "[PERSON_NAME]" at bounding box center [766, 555] width 90 height 15
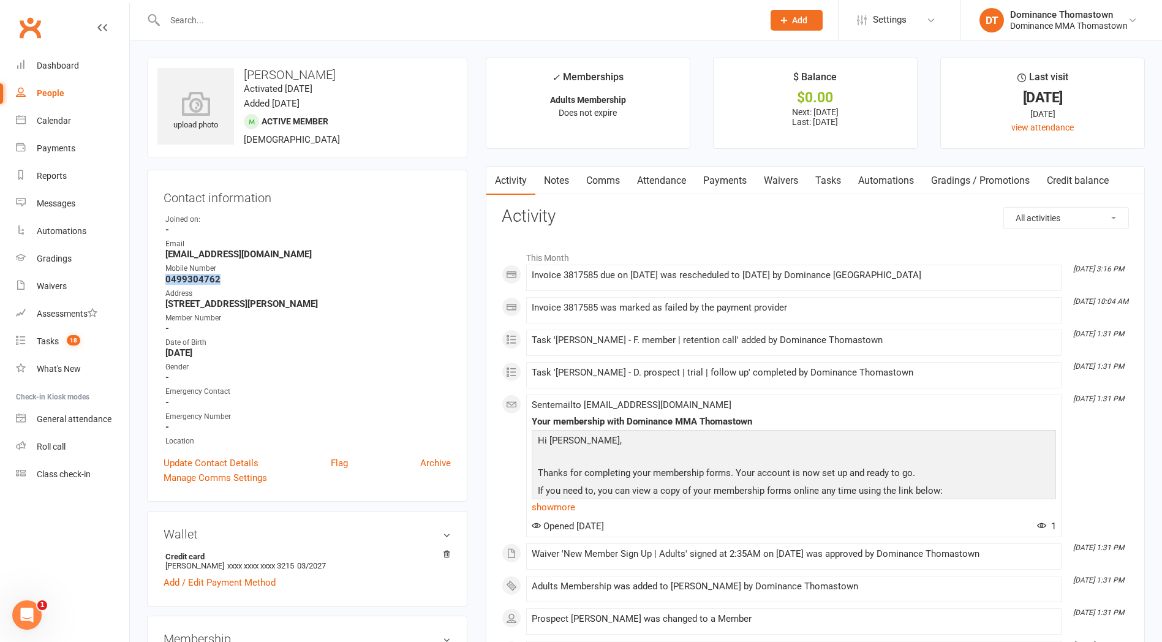
drag, startPoint x: 219, startPoint y: 278, endPoint x: 167, endPoint y: 278, distance: 51.5
click at [165, 279] on strong "0499304762" at bounding box center [308, 279] width 286 height 11
copy strong "0499304762"
drag, startPoint x: 817, startPoint y: 187, endPoint x: 822, endPoint y: 202, distance: 15.3
click at [816, 190] on link "Tasks" at bounding box center [828, 181] width 43 height 28
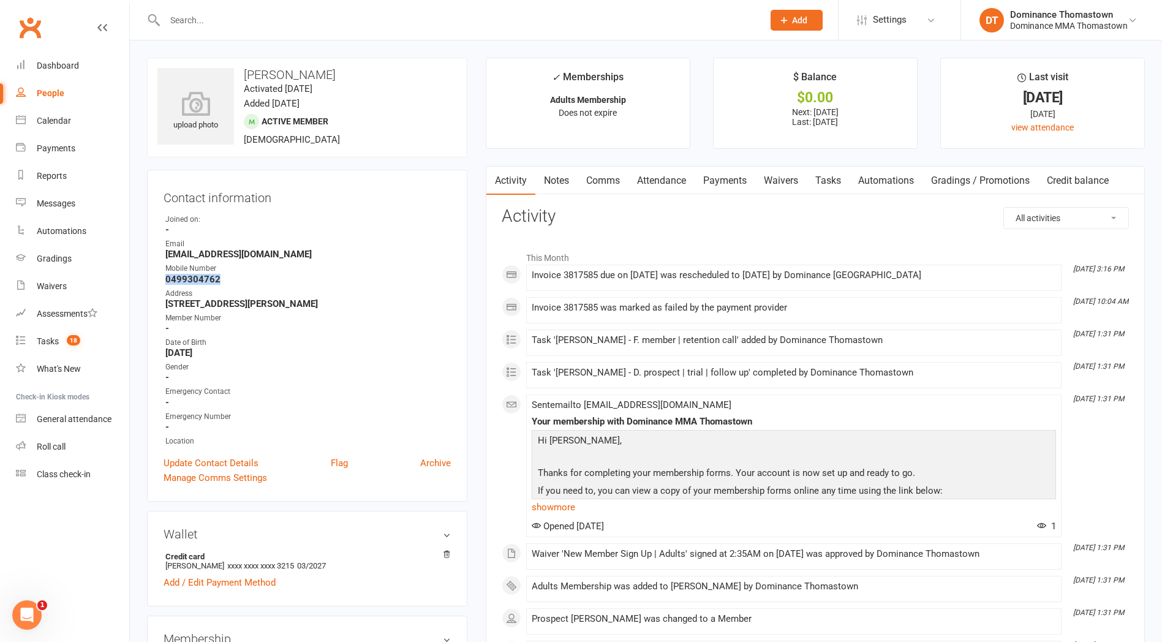
select select "incomplete"
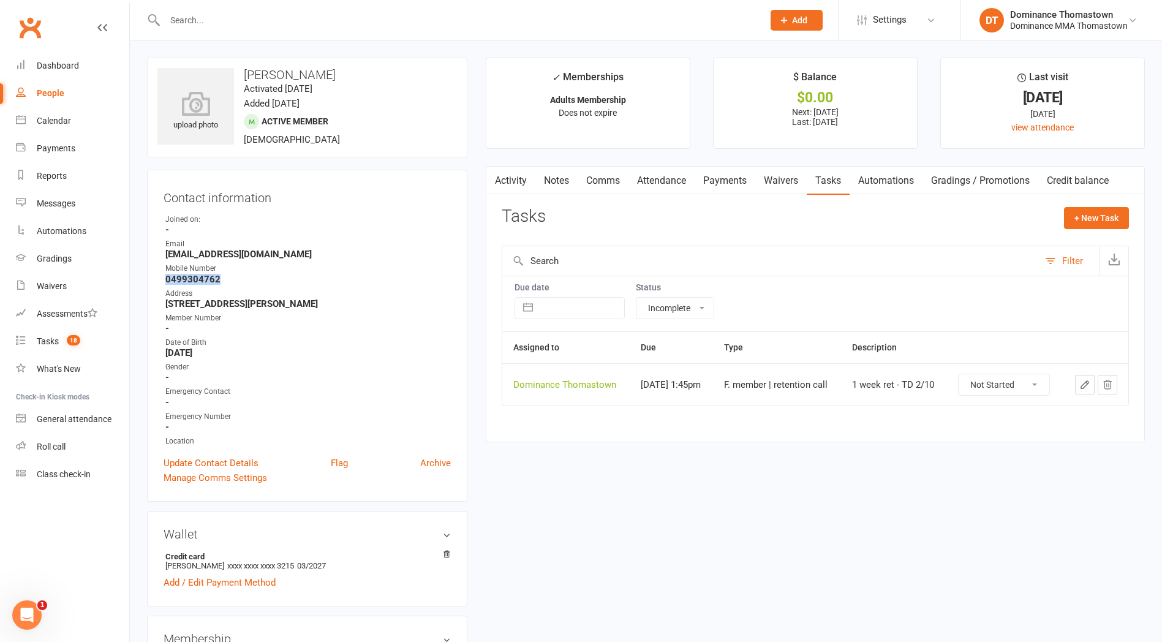
click at [1020, 382] on select "Not Started In Progress Waiting Complete" at bounding box center [1004, 384] width 91 height 21
click at [1083, 385] on icon "button" at bounding box center [1085, 384] width 7 height 7
select select "12547"
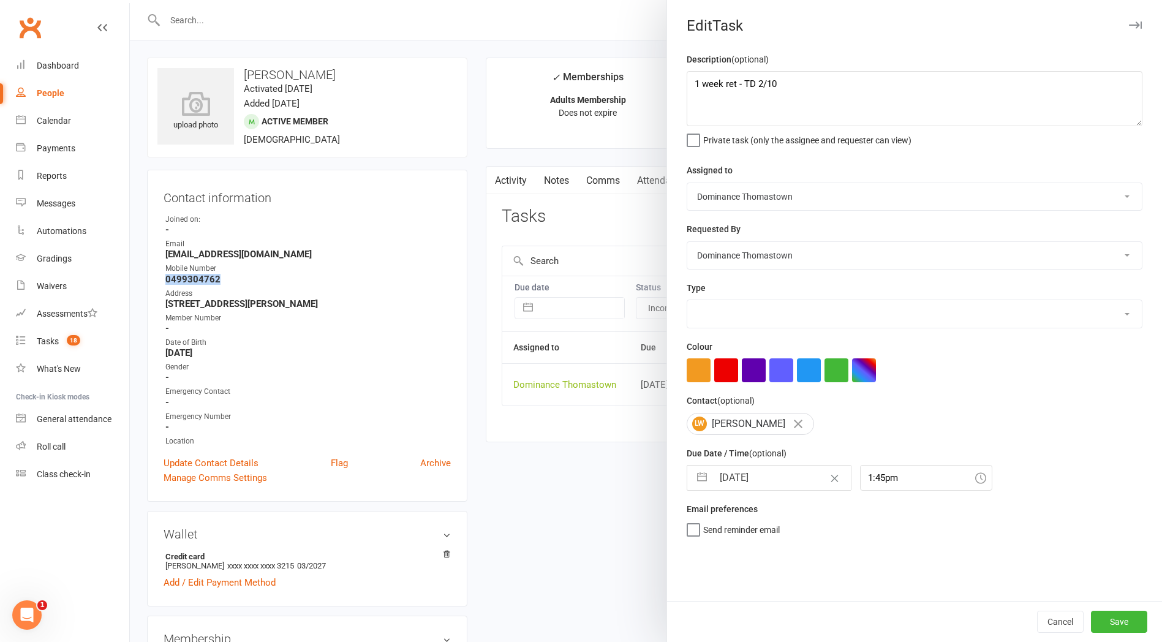
select select "3814"
click at [687, 87] on textarea "1 week ret - TD 2/10" at bounding box center [915, 98] width 456 height 55
drag, startPoint x: 736, startPoint y: 78, endPoint x: 774, endPoint y: 100, distance: 43.9
click at [738, 80] on textarea "1 week ret - TD 2/10" at bounding box center [915, 98] width 456 height 55
type textarea "2 week ret - JR 13/10 1 week ret - TD 2/10"
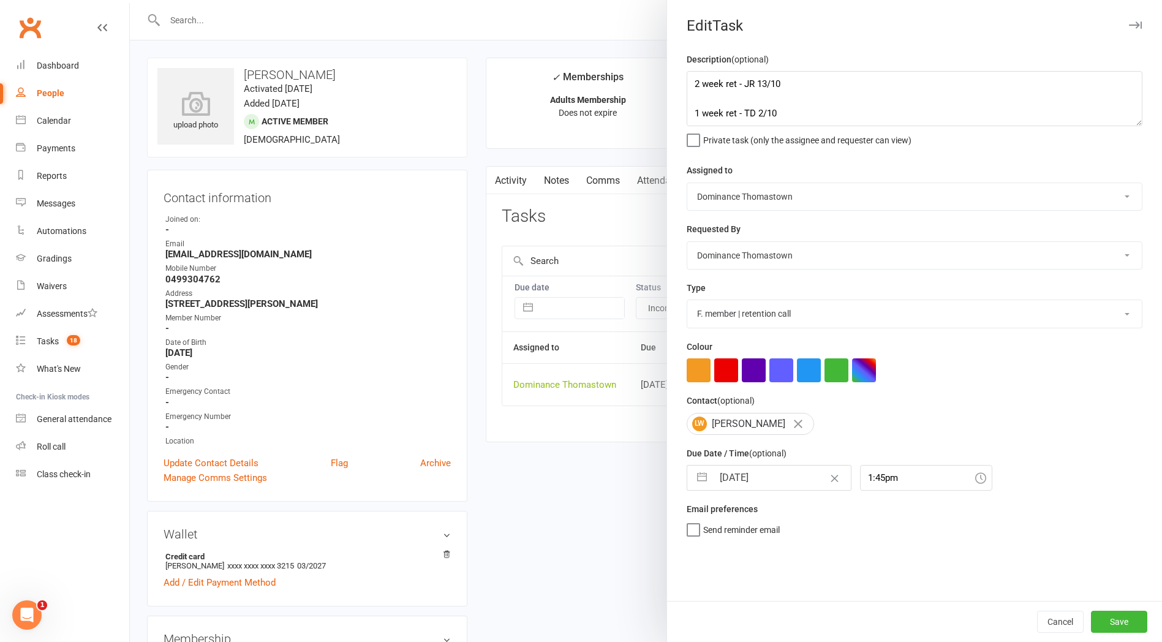
click at [780, 469] on input "[DATE]" at bounding box center [782, 478] width 138 height 25
select select "8"
select select "2025"
select select "9"
select select "2025"
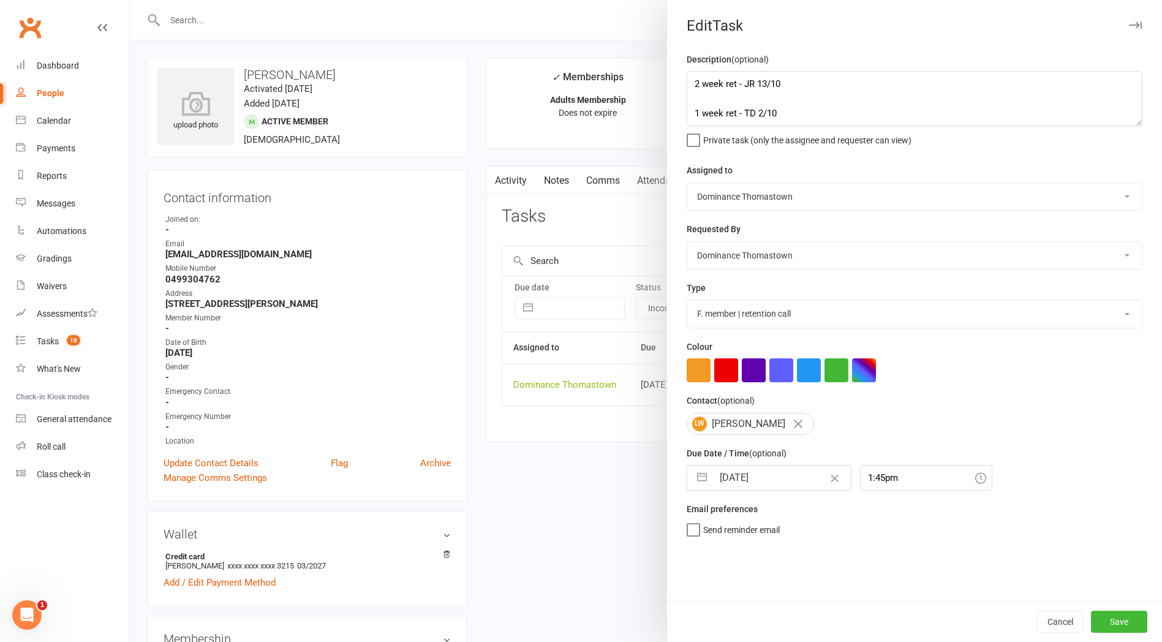
select select "10"
select select "2025"
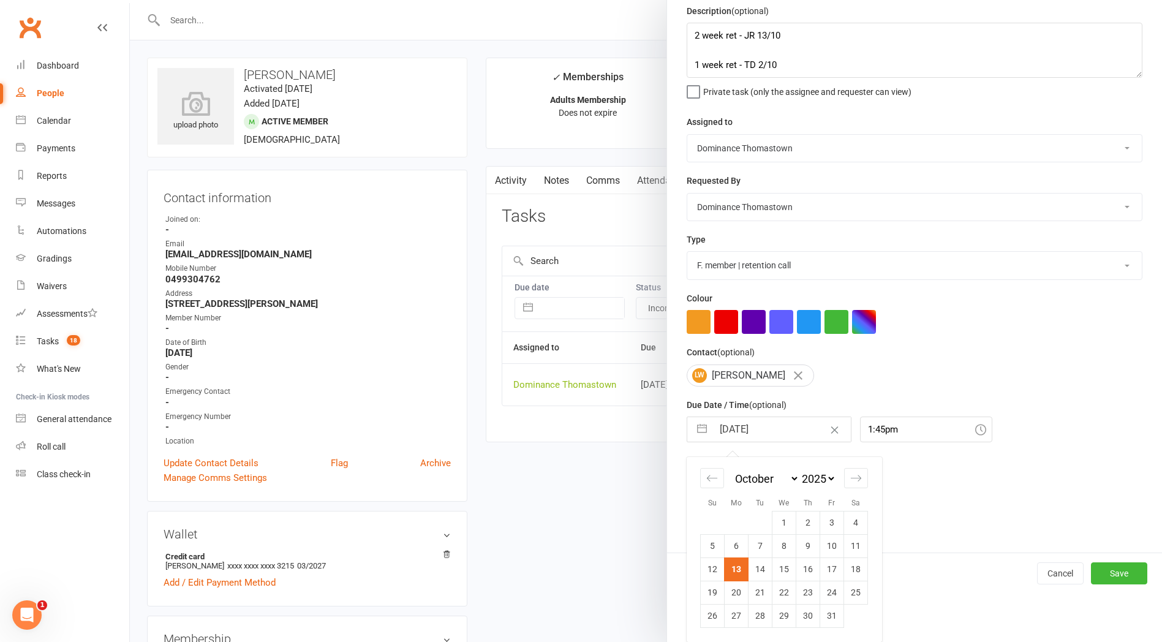
drag, startPoint x: 740, startPoint y: 588, endPoint x: 748, endPoint y: 592, distance: 9.0
click at [742, 588] on td "20" at bounding box center [737, 592] width 24 height 23
type input "[DATE]"
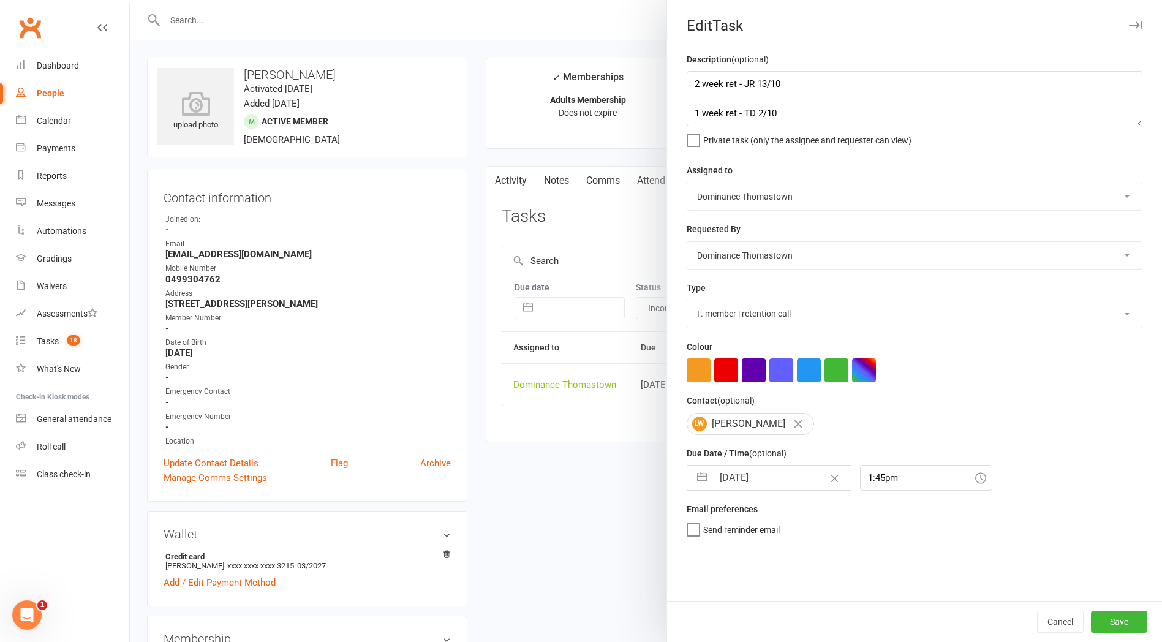
scroll to position [0, 0]
click at [1110, 617] on button "Save" at bounding box center [1119, 622] width 56 height 22
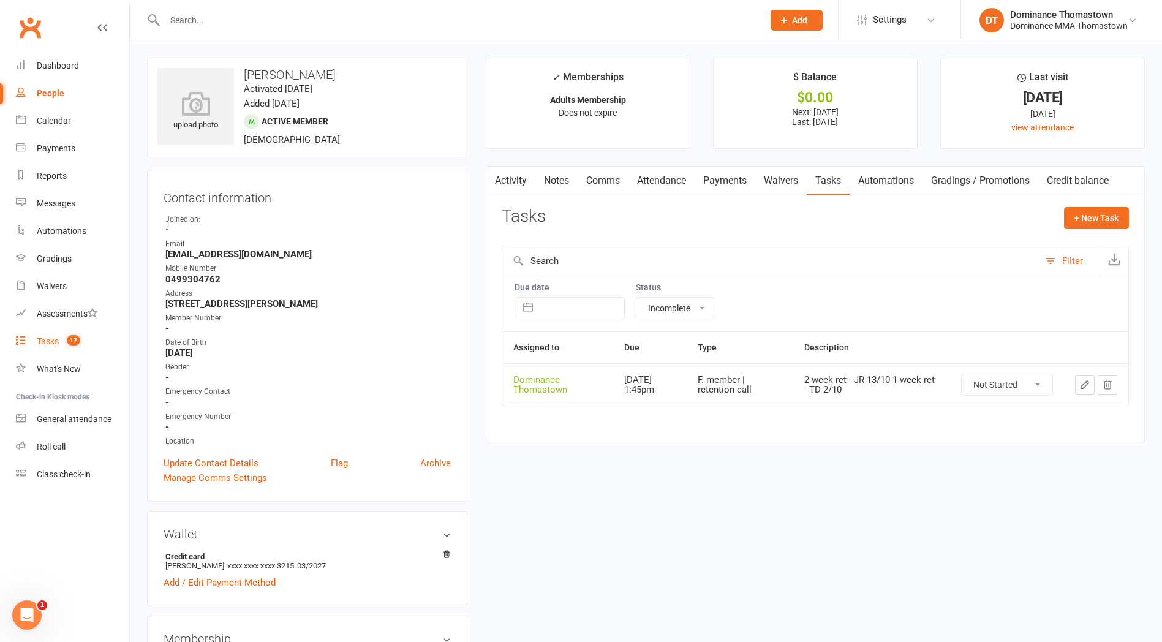
click at [67, 341] on span "17" at bounding box center [73, 340] width 13 height 10
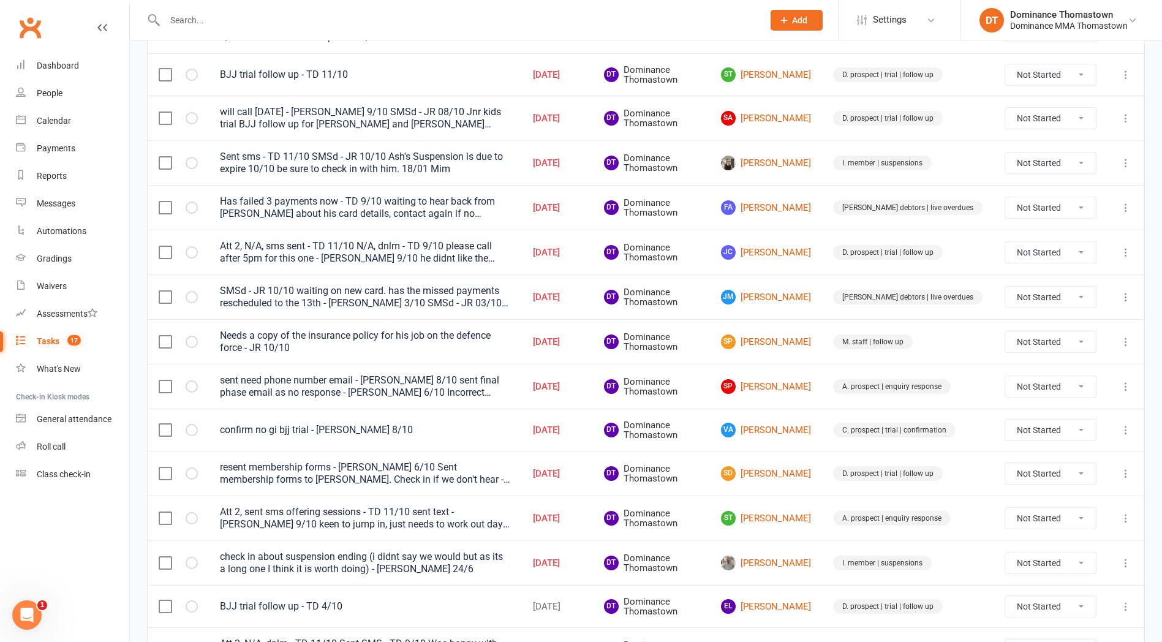
scroll to position [396, 0]
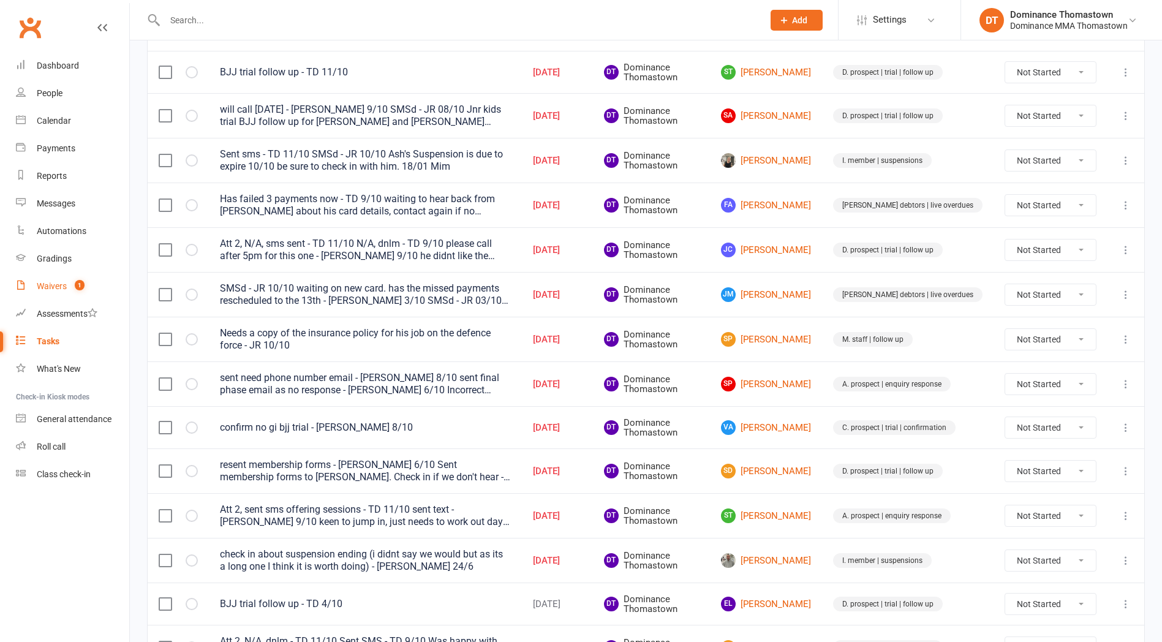
click at [80, 286] on span "1" at bounding box center [80, 285] width 10 height 10
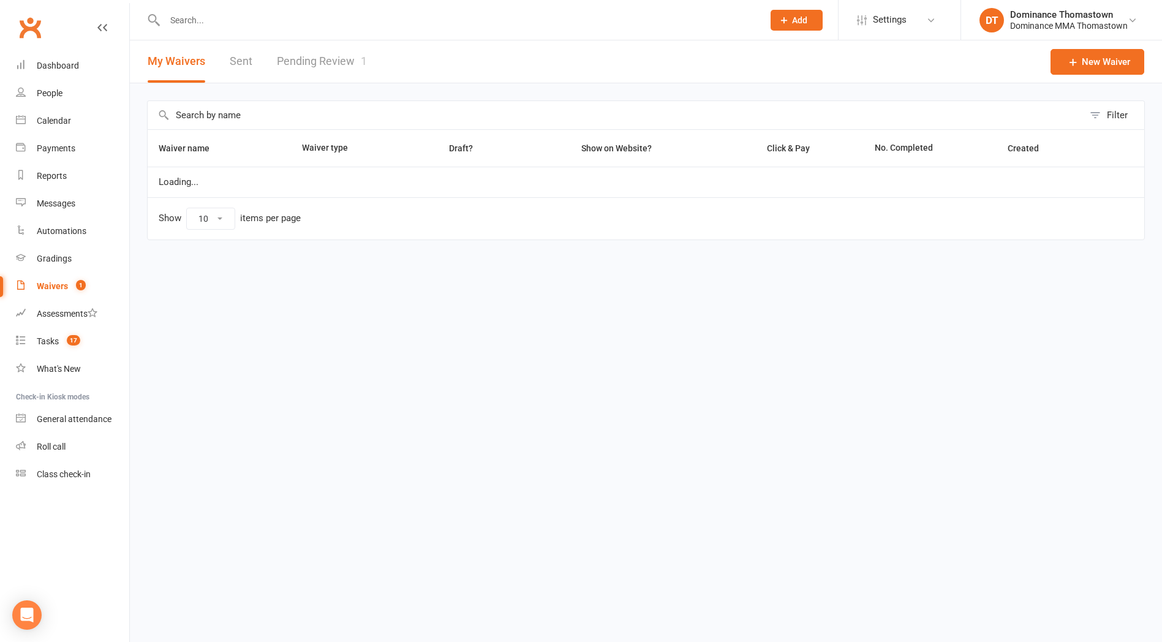
click at [355, 60] on link "Pending Review 1" at bounding box center [322, 61] width 90 height 42
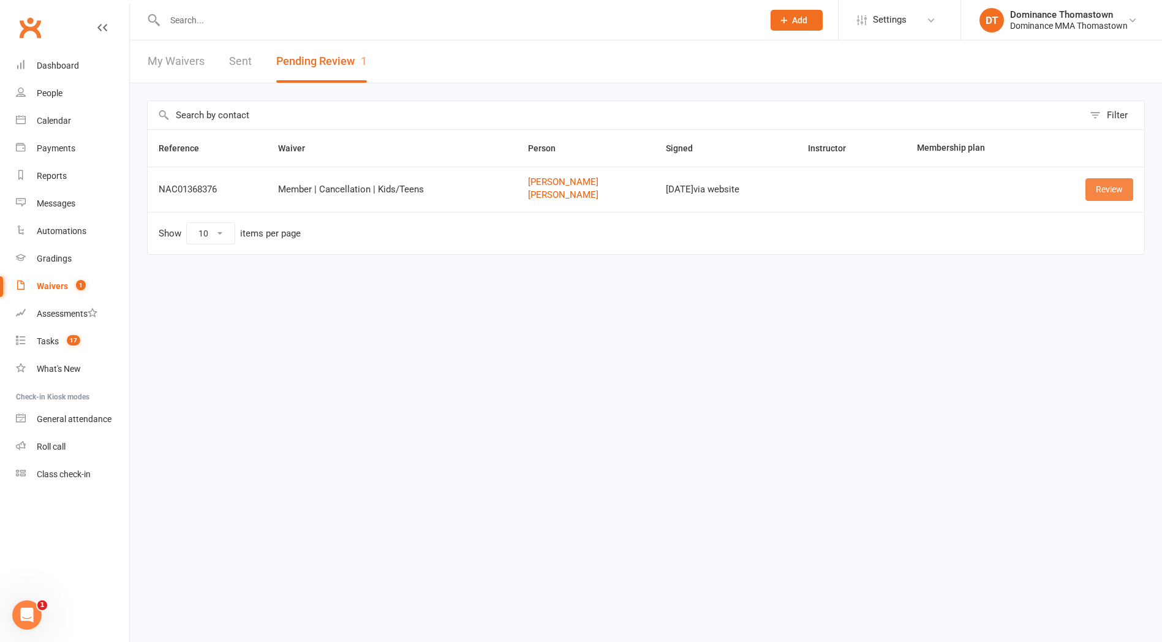
click at [1105, 188] on link "Review" at bounding box center [1110, 189] width 48 height 22
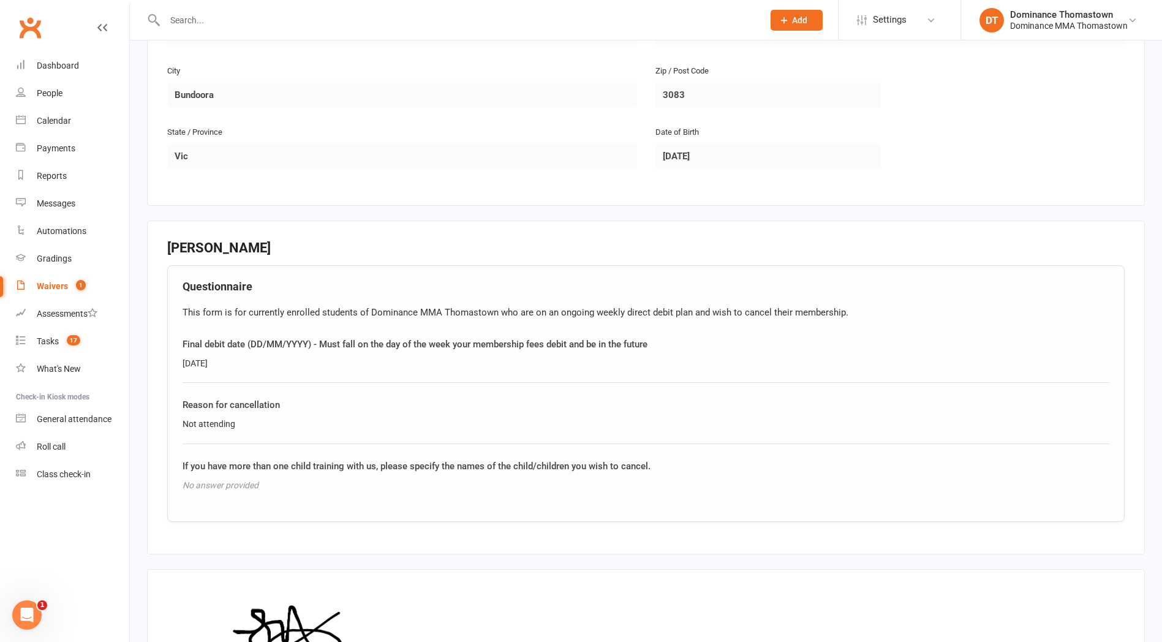
scroll to position [1004, 0]
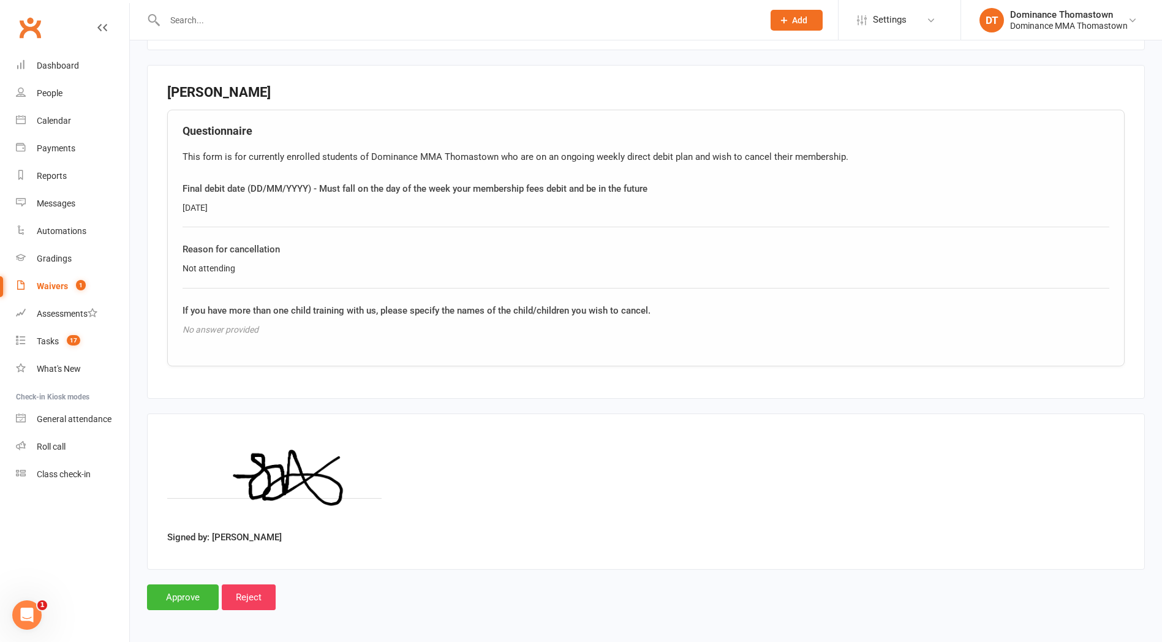
click at [248, 271] on div "Not attending" at bounding box center [646, 268] width 927 height 13
drag, startPoint x: 214, startPoint y: 263, endPoint x: 180, endPoint y: 265, distance: 34.4
click at [180, 265] on div "Questionnaire This form is for currently enrolled students of Dominance MMA Tho…" at bounding box center [646, 238] width 958 height 257
copy div "Not attending"
click at [179, 591] on input "Approve" at bounding box center [183, 598] width 72 height 26
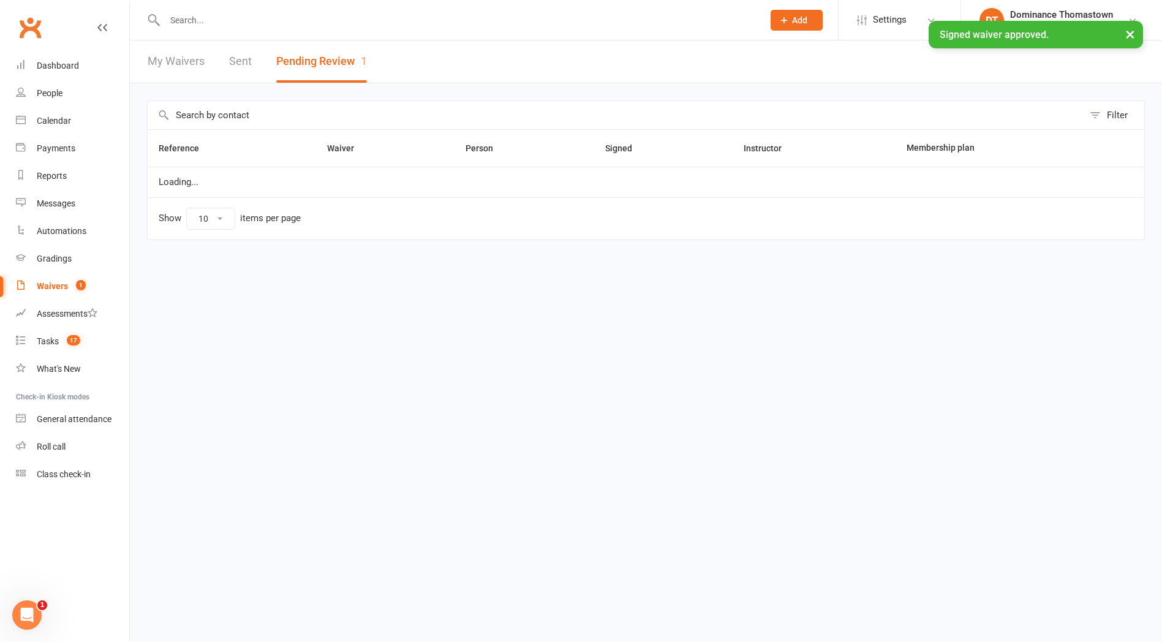
click at [216, 21] on div "× Signed waiver approved." at bounding box center [573, 21] width 1146 height 0
click at [216, 14] on input "text" at bounding box center [458, 20] width 594 height 17
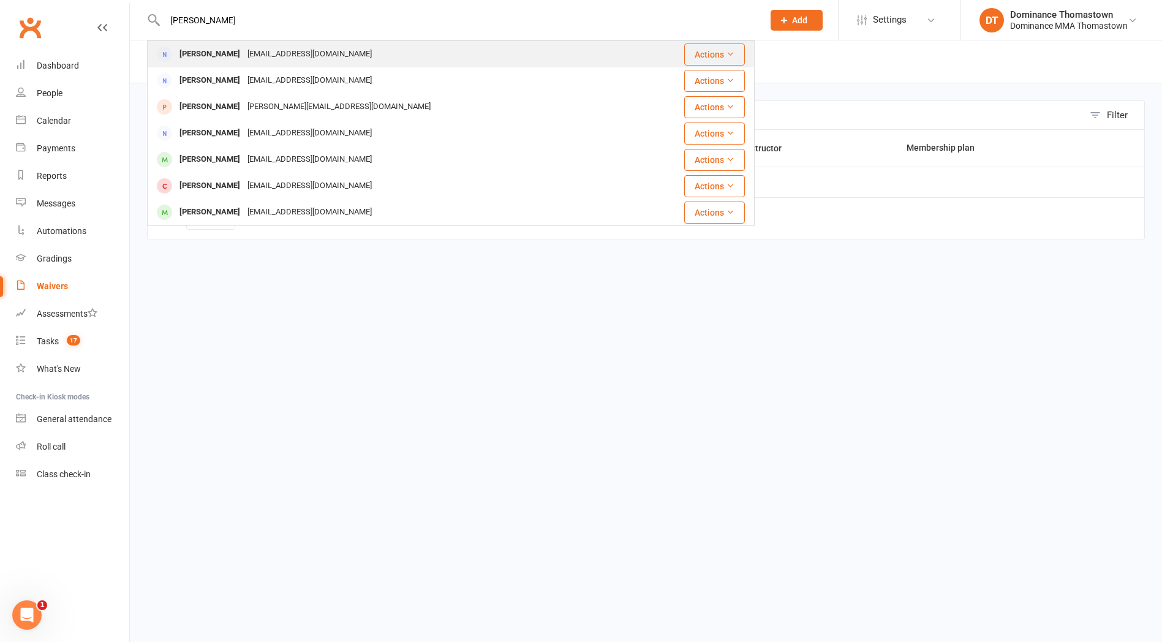
type input "joanne ako"
click at [228, 54] on div "[PERSON_NAME]" at bounding box center [210, 54] width 68 height 18
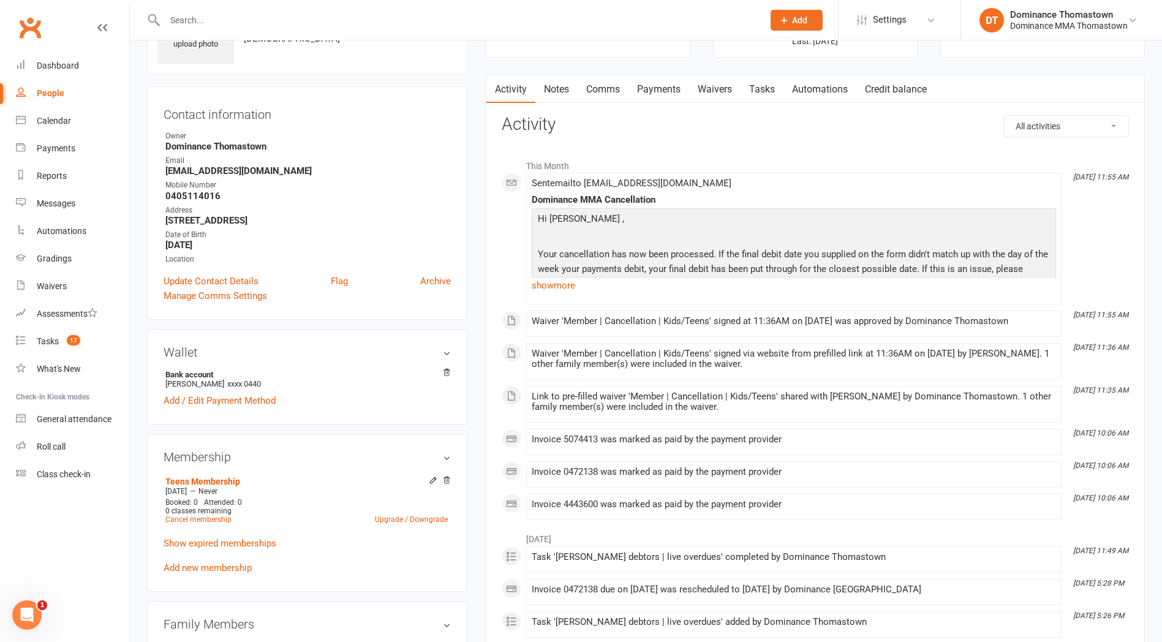
scroll to position [189, 0]
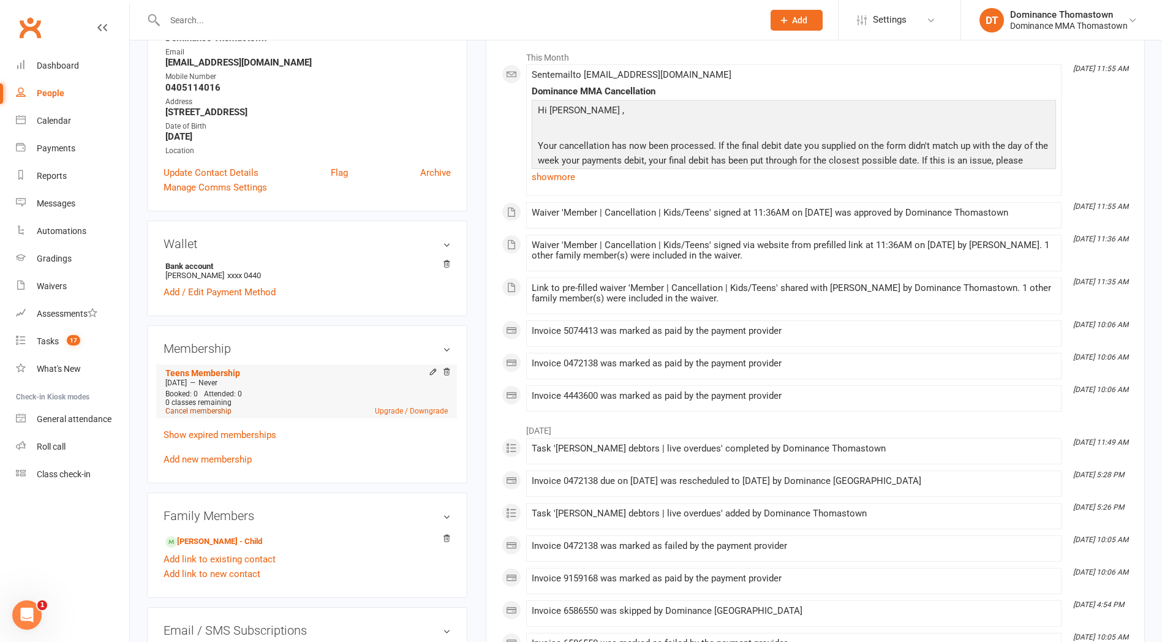
click at [199, 409] on link "Cancel membership" at bounding box center [198, 411] width 66 height 9
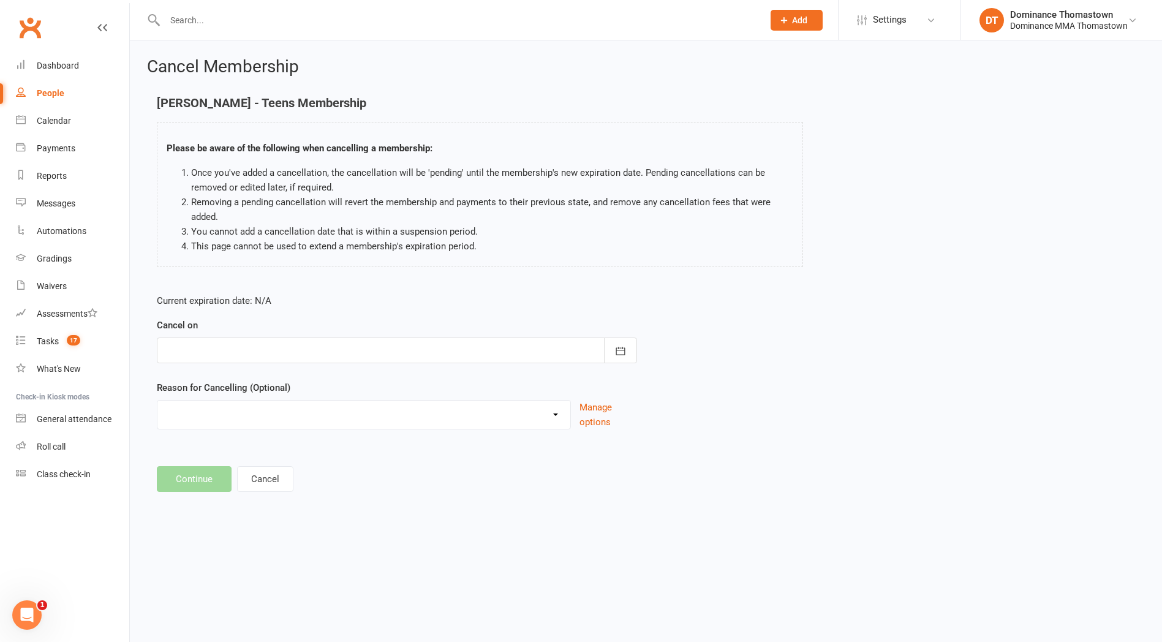
drag, startPoint x: 287, startPoint y: 346, endPoint x: 293, endPoint y: 368, distance: 22.1
click at [288, 346] on div at bounding box center [397, 351] width 480 height 26
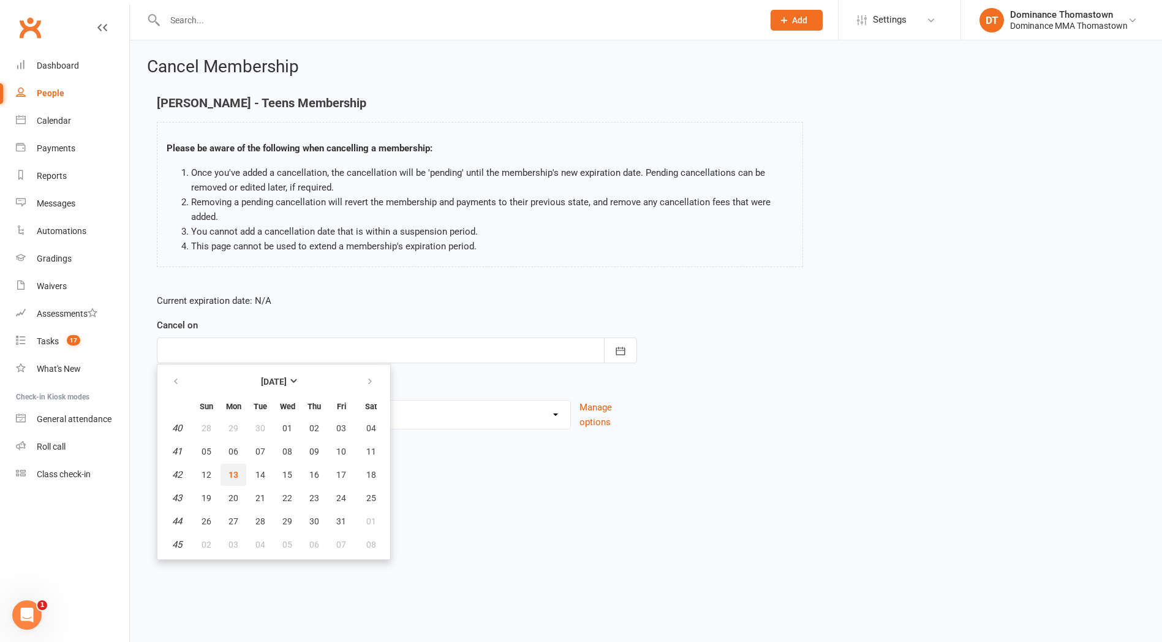
click at [238, 472] on button "13" at bounding box center [234, 475] width 26 height 22
type input "[DATE]"
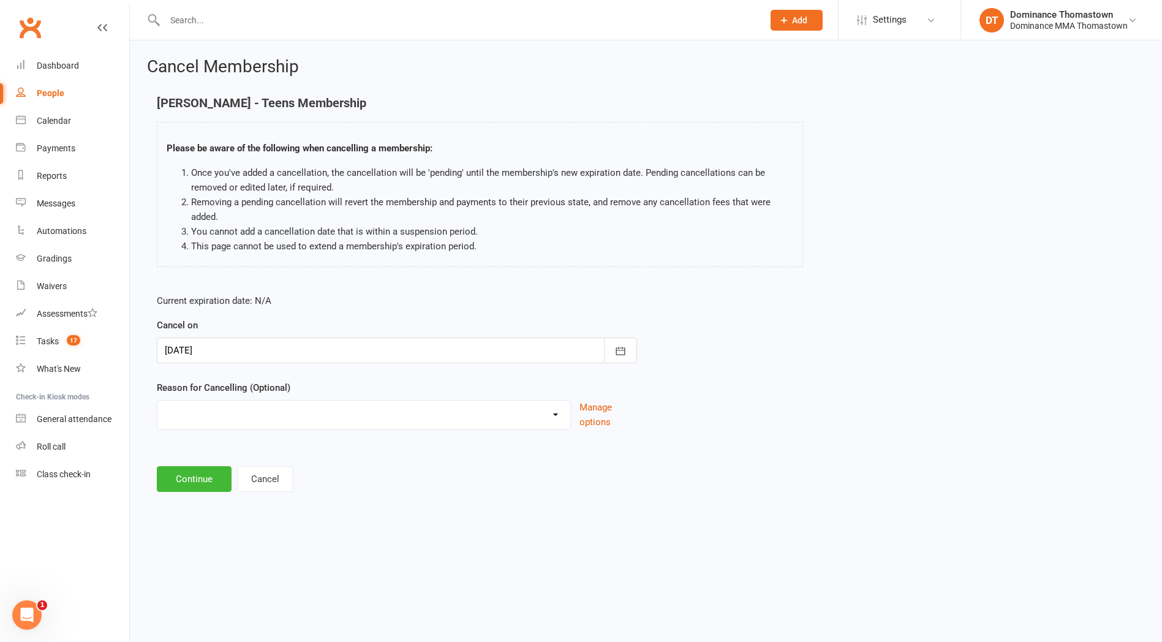
click at [254, 423] on select "Holiday Injury Other reason" at bounding box center [363, 413] width 413 height 25
select select "2"
click at [157, 401] on select "Holiday Injury Other reason" at bounding box center [363, 413] width 413 height 25
click at [226, 480] on input at bounding box center [397, 479] width 480 height 26
paste input "Not attending"
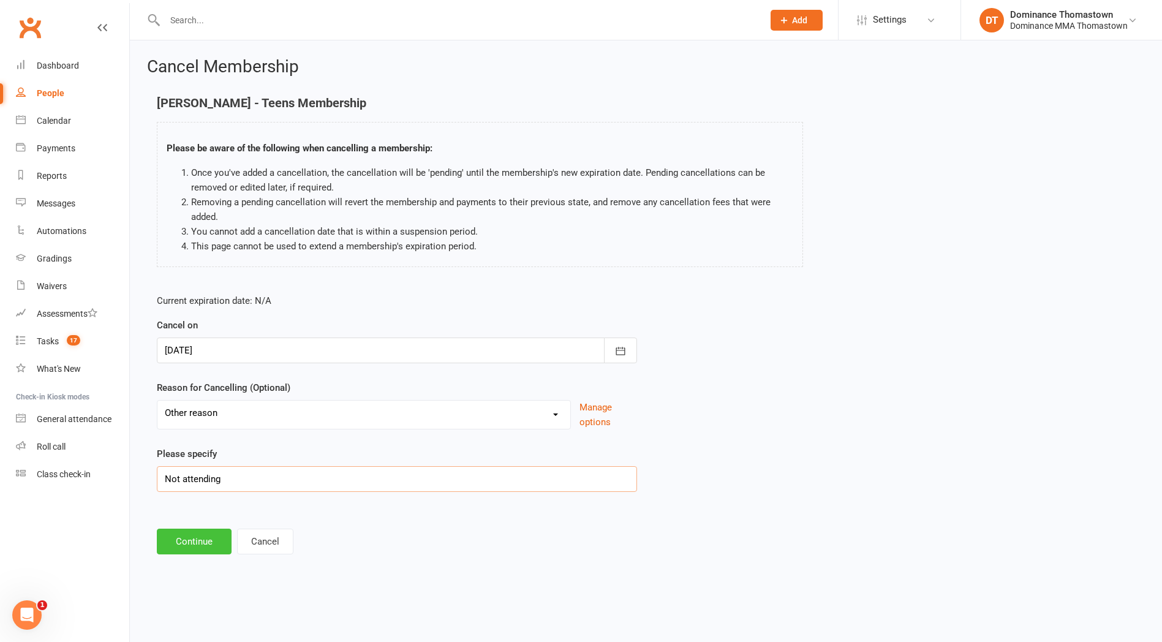
type input "Not attending"
click at [190, 539] on button "Continue" at bounding box center [194, 542] width 75 height 26
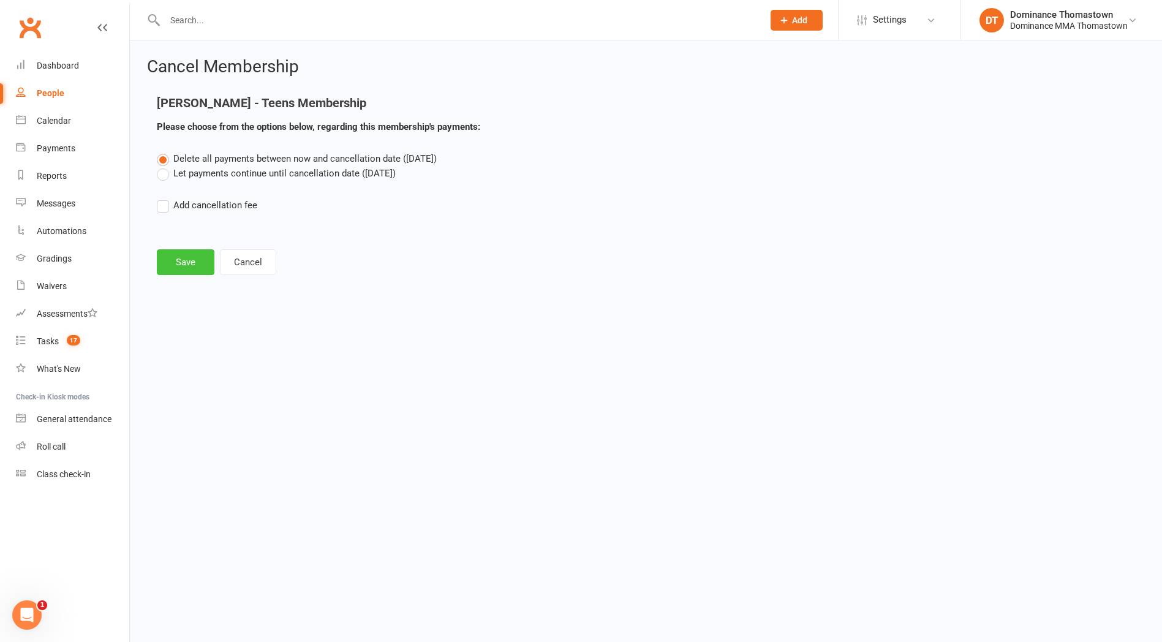
click at [187, 266] on button "Save" at bounding box center [186, 262] width 58 height 26
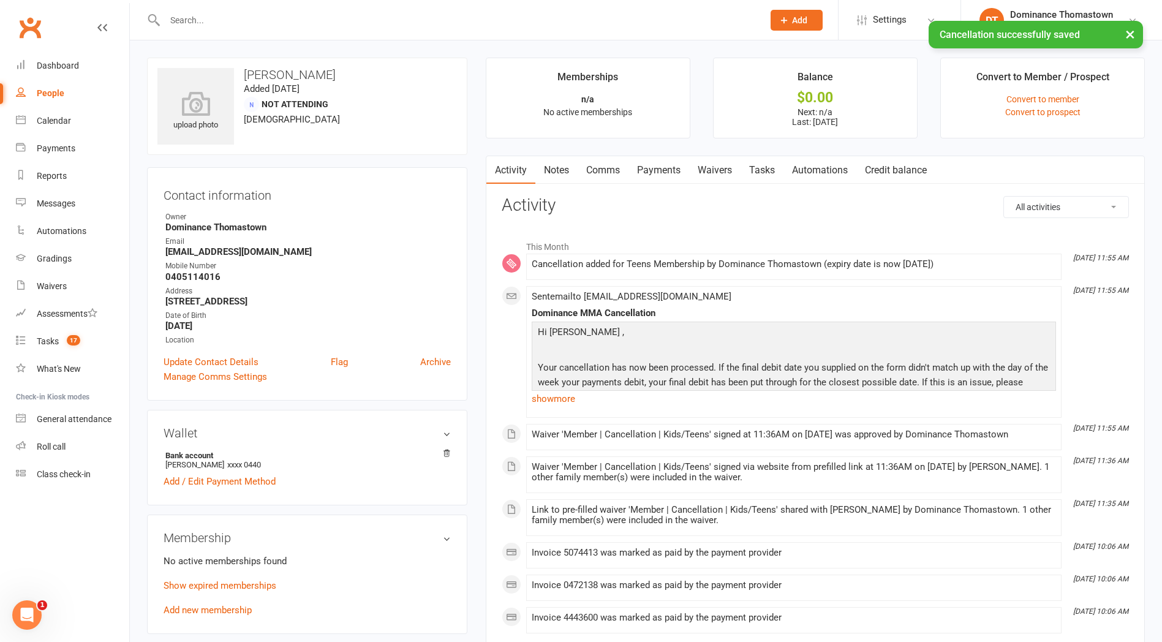
click at [675, 167] on link "Payments" at bounding box center [659, 170] width 61 height 28
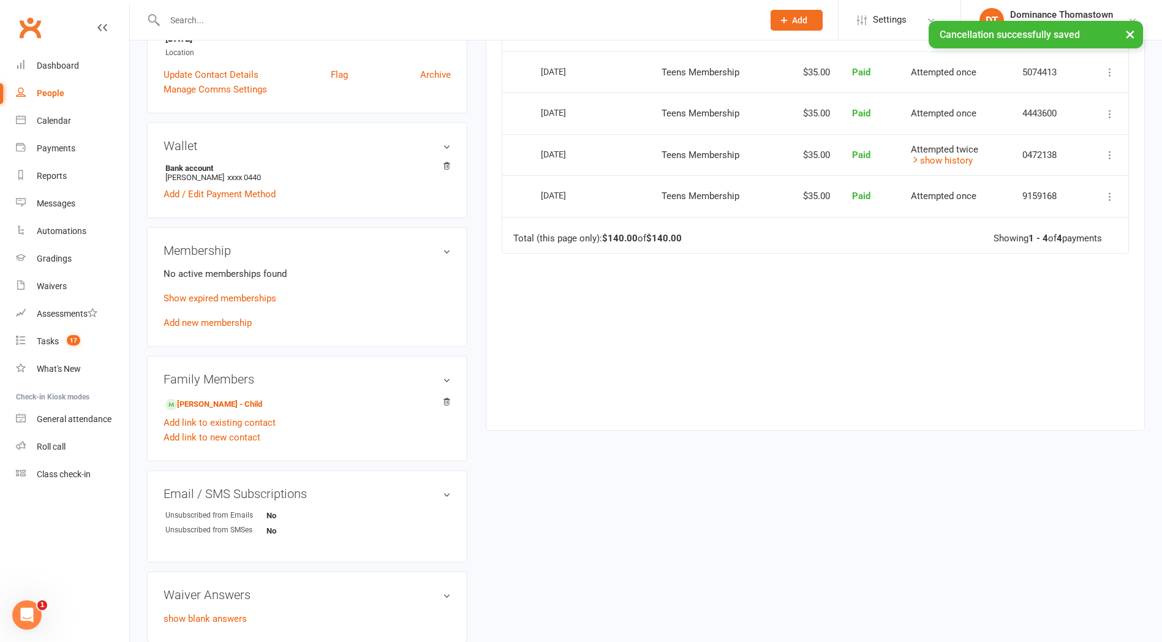
scroll to position [359, 0]
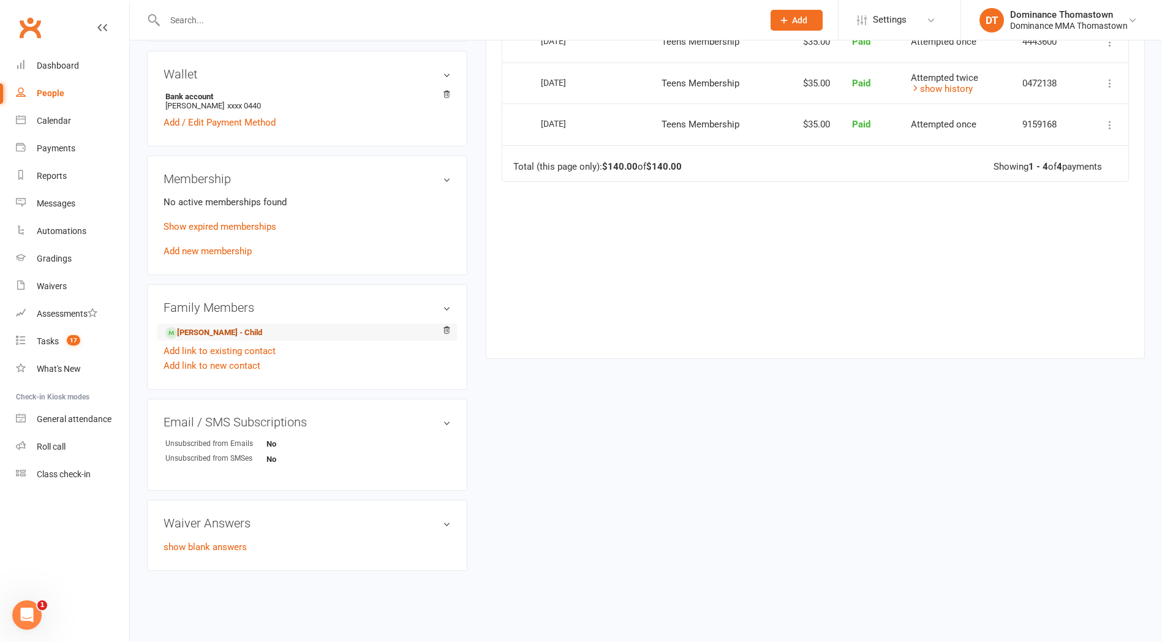
click at [224, 328] on link "[PERSON_NAME] - Child" at bounding box center [213, 333] width 97 height 13
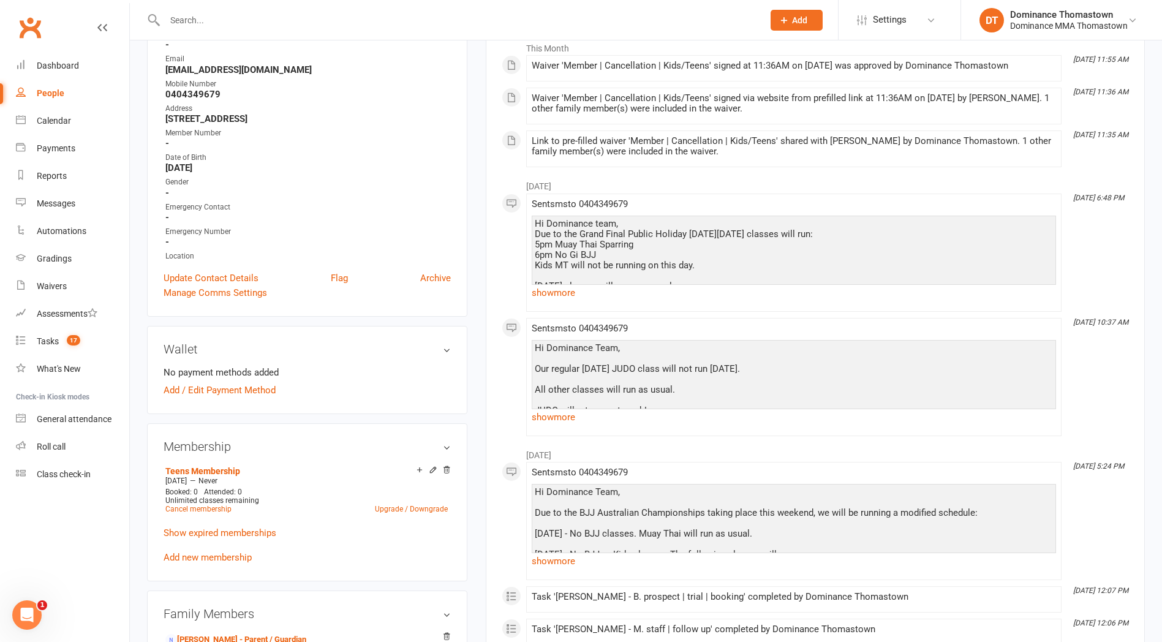
scroll to position [235, 0]
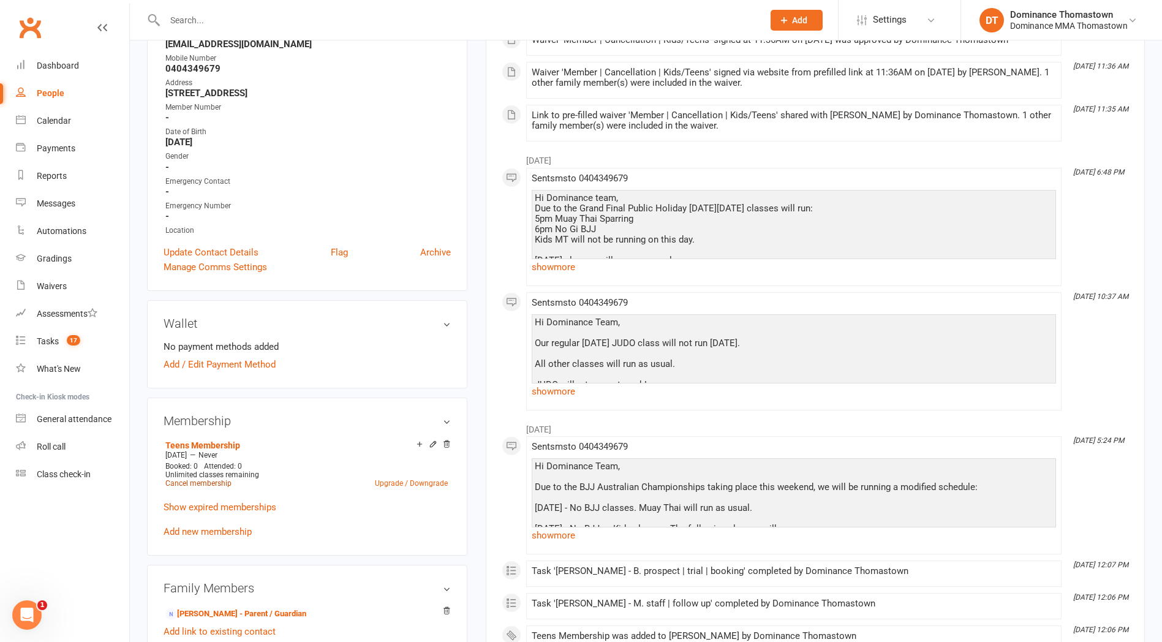
click at [211, 481] on link "Cancel membership" at bounding box center [198, 483] width 66 height 9
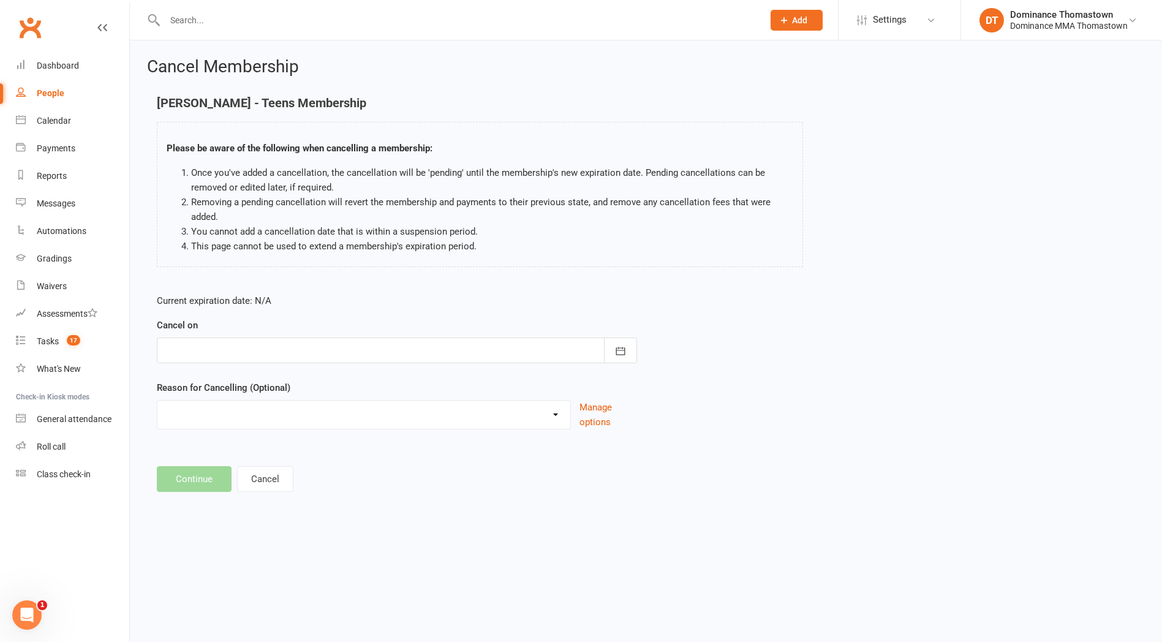
click at [208, 352] on div at bounding box center [397, 351] width 480 height 26
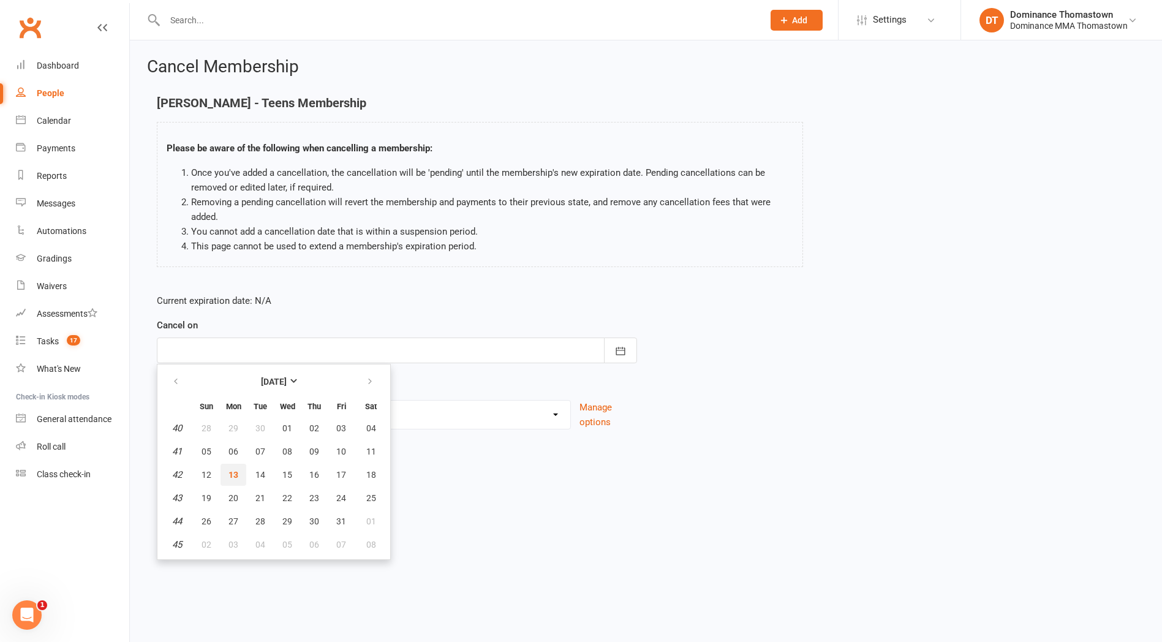
drag, startPoint x: 236, startPoint y: 477, endPoint x: 238, endPoint y: 468, distance: 9.5
click at [236, 477] on span "13" at bounding box center [234, 475] width 10 height 10
type input "[DATE]"
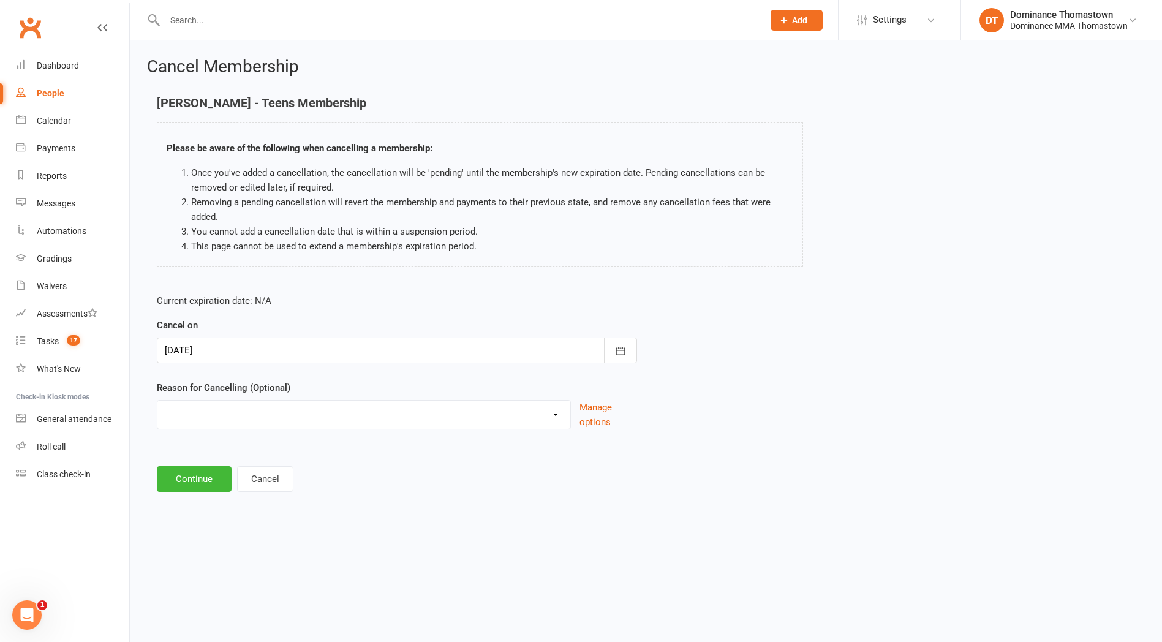
click at [226, 423] on select "Holiday Injury Other reason" at bounding box center [363, 413] width 413 height 25
select select "2"
click at [157, 401] on select "Holiday Injury Other reason" at bounding box center [363, 413] width 413 height 25
drag, startPoint x: 215, startPoint y: 453, endPoint x: 217, endPoint y: 469, distance: 15.4
click at [214, 457] on label "Please specify" at bounding box center [187, 454] width 60 height 15
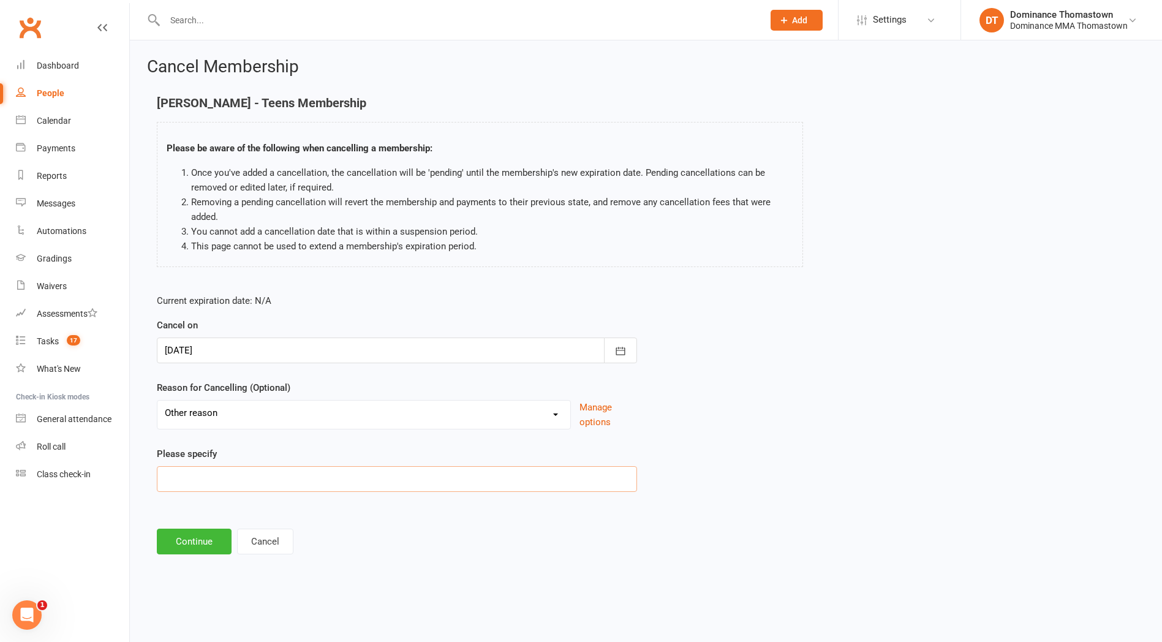
click at [218, 469] on input at bounding box center [397, 479] width 480 height 26
paste input "Not attending"
type input "Not attending"
click at [202, 537] on button "Continue" at bounding box center [194, 542] width 75 height 26
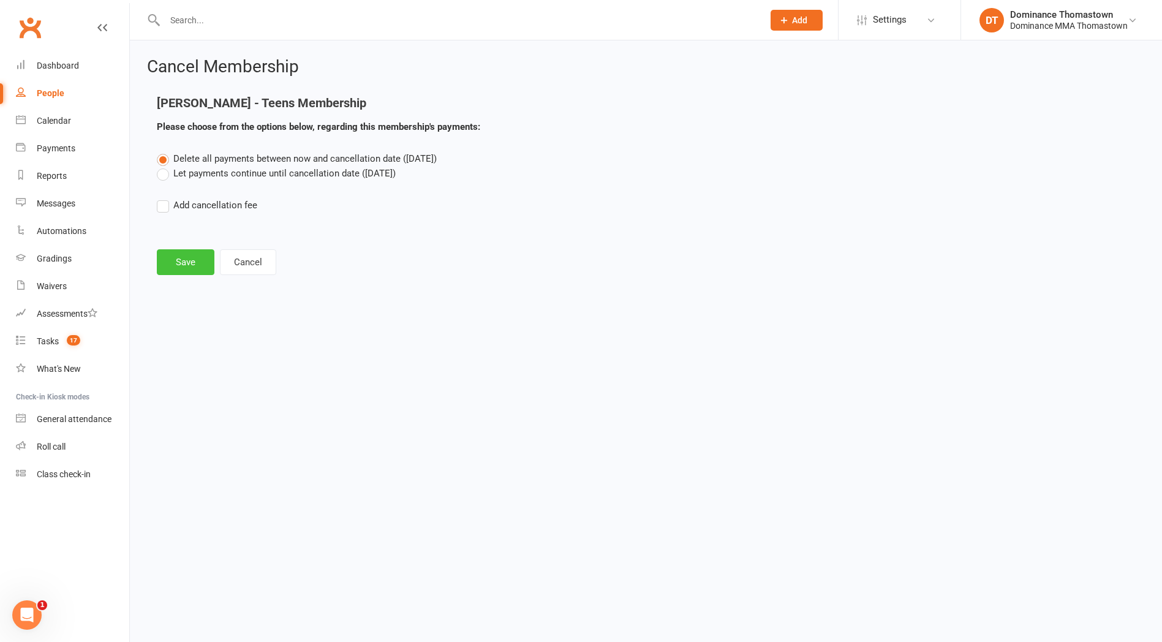
click at [186, 253] on button "Save" at bounding box center [186, 262] width 58 height 26
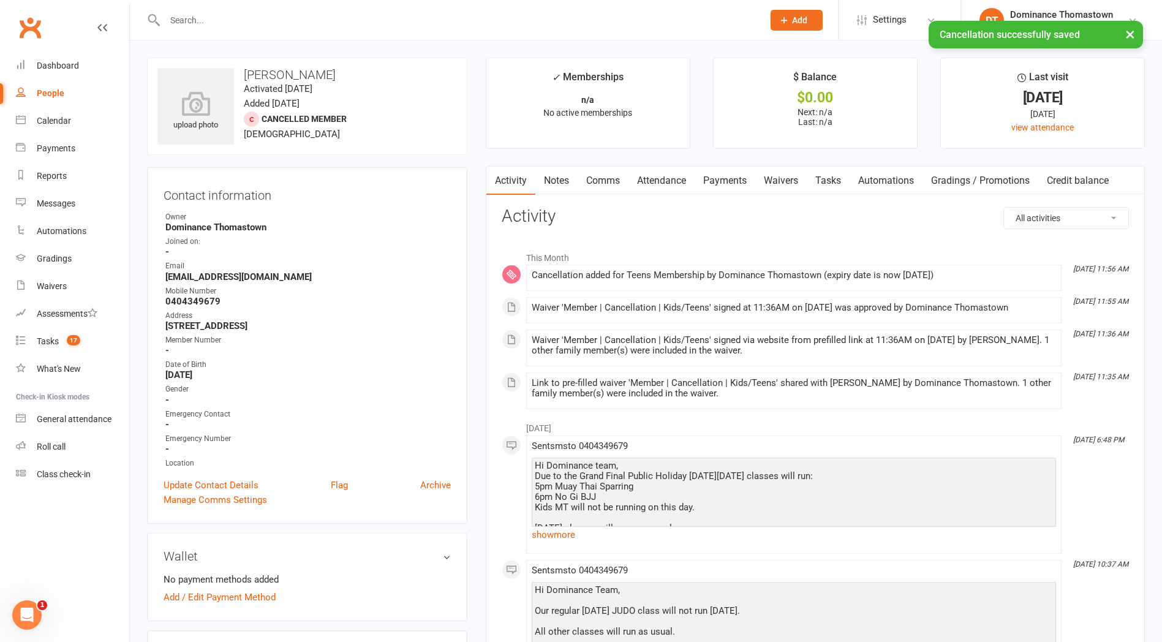
click at [821, 184] on link "Tasks" at bounding box center [828, 181] width 43 height 28
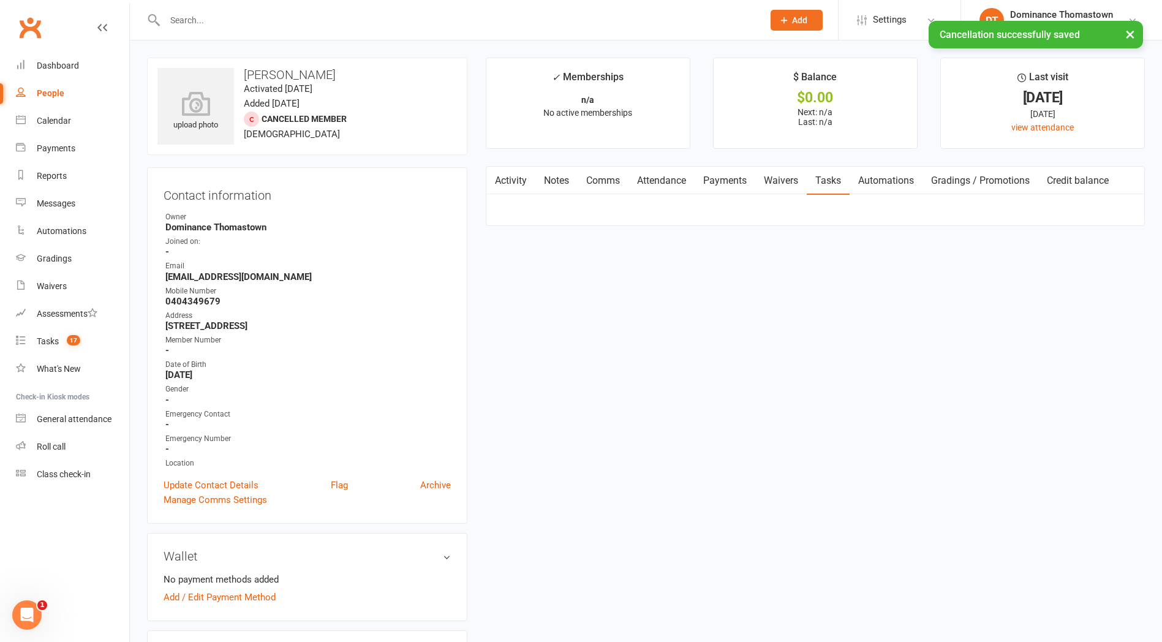
select select "incomplete"
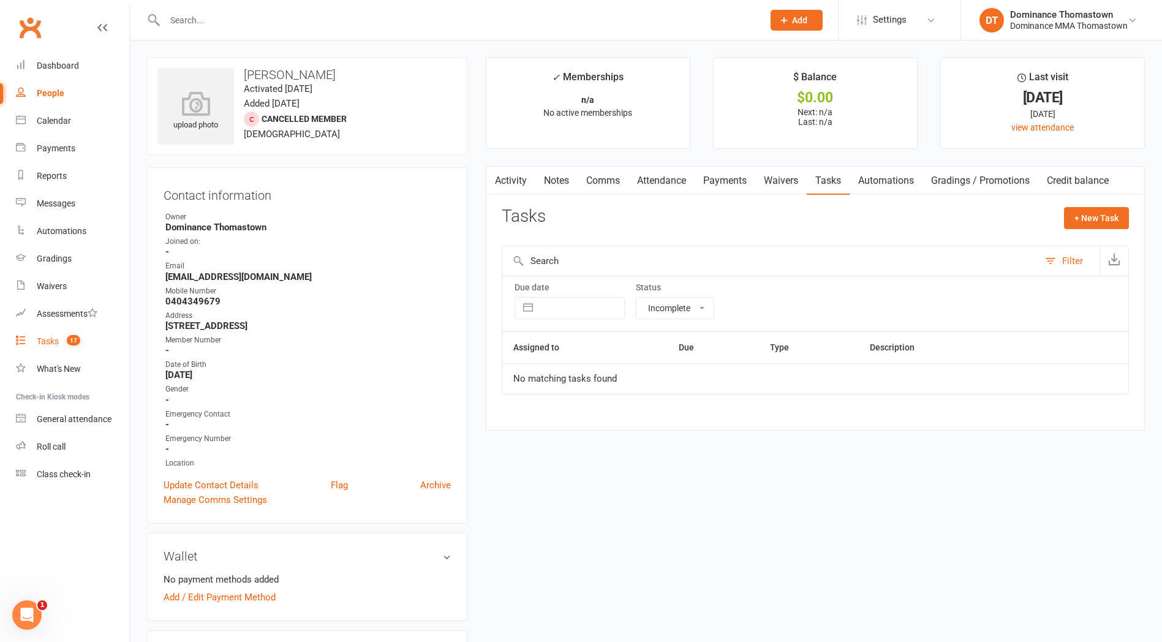
click at [86, 354] on link "Tasks 17" at bounding box center [72, 342] width 113 height 28
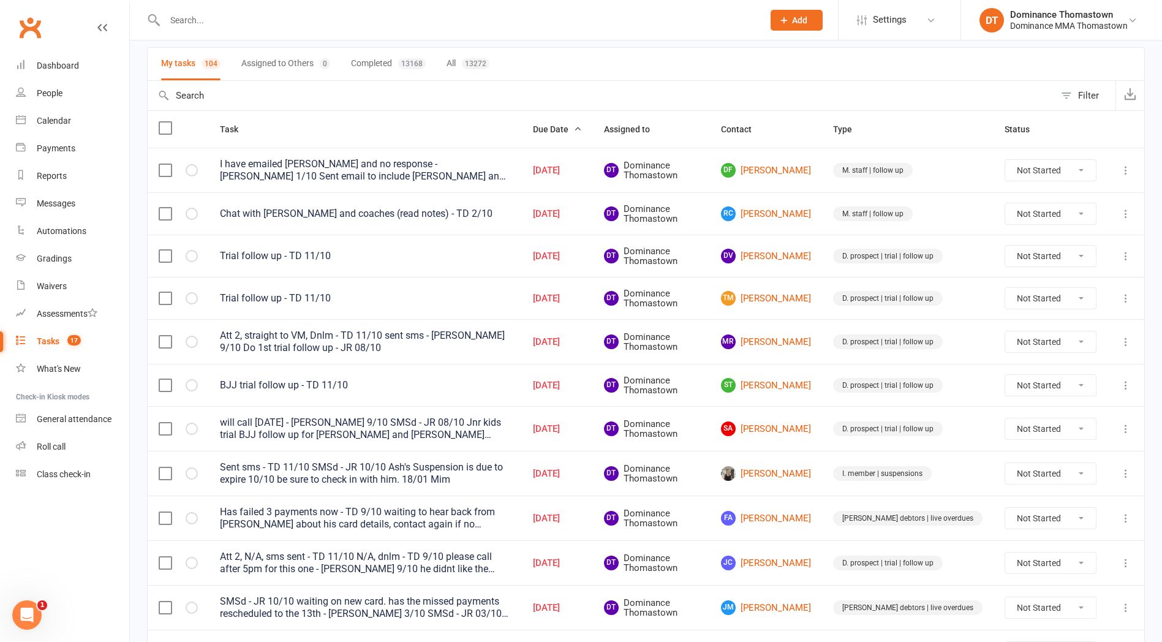
scroll to position [91, 0]
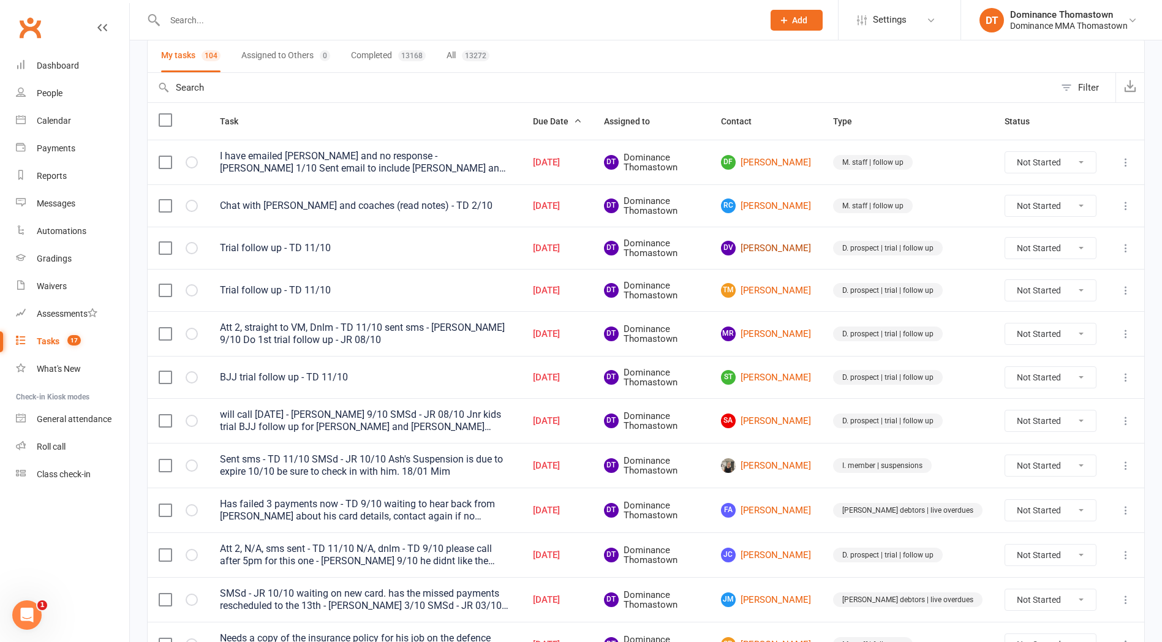
click at [798, 252] on link "DV David Valasinavicius" at bounding box center [766, 248] width 90 height 15
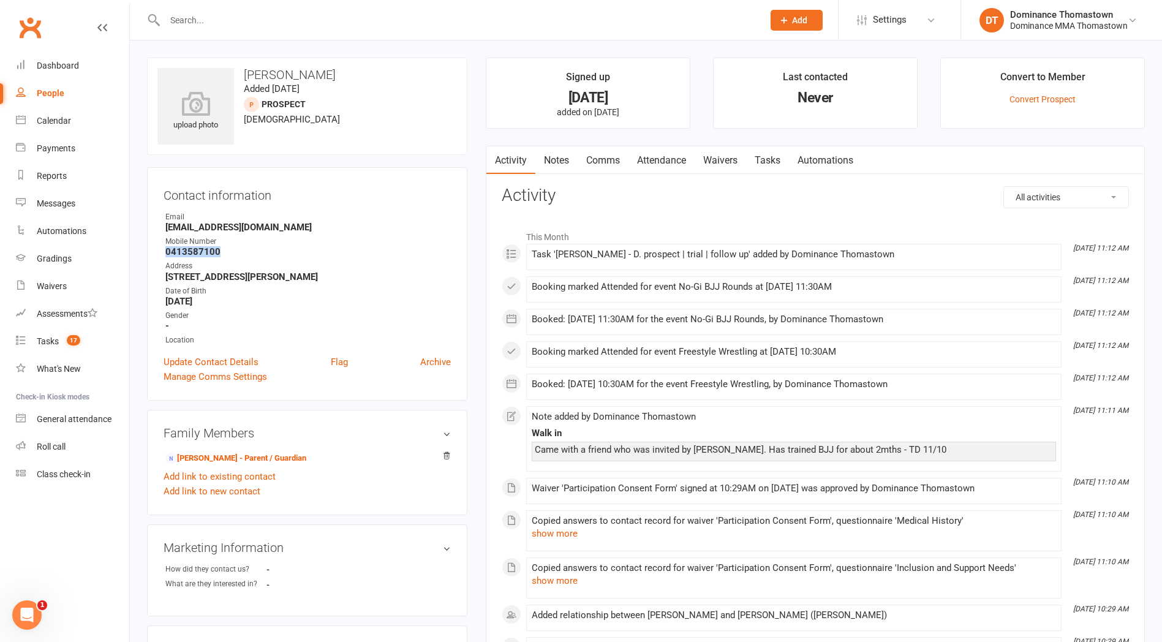
drag, startPoint x: 211, startPoint y: 252, endPoint x: 156, endPoint y: 249, distance: 54.6
click at [156, 249] on div "Contact information Owner Email ozysearcher@yahoo.com Mobile Number 0413587100 …" at bounding box center [307, 283] width 320 height 233
click at [237, 25] on input "text" at bounding box center [458, 20] width 594 height 17
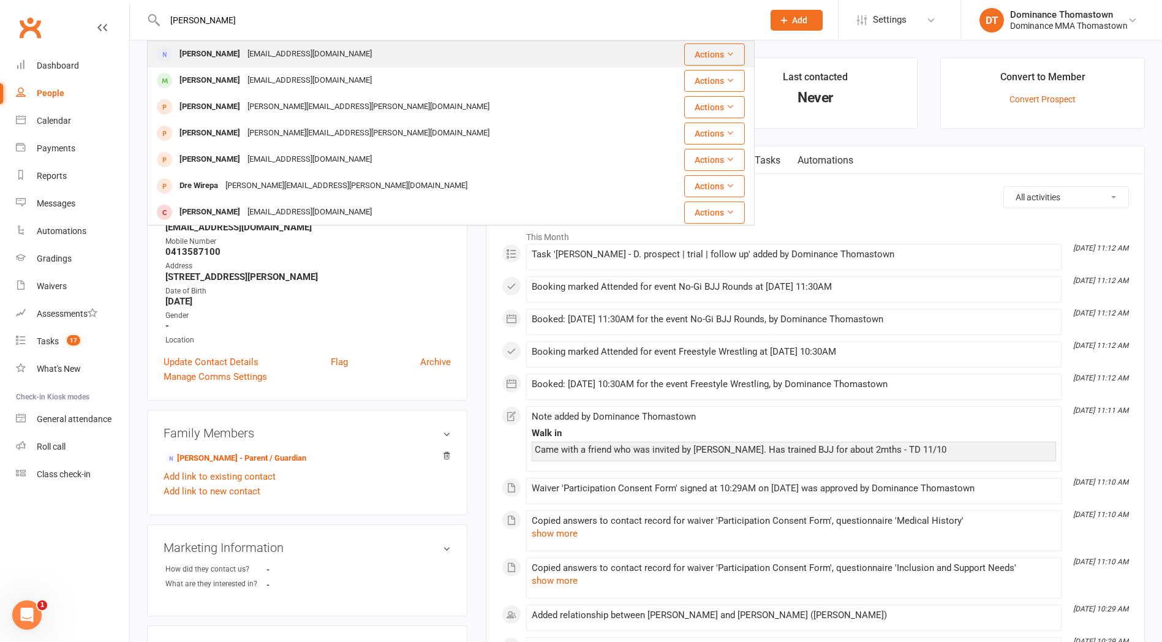
type input "nadia gran"
click at [244, 52] on div "nadiadokas@gmail.com" at bounding box center [310, 54] width 132 height 18
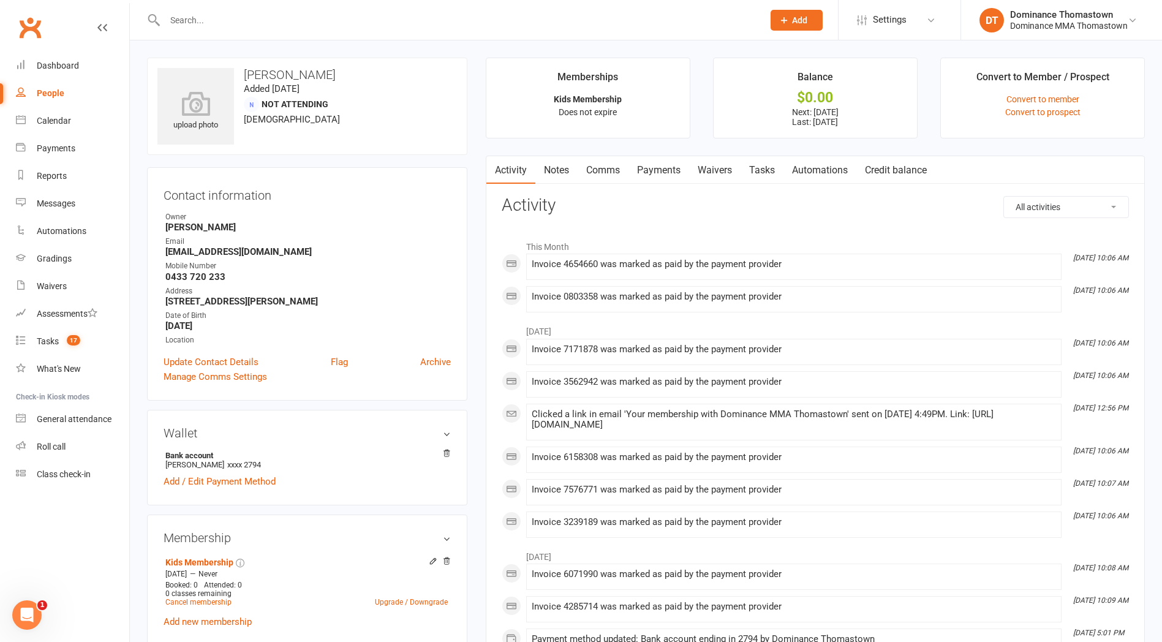
scroll to position [6, 0]
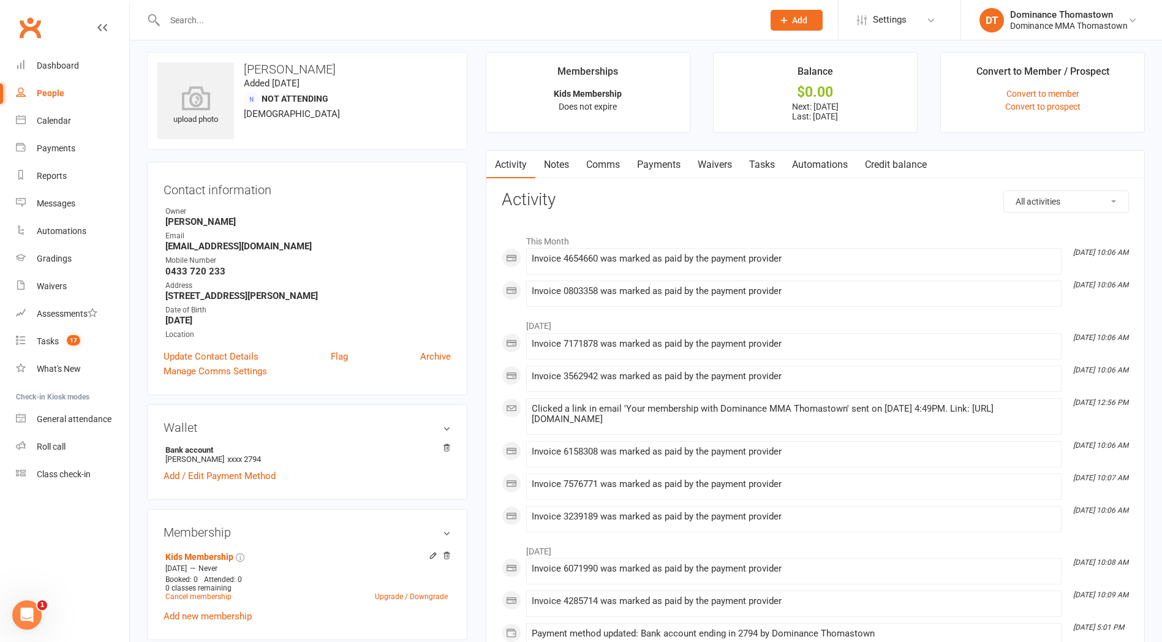
drag, startPoint x: 724, startPoint y: 159, endPoint x: 773, endPoint y: 167, distance: 49.6
click at [725, 159] on link "Waivers" at bounding box center [714, 165] width 51 height 28
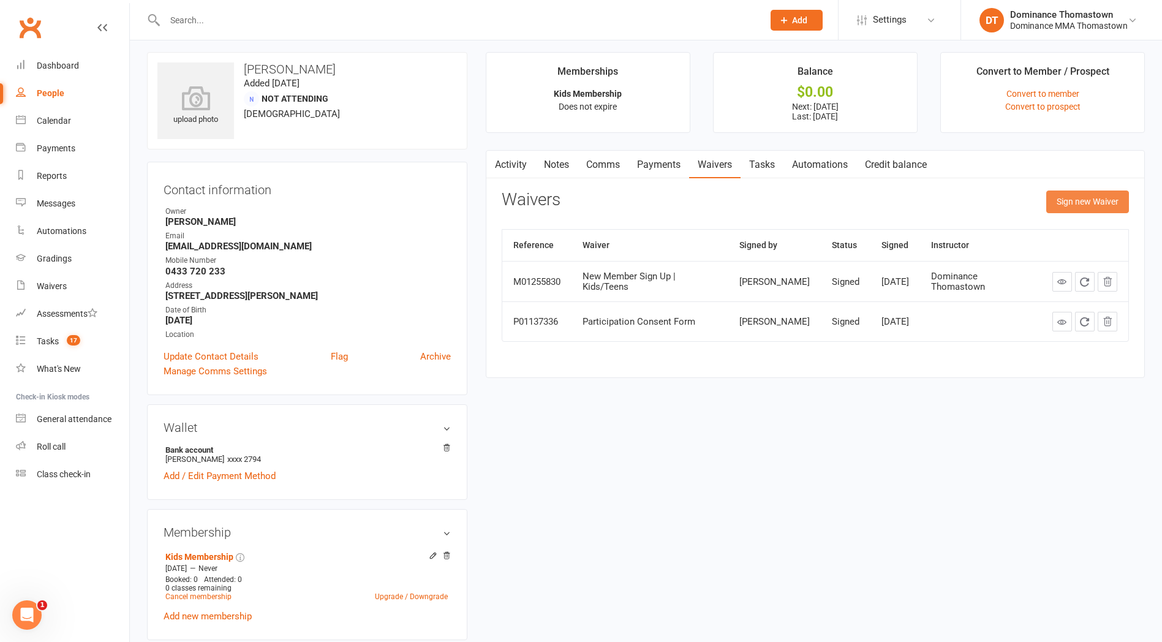
click at [1066, 200] on button "Sign new Waiver" at bounding box center [1088, 202] width 83 height 22
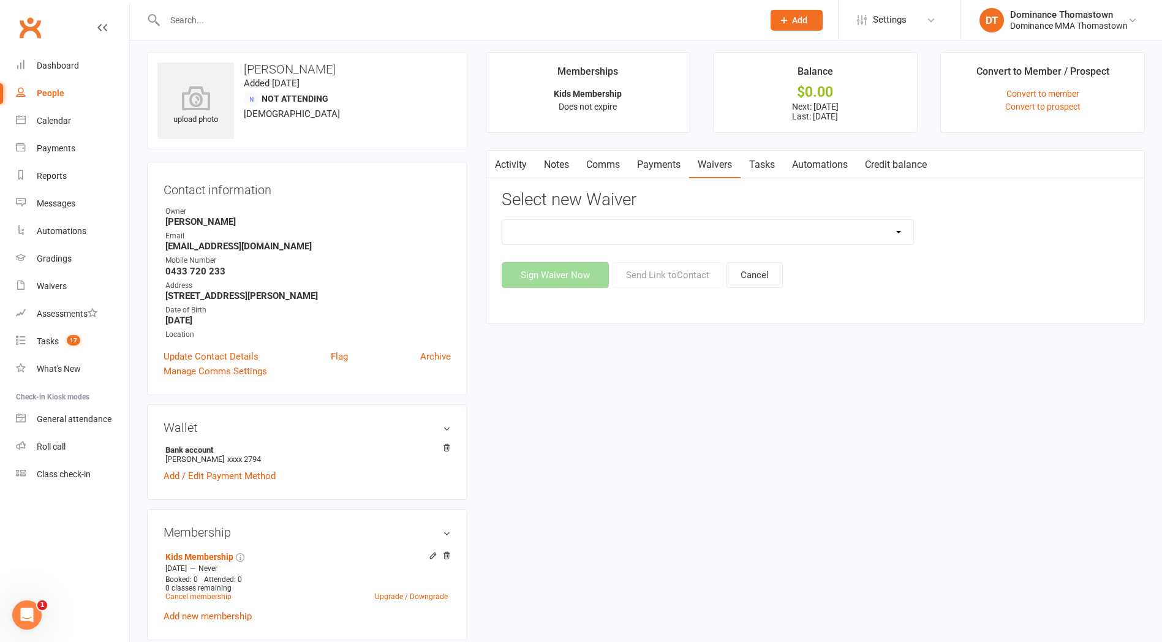
click at [809, 224] on select "Member | Cancellation | Adults Member | Cancellation | Kids/Teens Member | Inju…" at bounding box center [707, 232] width 411 height 25
click at [541, 232] on select "Member | Cancellation | Adults Member | Cancellation | Kids/Teens Member | Inju…" at bounding box center [707, 232] width 411 height 25
select select "8153"
click at [502, 220] on select "Member | Cancellation | Adults Member | Cancellation | Kids/Teens Member | Inju…" at bounding box center [707, 232] width 411 height 25
click at [660, 272] on button "Send Link to Contact" at bounding box center [668, 275] width 112 height 26
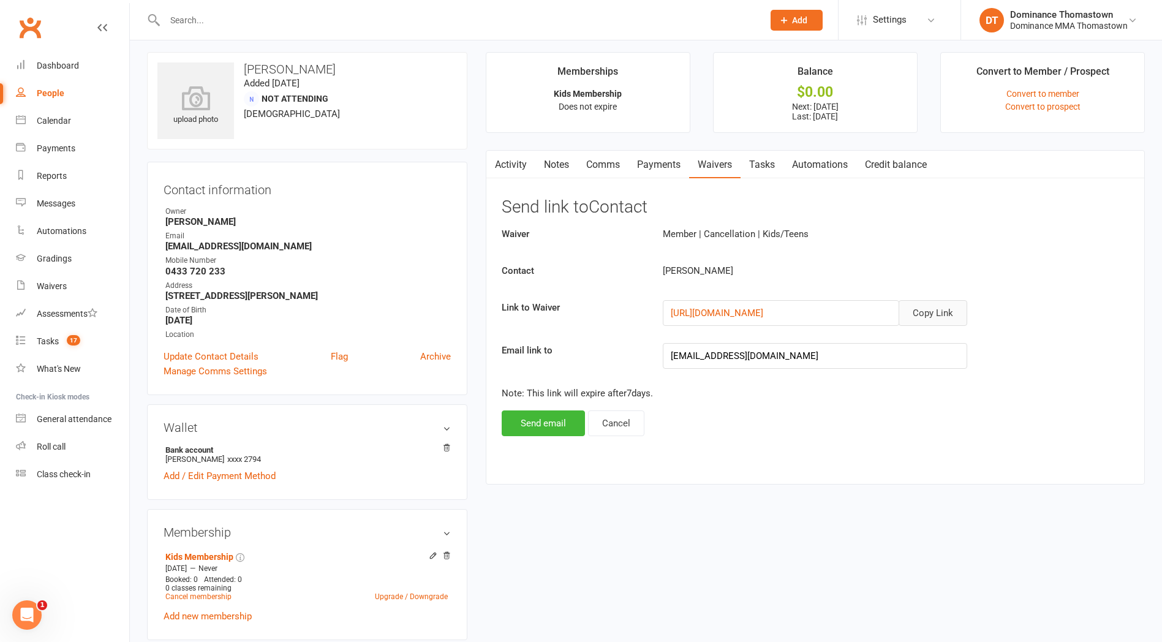
click at [938, 306] on button "Copy Link" at bounding box center [933, 313] width 69 height 26
drag, startPoint x: 591, startPoint y: 161, endPoint x: 586, endPoint y: 168, distance: 8.7
click at [591, 161] on link "Comms" at bounding box center [603, 165] width 51 height 28
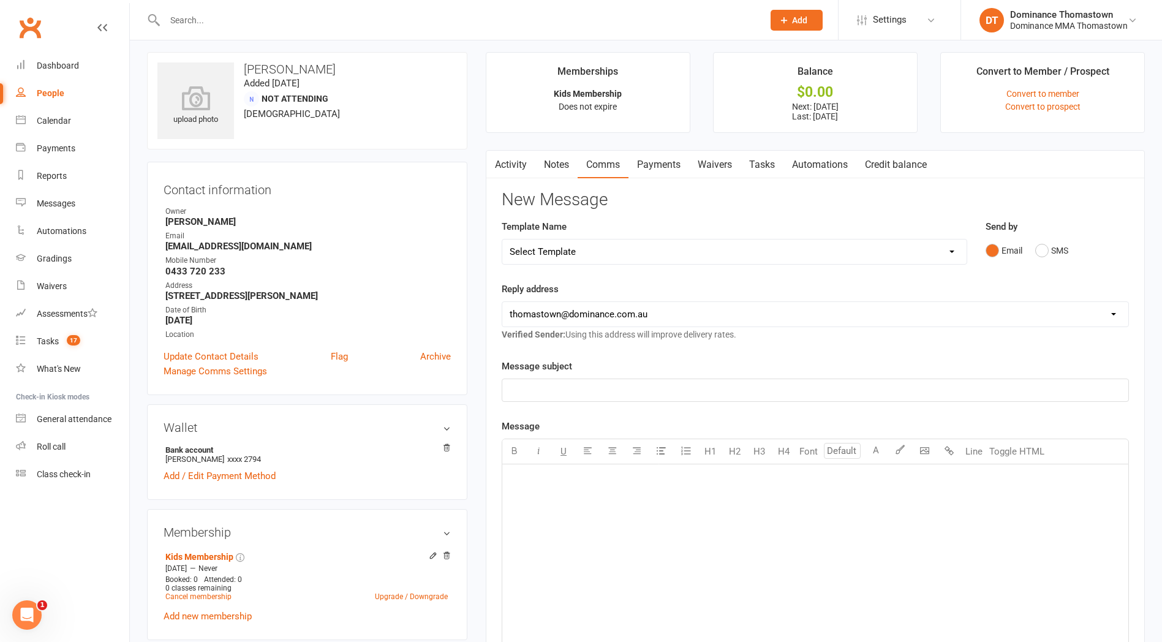
click at [726, 240] on select "Select Template [Email] MARKETING | 10TH BIRTHDAY SPECIAL | CANCELLED MEMBERS […" at bounding box center [734, 252] width 464 height 25
select select "7"
click at [502, 240] on select "Select Template [Email] MARKETING | 10TH BIRTHDAY SPECIAL | CANCELLED MEMBERS […" at bounding box center [734, 252] width 464 height 25
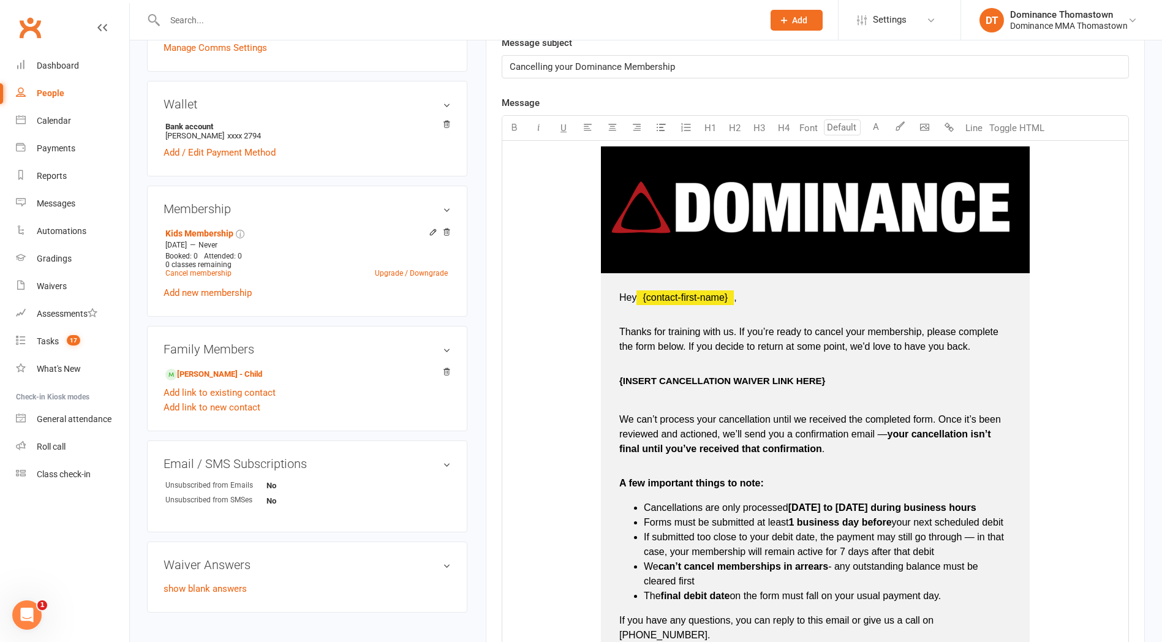
scroll to position [333, 0]
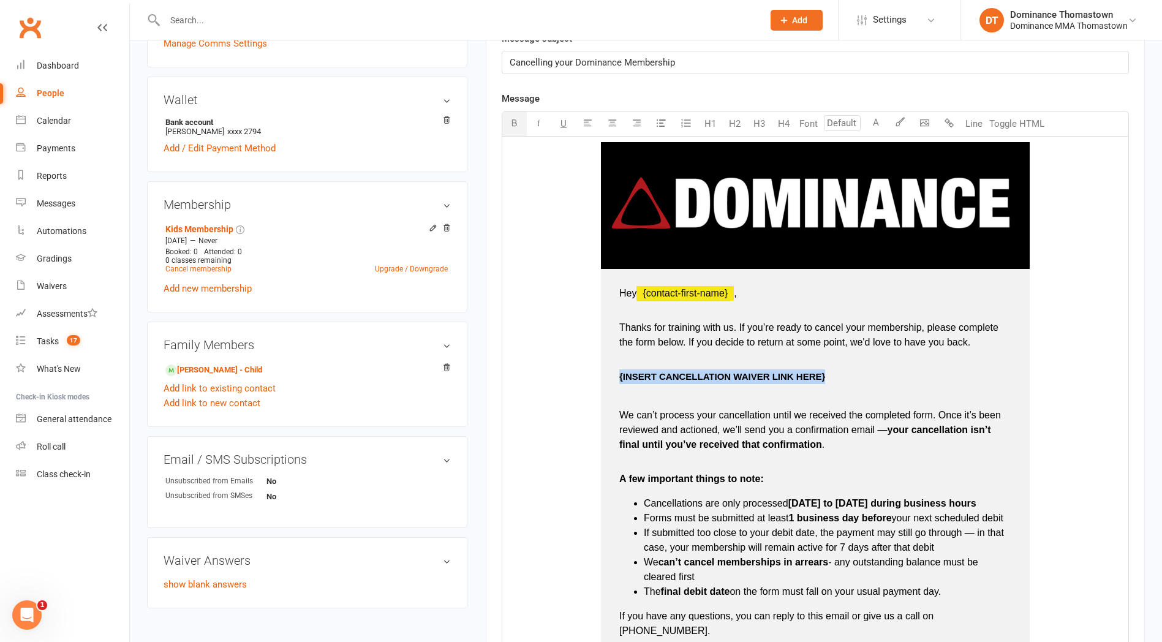
drag, startPoint x: 831, startPoint y: 379, endPoint x: 617, endPoint y: 381, distance: 213.9
click at [618, 380] on td "Hey ﻿ {contact-first-name} , Thanks for training with us. If you’re ready to ca…" at bounding box center [815, 490] width 429 height 442
drag, startPoint x: 782, startPoint y: 378, endPoint x: 623, endPoint y: 370, distance: 158.9
click at [621, 373] on p "https://dominance.short.gy/iWEEc1" at bounding box center [816, 376] width 392 height 15
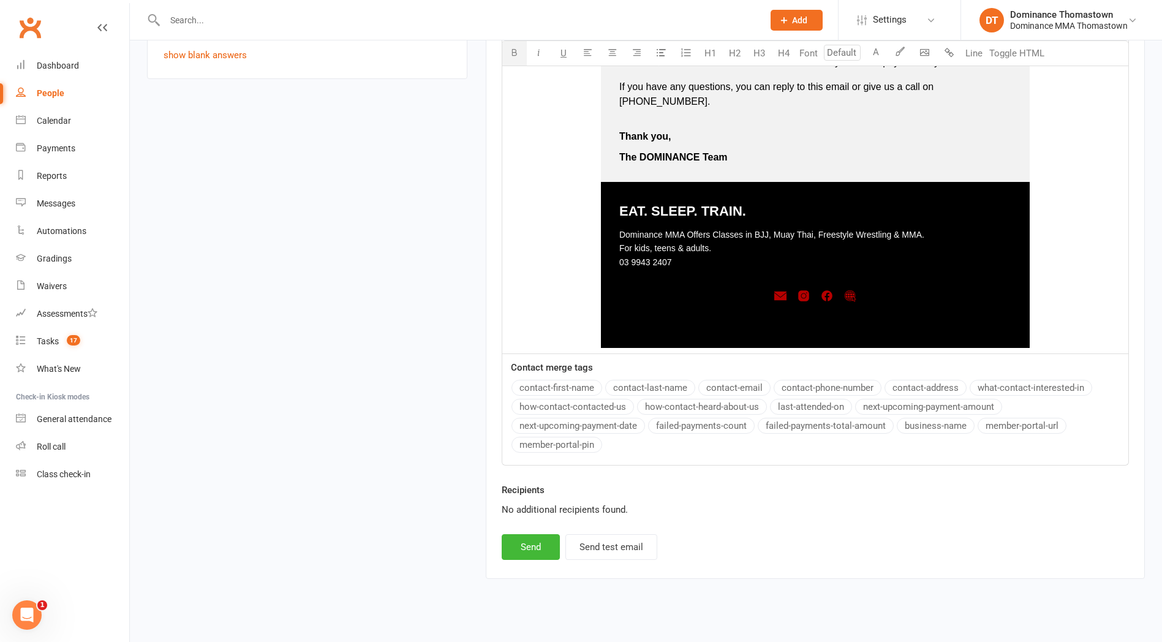
scroll to position [863, 0]
click at [532, 534] on button "Send" at bounding box center [531, 547] width 58 height 26
select select
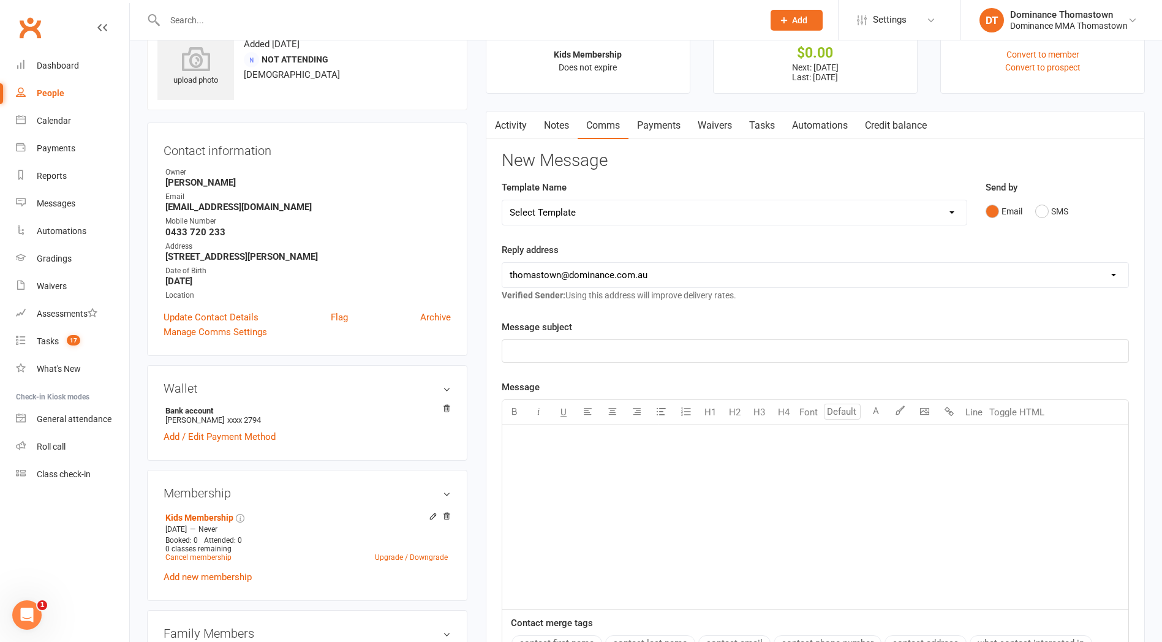
scroll to position [0, 0]
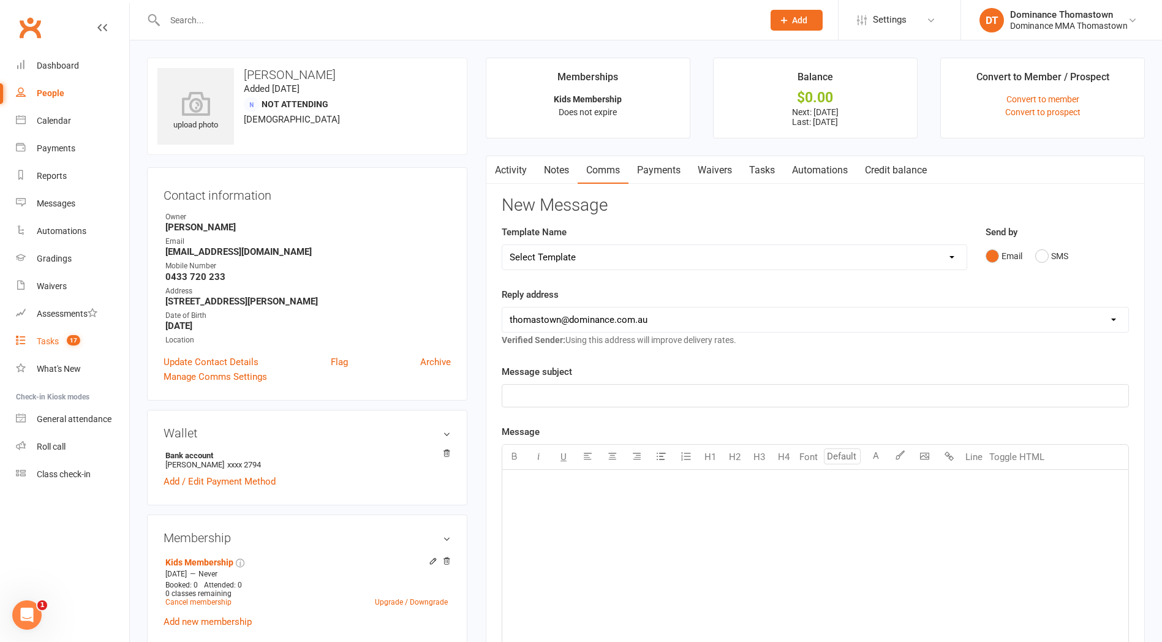
click at [66, 338] on count-badge "17" at bounding box center [71, 341] width 20 height 10
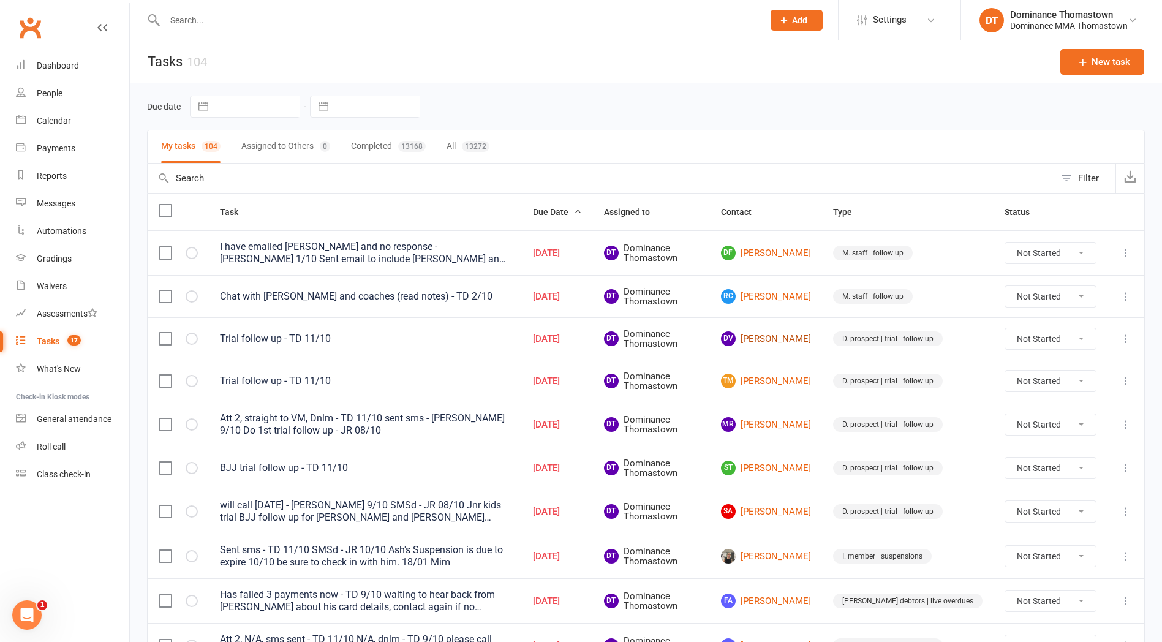
click at [808, 339] on link "DV David Valasinavicius" at bounding box center [766, 339] width 90 height 15
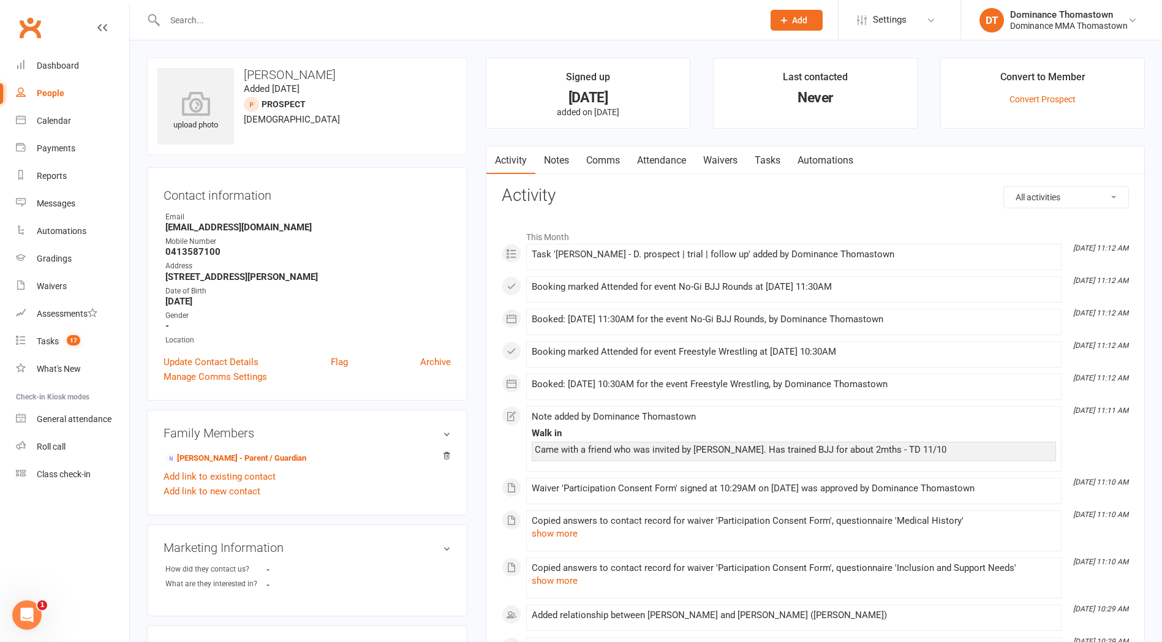
drag, startPoint x: 355, startPoint y: 76, endPoint x: 278, endPoint y: 74, distance: 77.2
click at [278, 74] on h3 "[PERSON_NAME]" at bounding box center [307, 74] width 300 height 13
copy h3 "Valasinavicius"
click at [673, 159] on link "Attendance" at bounding box center [662, 160] width 66 height 28
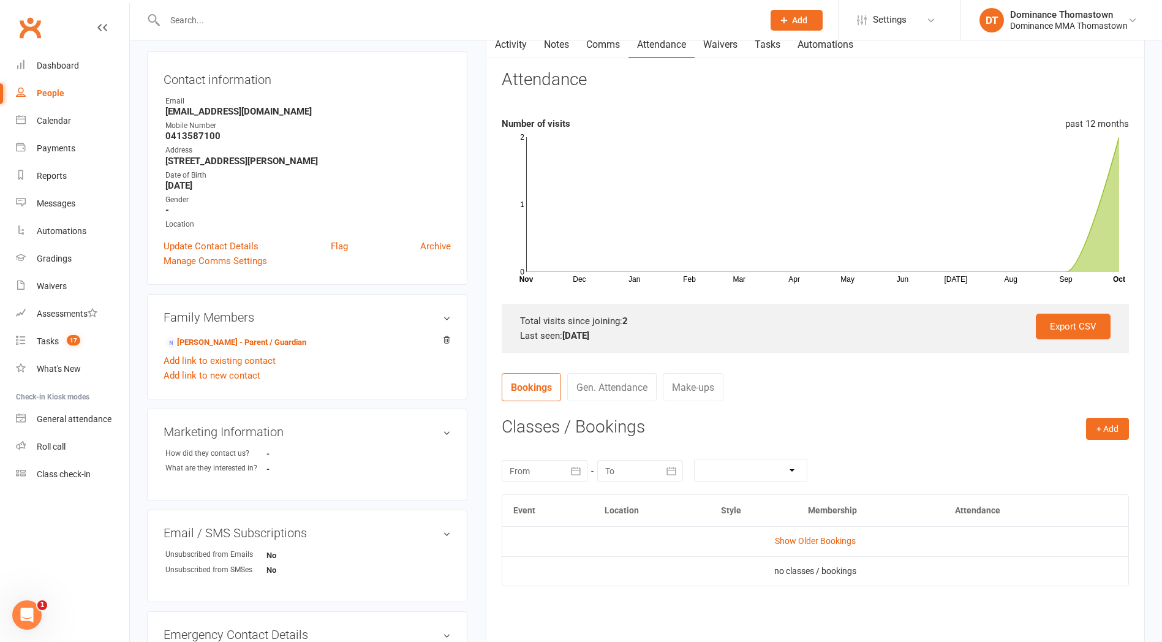
scroll to position [178, 0]
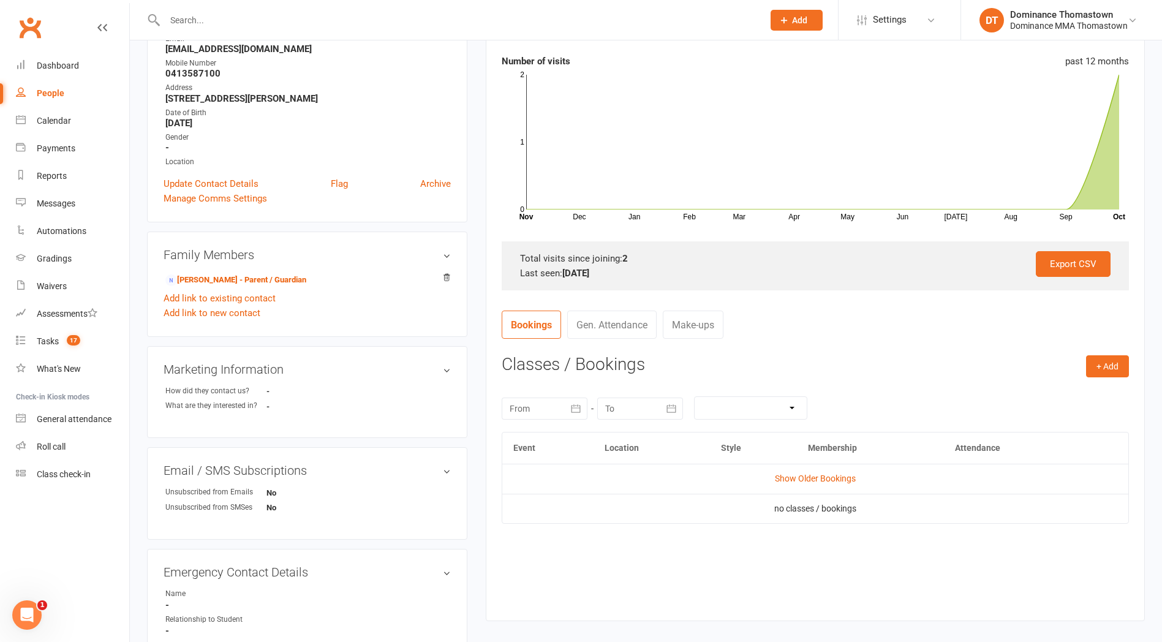
click at [825, 483] on td "Show Older Bookings" at bounding box center [815, 478] width 626 height 29
click at [825, 480] on link "Show Older Bookings" at bounding box center [815, 479] width 81 height 10
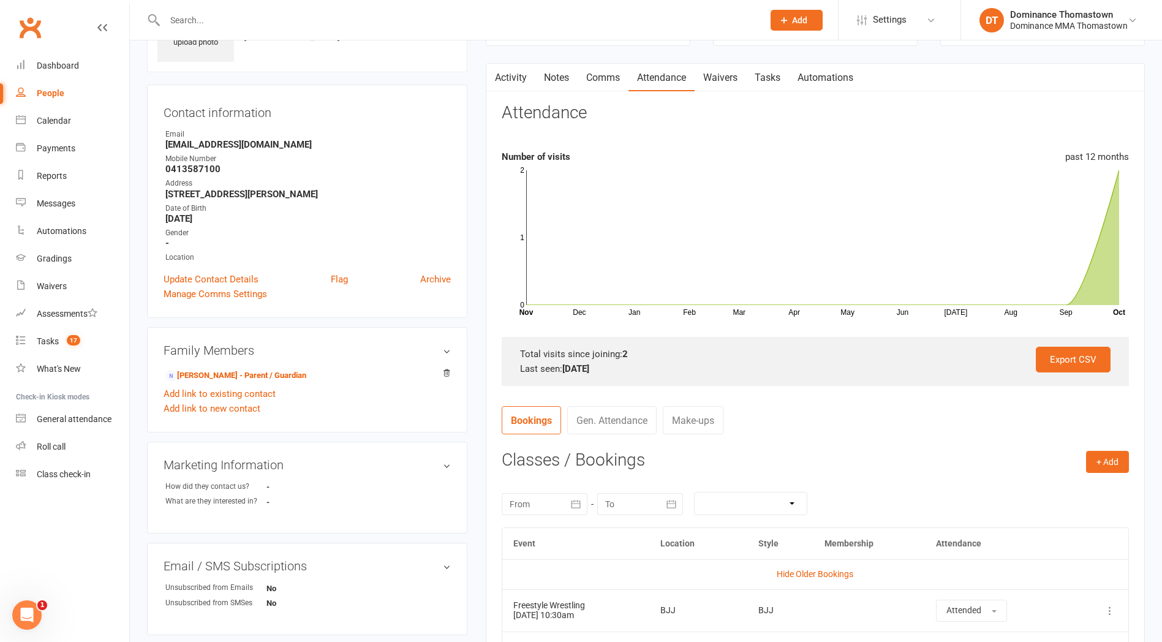
scroll to position [0, 0]
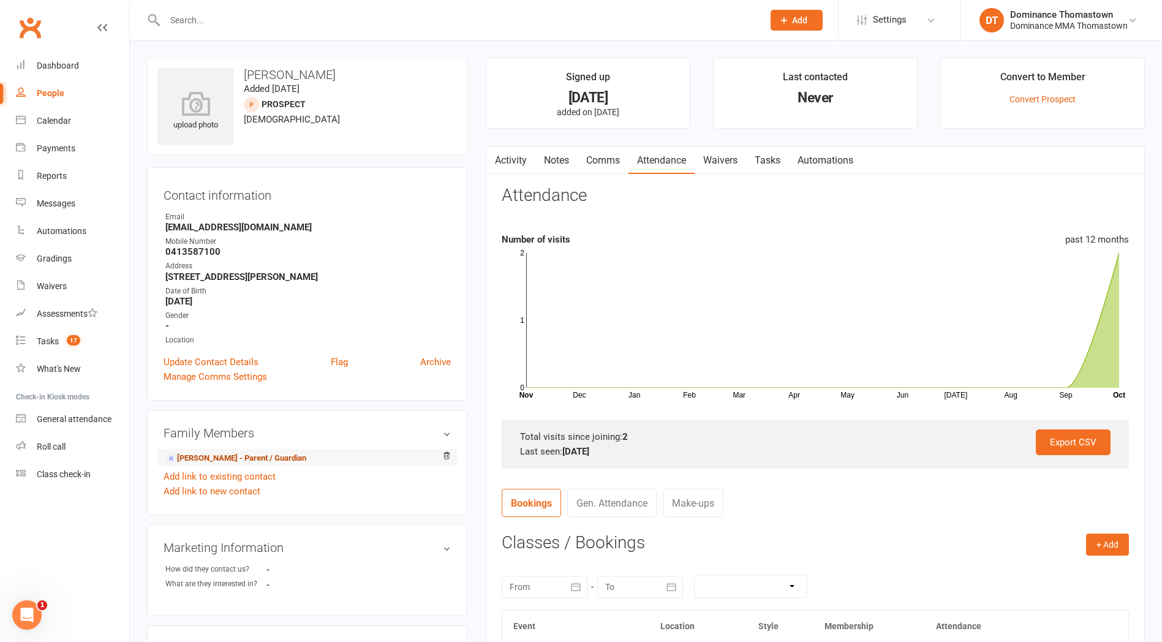
click at [237, 458] on link "Vytautas Valasinavicius - Parent / Guardian" at bounding box center [235, 458] width 141 height 13
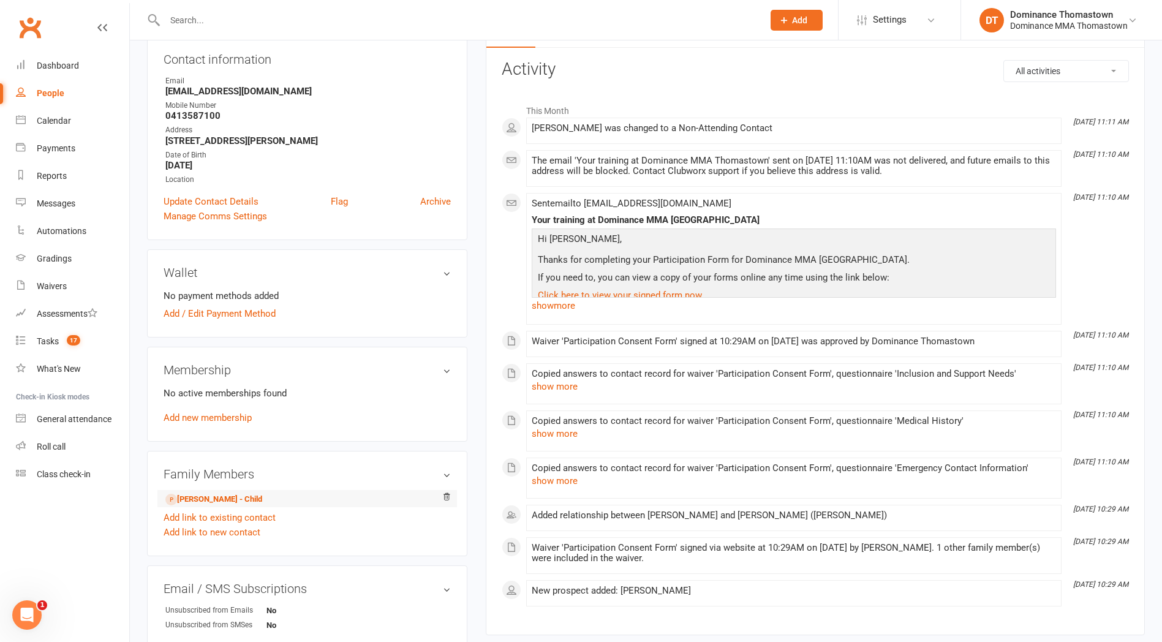
scroll to position [141, 0]
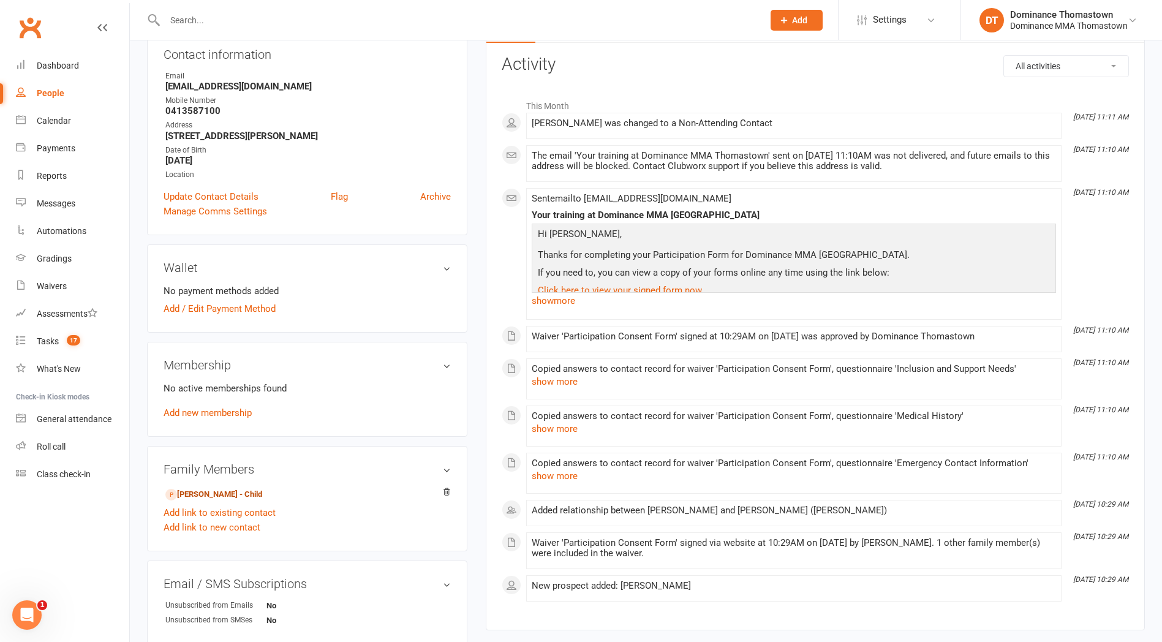
click at [249, 496] on link "David Valasinavicius - Child" at bounding box center [213, 494] width 97 height 13
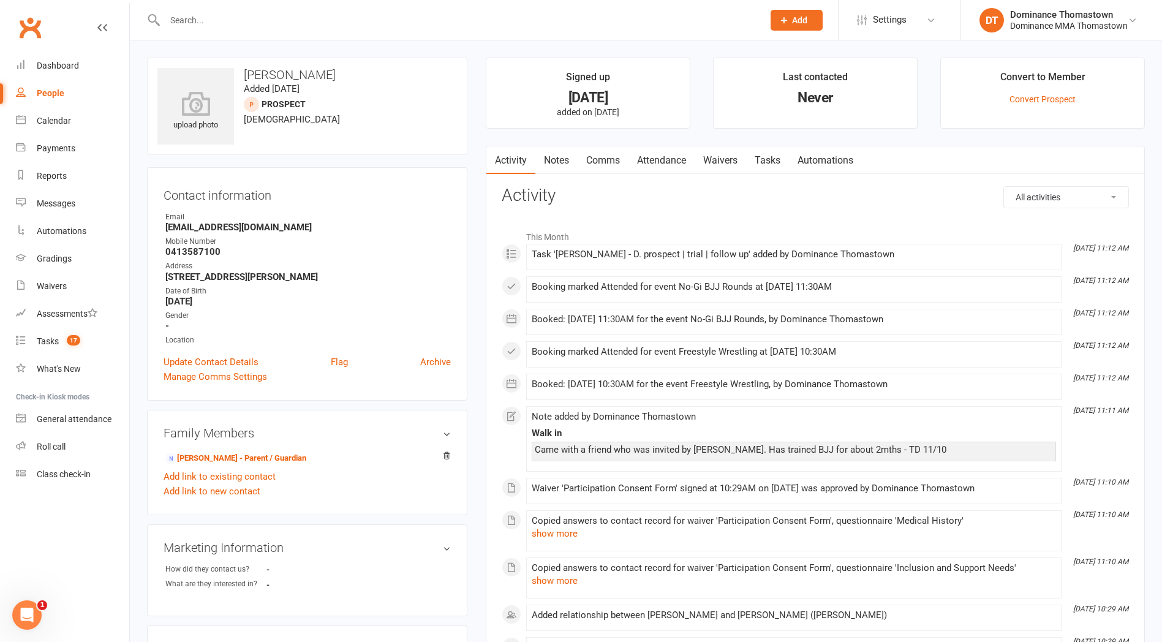
click at [764, 164] on link "Tasks" at bounding box center [767, 160] width 43 height 28
select select "incomplete"
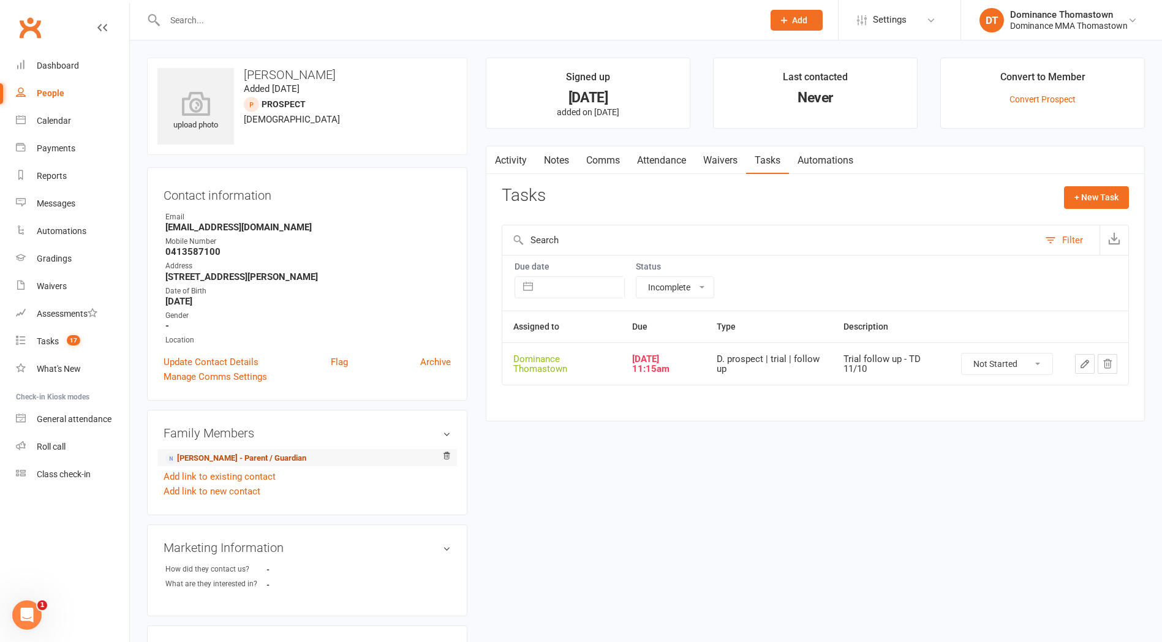
click at [260, 458] on link "Vytautas Valasinavicius - Parent / Guardian" at bounding box center [235, 458] width 141 height 13
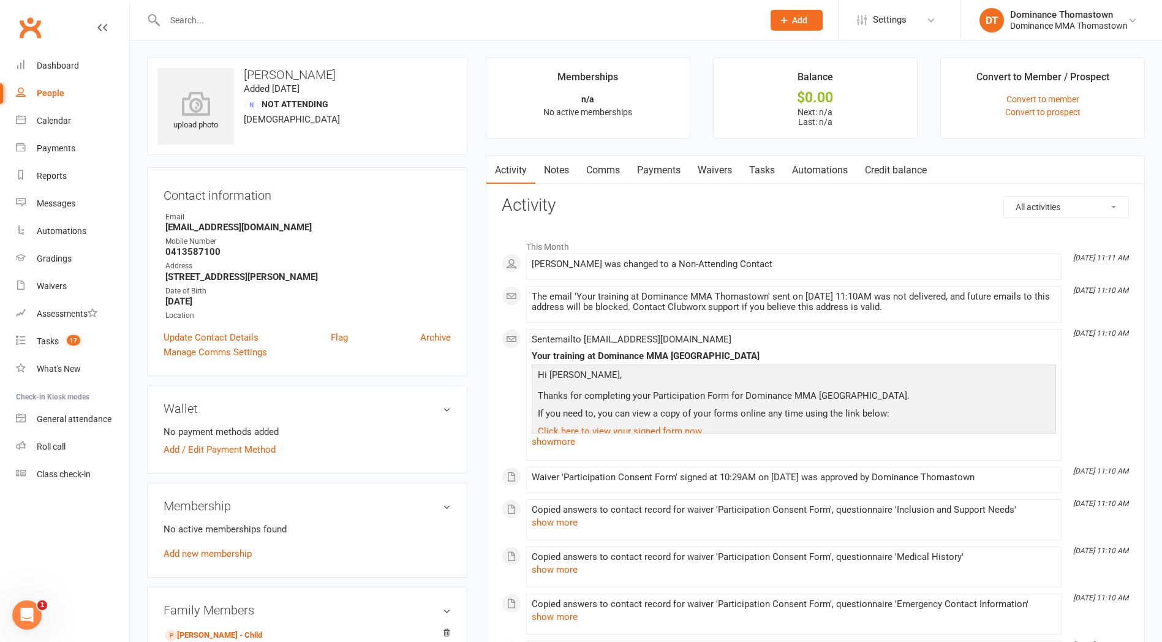
click at [773, 169] on link "Tasks" at bounding box center [762, 170] width 43 height 28
select select "incomplete"
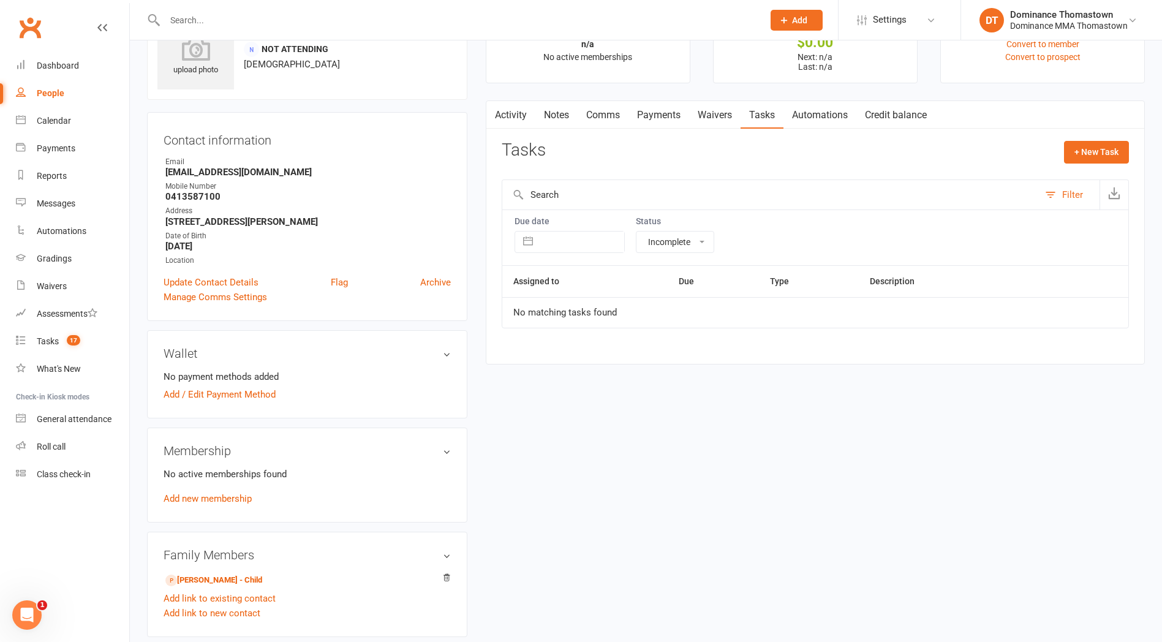
scroll to position [64, 0]
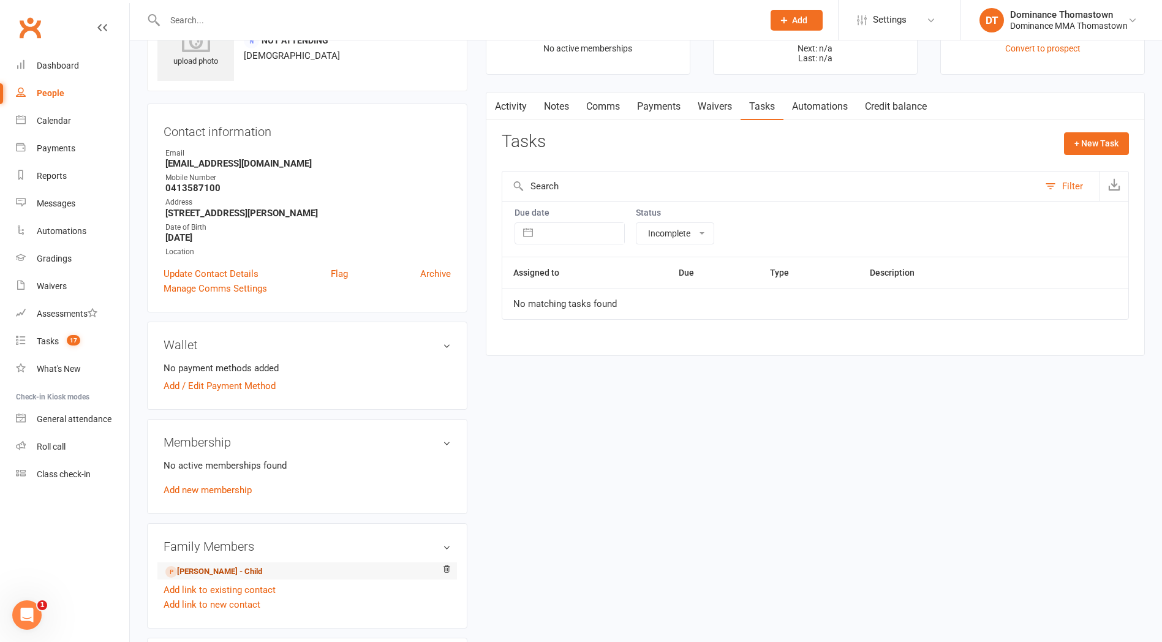
click at [259, 577] on link "David Valasinavicius - Child" at bounding box center [213, 572] width 97 height 13
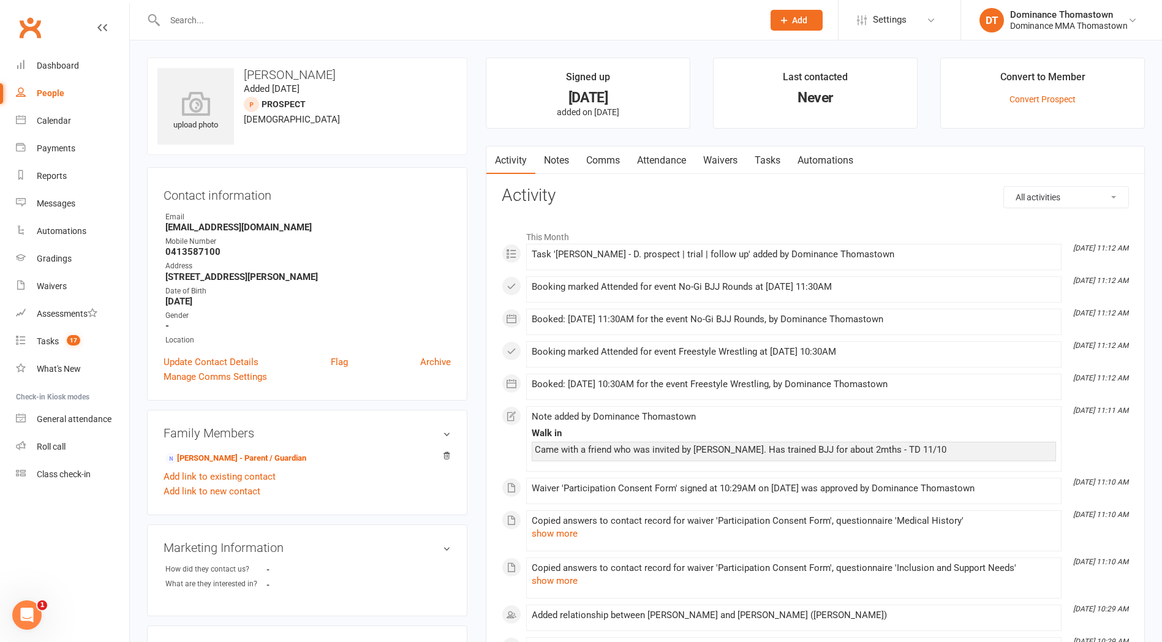
drag, startPoint x: 759, startPoint y: 167, endPoint x: 751, endPoint y: 172, distance: 9.4
click at [759, 167] on link "Tasks" at bounding box center [767, 160] width 43 height 28
select select "incomplete"
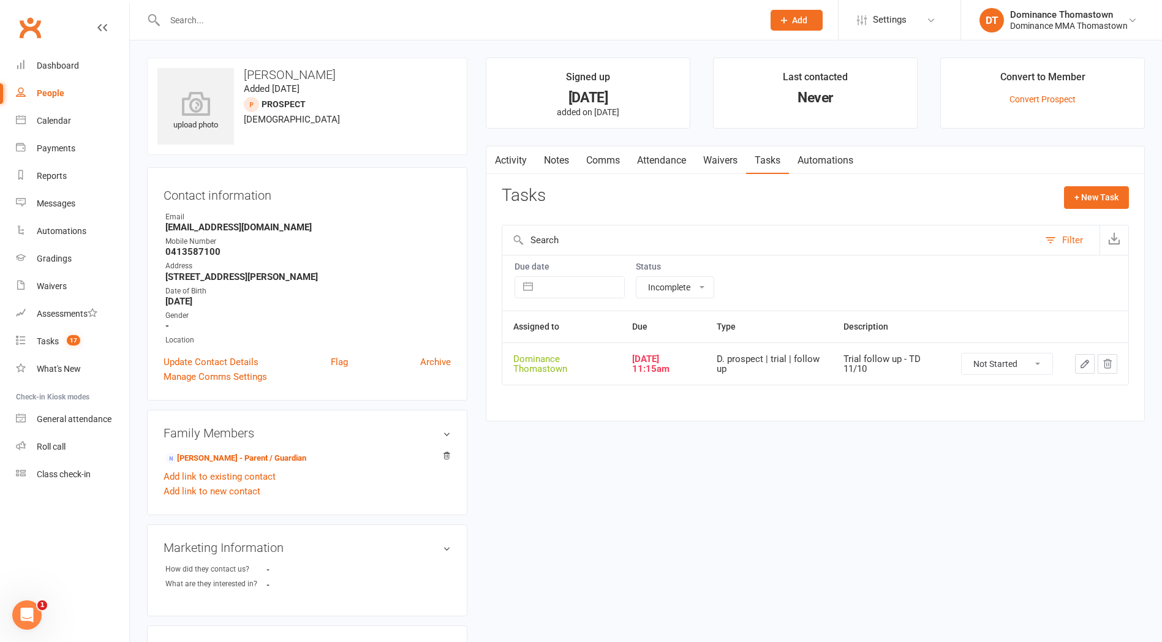
click at [1079, 361] on button "button" at bounding box center [1085, 364] width 20 height 20
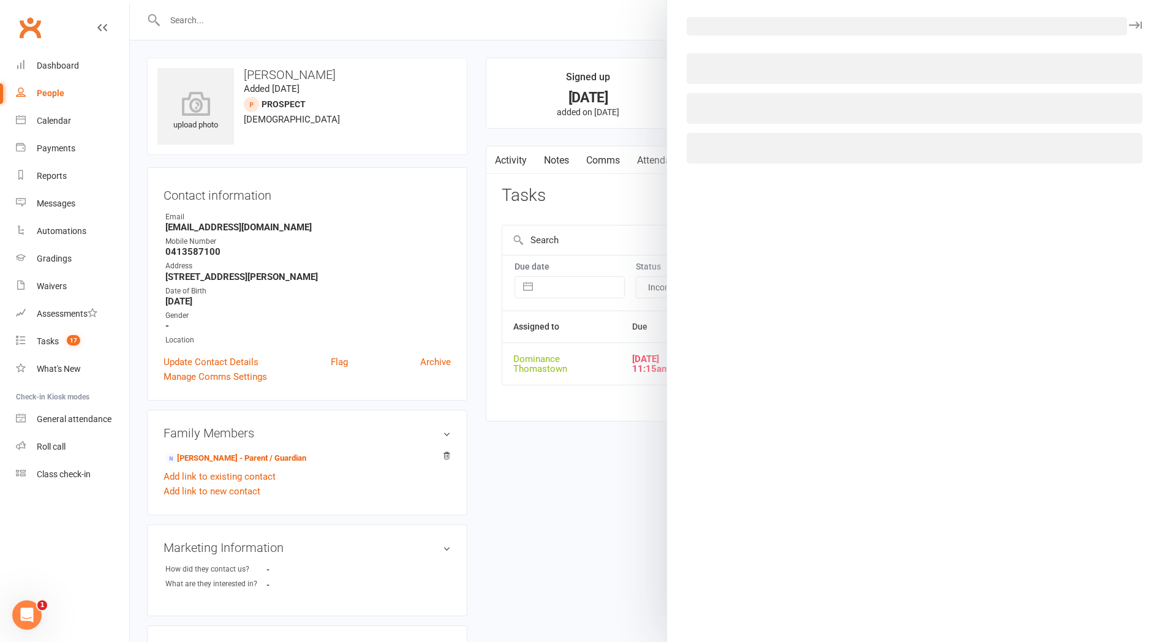
select select "12547"
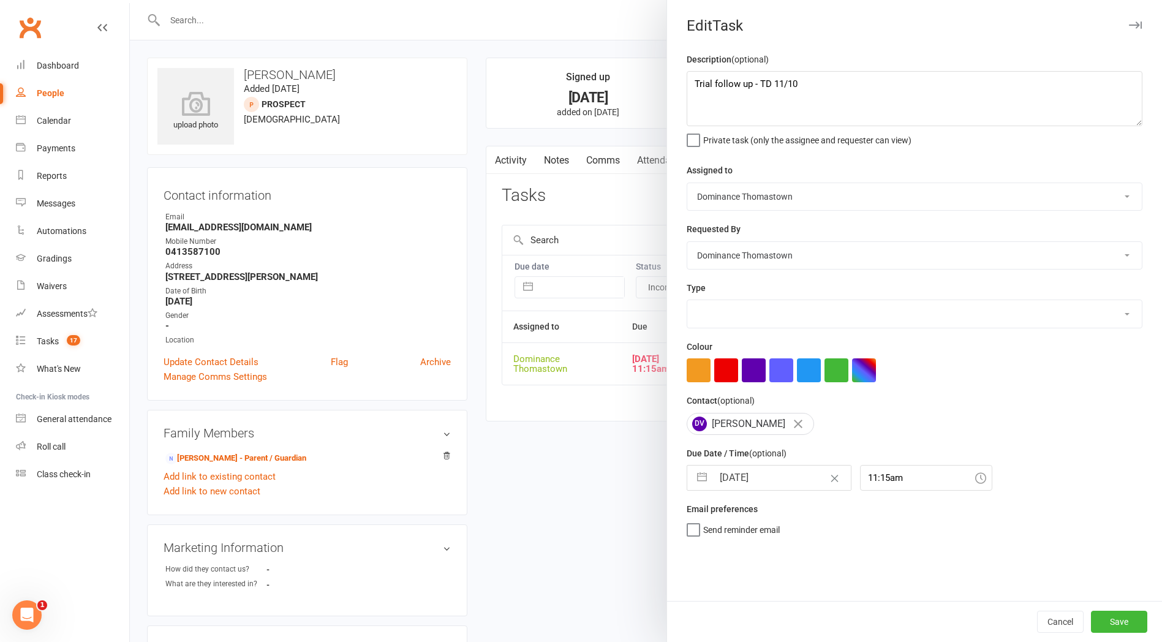
select select "3812"
click at [697, 85] on textarea "Trial follow up - TD 11/10" at bounding box center [915, 98] width 456 height 55
click at [693, 86] on textarea "Trial follow up - TD 11/10" at bounding box center [915, 98] width 456 height 55
type textarea "SMSd - JR 13/10 Trial follow up - TD 11/10"
select select "8"
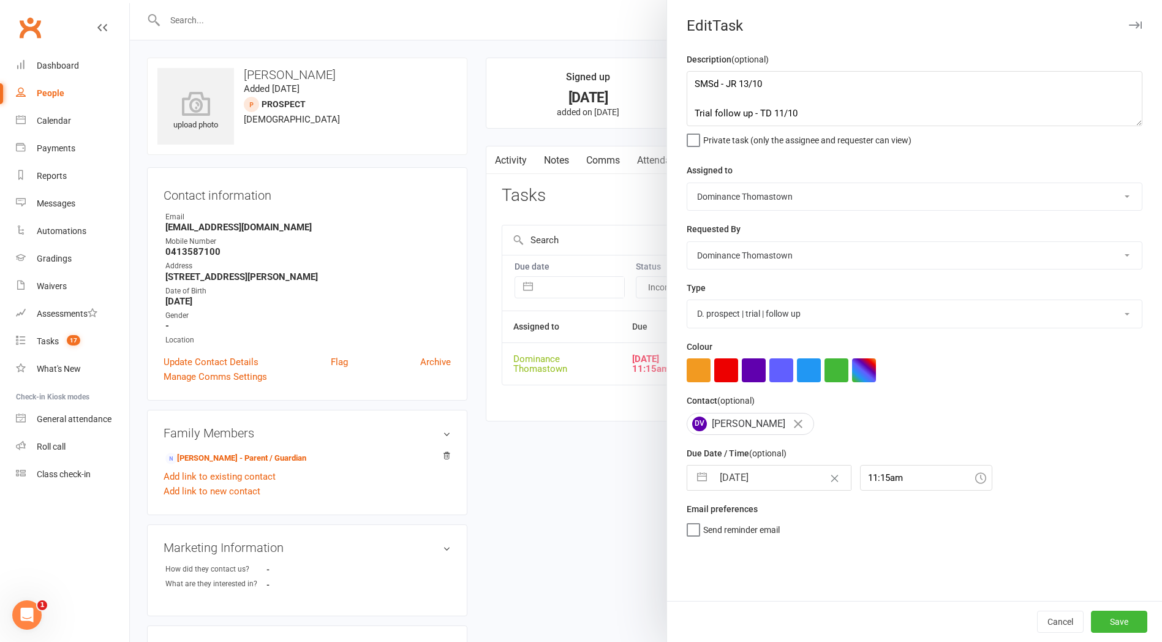
select select "2025"
select select "9"
select select "2025"
select select "10"
select select "2025"
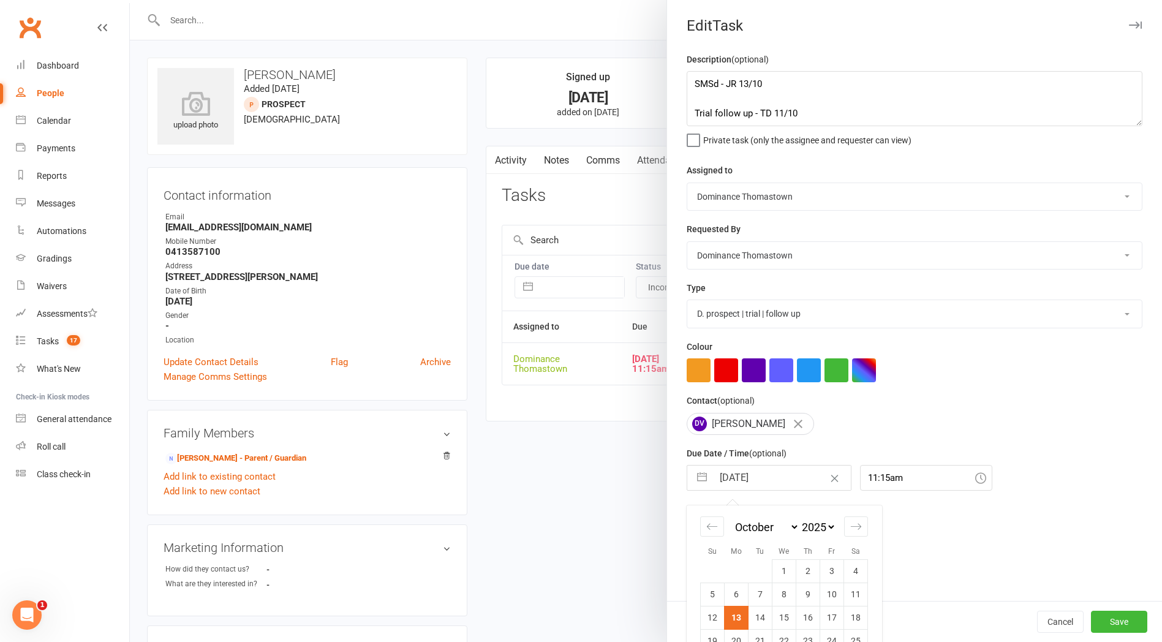
click at [776, 483] on input "[DATE]" at bounding box center [782, 478] width 138 height 25
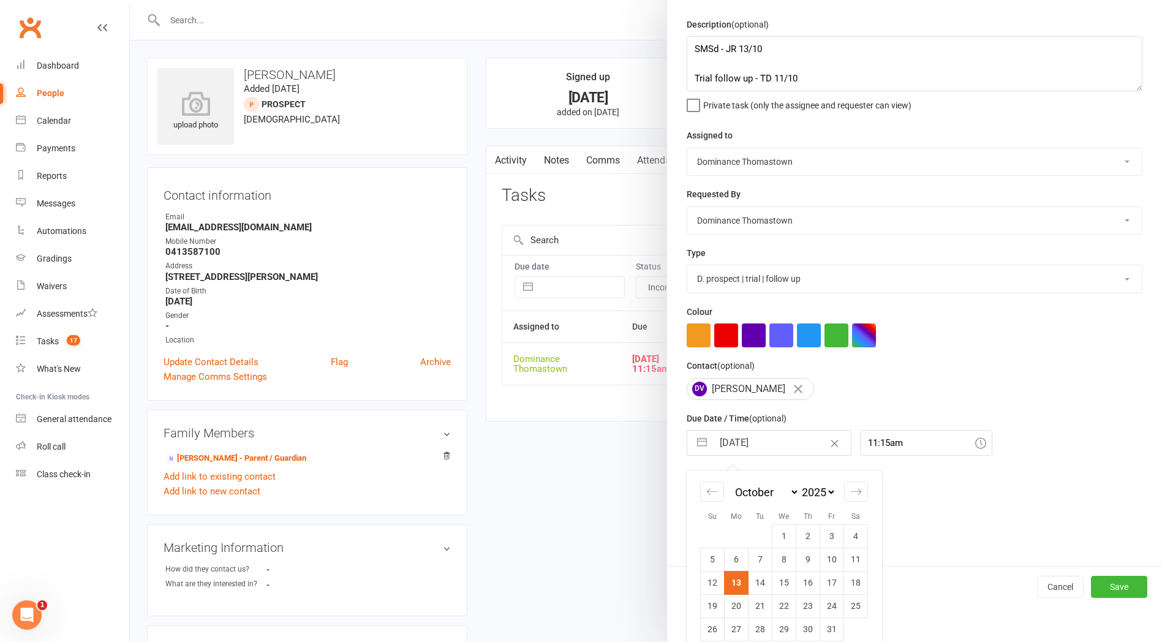
scroll to position [50, 0]
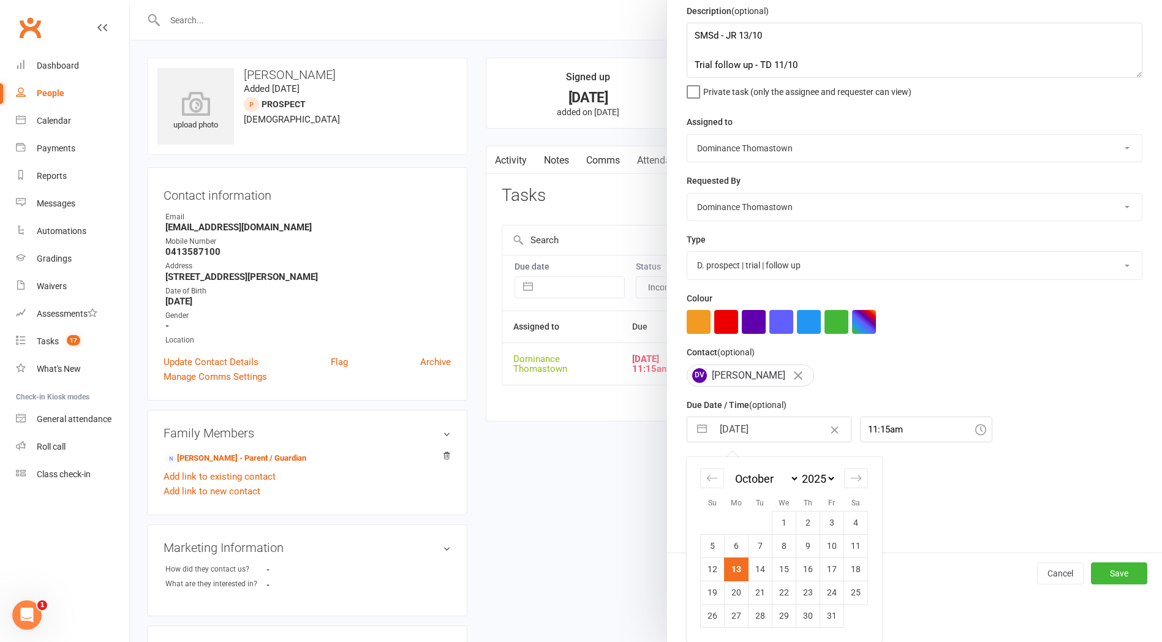
drag, startPoint x: 760, startPoint y: 572, endPoint x: 861, endPoint y: 582, distance: 101.0
click at [760, 572] on td "14" at bounding box center [761, 569] width 24 height 23
type input "14 Oct 2025"
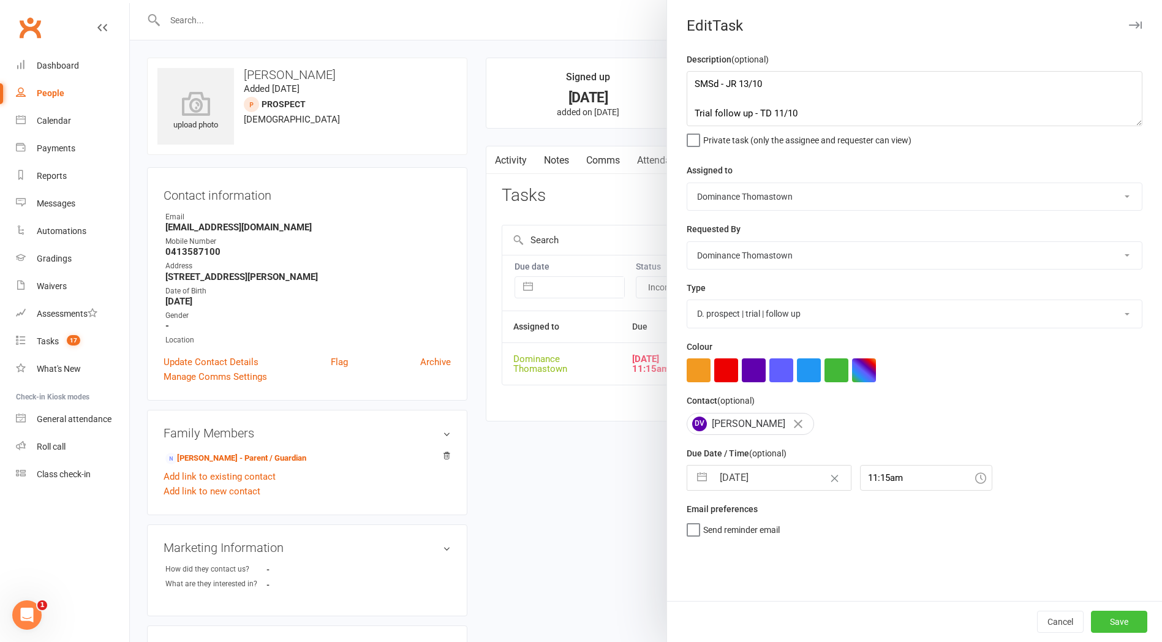
click at [1116, 610] on div "Cancel Save" at bounding box center [914, 621] width 495 height 41
click at [1113, 618] on button "Save" at bounding box center [1119, 622] width 56 height 22
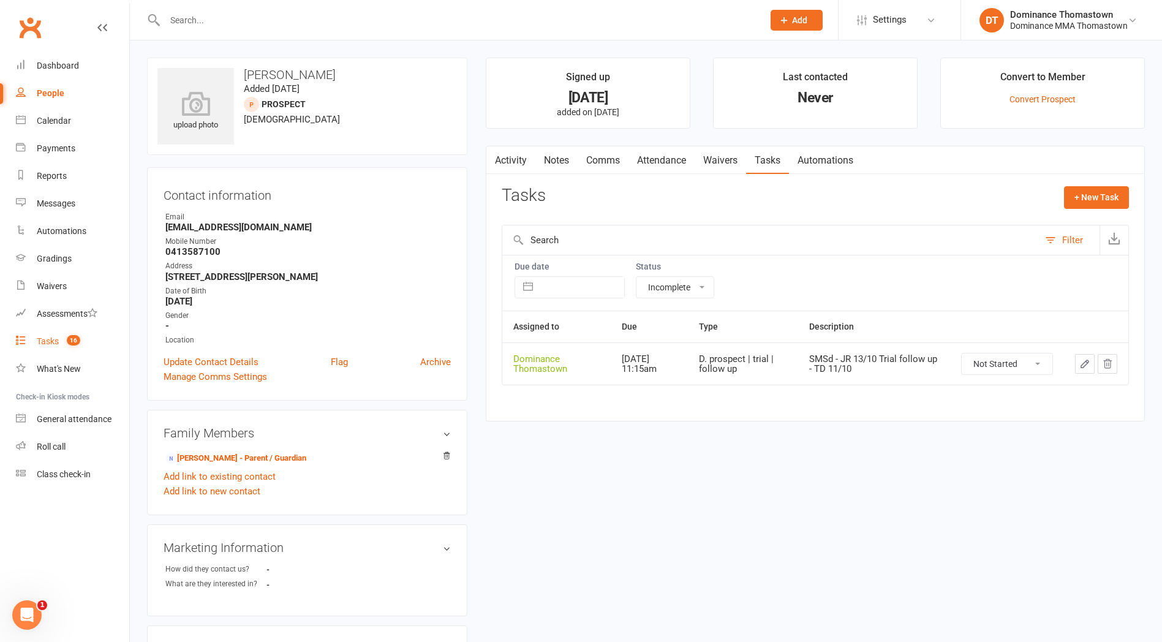
click at [81, 346] on link "Tasks 16" at bounding box center [72, 342] width 113 height 28
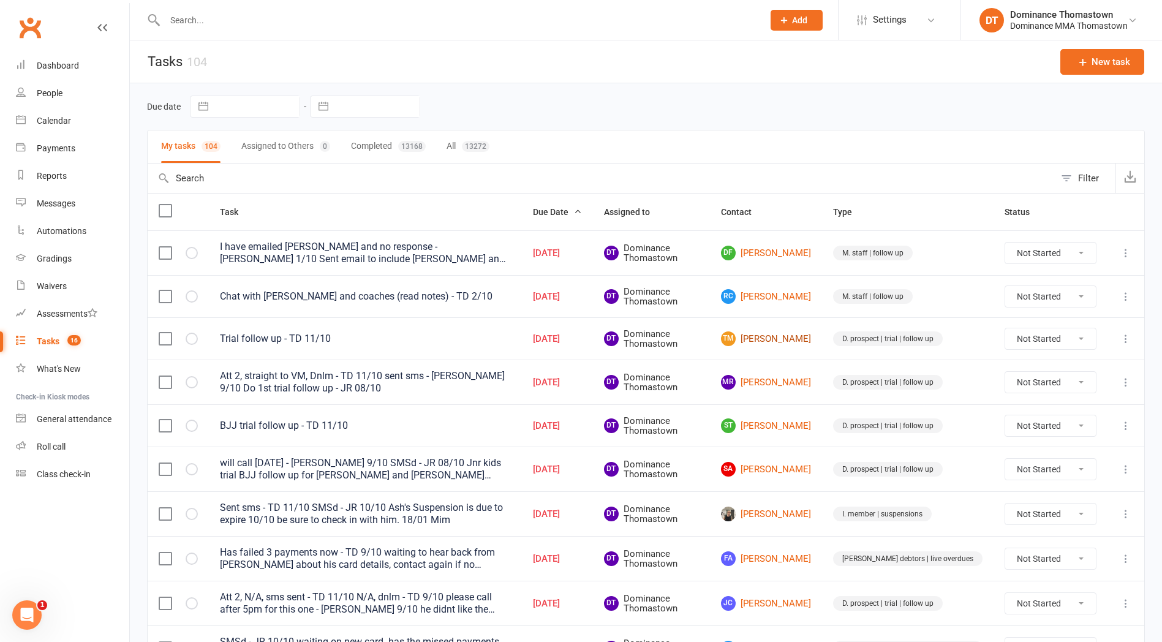
click at [799, 339] on link "TM Tyrone Mundy" at bounding box center [766, 339] width 90 height 15
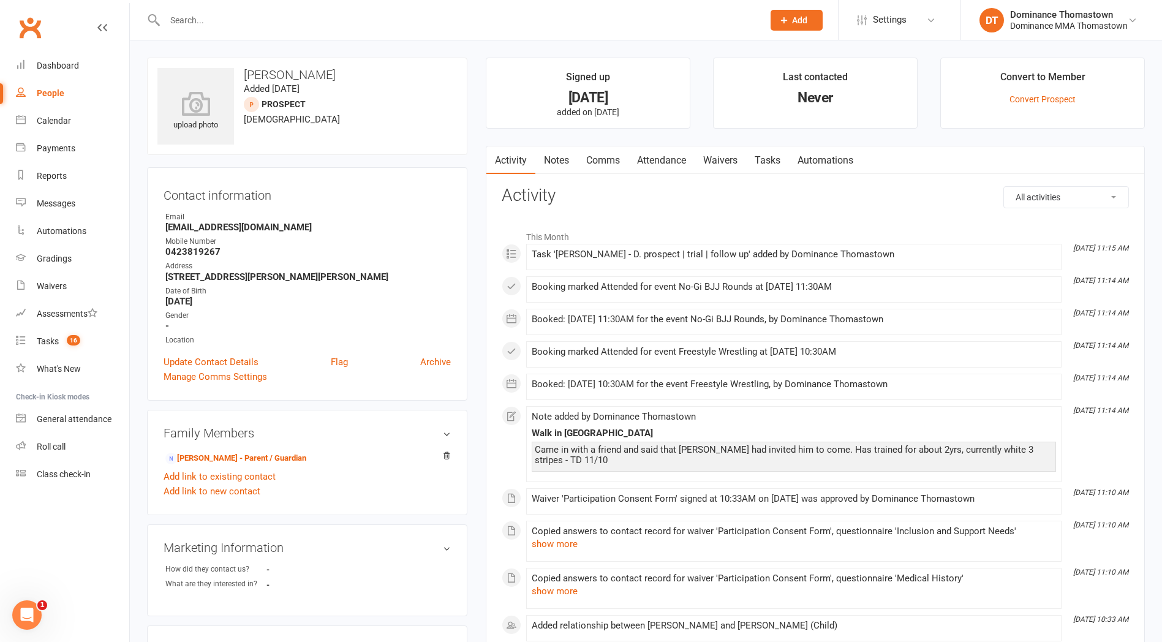
click at [777, 154] on link "Tasks" at bounding box center [767, 160] width 43 height 28
select select "incomplete"
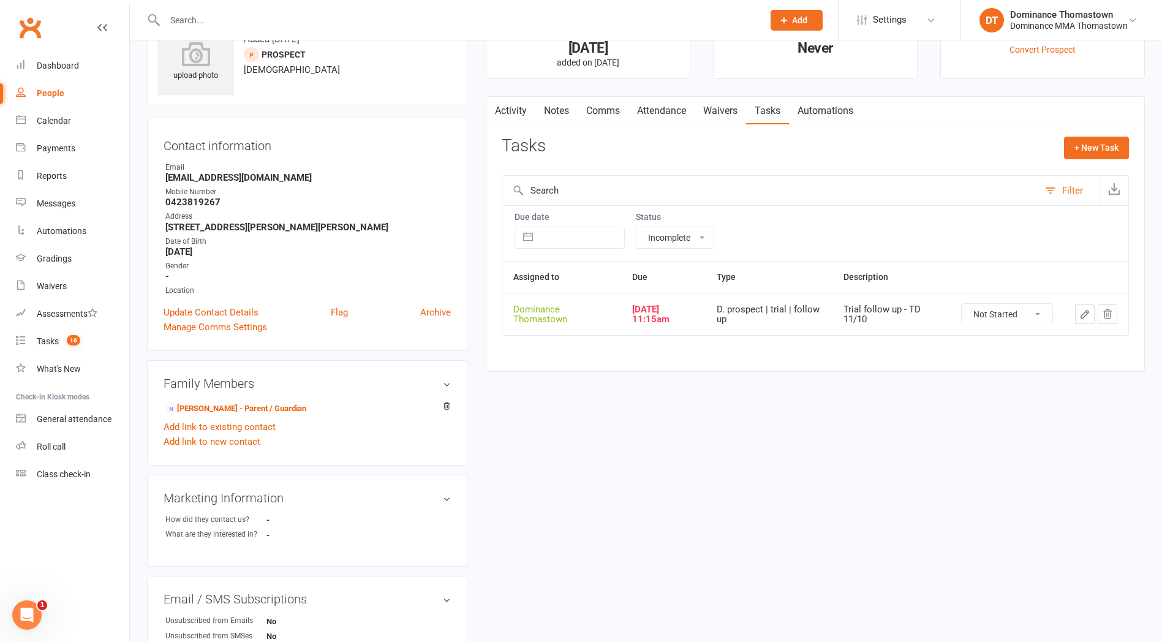
scroll to position [55, 0]
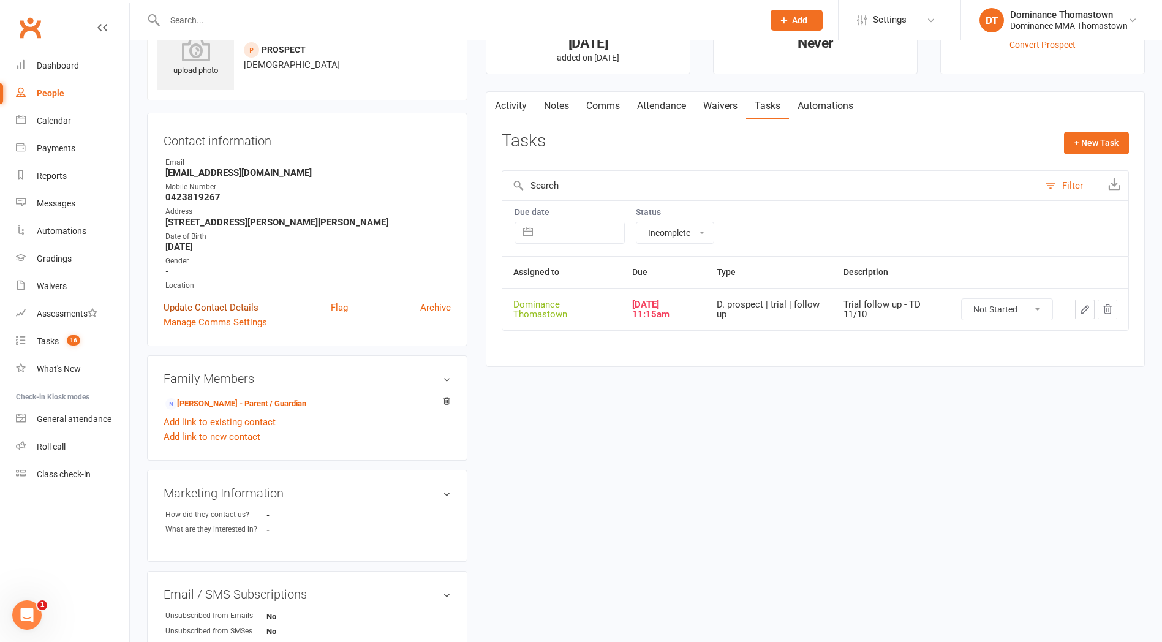
click at [224, 301] on link "Update Contact Details" at bounding box center [211, 307] width 95 height 15
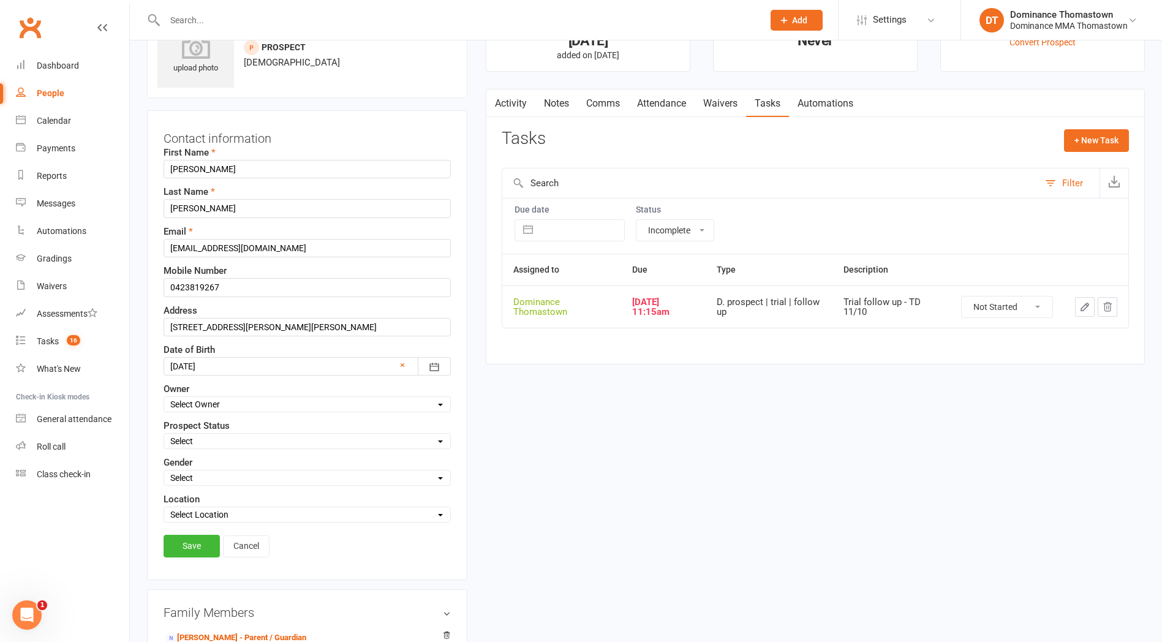
scroll to position [58, 0]
click at [262, 441] on select "Select ENQUIRY WEBSITE ENQUIRY META ADS ENQUIRY DROPPED PROSPECT DROP-IN VISITO…" at bounding box center [307, 440] width 286 height 13
select select "DROP-IN VISITOR"
click at [164, 434] on select "Select ENQUIRY WEBSITE ENQUIRY META ADS ENQUIRY DROPPED PROSPECT DROP-IN VISITO…" at bounding box center [307, 440] width 286 height 13
click at [203, 550] on link "Save" at bounding box center [192, 545] width 56 height 22
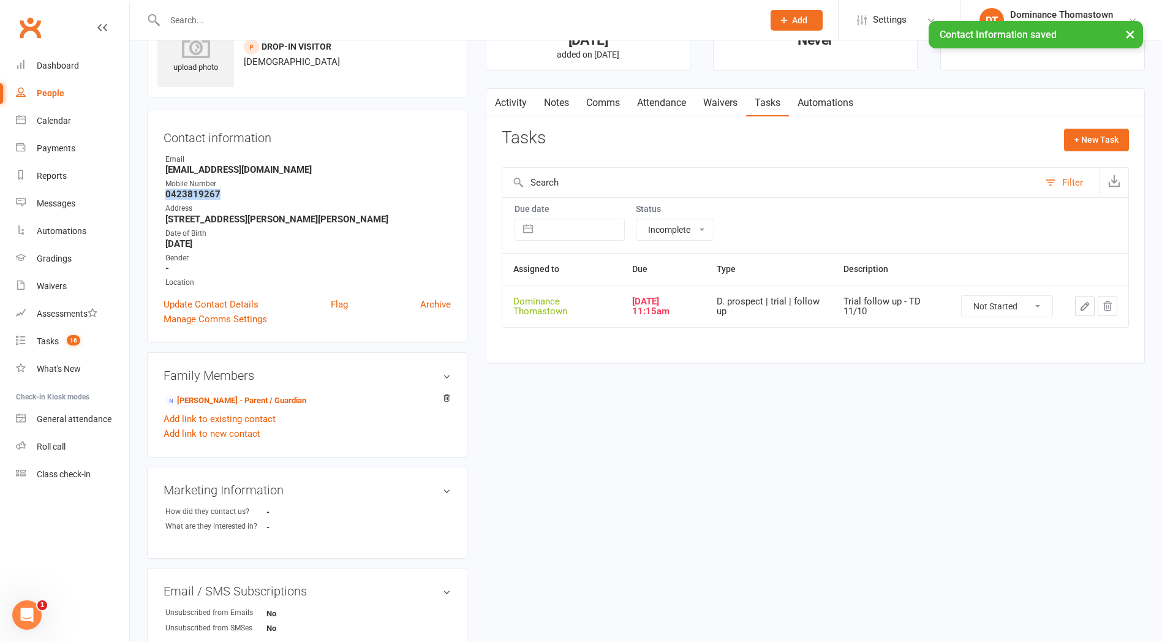
drag, startPoint x: 202, startPoint y: 193, endPoint x: 165, endPoint y: 194, distance: 36.8
click at [165, 194] on strong "0423819267" at bounding box center [308, 194] width 286 height 11
copy strong "0423819267"
click at [1112, 307] on icon "button" at bounding box center [1107, 306] width 11 height 11
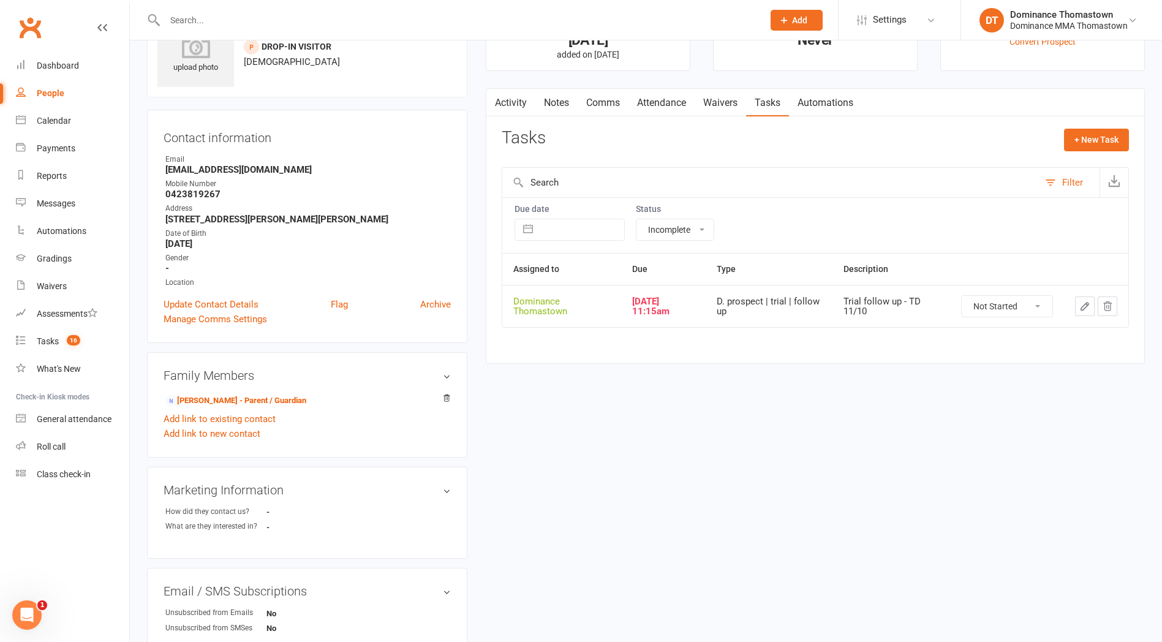
click at [222, 195] on strong "0423819267" at bounding box center [308, 194] width 286 height 11
drag, startPoint x: 198, startPoint y: 197, endPoint x: 153, endPoint y: 195, distance: 45.4
click at [151, 196] on div "Contact information Owner Email gizmochucky2025@gmail.com Mobile Number 0423819…" at bounding box center [307, 226] width 320 height 233
copy strong "0423819267"
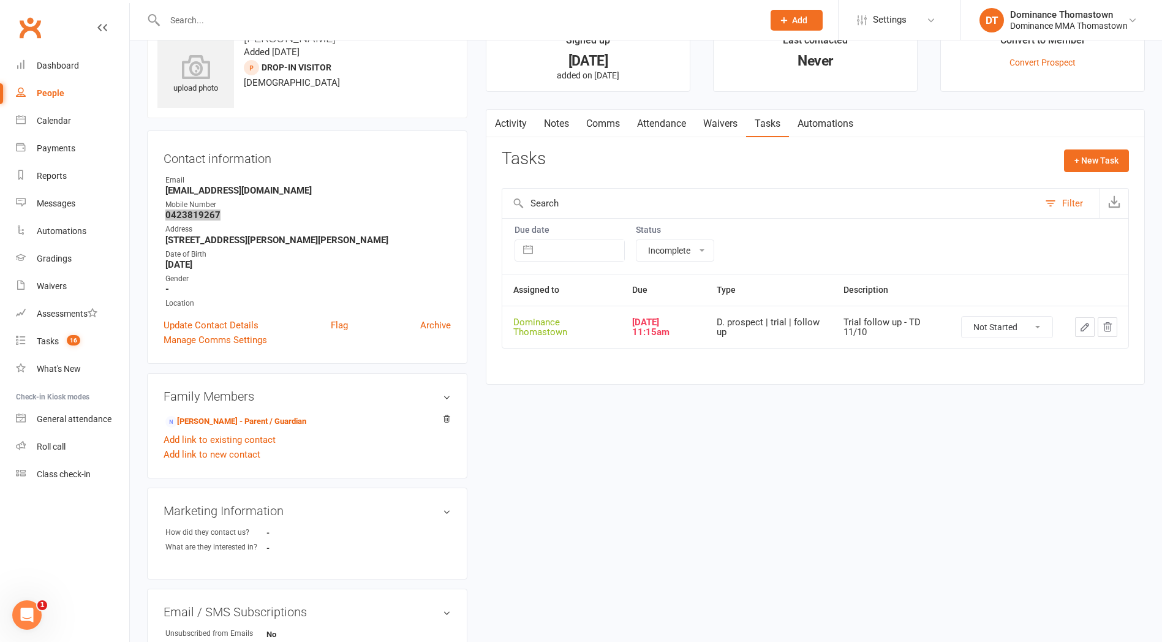
scroll to position [49, 0]
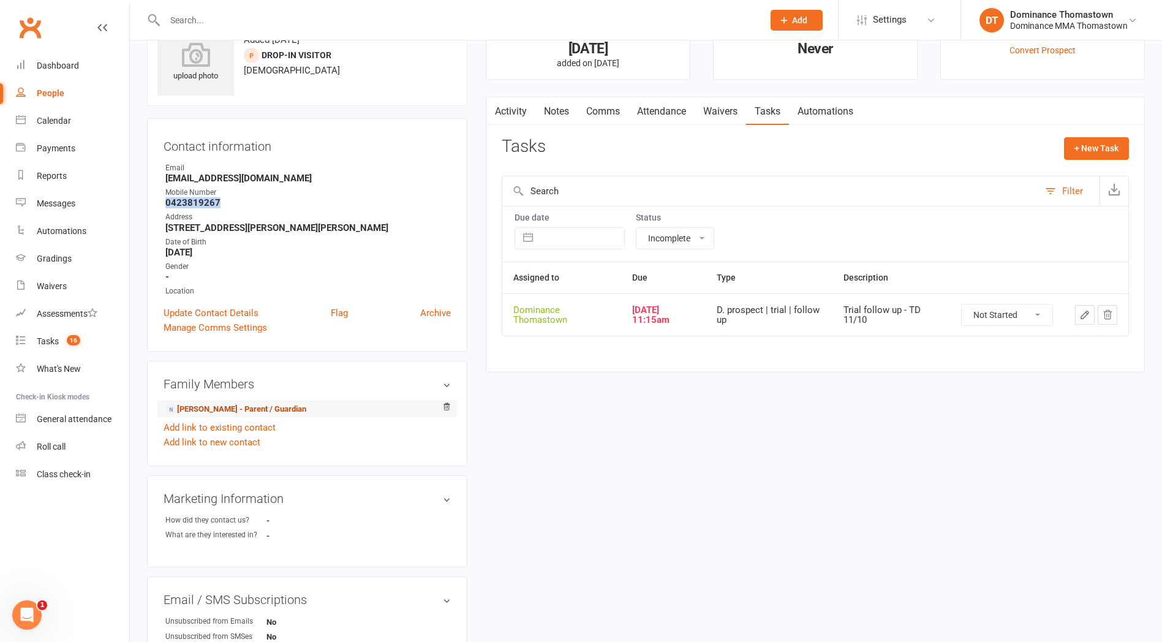
click at [270, 408] on link "Antashia Cunningham - Parent / Guardian" at bounding box center [235, 409] width 141 height 13
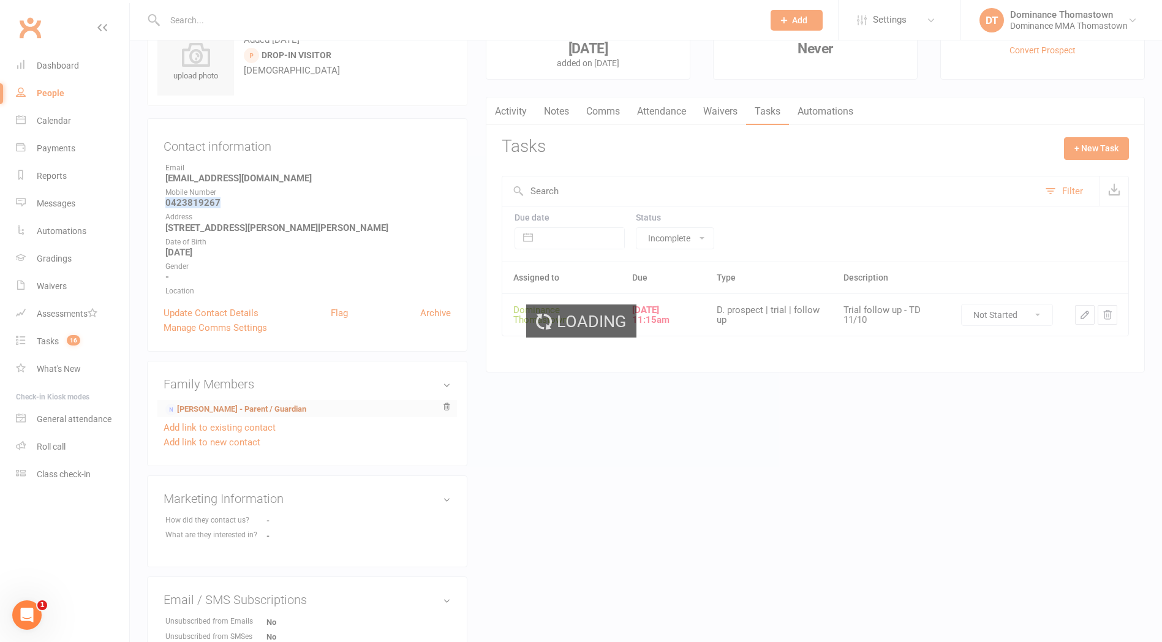
click at [270, 408] on ui-view "Prospect Member Non-attending contact Class / event Appointment Task Bulk messa…" at bounding box center [581, 448] width 1162 height 989
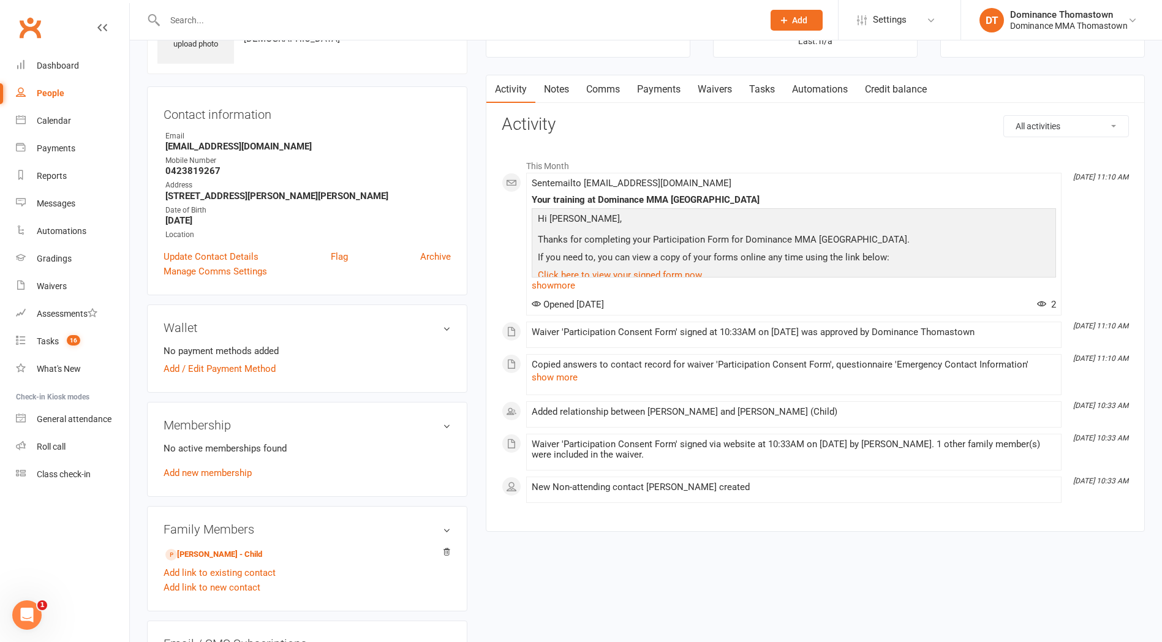
scroll to position [141, 0]
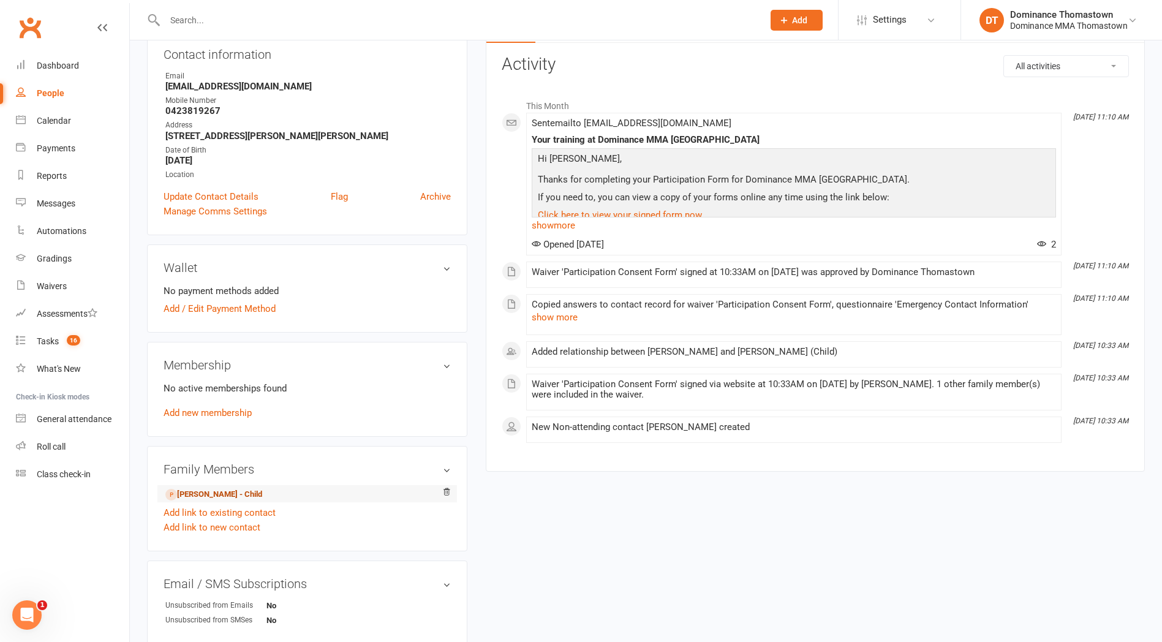
click at [243, 492] on link "Tyrone Mundy - Child" at bounding box center [213, 494] width 97 height 13
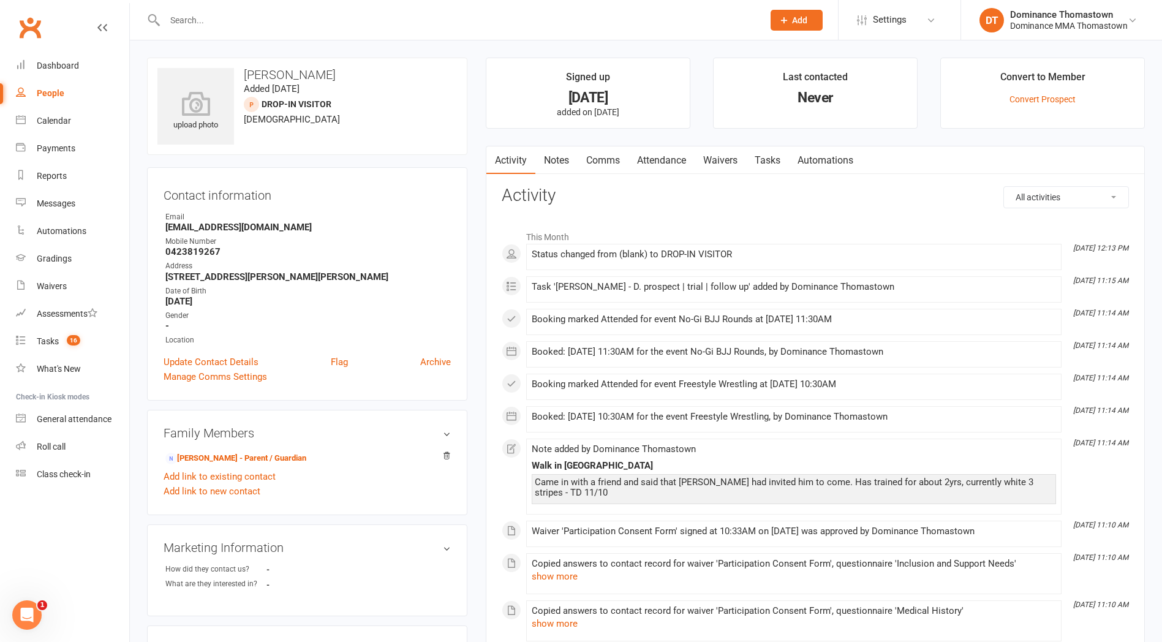
click at [767, 167] on link "Tasks" at bounding box center [767, 160] width 43 height 28
select select "incomplete"
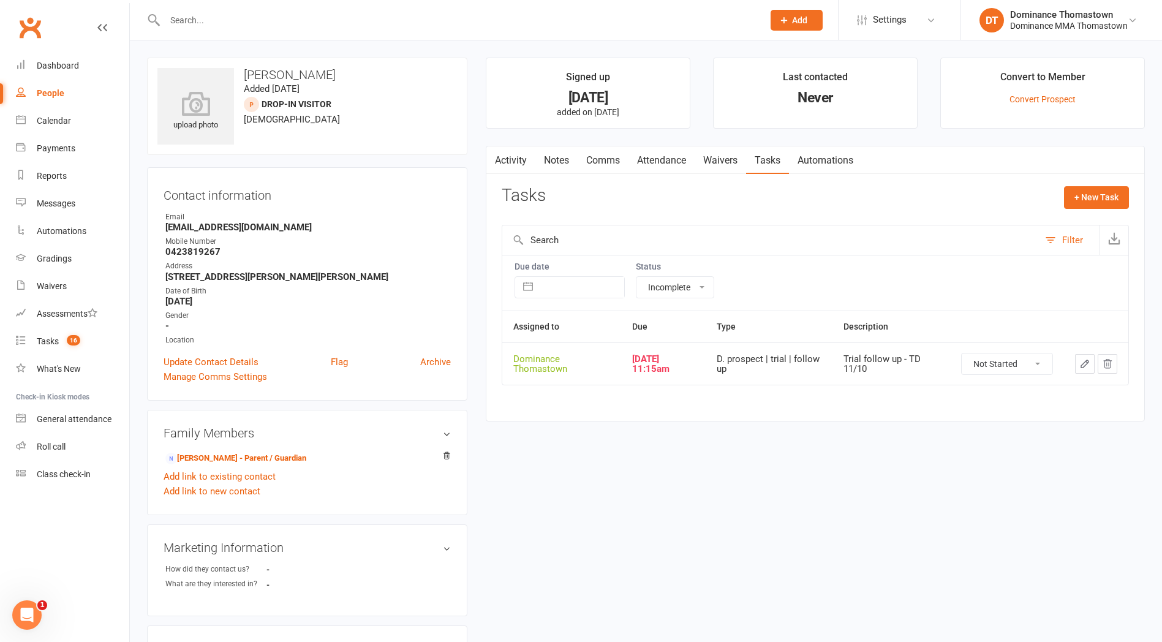
click at [1110, 363] on icon "button" at bounding box center [1107, 363] width 11 height 11
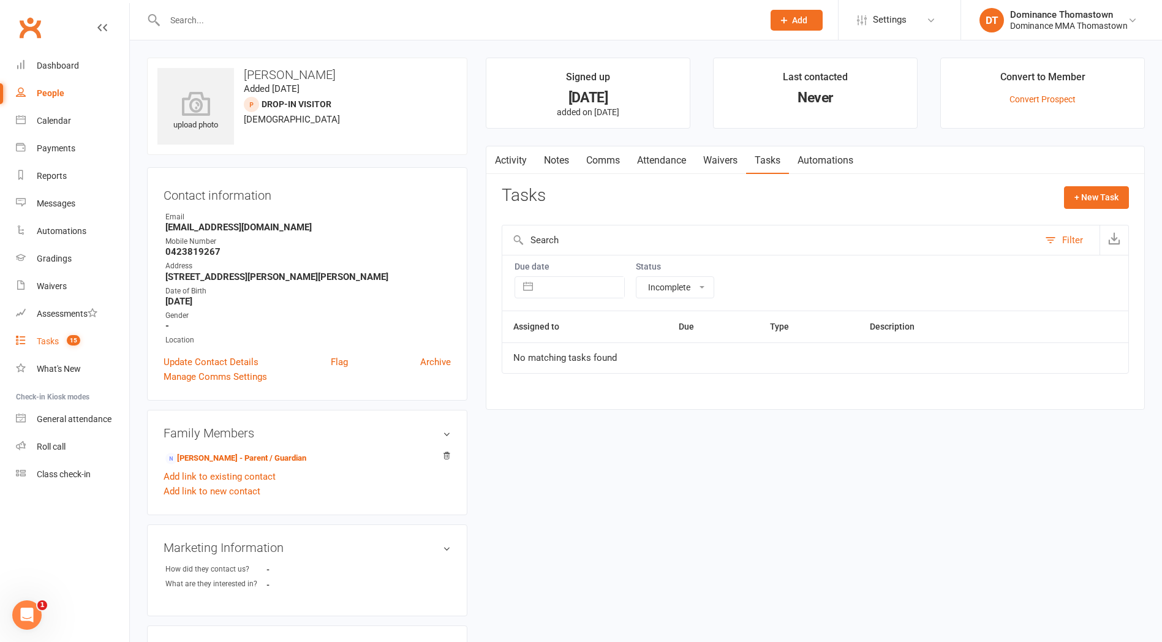
click at [93, 345] on link "Tasks 15" at bounding box center [72, 342] width 113 height 28
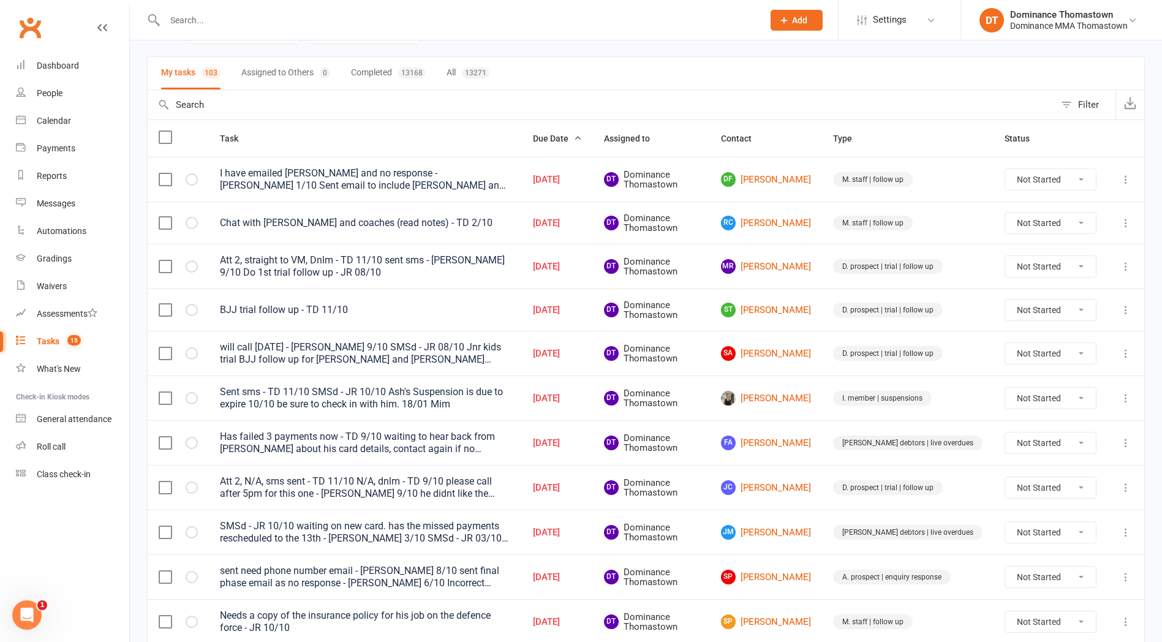
scroll to position [93, 0]
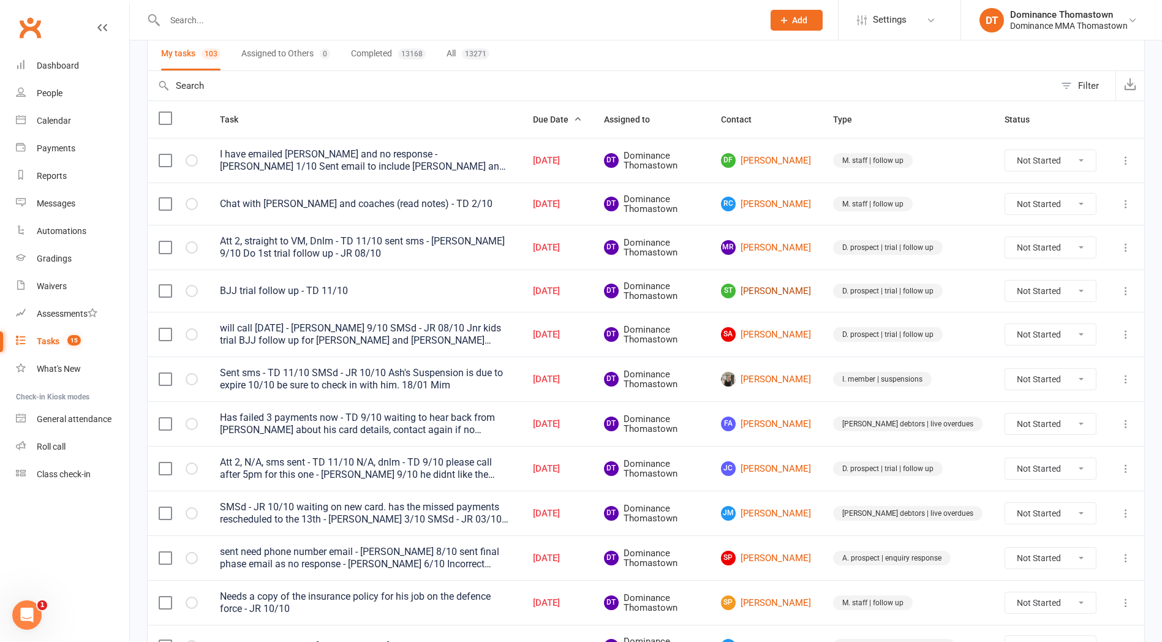
click at [801, 293] on link "ST Sam Teeling" at bounding box center [766, 291] width 90 height 15
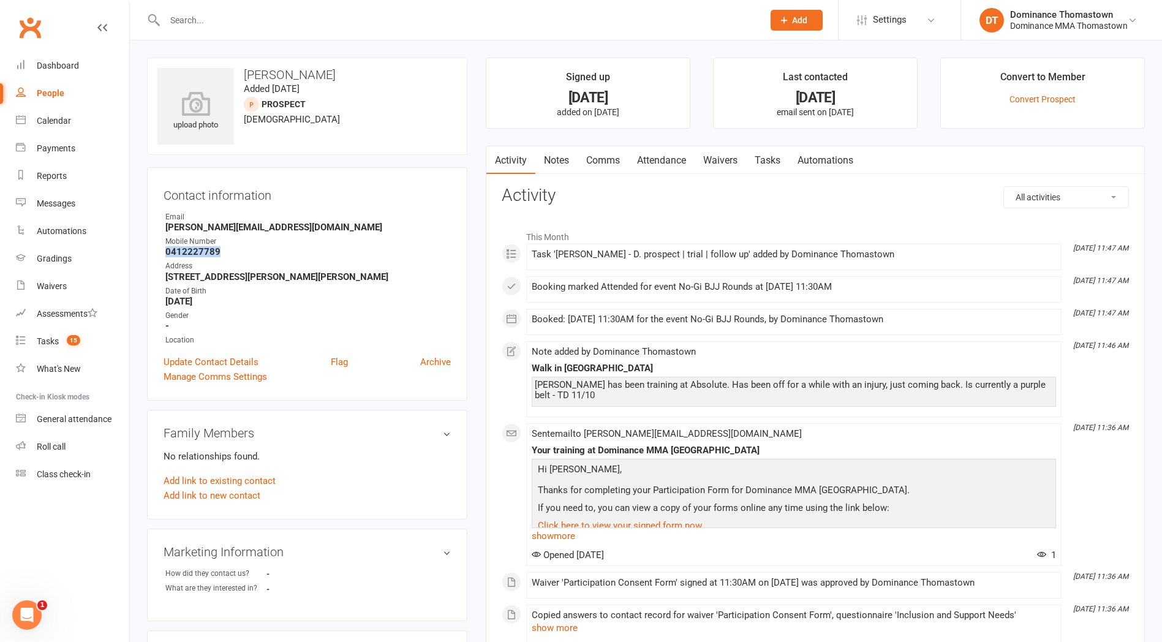
drag, startPoint x: 185, startPoint y: 251, endPoint x: 167, endPoint y: 251, distance: 18.4
click at [165, 252] on li "Mobile Number 0412227789" at bounding box center [307, 246] width 287 height 21
click at [403, 226] on strong "Sam-teeling@hotmail.co.uk" at bounding box center [308, 227] width 286 height 11
drag, startPoint x: 189, startPoint y: 252, endPoint x: 159, endPoint y: 253, distance: 30.6
click at [159, 253] on div "Contact information Owner Email Sam-teeling@hotmail.co.uk Mobile Number 0412227…" at bounding box center [307, 283] width 320 height 233
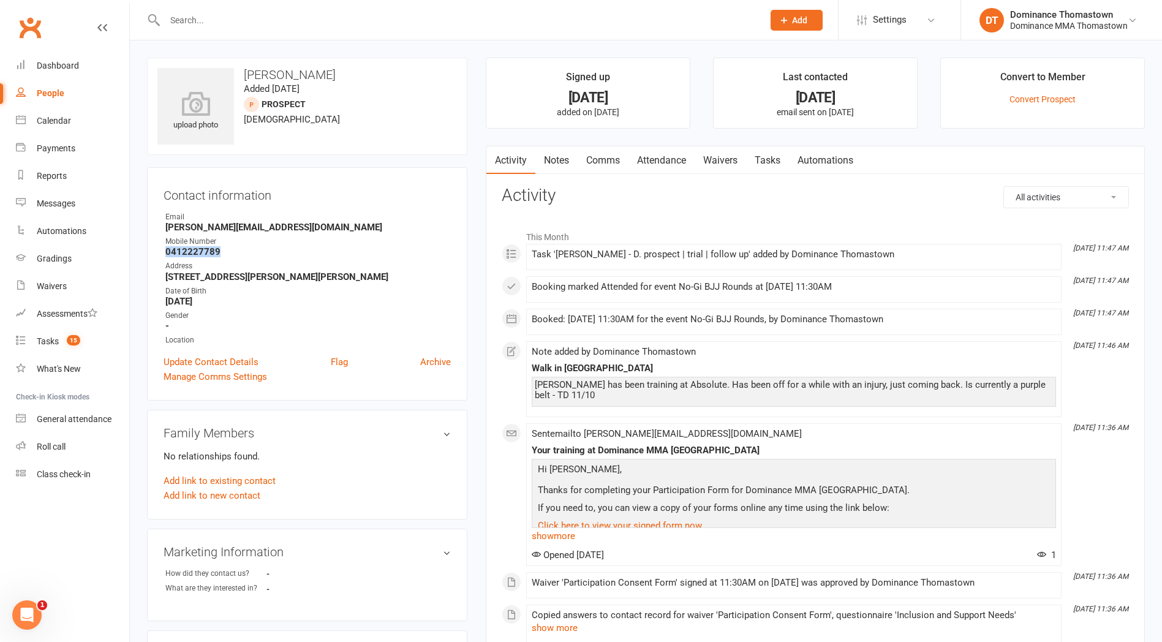
copy strong "0412227789"
click at [682, 160] on link "Attendance" at bounding box center [662, 160] width 66 height 28
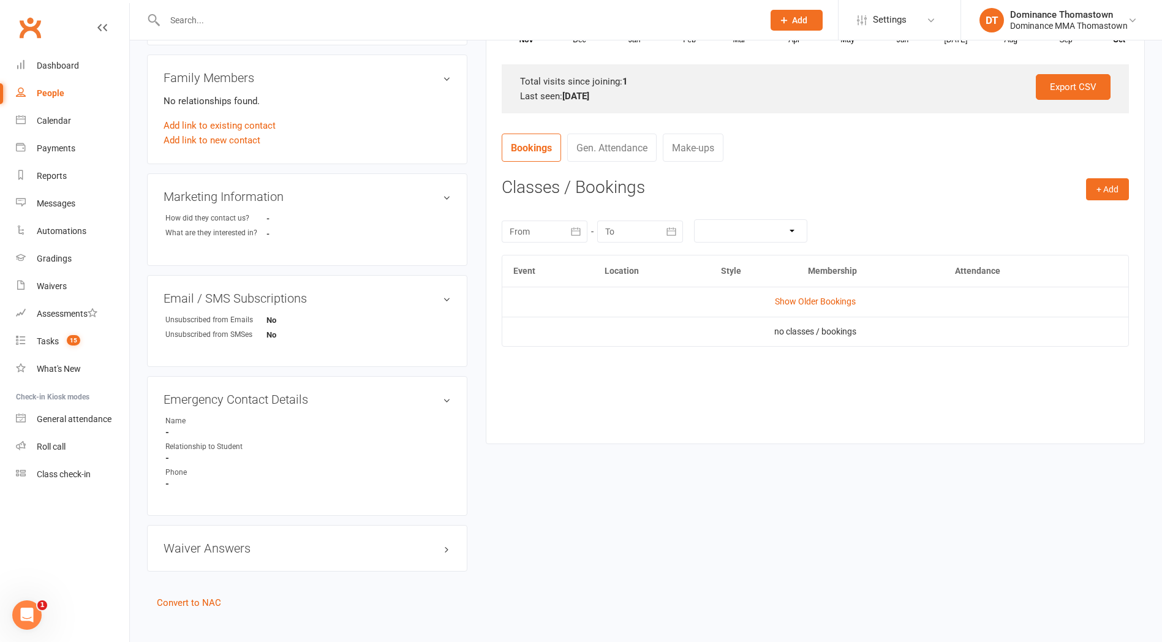
scroll to position [361, 0]
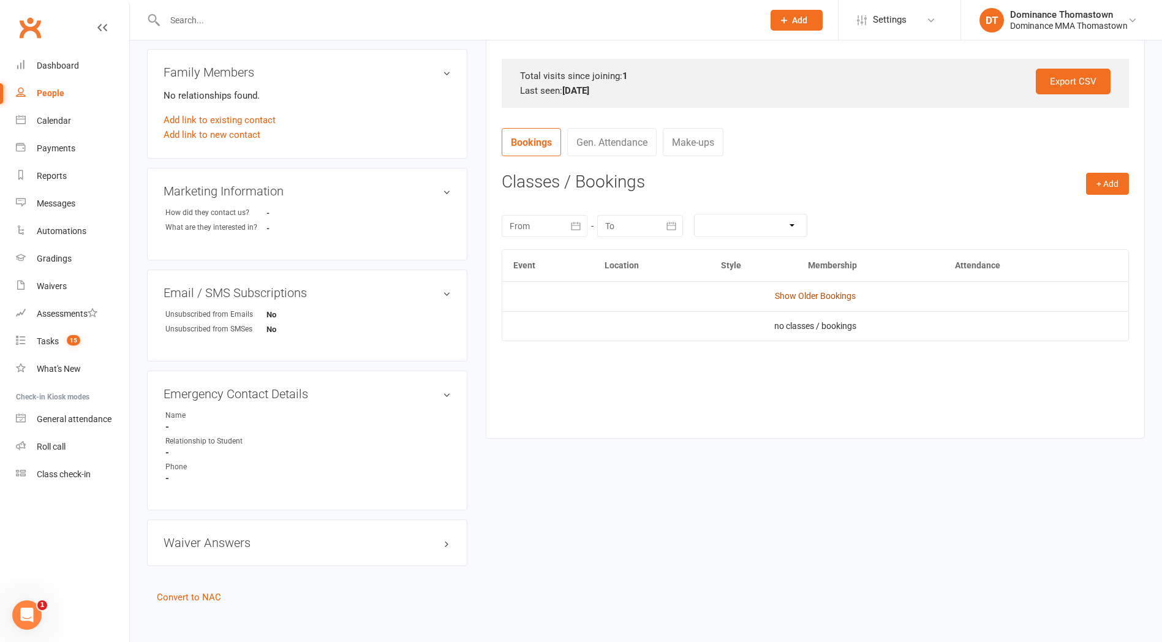
click at [805, 297] on link "Show Older Bookings" at bounding box center [815, 296] width 81 height 10
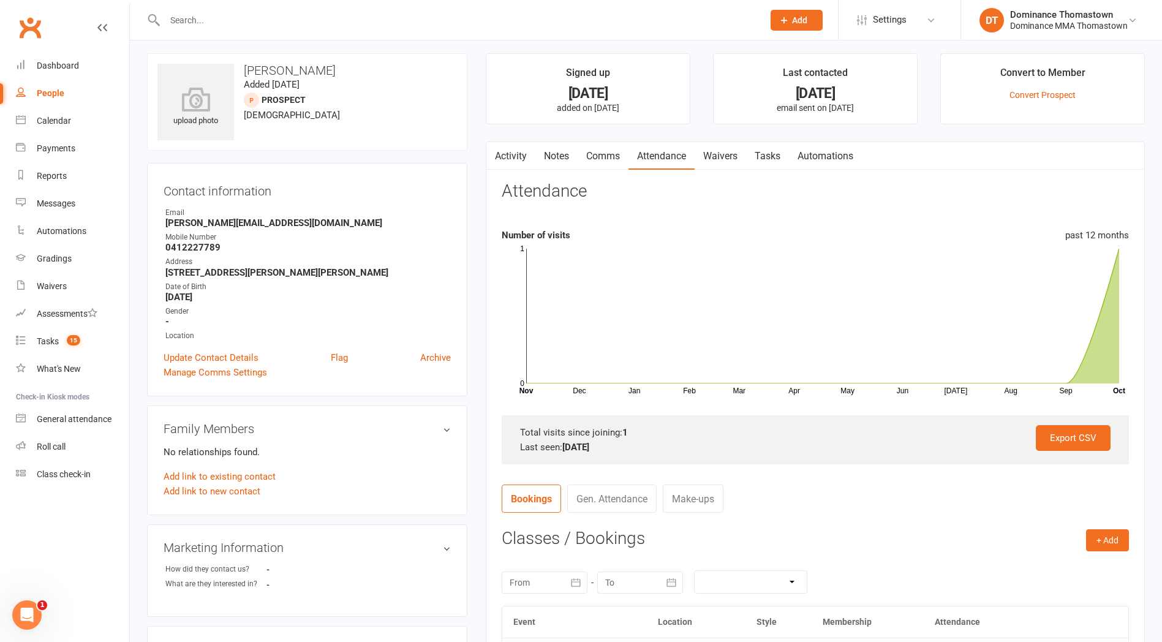
scroll to position [0, 0]
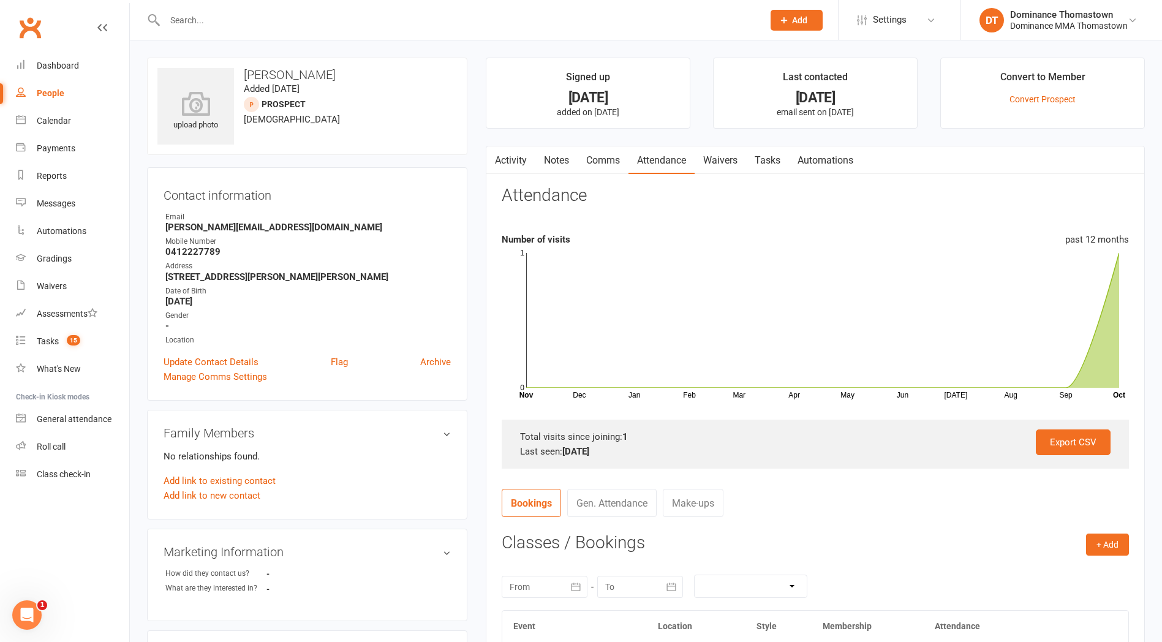
click at [796, 173] on link "Automations" at bounding box center [825, 160] width 73 height 28
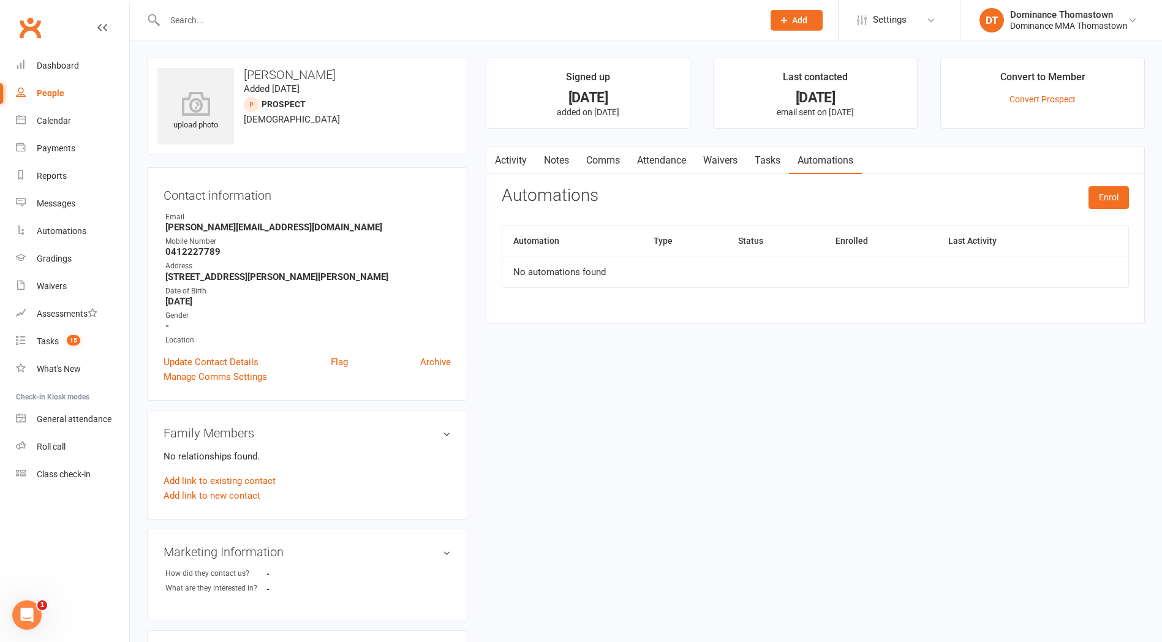
click at [759, 154] on link "Tasks" at bounding box center [767, 160] width 43 height 28
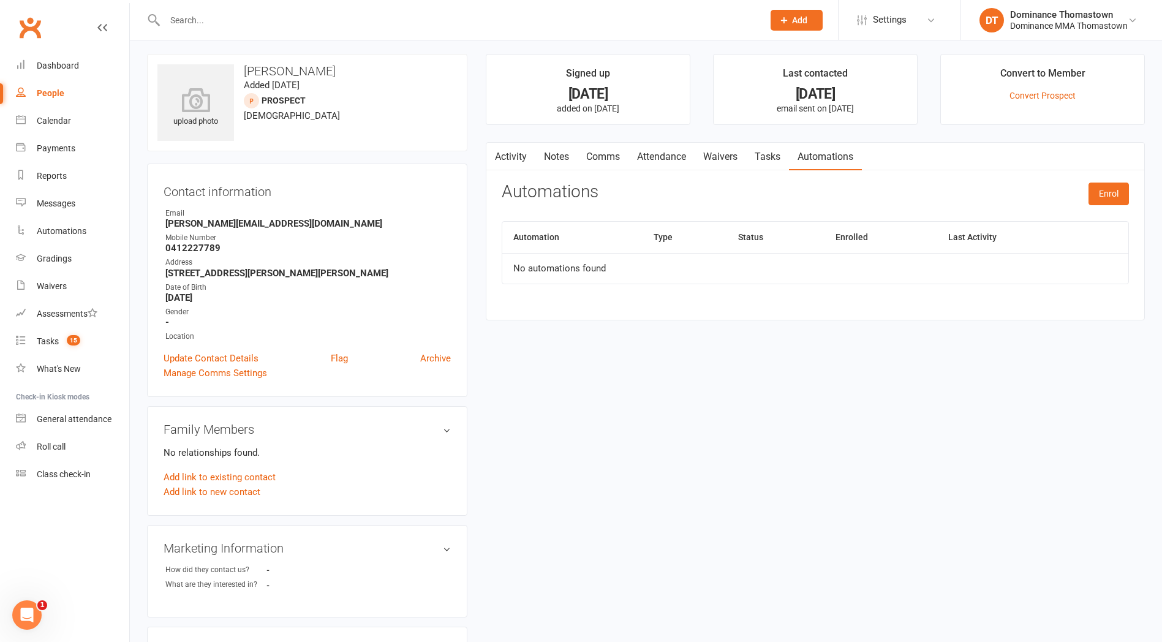
select select "incomplete"
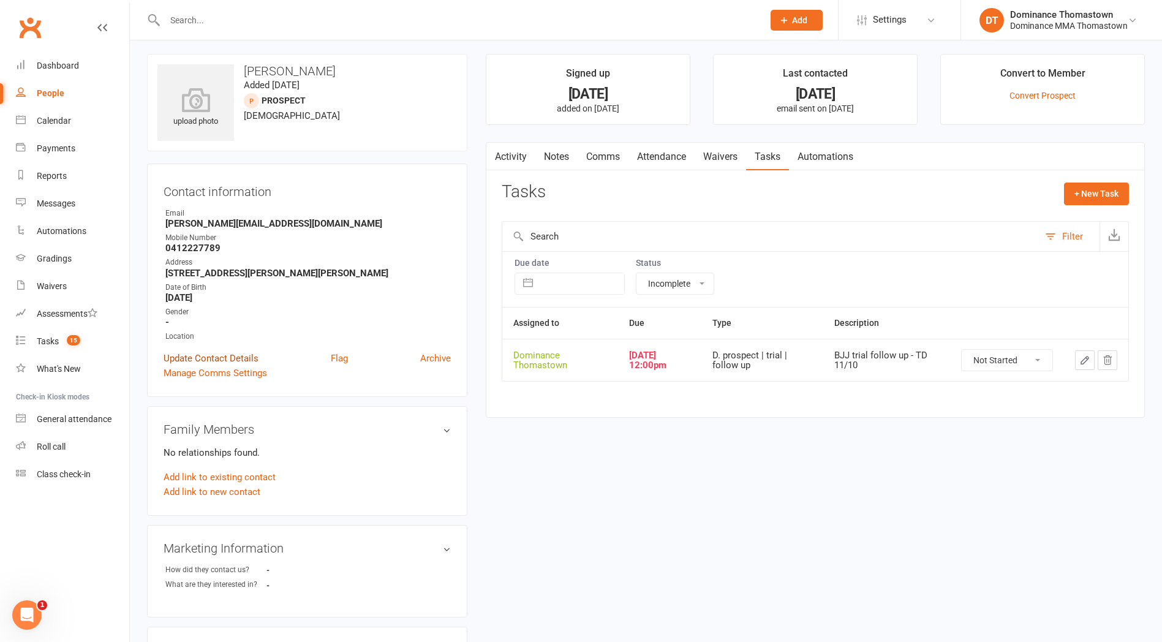
click at [217, 355] on link "Update Contact Details" at bounding box center [211, 358] width 95 height 15
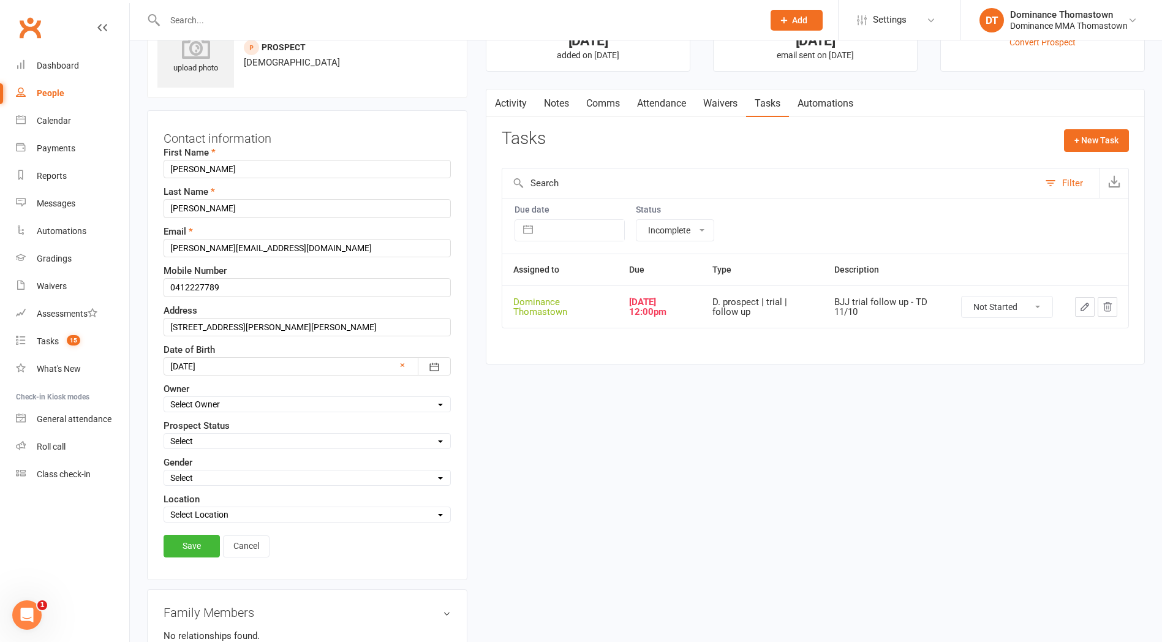
scroll to position [58, 0]
click at [559, 483] on div "upload photo Sam Teeling Added 11 October, 2025 prospect 32 years old Contact i…" at bounding box center [646, 572] width 1017 height 1145
click at [256, 540] on link "Cancel" at bounding box center [246, 546] width 47 height 22
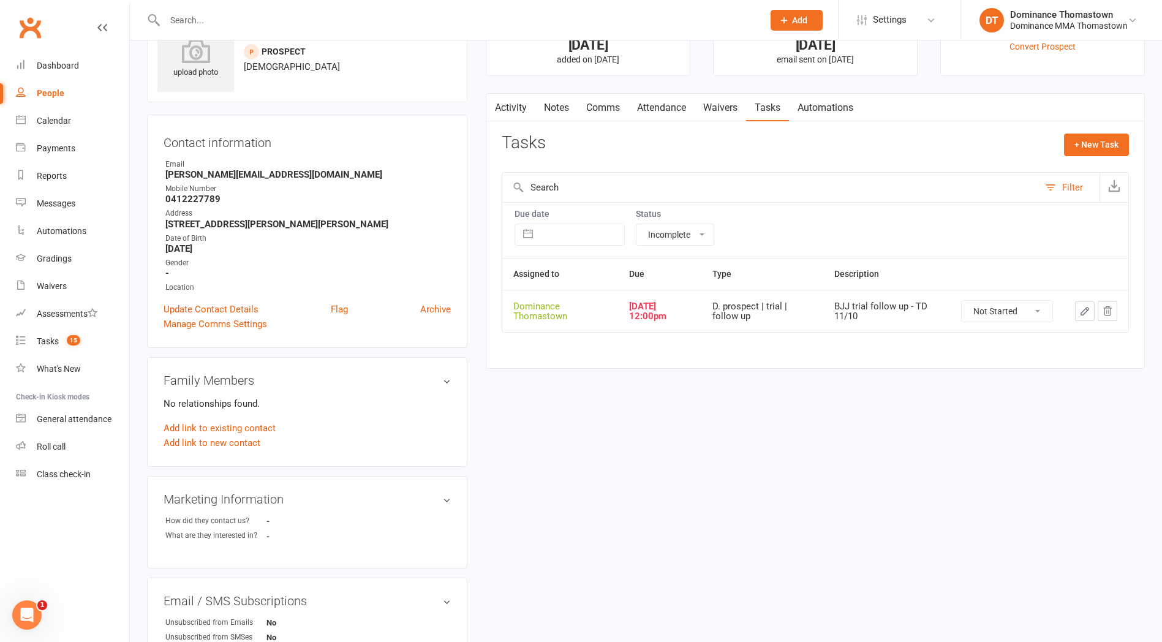
click at [556, 112] on link "Notes" at bounding box center [557, 108] width 42 height 28
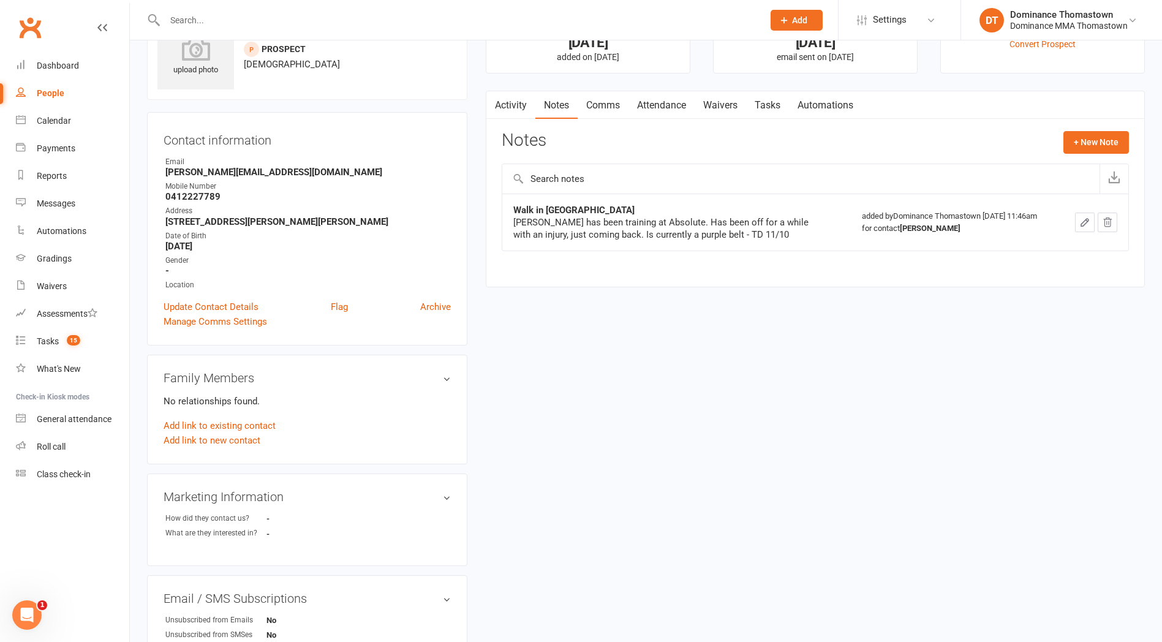
click at [761, 108] on link "Tasks" at bounding box center [767, 105] width 43 height 28
select select "incomplete"
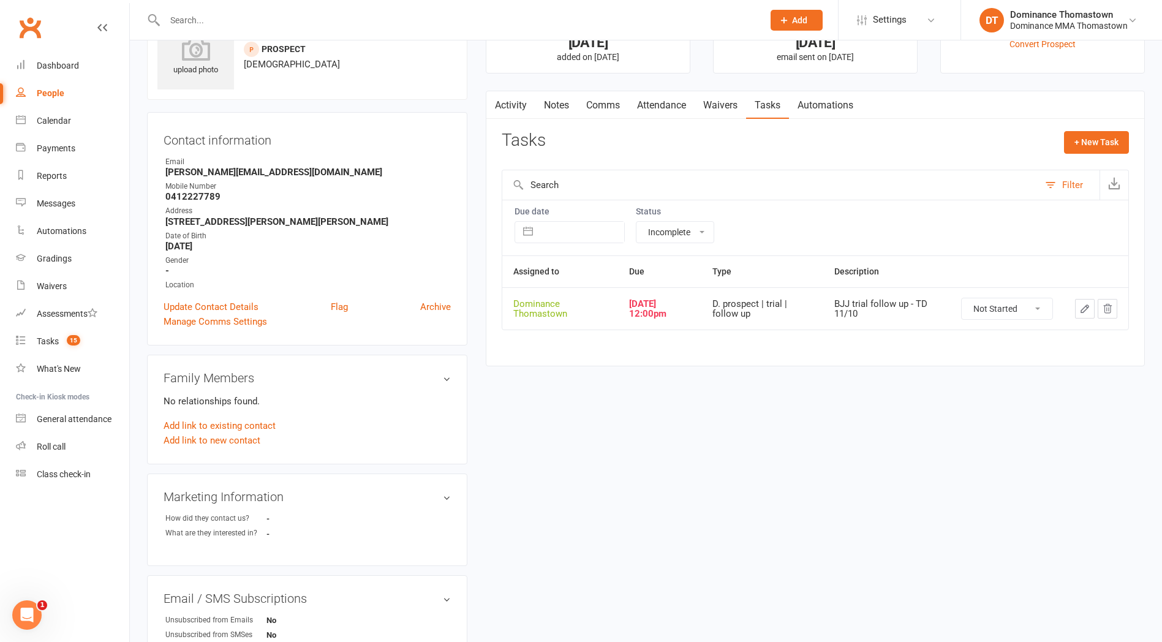
click at [1078, 310] on button "button" at bounding box center [1085, 309] width 20 height 20
select select "12547"
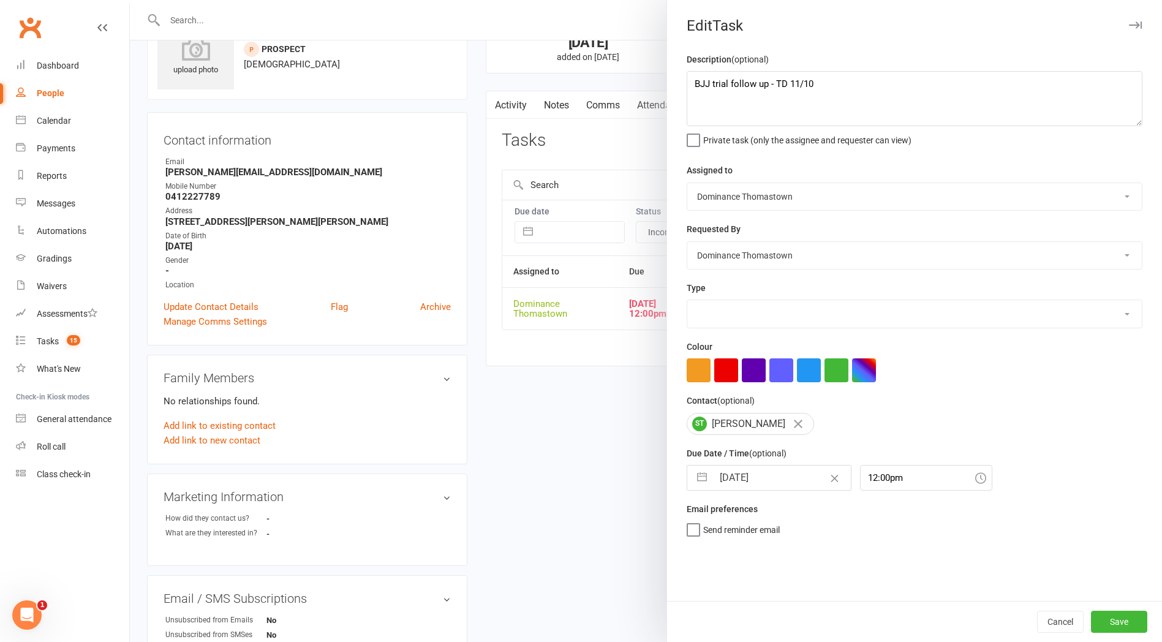
select select "3812"
click at [687, 80] on textarea "BJJ trial follow up - TD 11/10" at bounding box center [915, 98] width 456 height 55
type textarea "SMSd - JR 13/10 BJJ trial follow up - TD 11/10"
click at [779, 485] on input "[DATE]" at bounding box center [782, 478] width 138 height 25
select select "8"
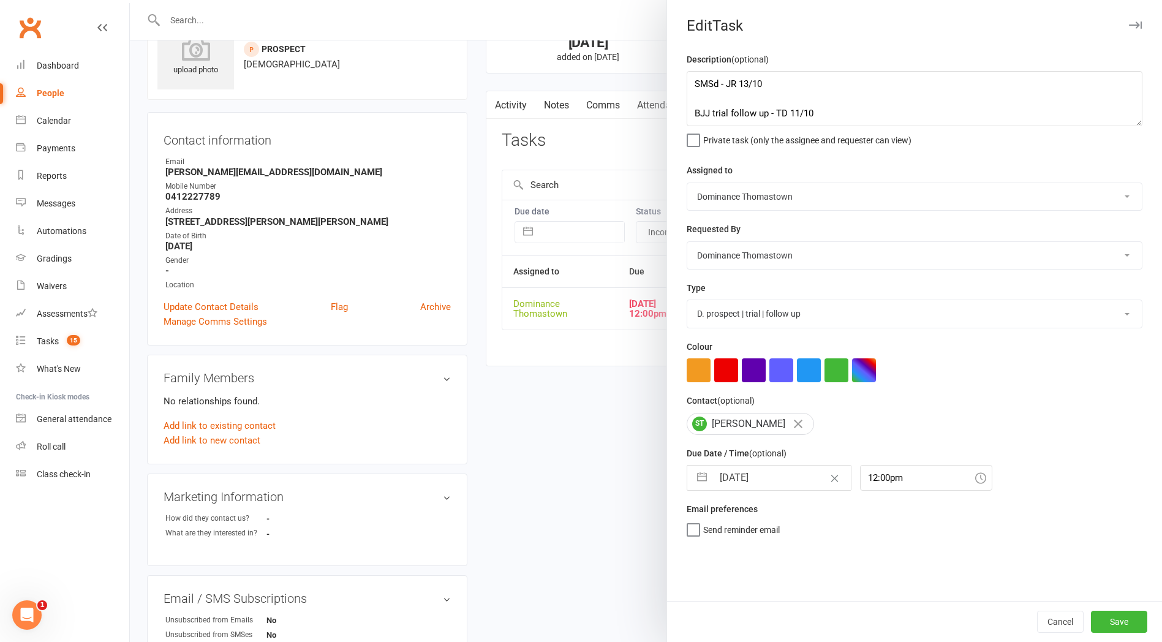
select select "2025"
select select "9"
select select "2025"
select select "10"
select select "2025"
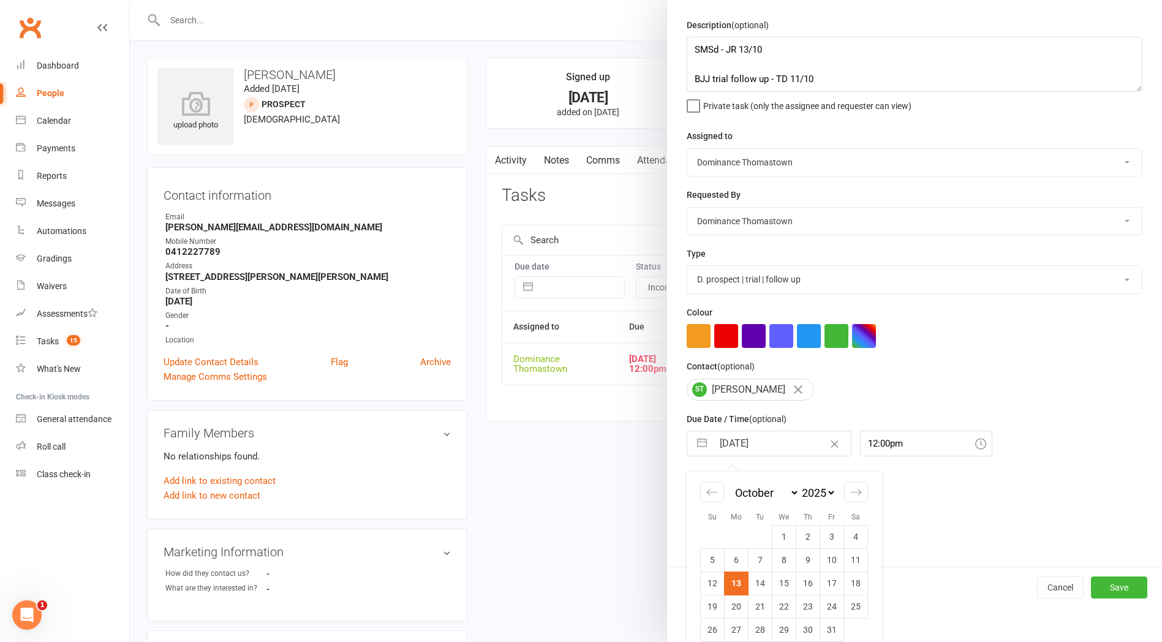
scroll to position [50, 0]
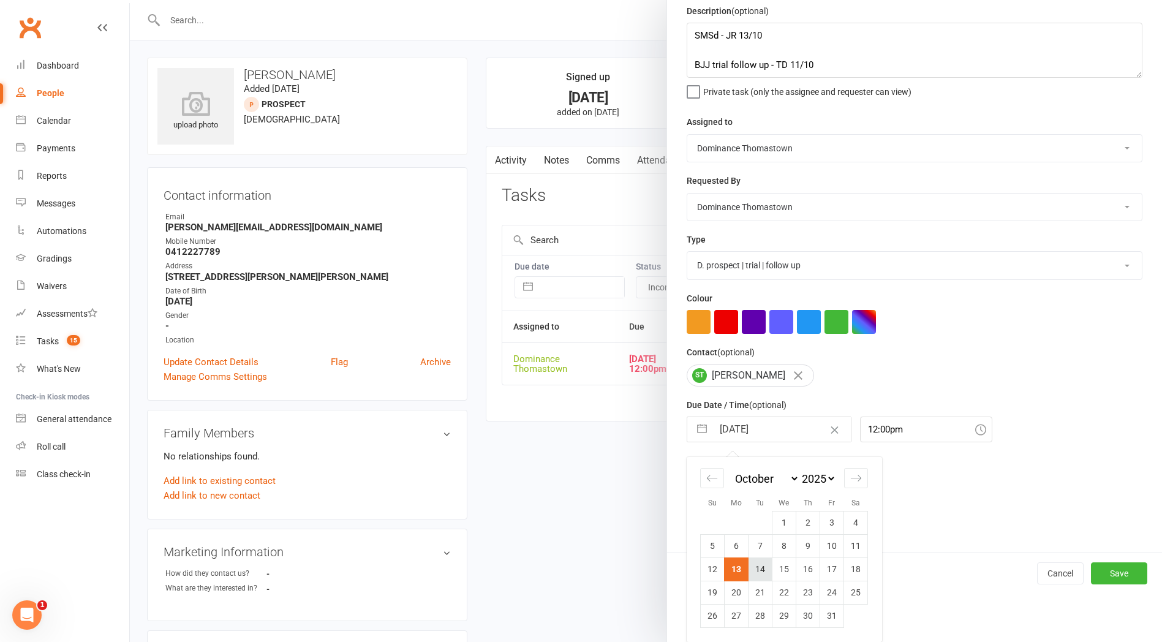
click at [764, 562] on td "14" at bounding box center [761, 569] width 24 height 23
type input "14 Oct 2025"
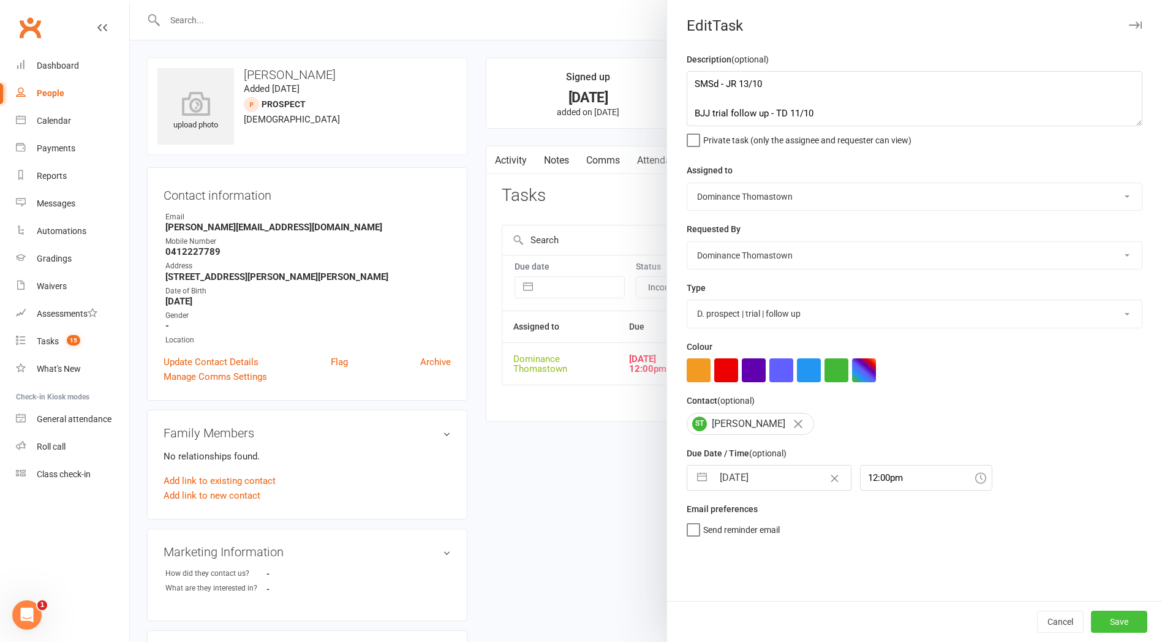
click at [1113, 618] on button "Save" at bounding box center [1119, 622] width 56 height 22
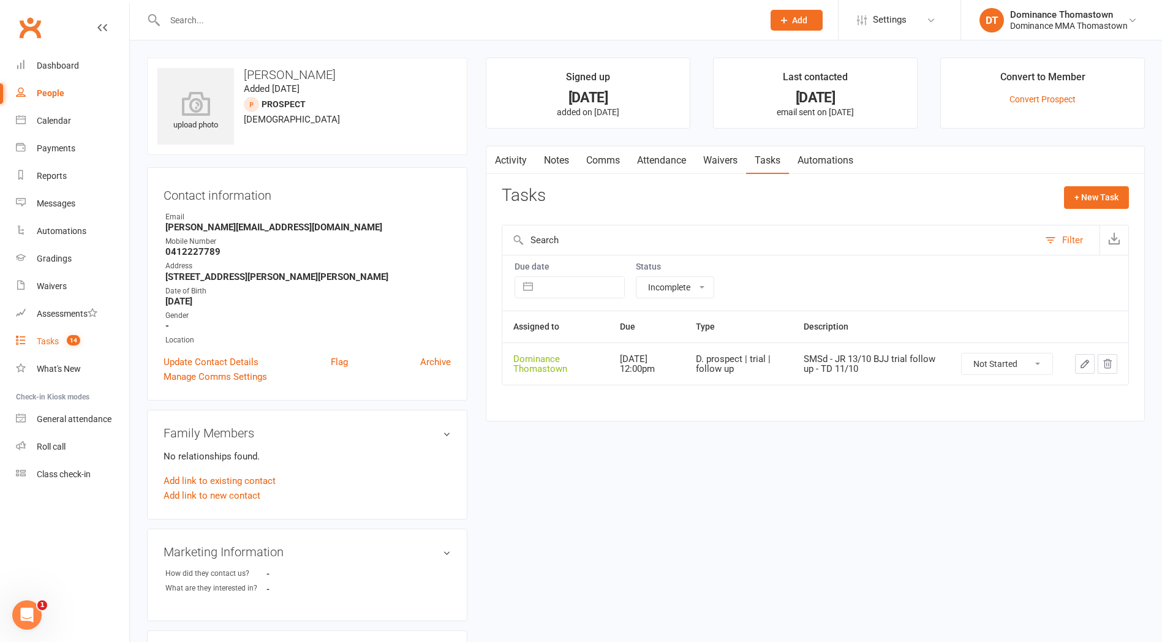
click at [69, 341] on span "14" at bounding box center [73, 340] width 13 height 10
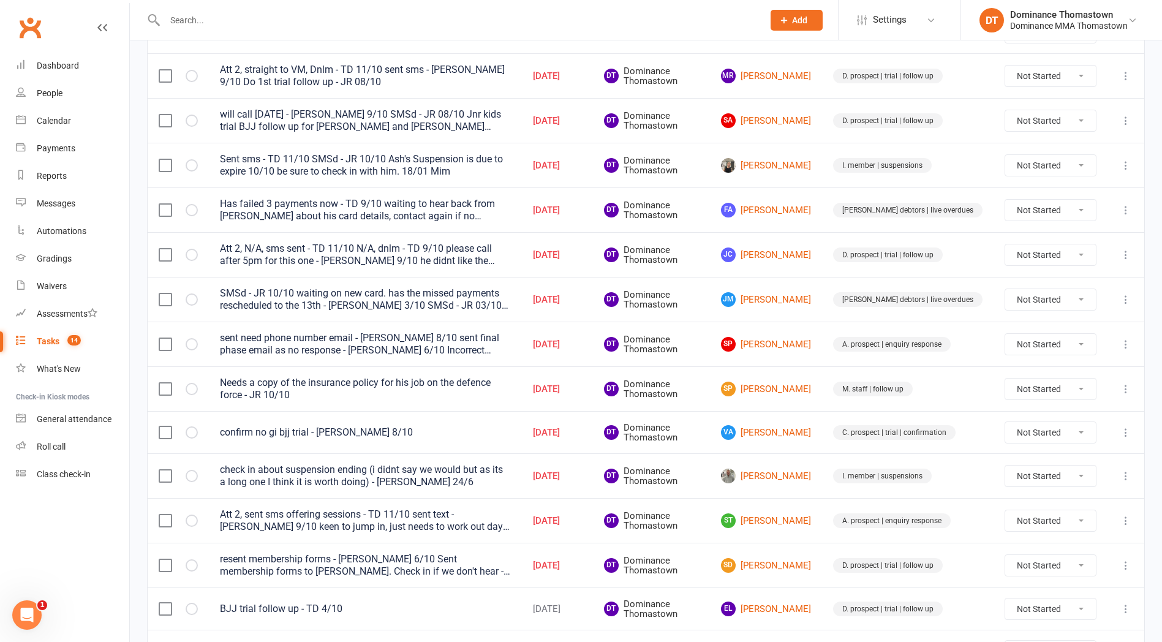
scroll to position [267, 0]
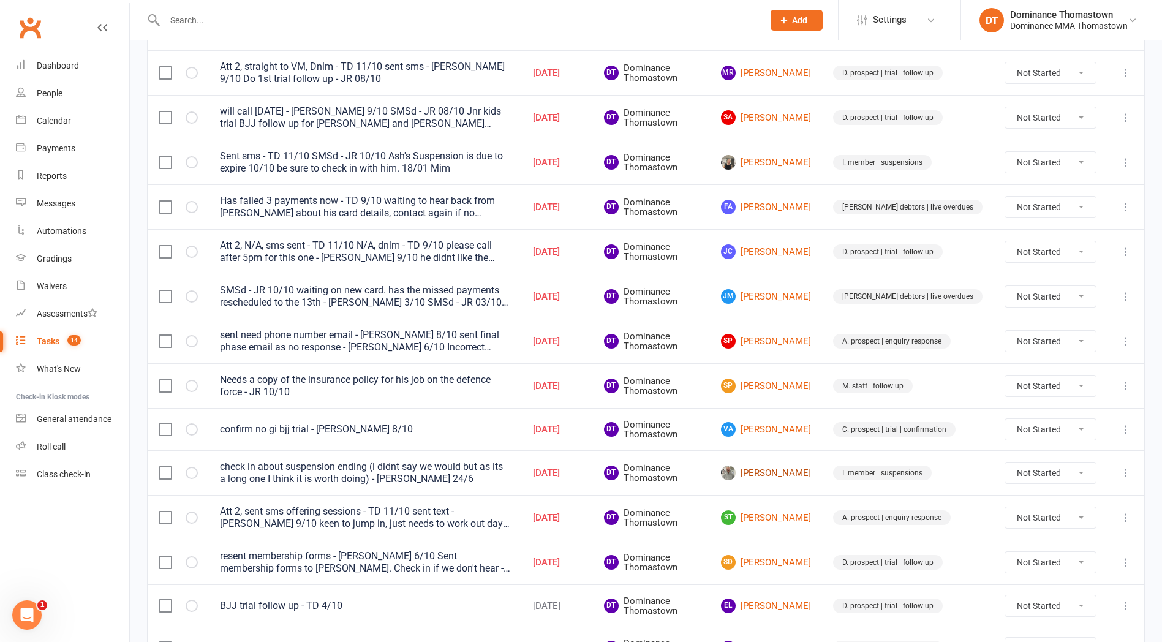
click at [788, 479] on link "[PERSON_NAME]" at bounding box center [766, 473] width 90 height 15
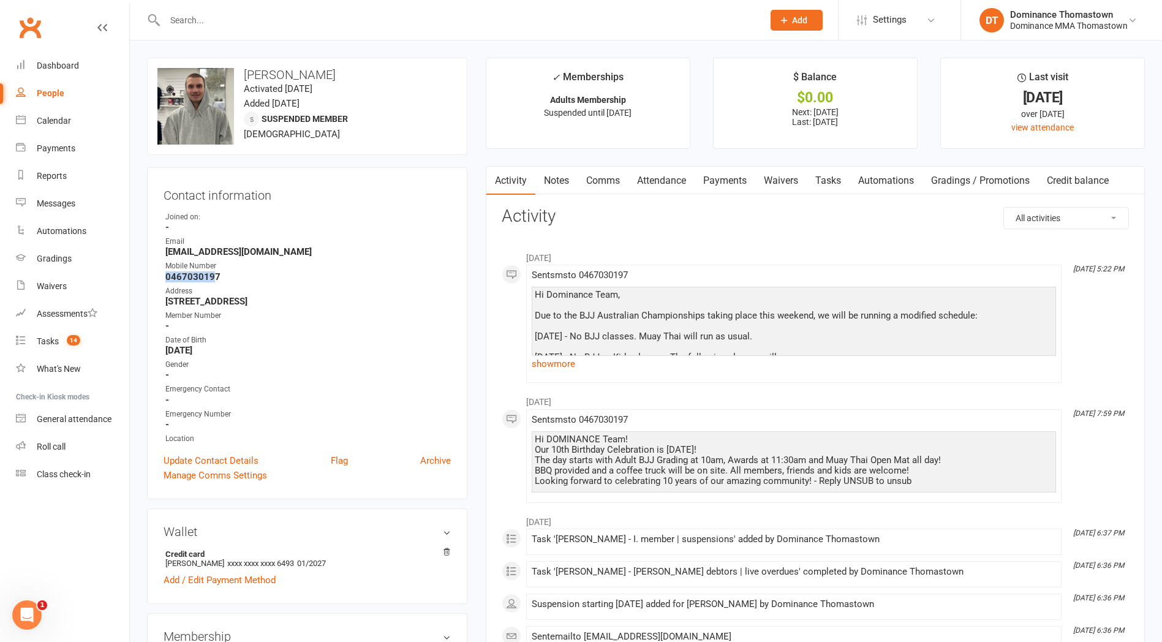
drag, startPoint x: 189, startPoint y: 276, endPoint x: 155, endPoint y: 276, distance: 33.7
click at [155, 276] on div "Contact information Owner Joined on: - Email schoolnaum@gmail.com Mobile Number…" at bounding box center [307, 333] width 320 height 332
click at [241, 275] on strong "0467030197" at bounding box center [308, 276] width 286 height 11
drag, startPoint x: 207, startPoint y: 276, endPoint x: 156, endPoint y: 275, distance: 50.9
click at [157, 275] on div "Contact information Owner Joined on: - Email schoolnaum@gmail.com Mobile Number…" at bounding box center [307, 333] width 320 height 332
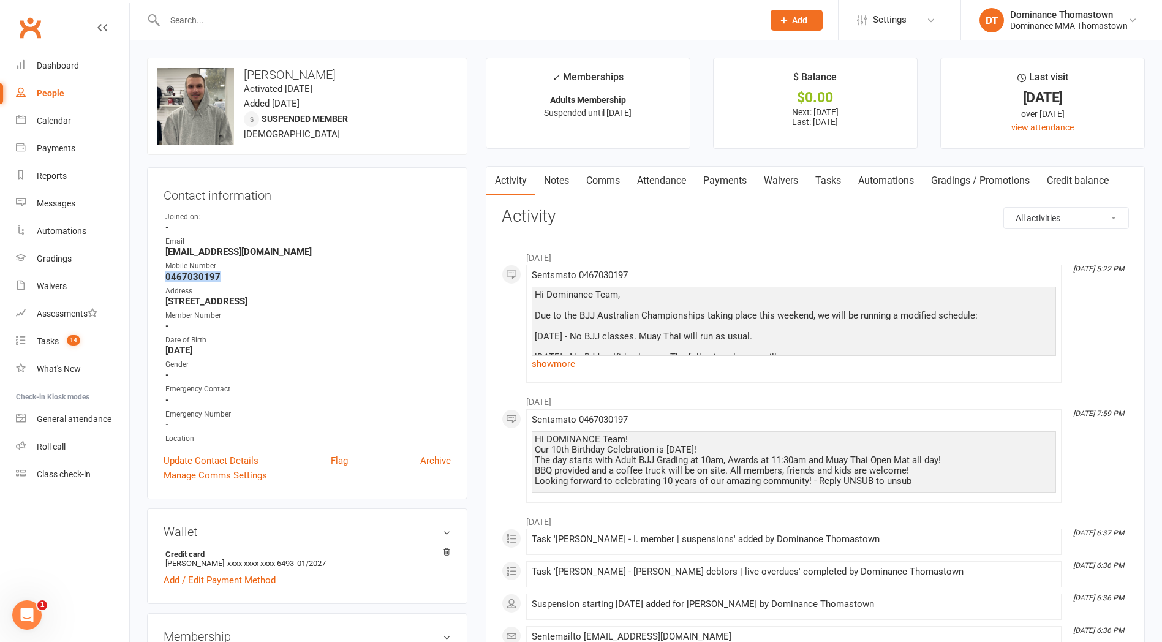
copy strong "0467030197"
click at [701, 177] on link "Payments" at bounding box center [725, 181] width 61 height 28
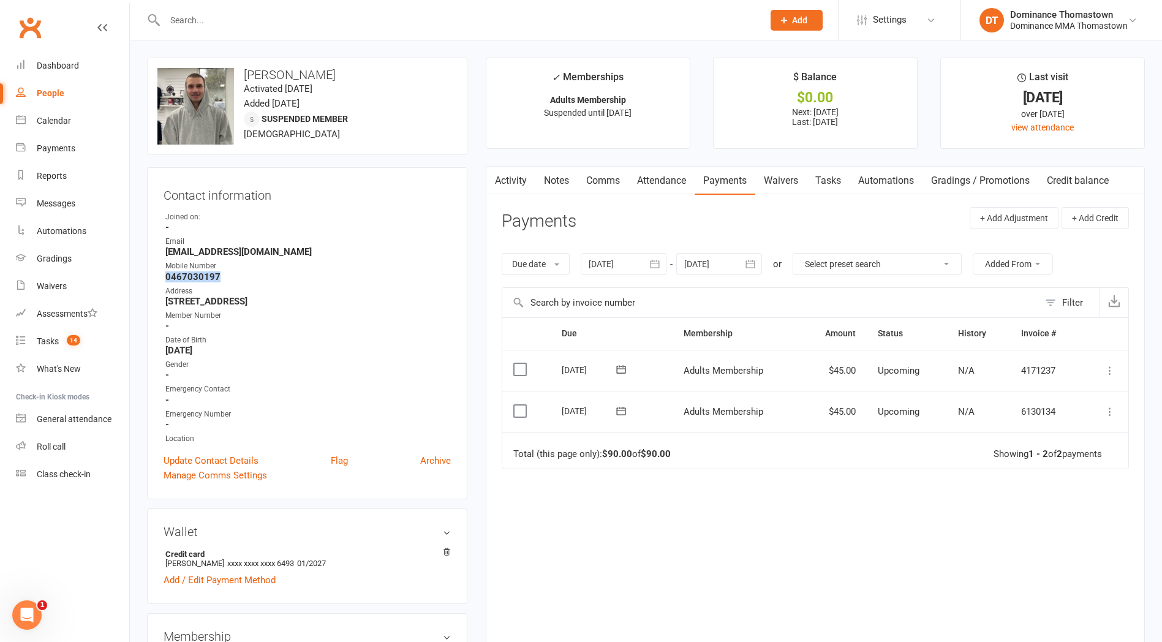
click at [807, 191] on link "Waivers" at bounding box center [781, 181] width 51 height 28
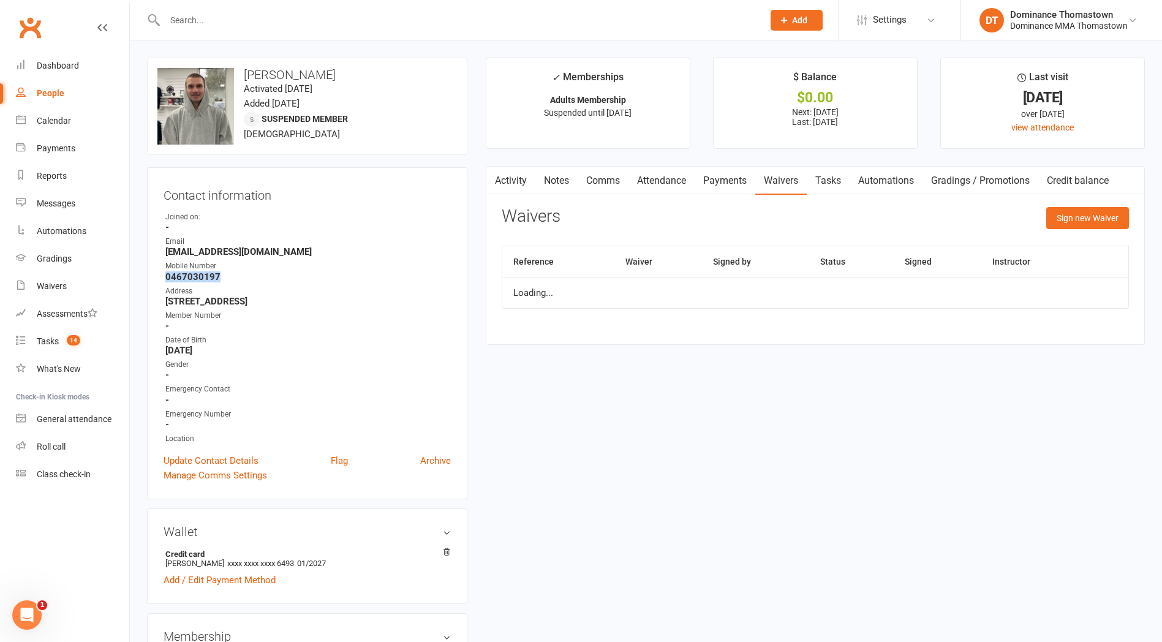
click at [822, 191] on link "Tasks" at bounding box center [828, 181] width 43 height 28
select select "incomplete"
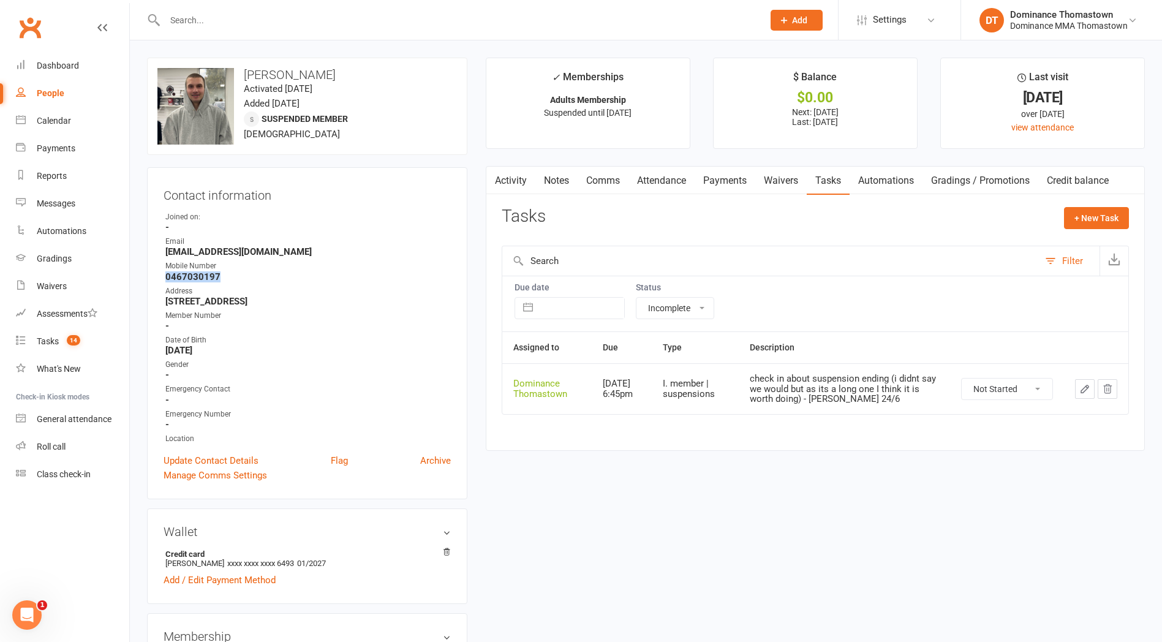
click at [1078, 392] on button "button" at bounding box center [1085, 389] width 20 height 20
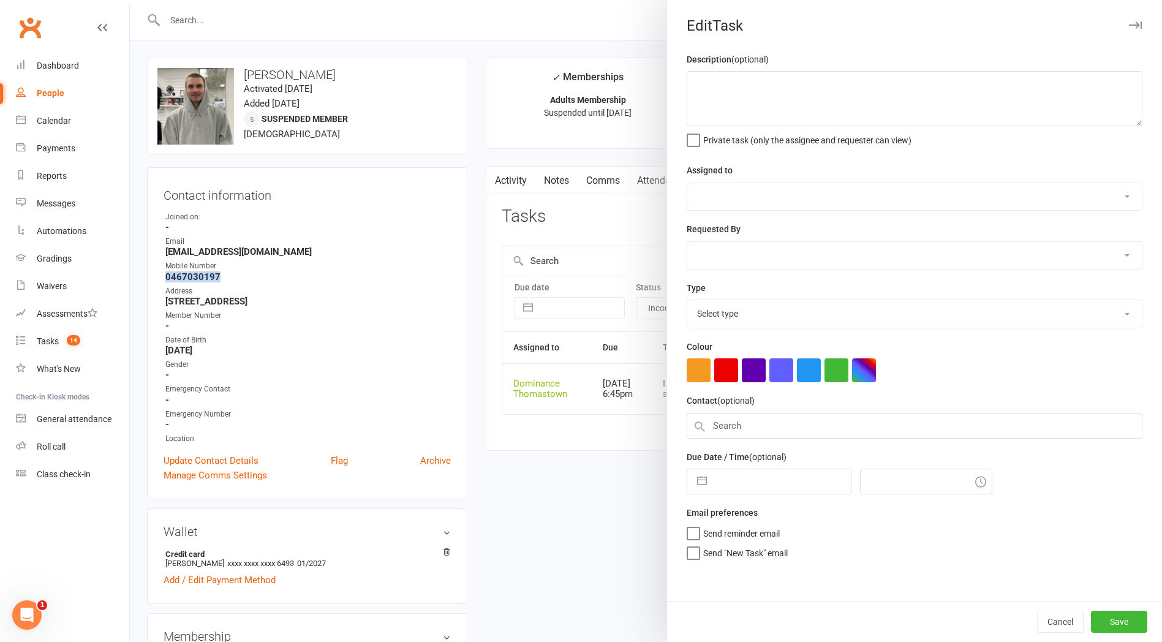
type textarea "check in about suspension ending (i didnt say we would but as its a long one I …"
select select "12547"
type input "[DATE]"
type input "6:45pm"
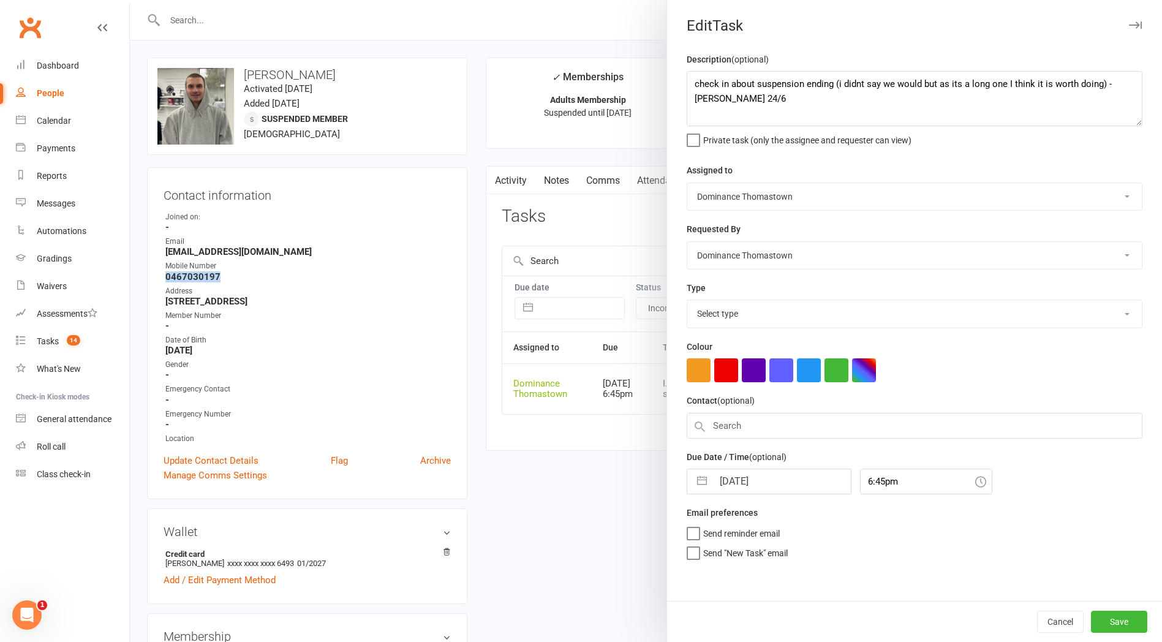
select select "3816"
click at [691, 87] on textarea "check in about suspension ending (i didnt say we would but as its a long one I …" at bounding box center [915, 98] width 456 height 55
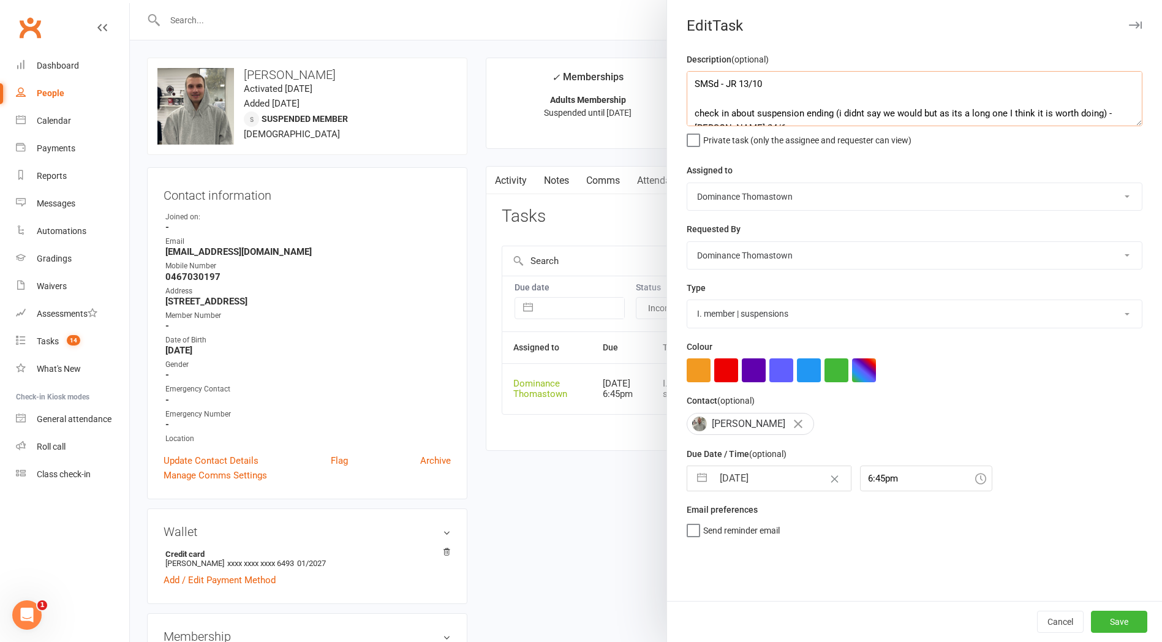
type textarea "SMSd - JR 13/10 check in about suspension ending (i didnt say we would but as i…"
click at [780, 482] on input "[DATE]" at bounding box center [782, 478] width 138 height 25
select select "8"
select select "2025"
select select "9"
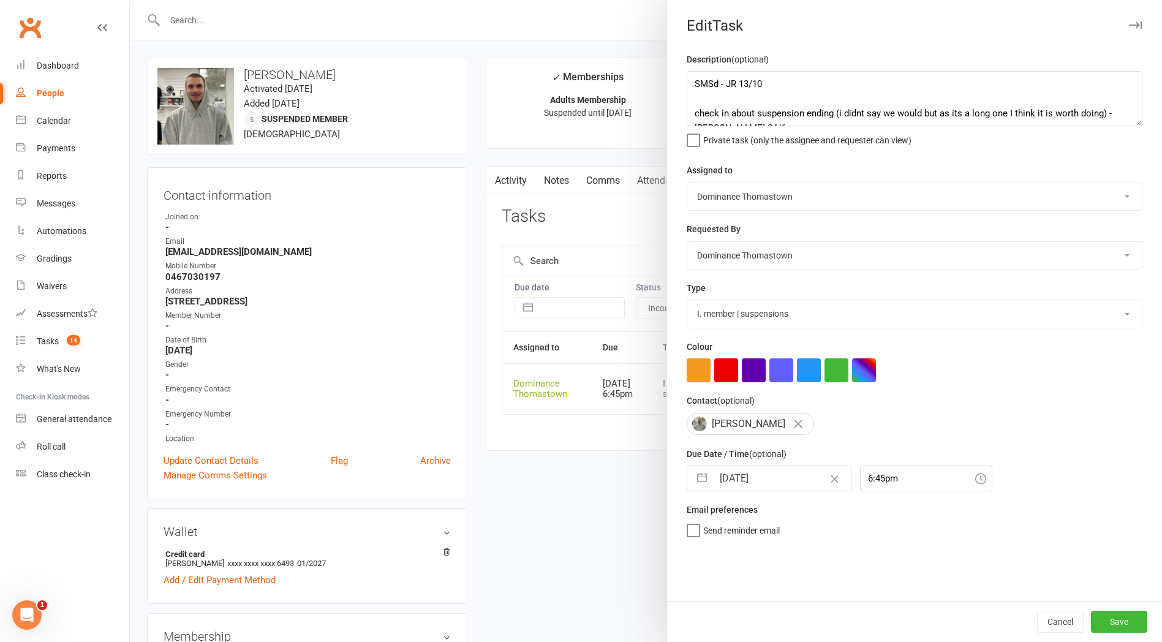
select select "2025"
select select "10"
select select "2025"
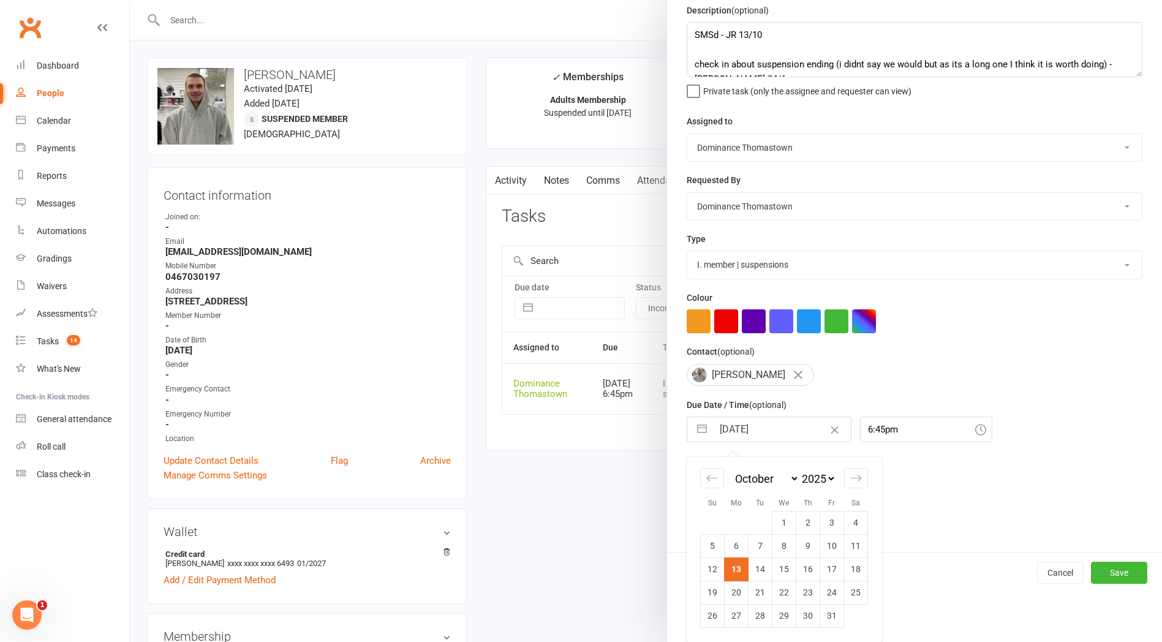
click at [763, 564] on td "14" at bounding box center [761, 569] width 24 height 23
type input "14 Oct 2025"
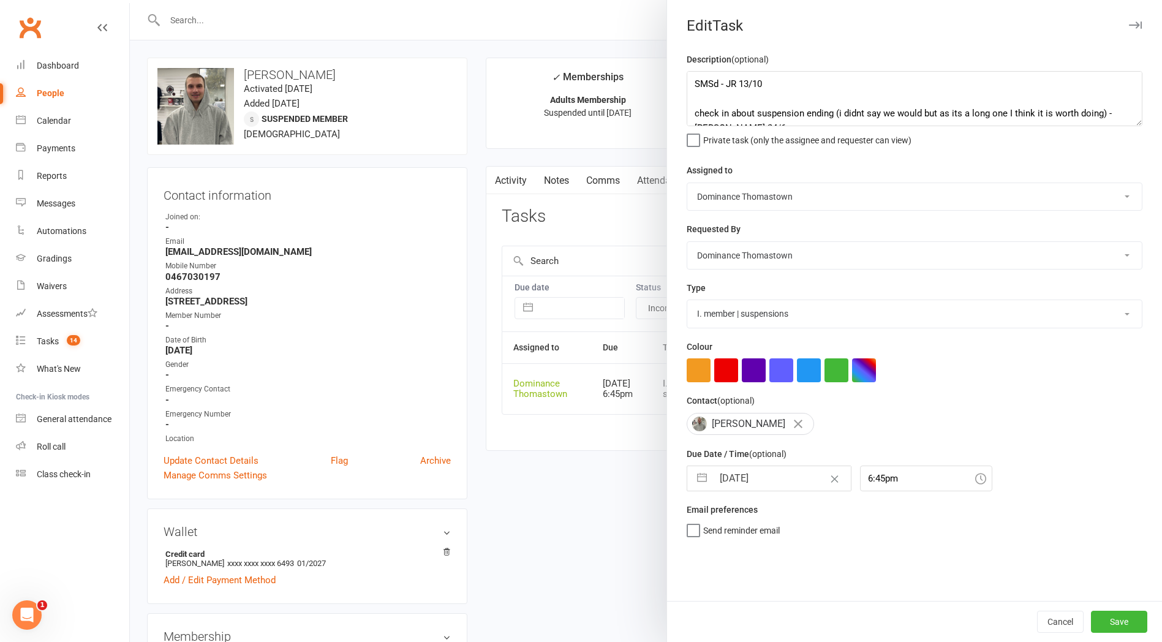
scroll to position [0, 0]
click at [1132, 620] on button "Save" at bounding box center [1119, 622] width 56 height 22
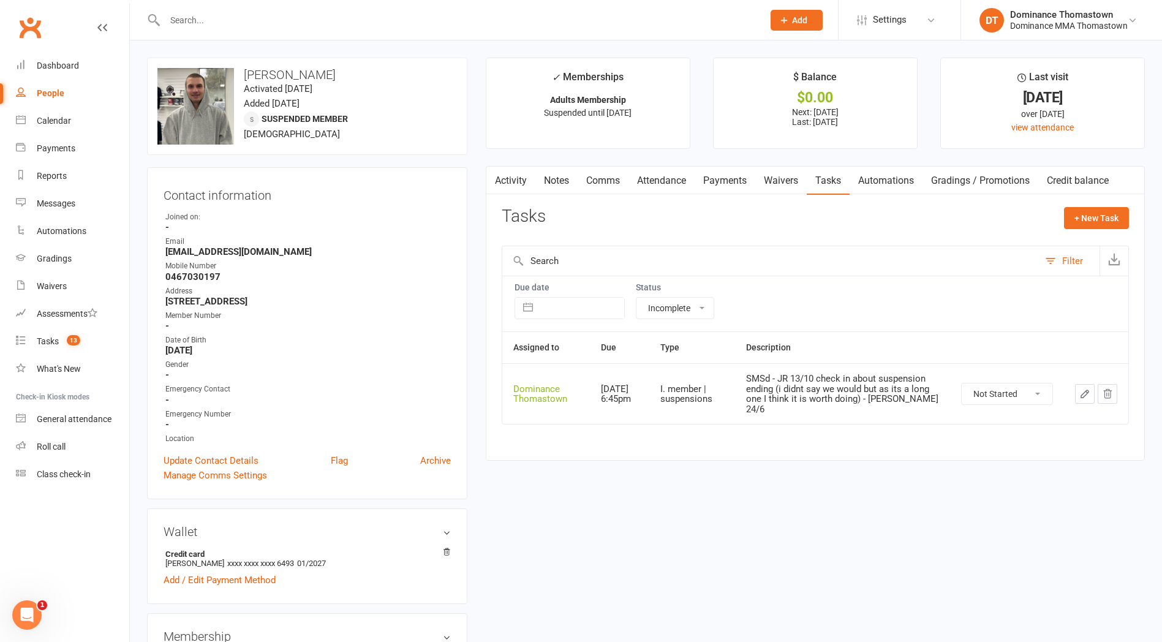
click at [802, 23] on span "Add" at bounding box center [799, 20] width 15 height 10
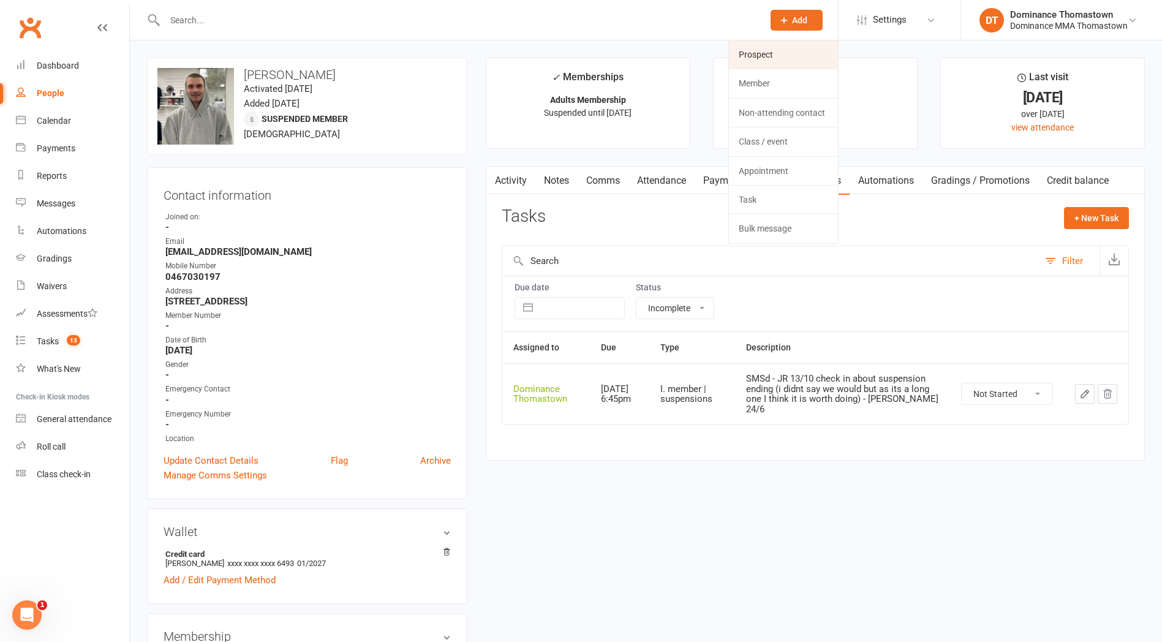
click at [760, 57] on link "Prospect" at bounding box center [783, 54] width 109 height 28
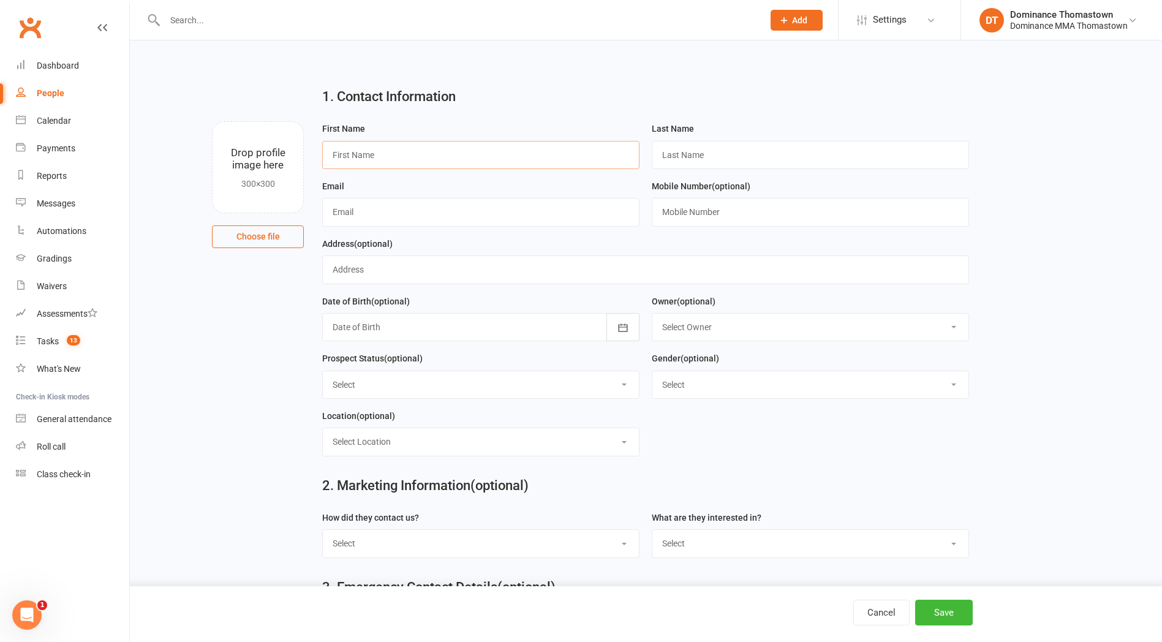
click at [547, 144] on input "text" at bounding box center [480, 155] width 317 height 28
type input "Reis"
click at [716, 150] on input "text" at bounding box center [810, 155] width 317 height 28
drag, startPoint x: 673, startPoint y: 153, endPoint x: 681, endPoint y: 155, distance: 8.3
click at [673, 153] on input "CAlvi" at bounding box center [810, 155] width 317 height 28
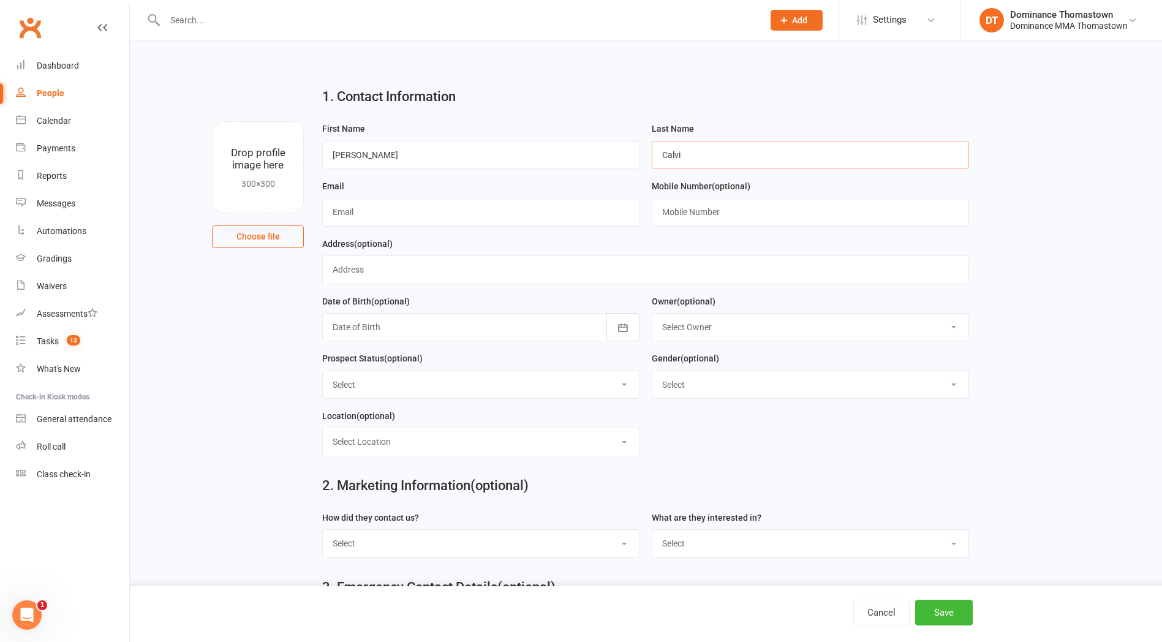
type input "Calvi"
drag, startPoint x: 388, startPoint y: 209, endPoint x: 418, endPoint y: 213, distance: 29.6
click at [398, 210] on input "text" at bounding box center [480, 212] width 317 height 28
paste input "darrencalvi@icloud.com"
type input "darrencalvi@icloud.com"
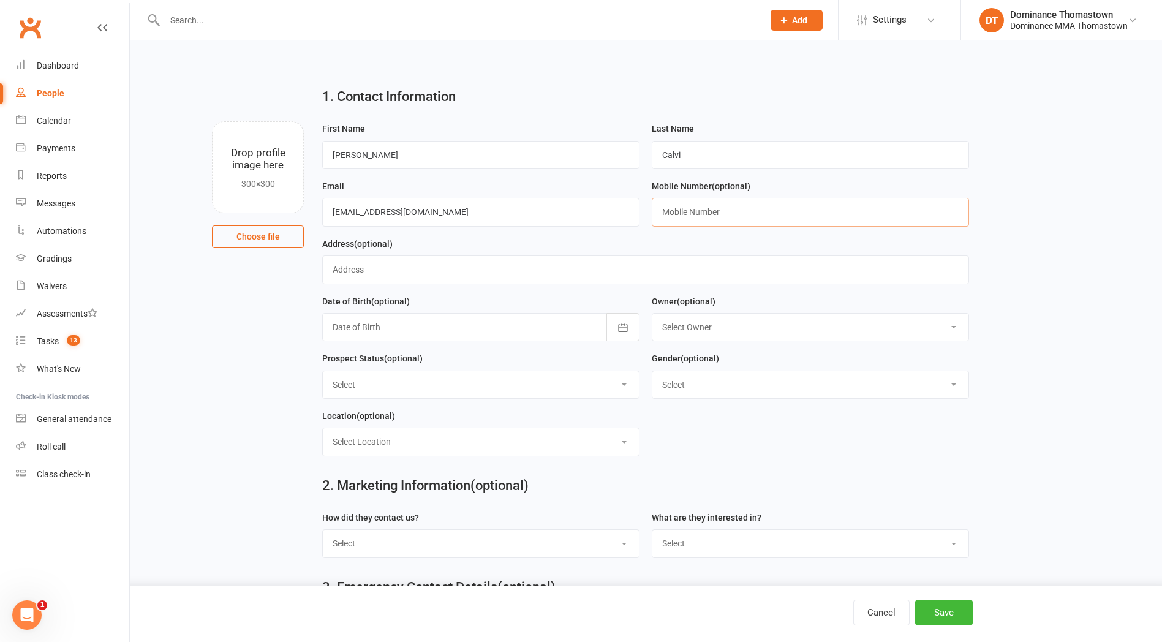
drag, startPoint x: 740, startPoint y: 203, endPoint x: 745, endPoint y: 207, distance: 6.6
click at [743, 206] on input "text" at bounding box center [810, 212] width 317 height 28
paste input "0422370743"
type input "0422370743"
click at [547, 384] on select "Select ENQUIRY WEBSITE ENQUIRY META ADS ENQUIRY DROPPED PROSPECT DROP-IN VISITO…" at bounding box center [481, 384] width 316 height 27
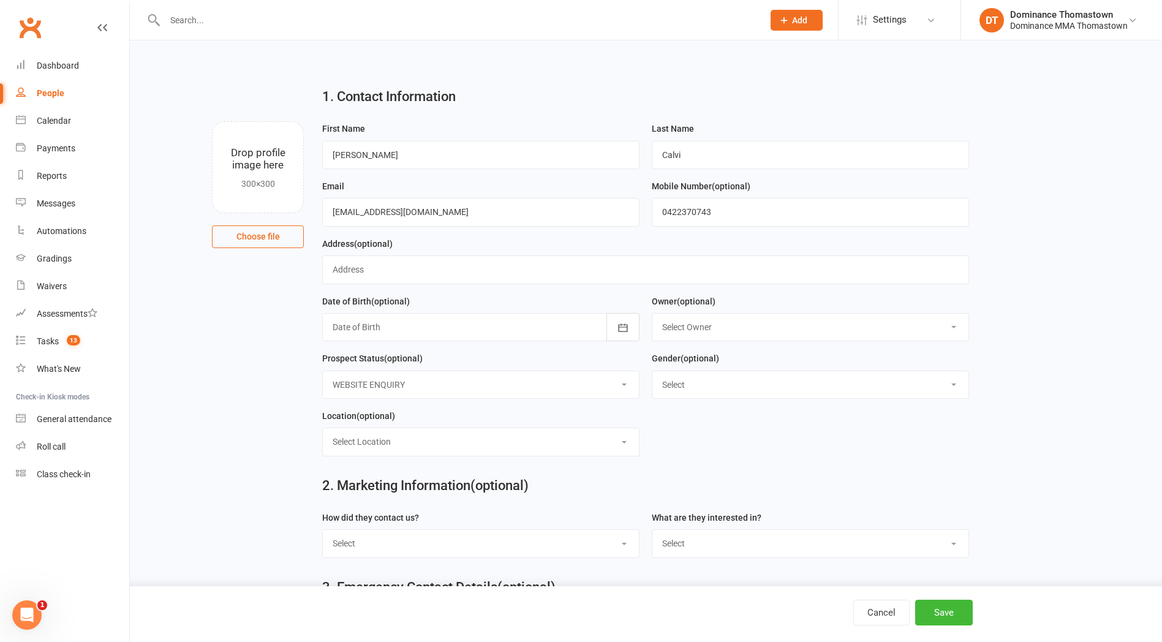
click at [323, 373] on select "Select ENQUIRY WEBSITE ENQUIRY META ADS ENQUIRY DROPPED PROSPECT DROP-IN VISITO…" at bounding box center [481, 384] width 316 height 27
click at [507, 395] on select "Select ENQUIRY WEBSITE ENQUIRY META ADS ENQUIRY DROPPED PROSPECT DROP-IN VISITO…" at bounding box center [481, 384] width 316 height 27
select select "ENQUIRY"
click at [323, 373] on select "Select ENQUIRY WEBSITE ENQUIRY META ADS ENQUIRY DROPPED PROSPECT DROP-IN VISITO…" at bounding box center [481, 384] width 316 height 27
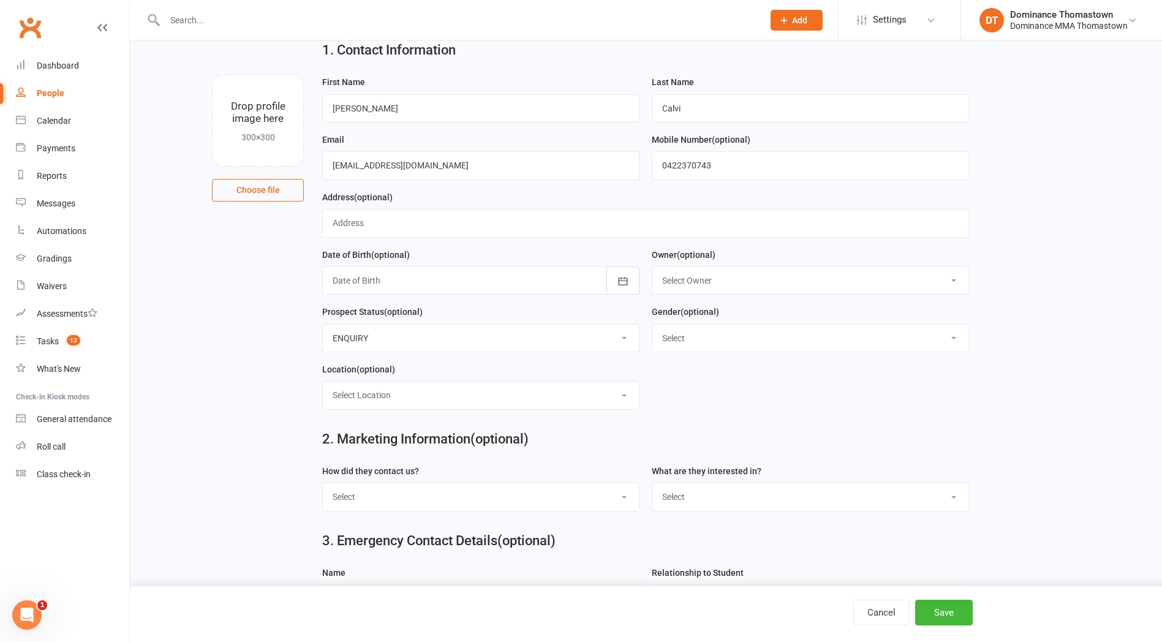
scroll to position [80, 0]
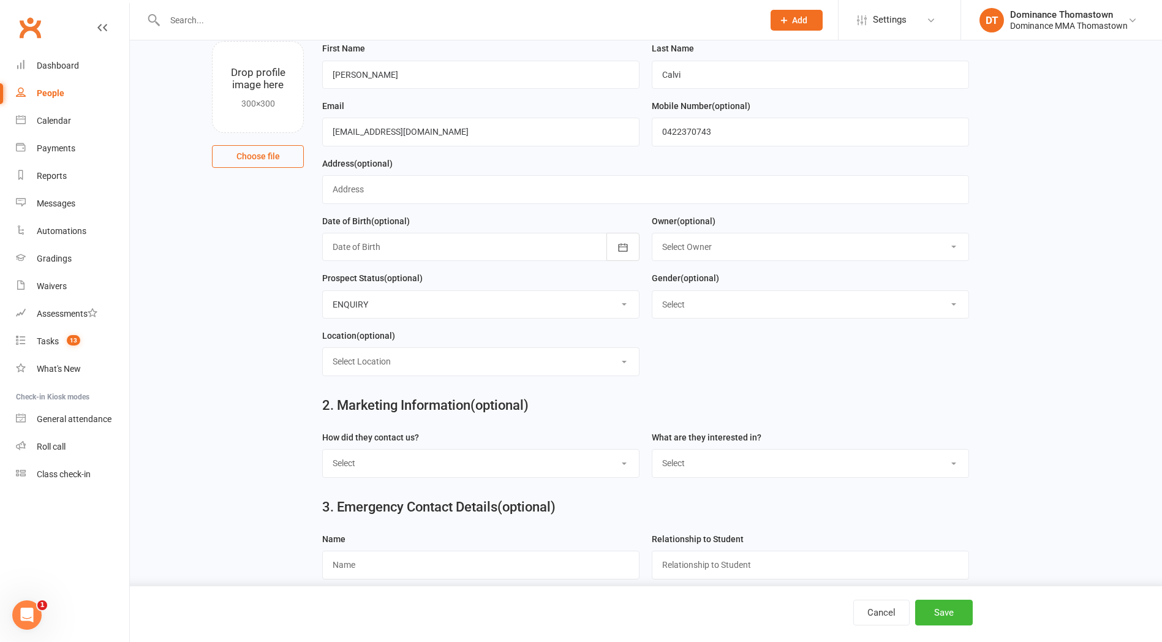
click at [577, 459] on select "Select Phone Email In-Facility Website enquiry form Marketing Lead" at bounding box center [481, 463] width 316 height 27
select select "Website enquiry form"
click at [323, 452] on select "Select Phone Email In-Facility Website enquiry form Marketing Lead" at bounding box center [481, 463] width 316 height 27
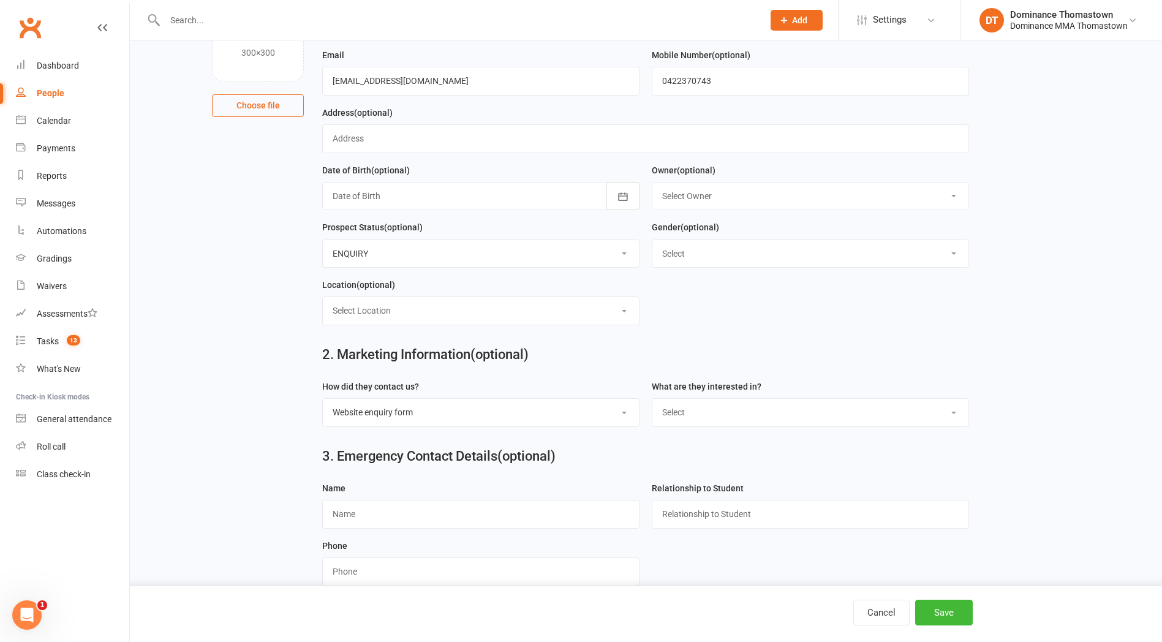
scroll to position [156, 0]
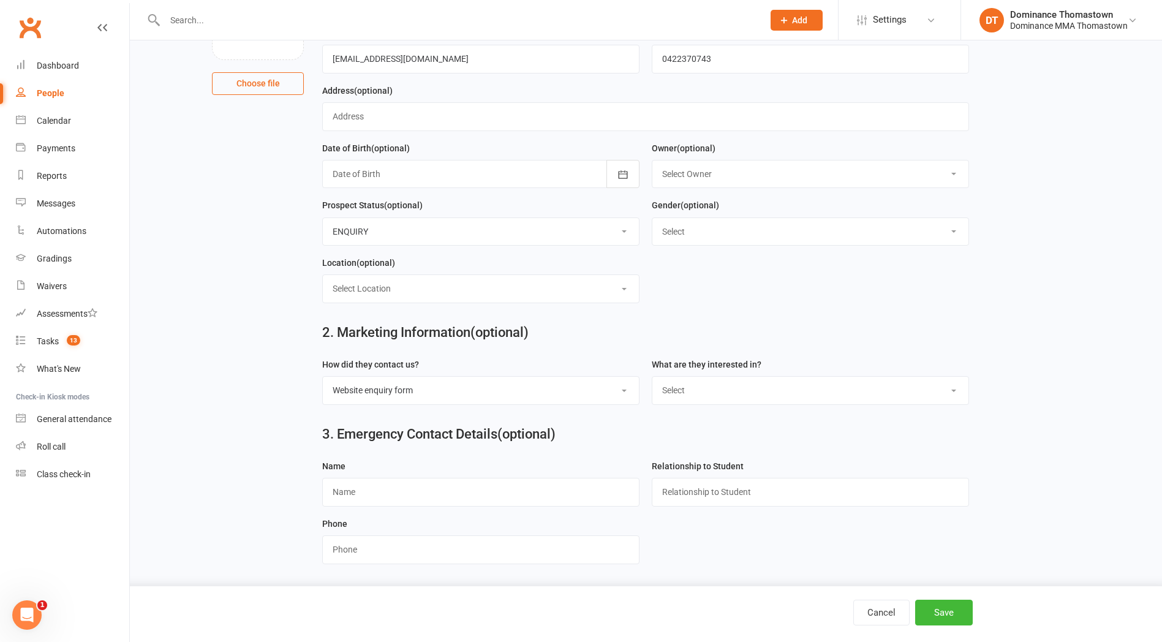
click at [714, 392] on select "Select BJJ Muay Thai Kids BJJ Kids Muay Thai Teens BJJ Teens Muay Thai Freestyl…" at bounding box center [811, 390] width 316 height 27
click at [715, 400] on select "Select BJJ Muay Thai Kids BJJ Kids Muay Thai Teens BJJ Teens Muay Thai Freestyl…" at bounding box center [811, 390] width 316 height 27
select select "Kids BJJ"
click at [653, 377] on select "Select BJJ Muay Thai Kids BJJ Kids Muay Thai Teens BJJ Teens Muay Thai Freestyl…" at bounding box center [811, 390] width 316 height 27
click at [934, 611] on button "Save" at bounding box center [944, 613] width 58 height 26
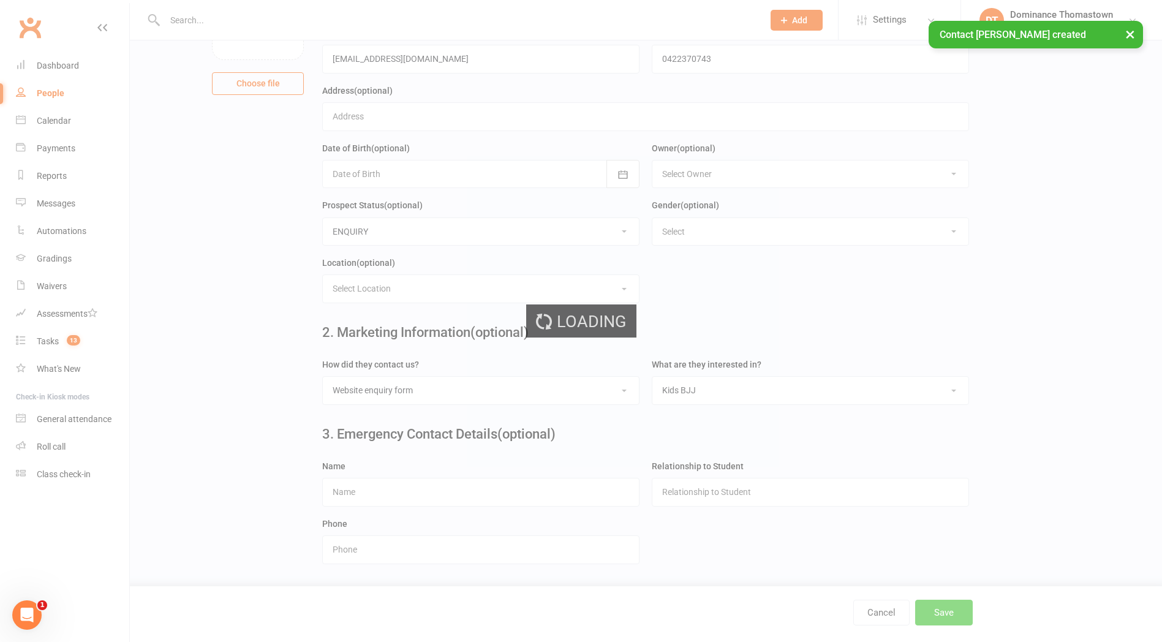
scroll to position [0, 0]
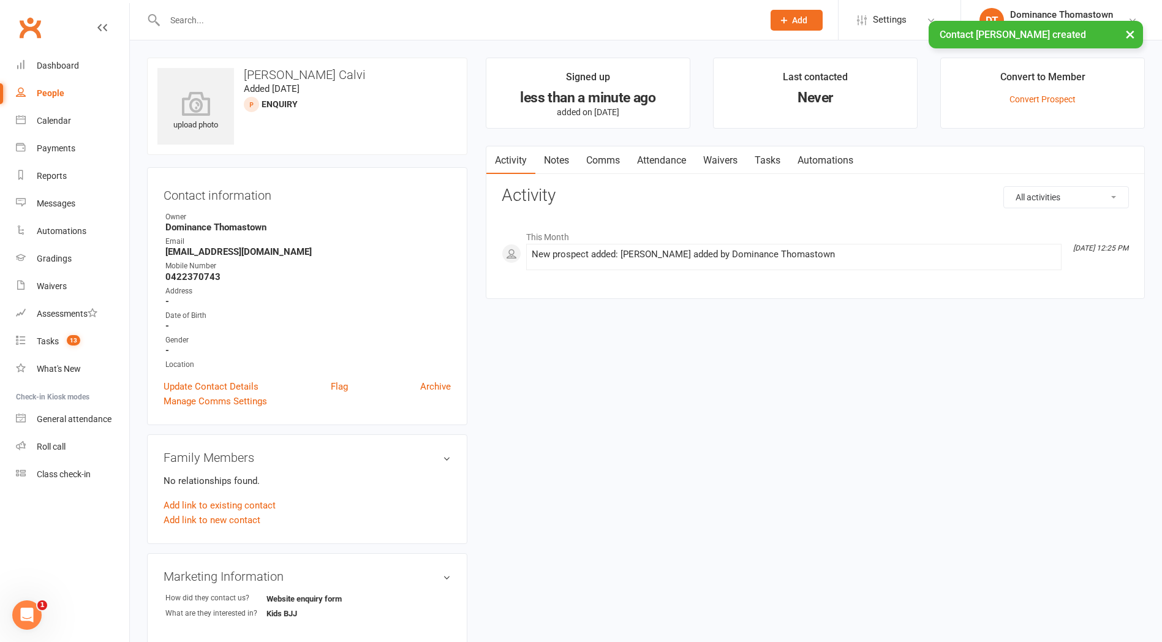
click at [561, 163] on link "Notes" at bounding box center [557, 160] width 42 height 28
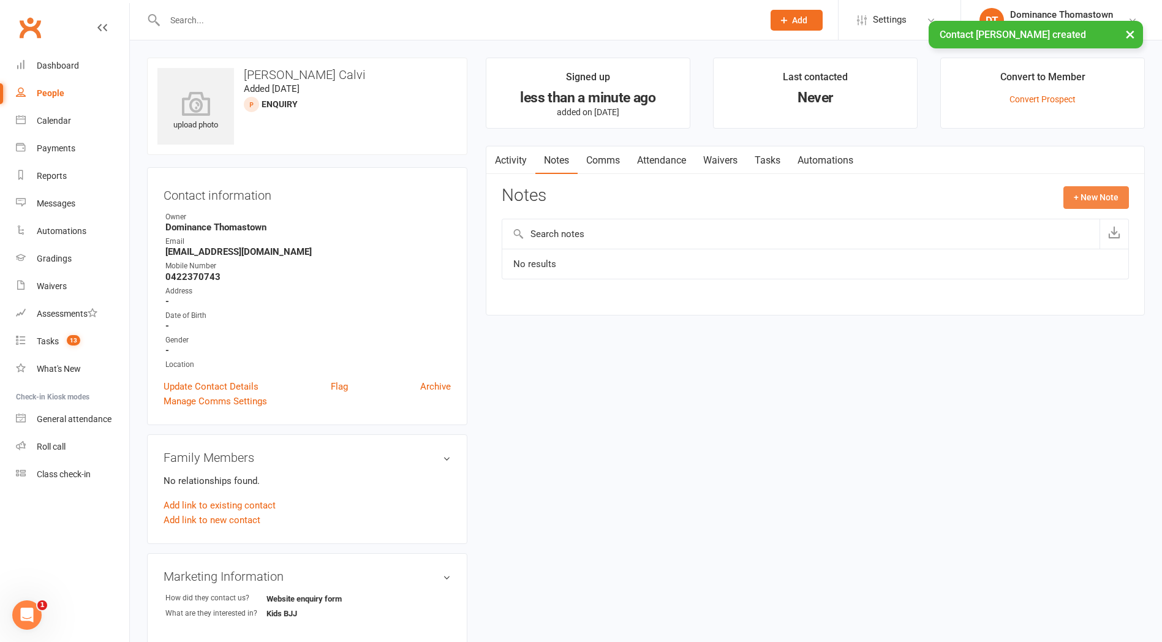
click at [1091, 205] on button "+ New Note" at bounding box center [1097, 197] width 66 height 22
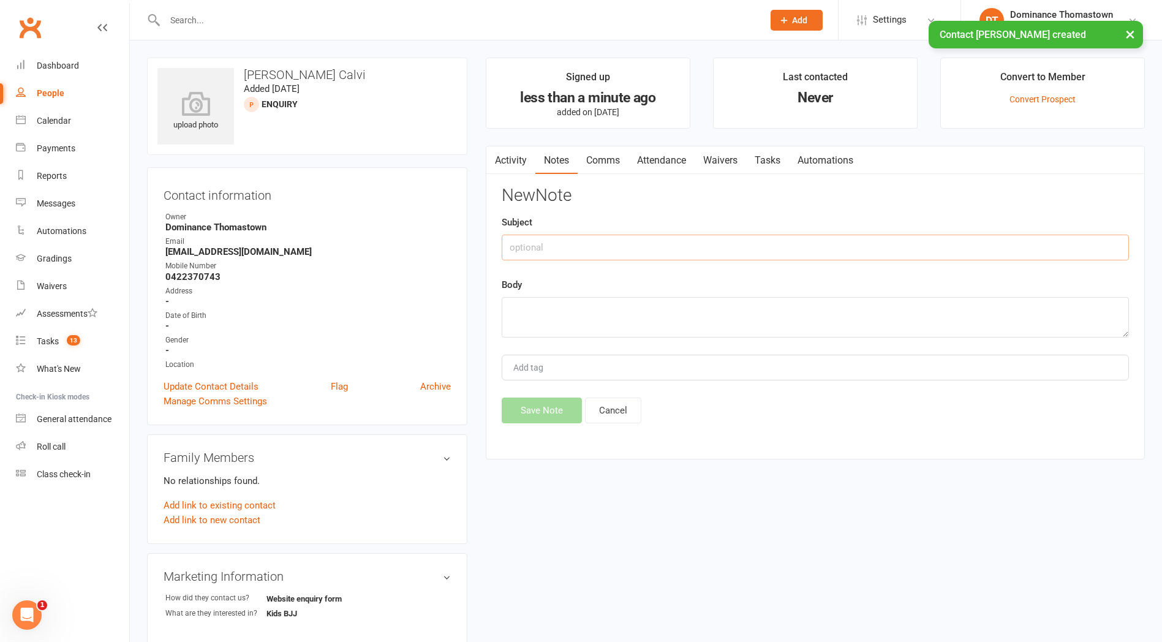
click at [955, 243] on input "text" at bounding box center [815, 248] width 627 height 26
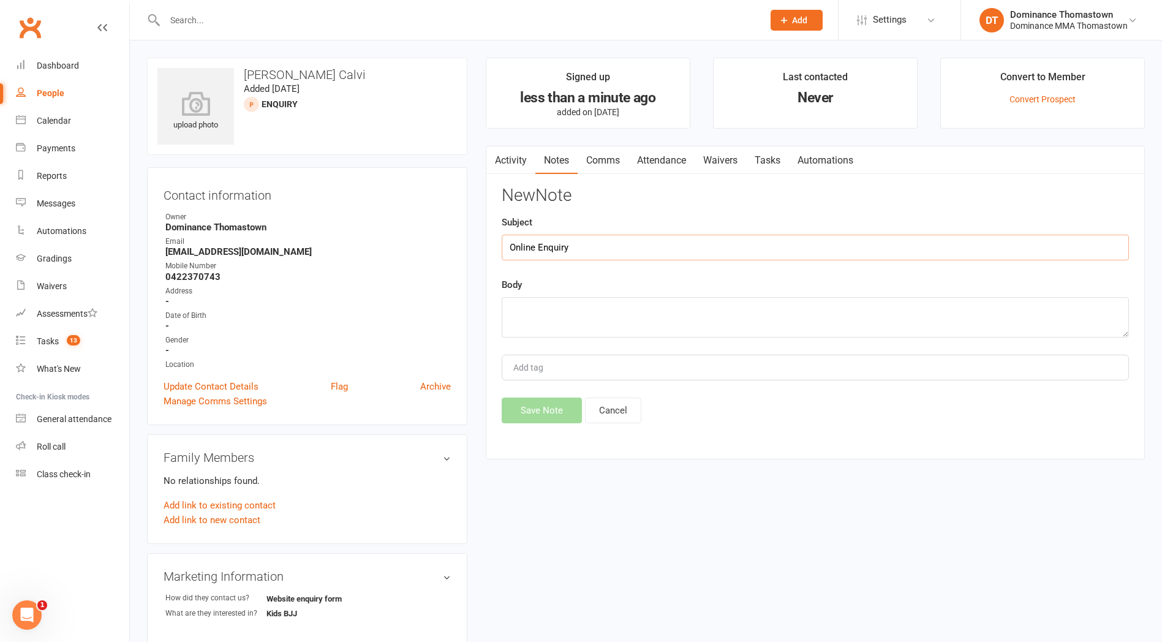
type input "Online Enquiry"
drag, startPoint x: 933, startPoint y: 324, endPoint x: 917, endPoint y: 320, distance: 16.2
click at [933, 324] on textarea at bounding box center [815, 317] width 627 height 40
paste textarea "First Name: Reis Last Name: Calvi Email Address: darrencalvi@icloud.com Phone N…"
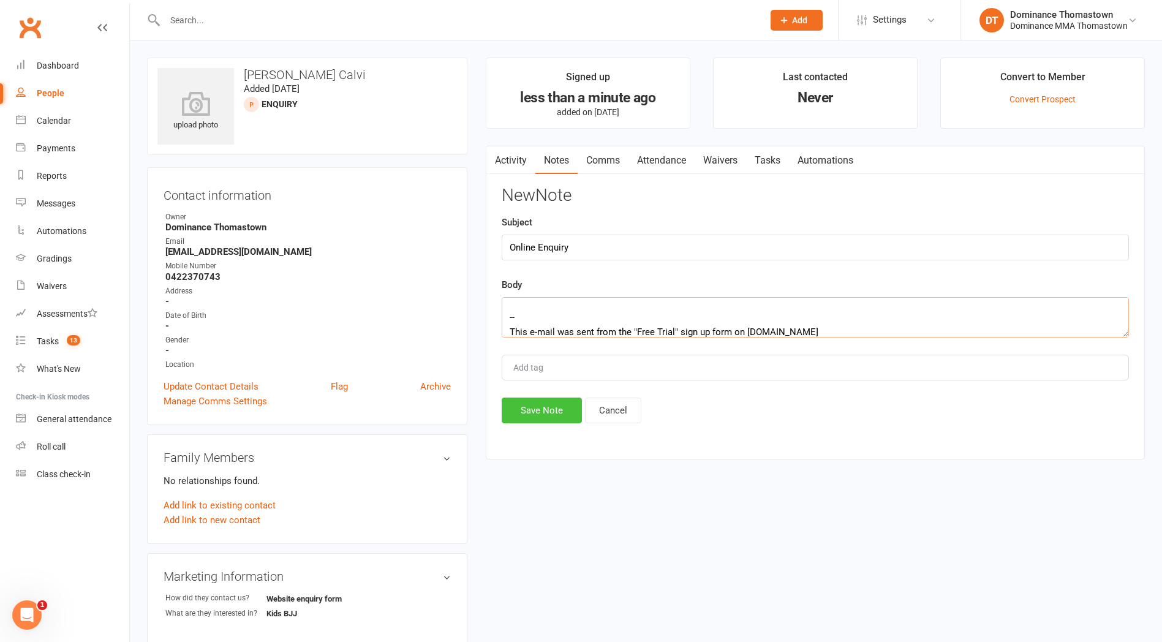
type textarea "First Name: Reis Last Name: Calvi Email Address: darrencalvi@icloud.com Phone N…"
click at [573, 404] on button "Save Note" at bounding box center [542, 411] width 80 height 26
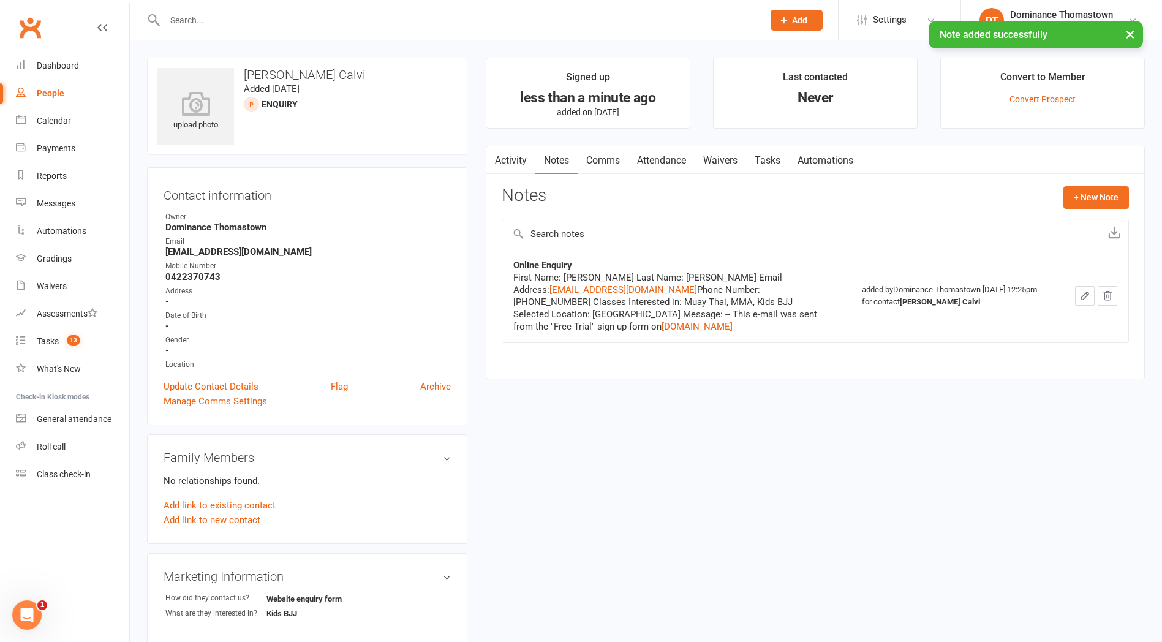
click at [595, 154] on link "Comms" at bounding box center [603, 160] width 51 height 28
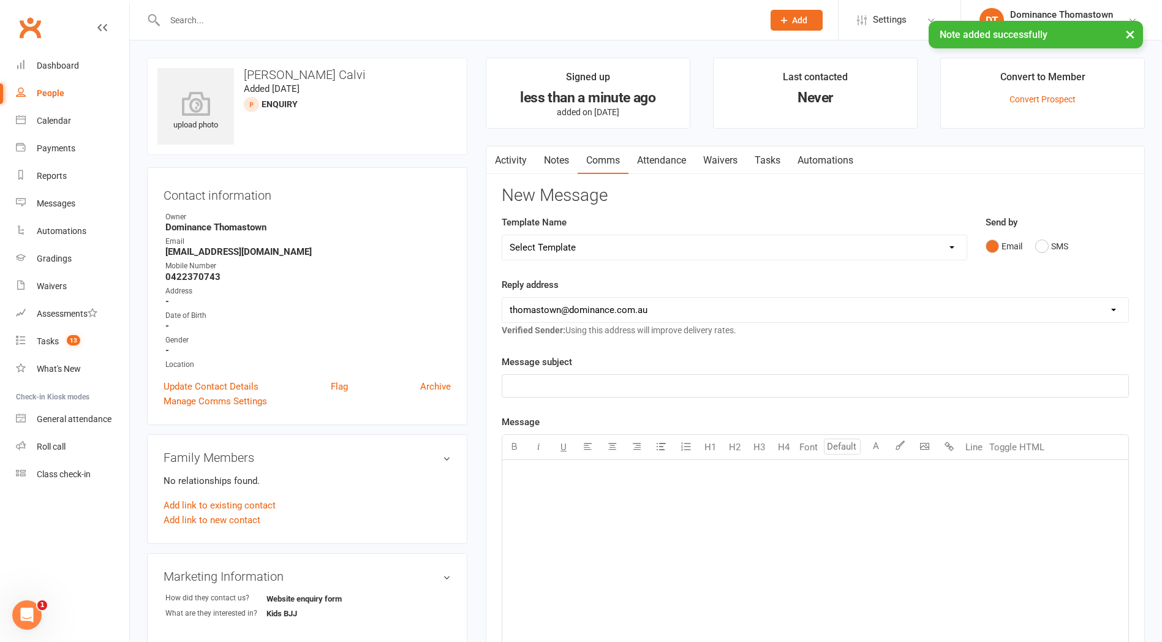
click at [881, 238] on select "Select Template [Email] MARKETING | 10TH BIRTHDAY SPECIAL | CANCELLED MEMBERS […" at bounding box center [734, 247] width 464 height 25
select select "24"
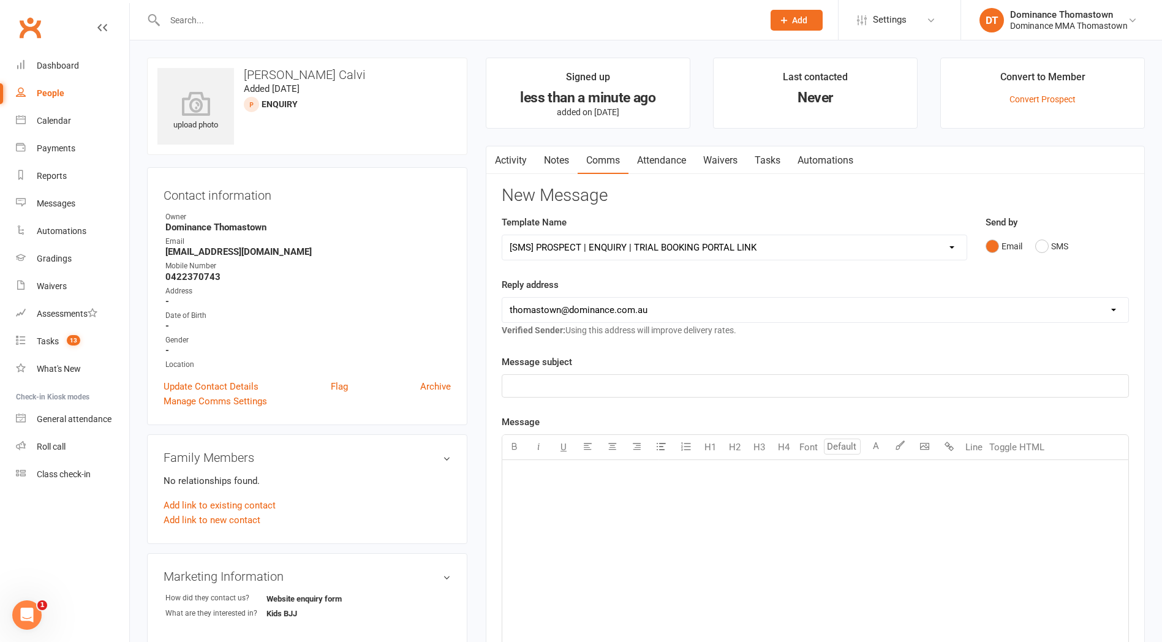
click at [502, 235] on select "Select Template [Email] MARKETING | 10TH BIRTHDAY SPECIAL | CANCELLED MEMBERS […" at bounding box center [734, 247] width 464 height 25
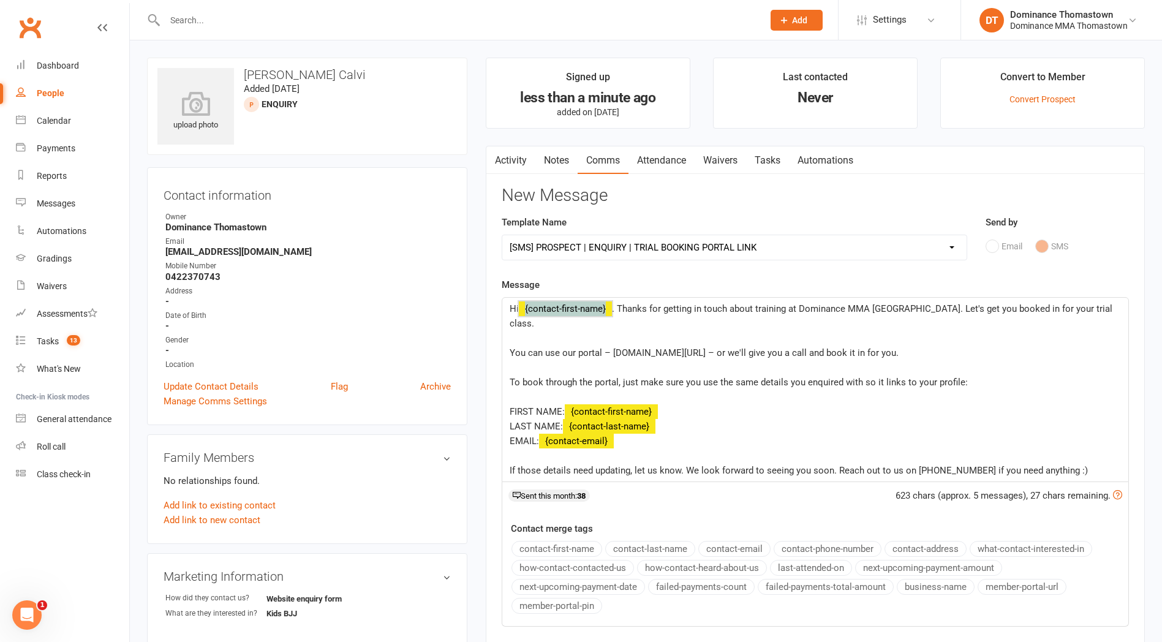
drag, startPoint x: 615, startPoint y: 309, endPoint x: 586, endPoint y: 309, distance: 28.8
click at [586, 309] on p "Hi ﻿ {contact-first-name} . Thanks for getting in touch about training at Domin…" at bounding box center [816, 315] width 612 height 29
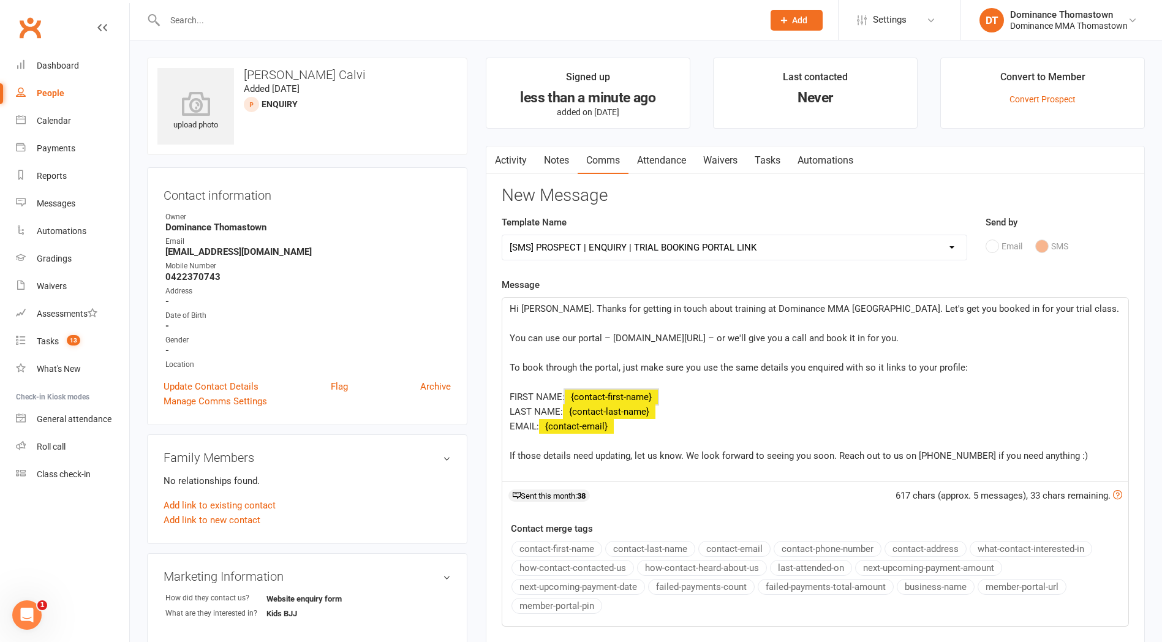
drag, startPoint x: 671, startPoint y: 396, endPoint x: 569, endPoint y: 394, distance: 101.7
click at [569, 394] on p "FIRST NAME: ﻿ {contact-first-name}" at bounding box center [816, 397] width 612 height 15
drag, startPoint x: 665, startPoint y: 411, endPoint x: 565, endPoint y: 407, distance: 100.6
click at [565, 407] on p "LAST NAME: ﻿ {contact-last-name}" at bounding box center [816, 411] width 612 height 15
drag, startPoint x: 629, startPoint y: 428, endPoint x: 542, endPoint y: 423, distance: 86.6
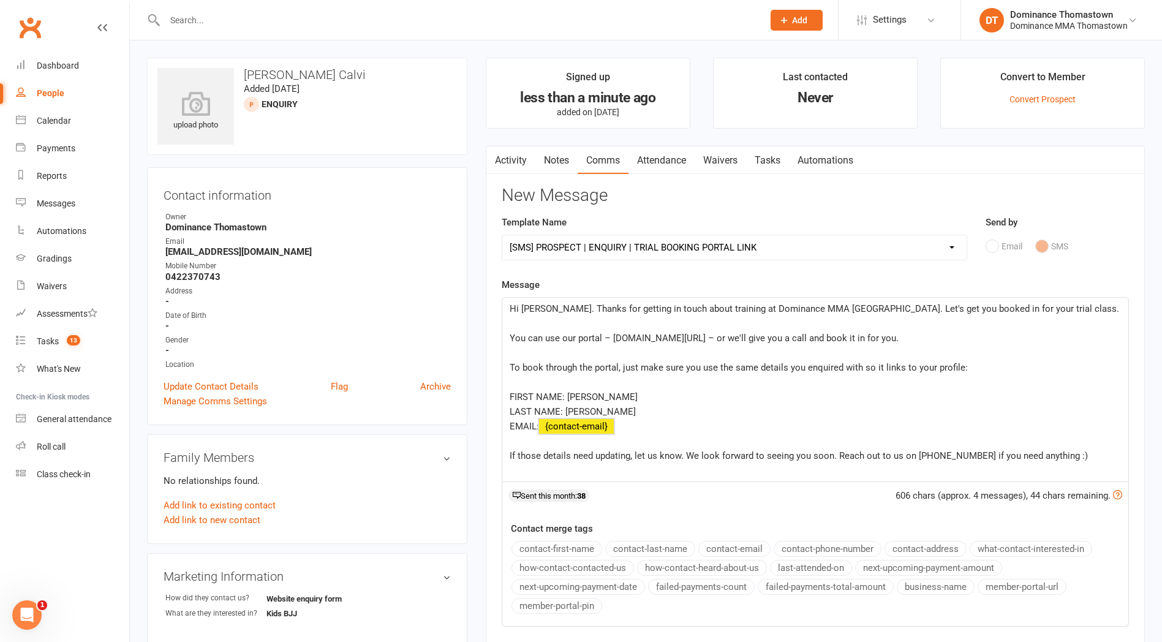
click at [542, 423] on p "EMAIL: ﻿ {contact-email}" at bounding box center [816, 426] width 612 height 15
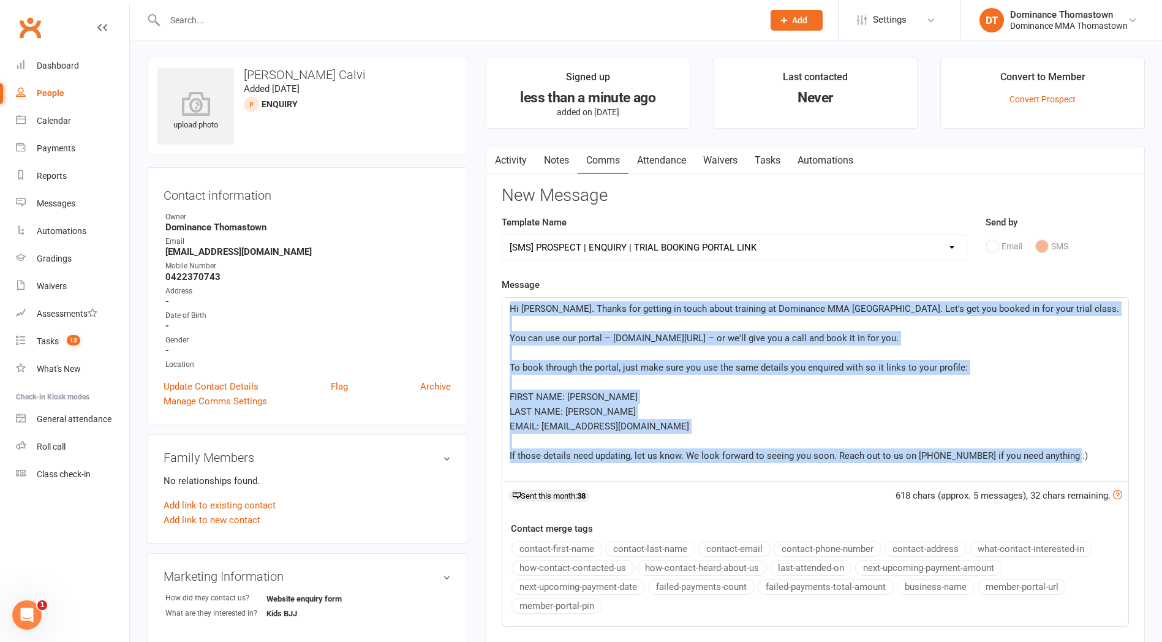
drag, startPoint x: 1047, startPoint y: 454, endPoint x: 501, endPoint y: 306, distance: 566.3
click at [502, 302] on div "Hi Reis. Thanks for getting in touch about training at Dominance MMA Thomastown…" at bounding box center [815, 390] width 626 height 184
copy div "Hi Reis. Thanks for getting in touch about training at Dominance MMA Thomastown…"
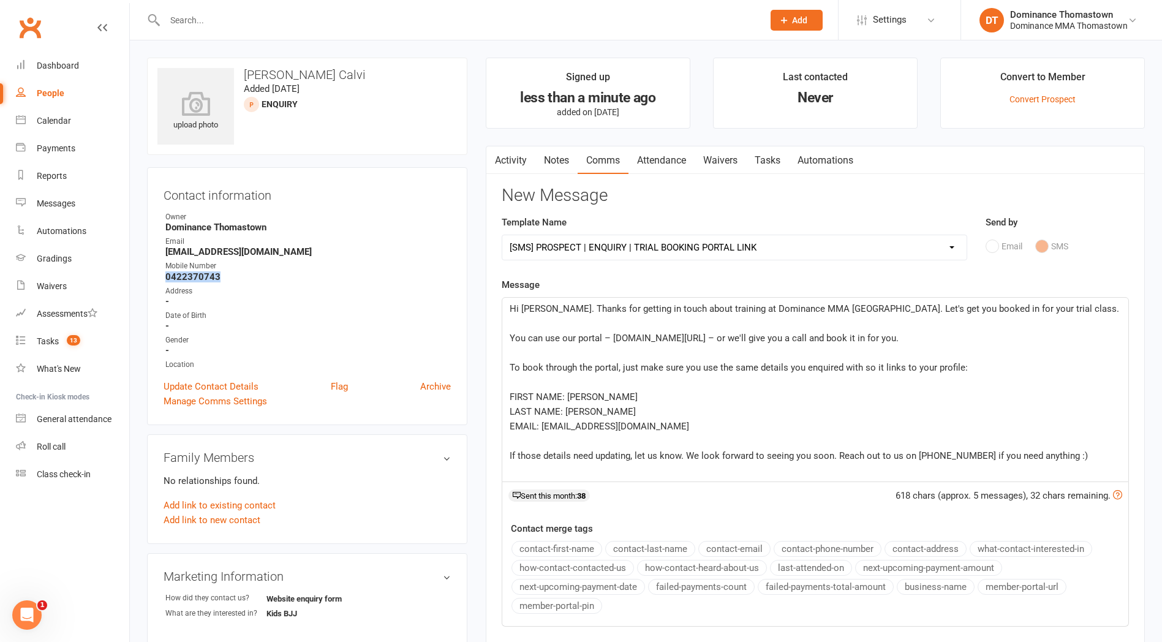
drag, startPoint x: 214, startPoint y: 278, endPoint x: 161, endPoint y: 277, distance: 52.7
click at [161, 277] on div "Contact information Owner Dominance Thomastown Email darrencalvi@icloud.com Mob…" at bounding box center [307, 296] width 320 height 258
copy strong "0422370743"
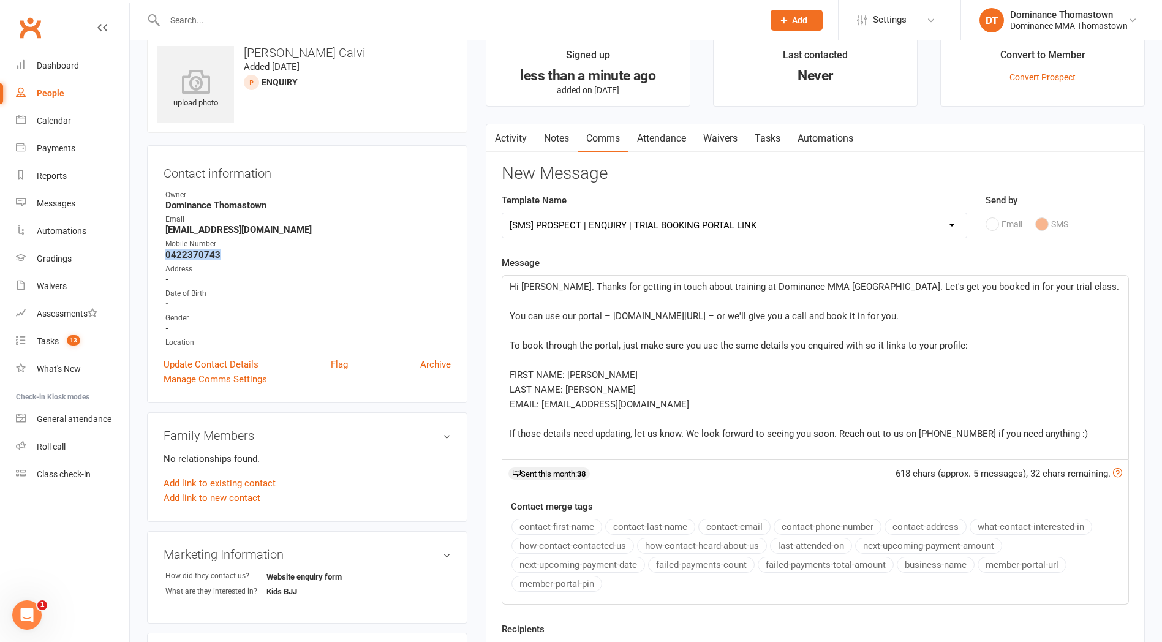
scroll to position [23, 0]
click at [778, 133] on link "Tasks" at bounding box center [767, 138] width 43 height 28
select select "incomplete"
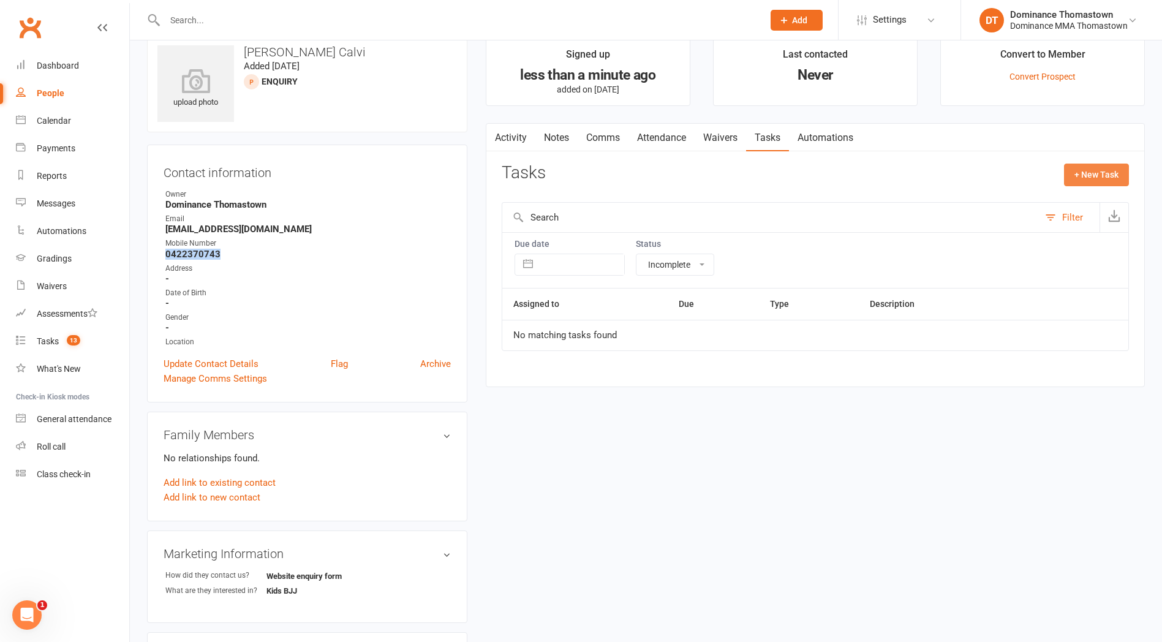
click at [1078, 177] on button "+ New Task" at bounding box center [1096, 175] width 65 height 22
select select "12547"
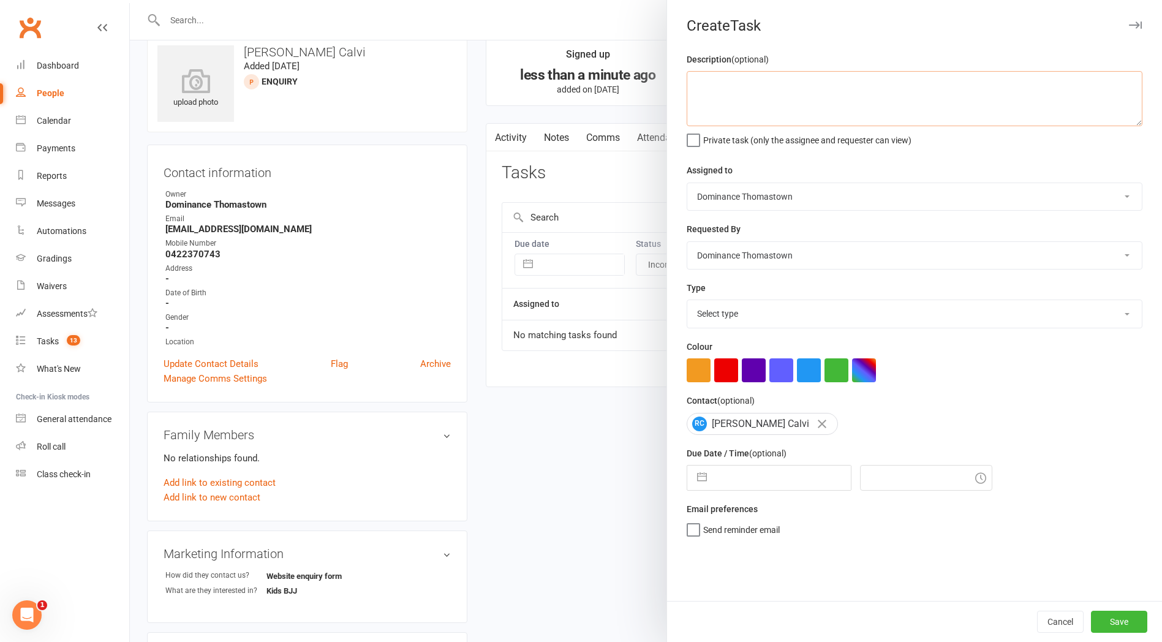
click at [878, 123] on textarea at bounding box center [915, 98] width 456 height 55
type textarea "B"
type textarea "P"
type textarea "Enquiry portal booking sms sent - JR 13/10"
click at [857, 320] on select "Select type A. prospect | enquiry response B. prospect | trial | booking [PERSO…" at bounding box center [915, 313] width 455 height 27
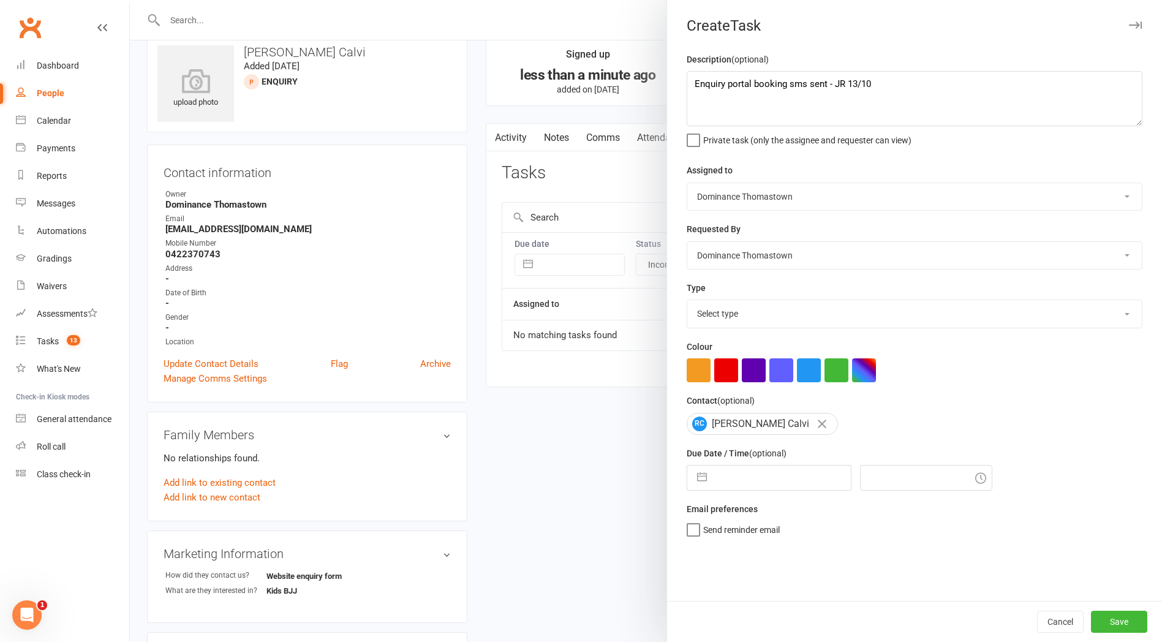
select select "3809"
click at [688, 301] on select "Select type A. prospect | enquiry response B. prospect | trial | booking [PERSO…" at bounding box center [915, 313] width 455 height 27
click at [784, 487] on input "text" at bounding box center [782, 478] width 138 height 25
select select "8"
select select "2025"
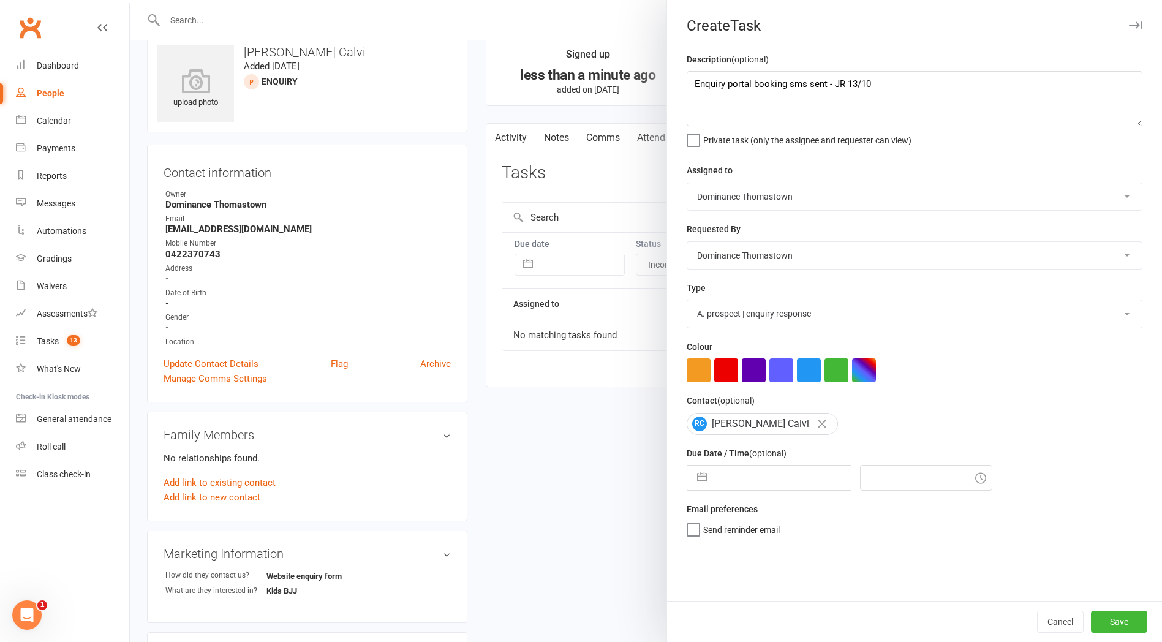
select select "9"
select select "2025"
select select "10"
select select "2025"
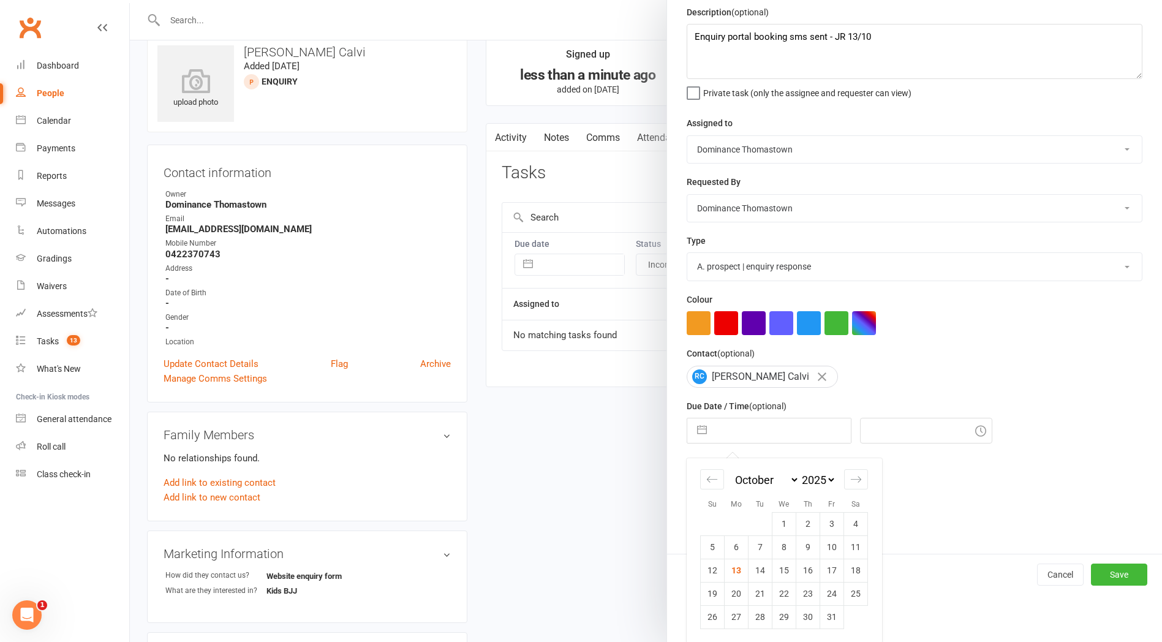
click at [757, 572] on td "14" at bounding box center [761, 570] width 24 height 23
type input "14 Oct 2025"
type input "12:30pm"
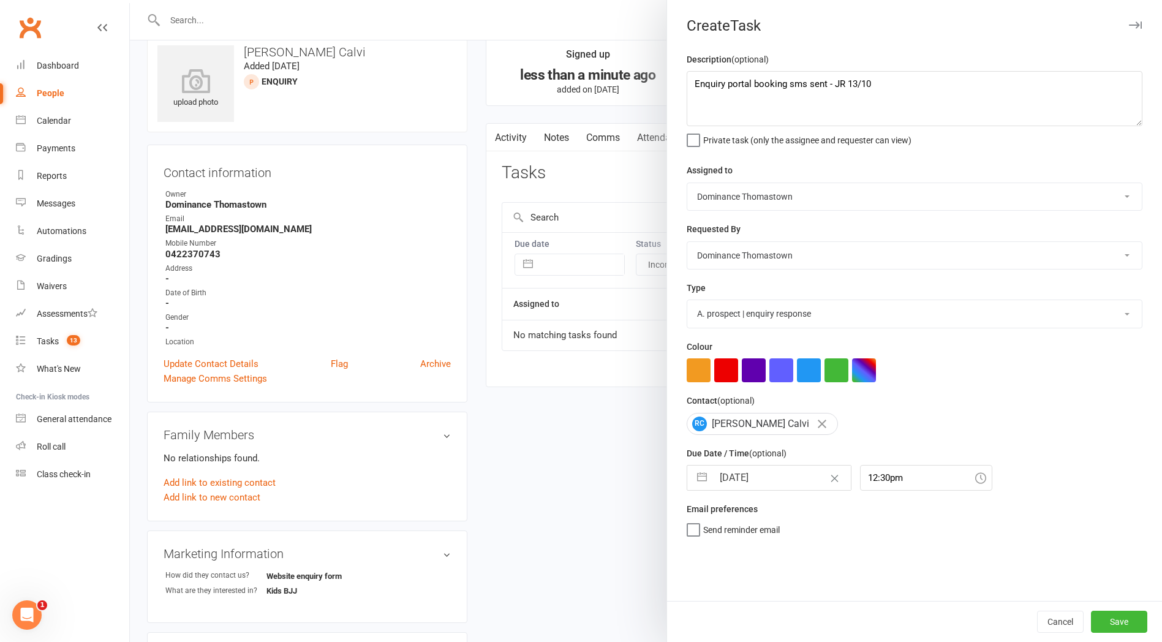
scroll to position [0, 0]
click at [1108, 620] on button "Save" at bounding box center [1119, 622] width 56 height 22
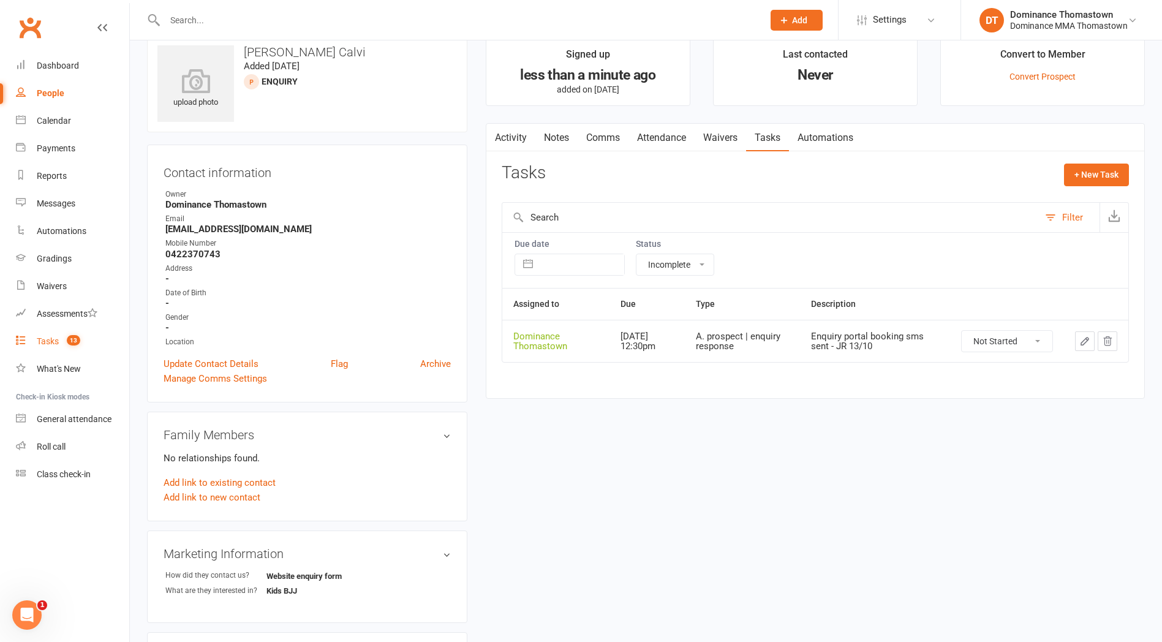
click at [86, 343] on link "Tasks 13" at bounding box center [72, 342] width 113 height 28
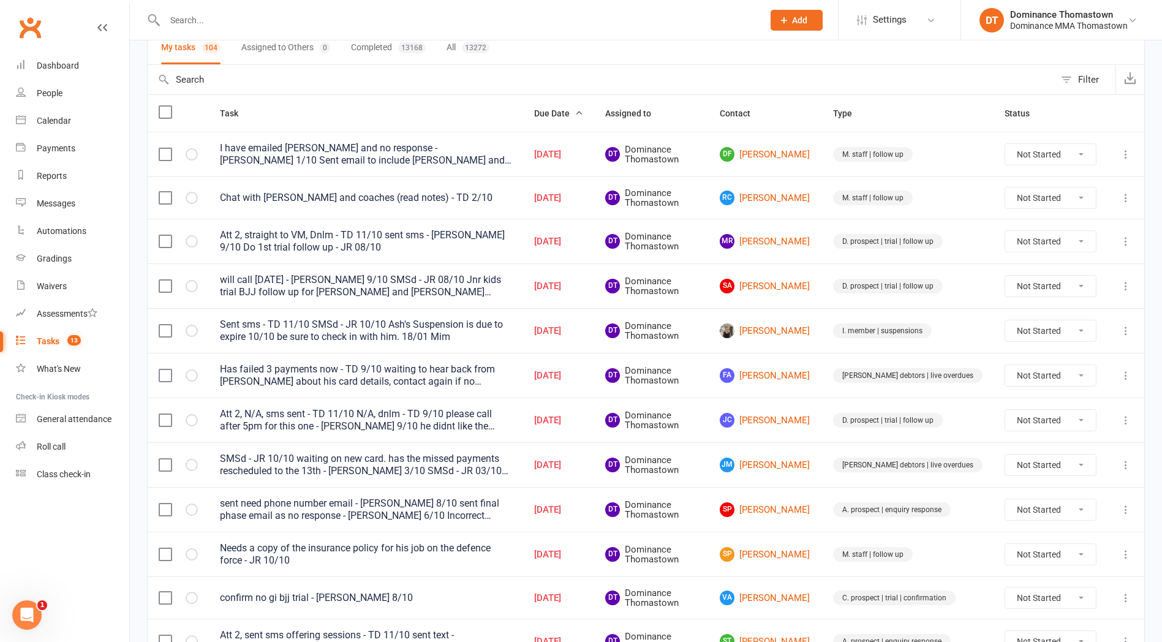
scroll to position [100, 0]
click at [78, 291] on link "Waivers" at bounding box center [72, 287] width 113 height 28
